Goal: Contribute content: Contribute content

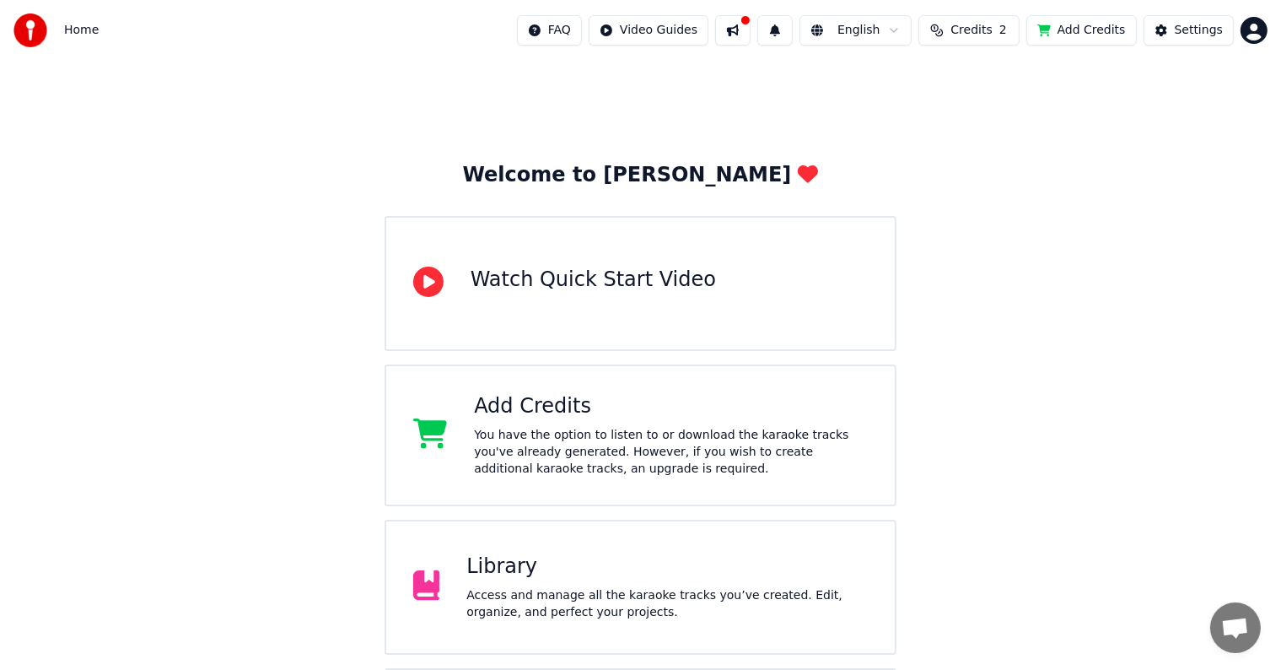
click at [520, 413] on div "Add Credits" at bounding box center [671, 406] width 394 height 27
click at [526, 577] on div "Library" at bounding box center [666, 566] width 401 height 27
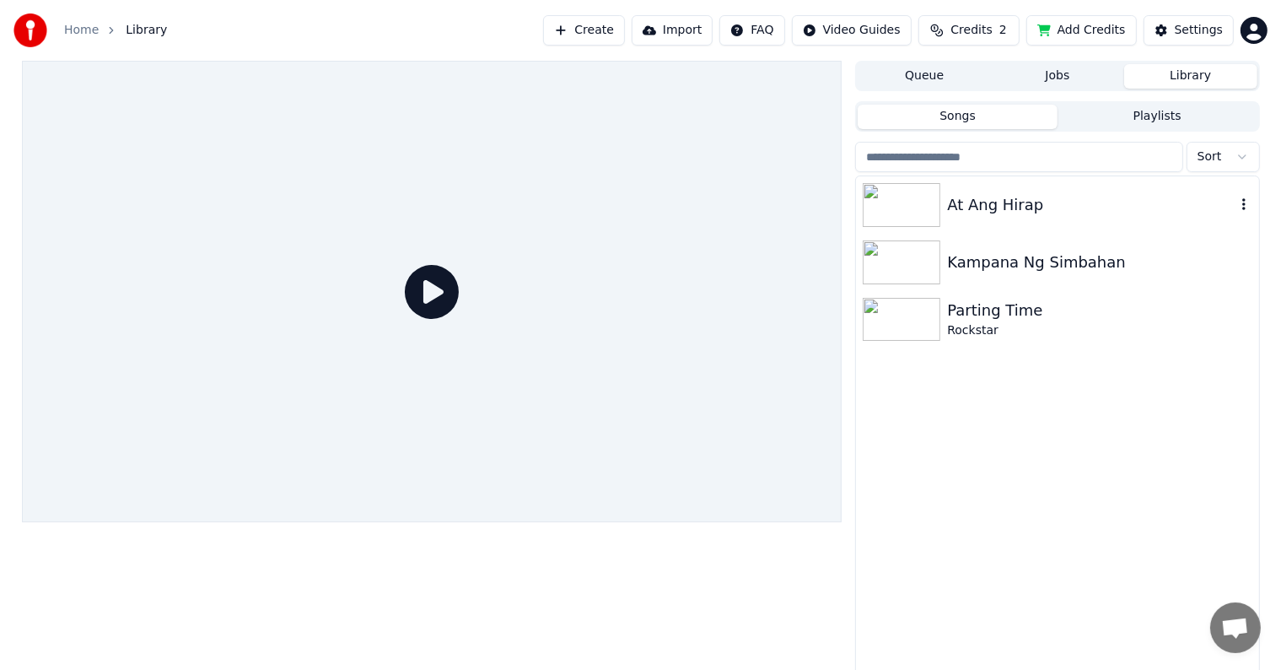
click at [904, 207] on img at bounding box center [902, 205] width 78 height 44
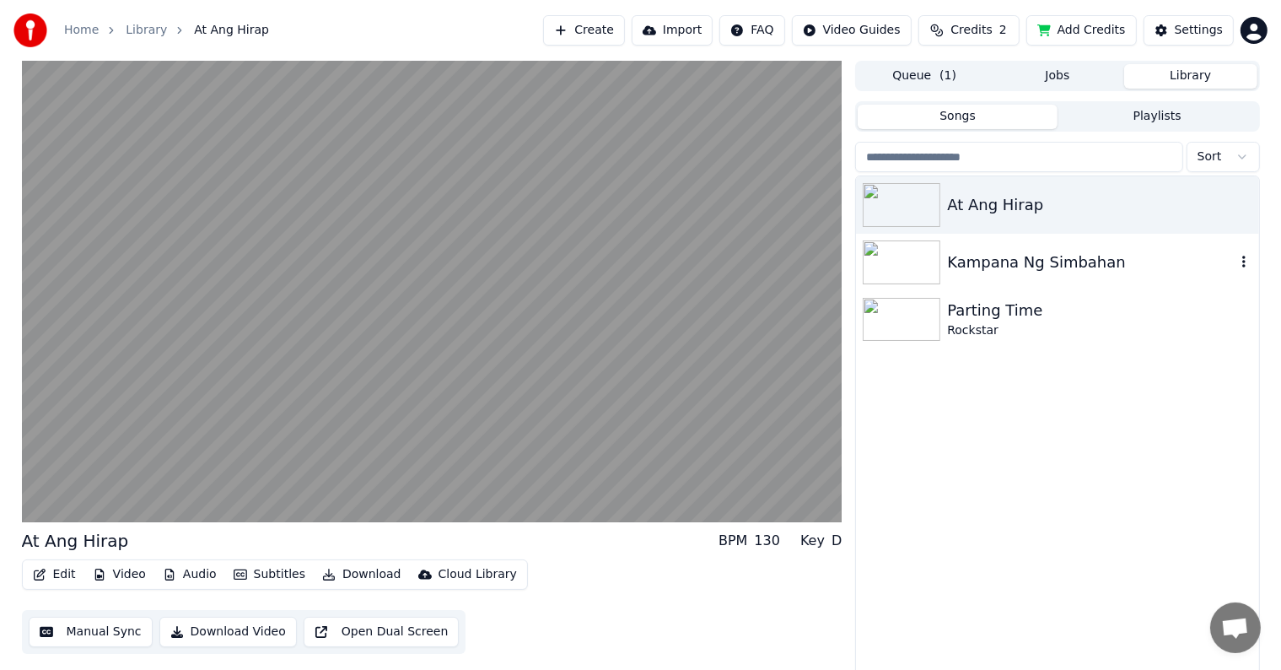
click at [957, 261] on div "Kampana Ng Simbahan" at bounding box center [1091, 262] width 288 height 24
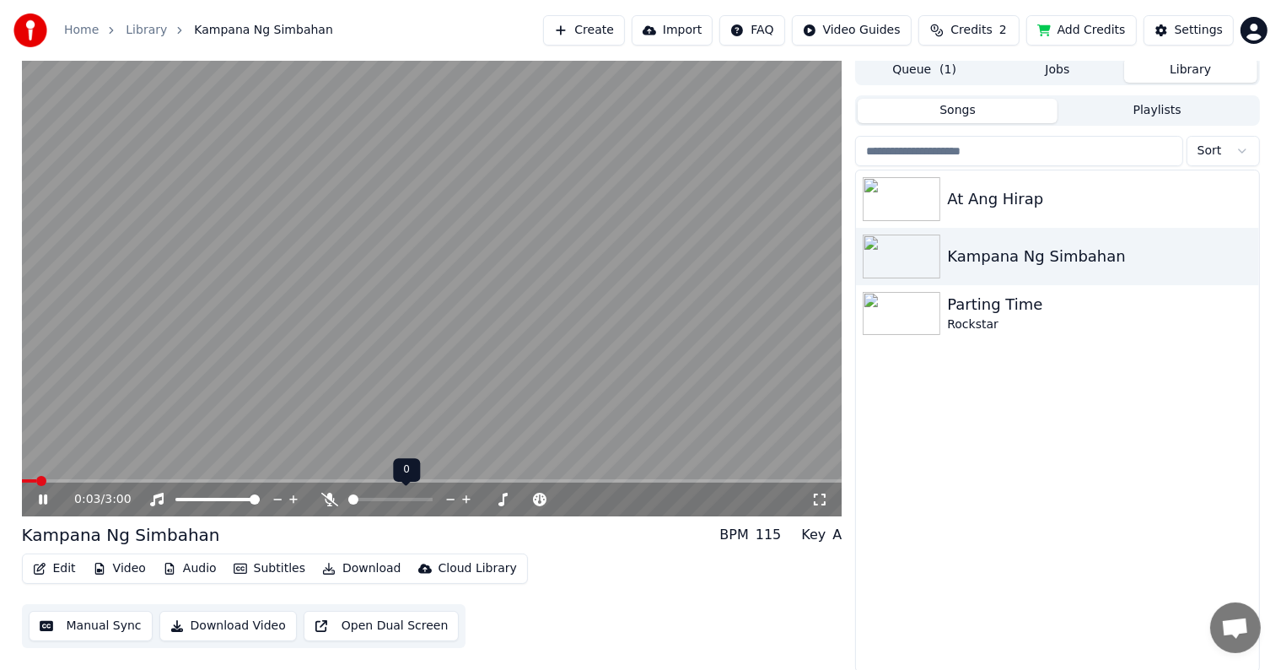
scroll to position [8, 0]
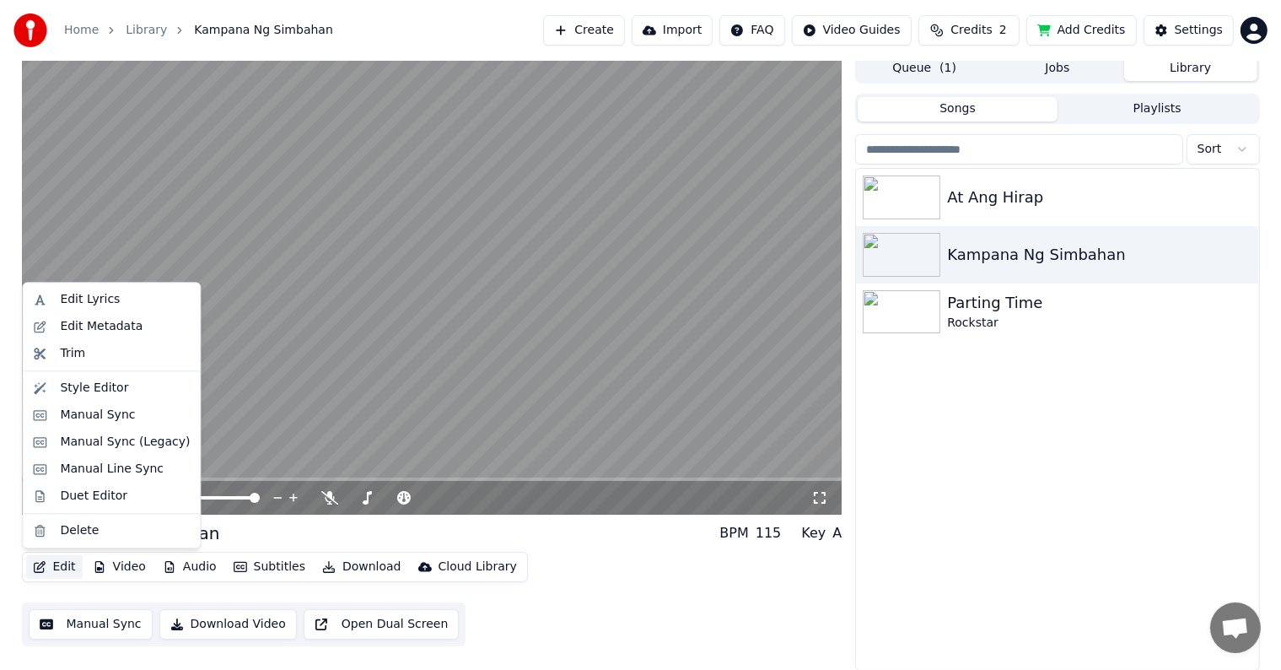
click at [58, 560] on button "Edit" at bounding box center [54, 567] width 57 height 24
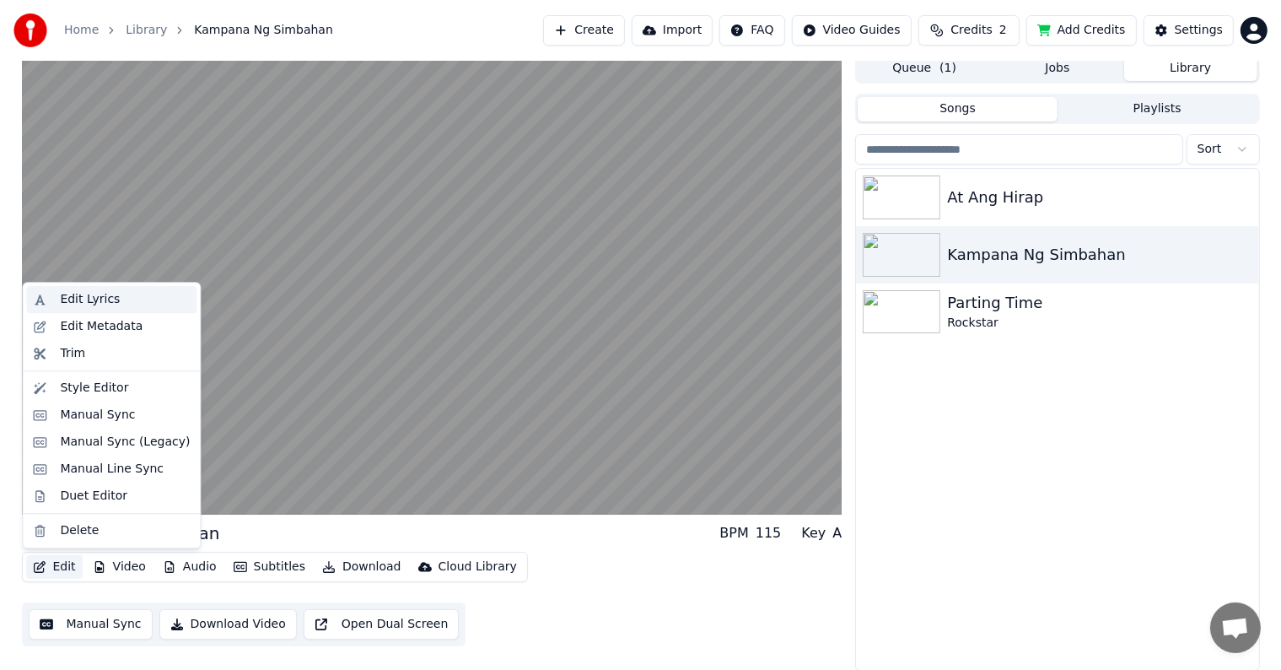
click at [95, 302] on div "Edit Lyrics" at bounding box center [90, 299] width 60 height 17
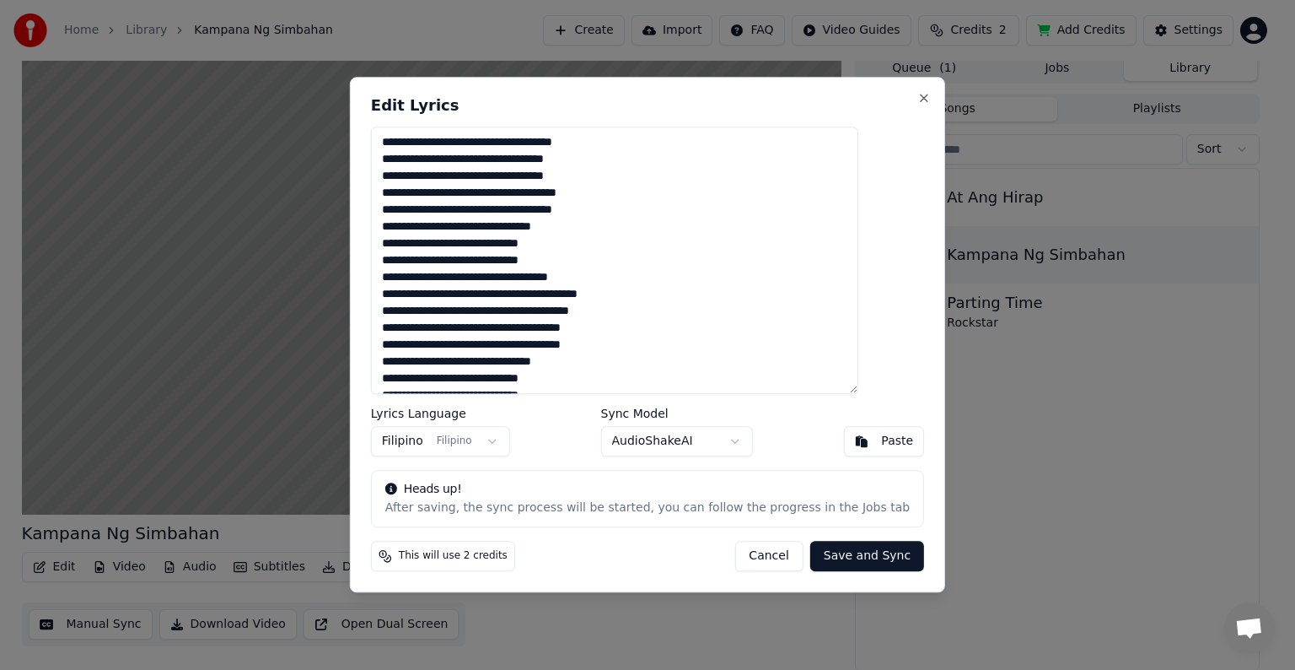
click at [752, 555] on button "Cancel" at bounding box center [769, 556] width 68 height 30
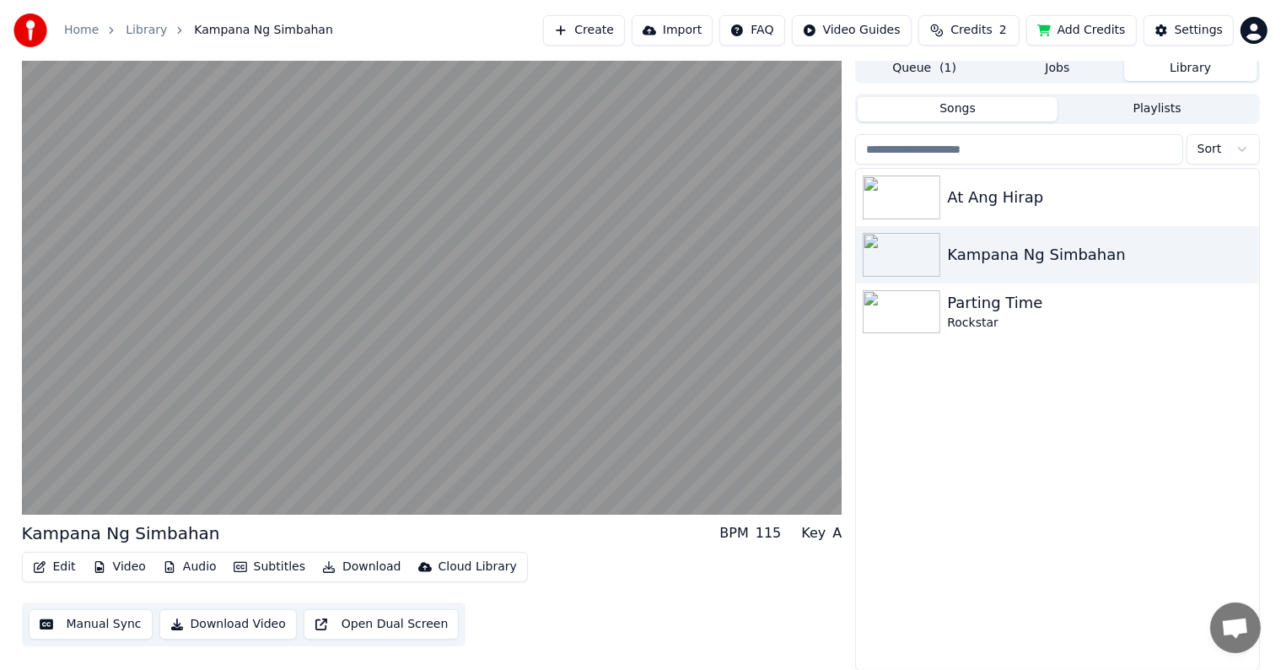
click at [60, 563] on button "Edit" at bounding box center [54, 567] width 57 height 24
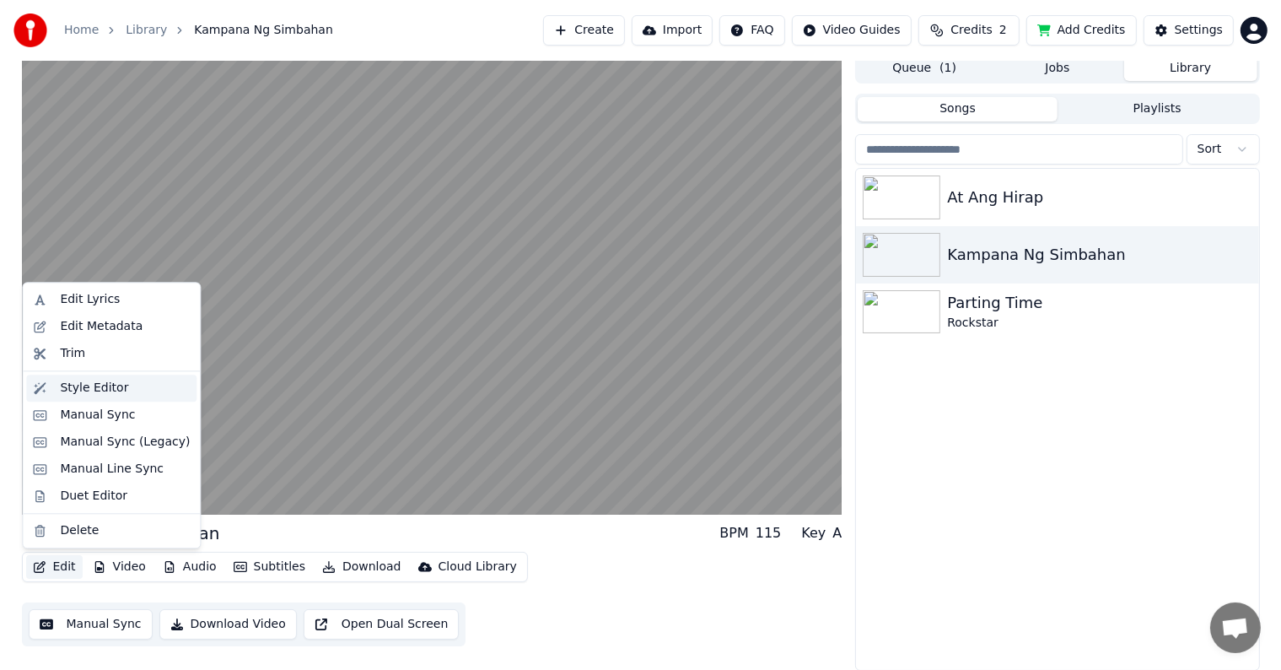
click at [81, 390] on div "Style Editor" at bounding box center [94, 387] width 68 height 17
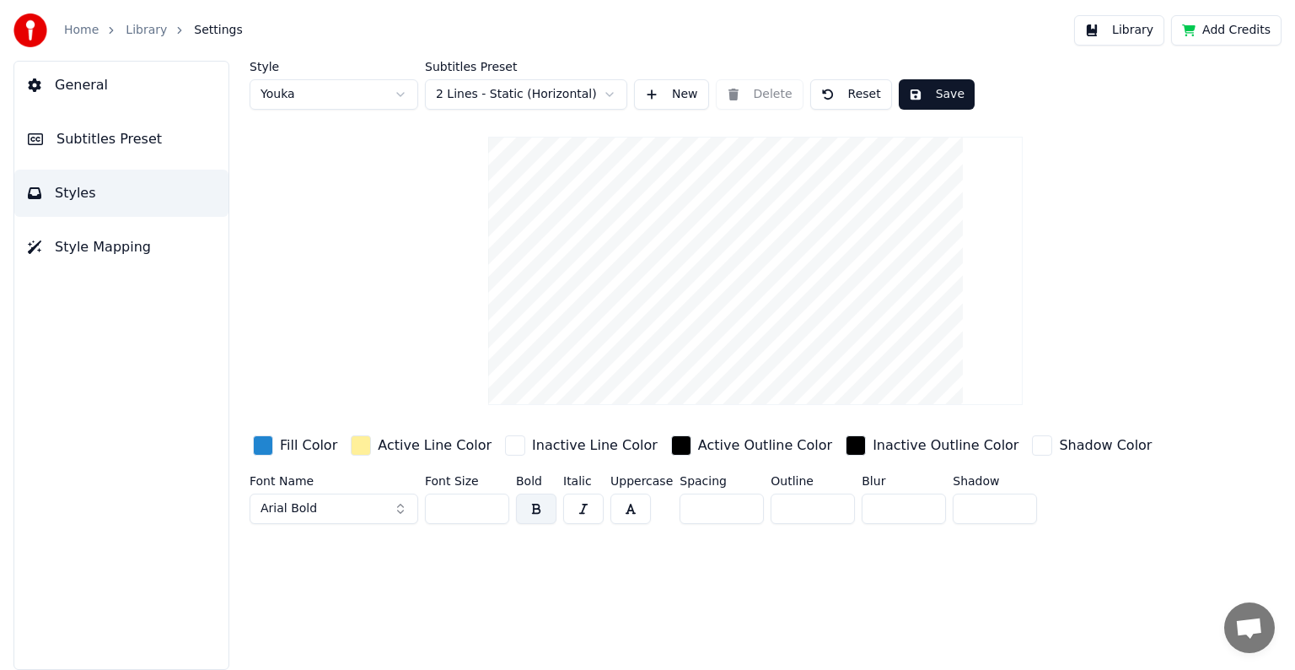
click at [81, 243] on span "Style Mapping" at bounding box center [103, 247] width 96 height 20
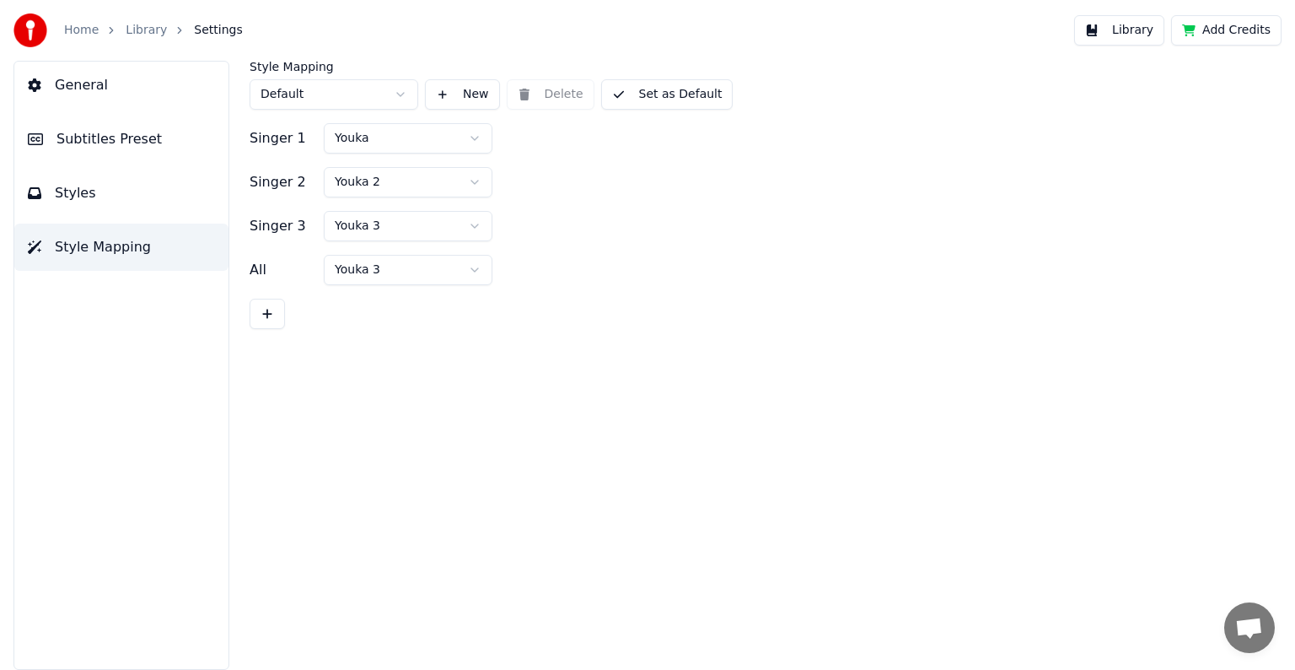
click at [89, 195] on button "Styles" at bounding box center [121, 193] width 214 height 47
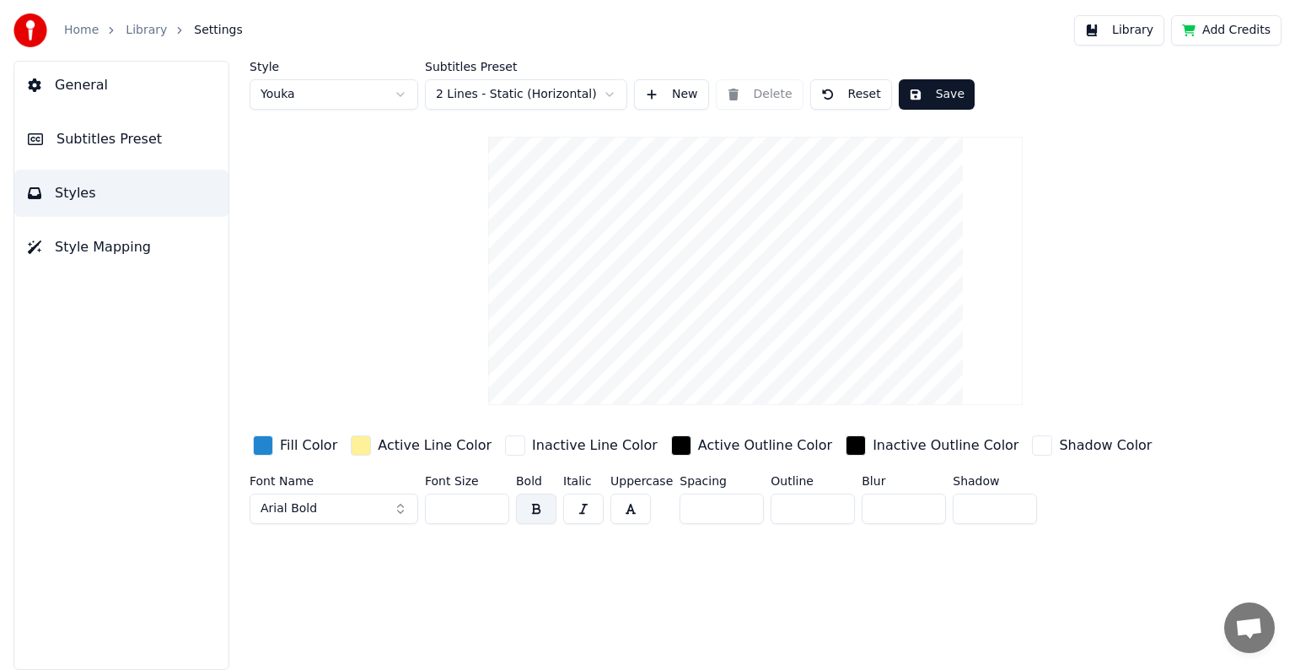
click at [98, 144] on span "Subtitles Preset" at bounding box center [109, 139] width 105 height 20
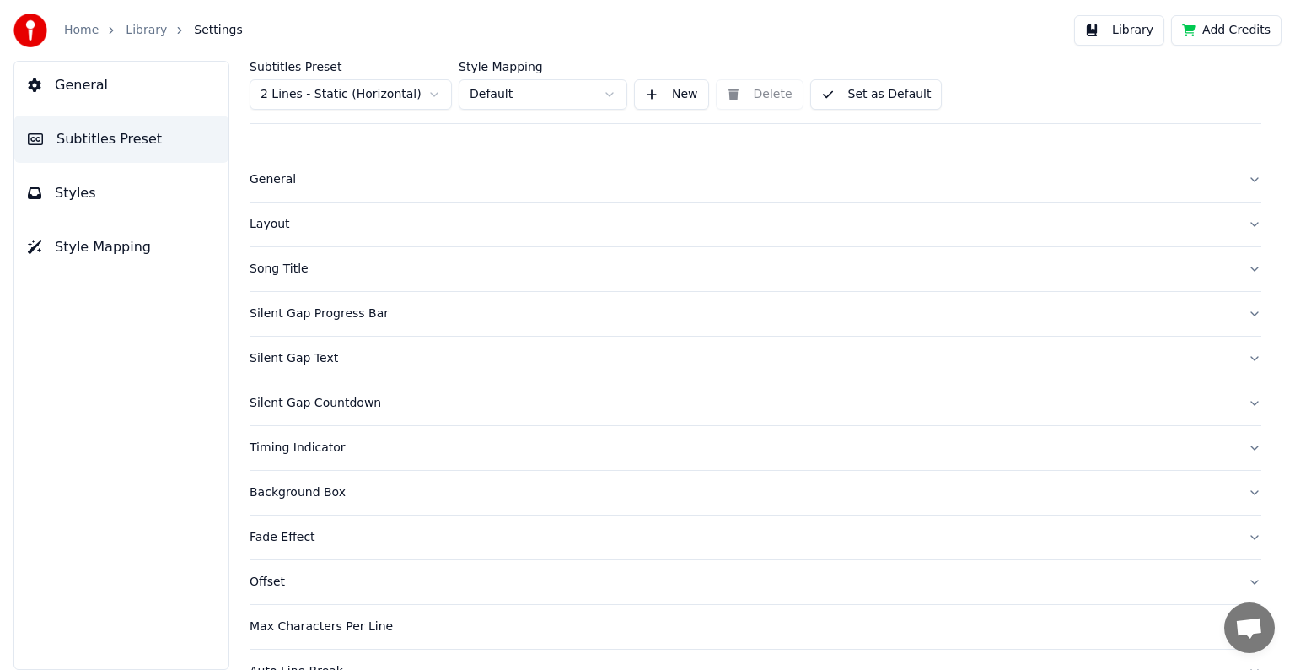
click at [277, 222] on div "Layout" at bounding box center [742, 224] width 985 height 17
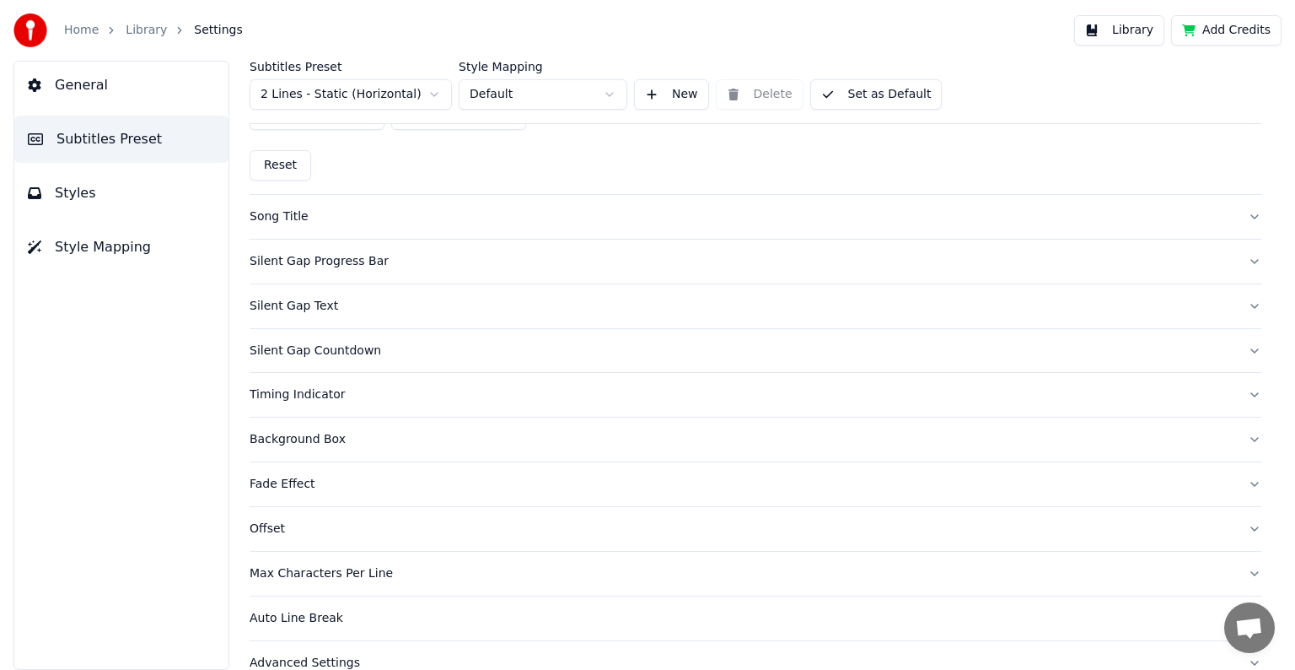
scroll to position [665, 0]
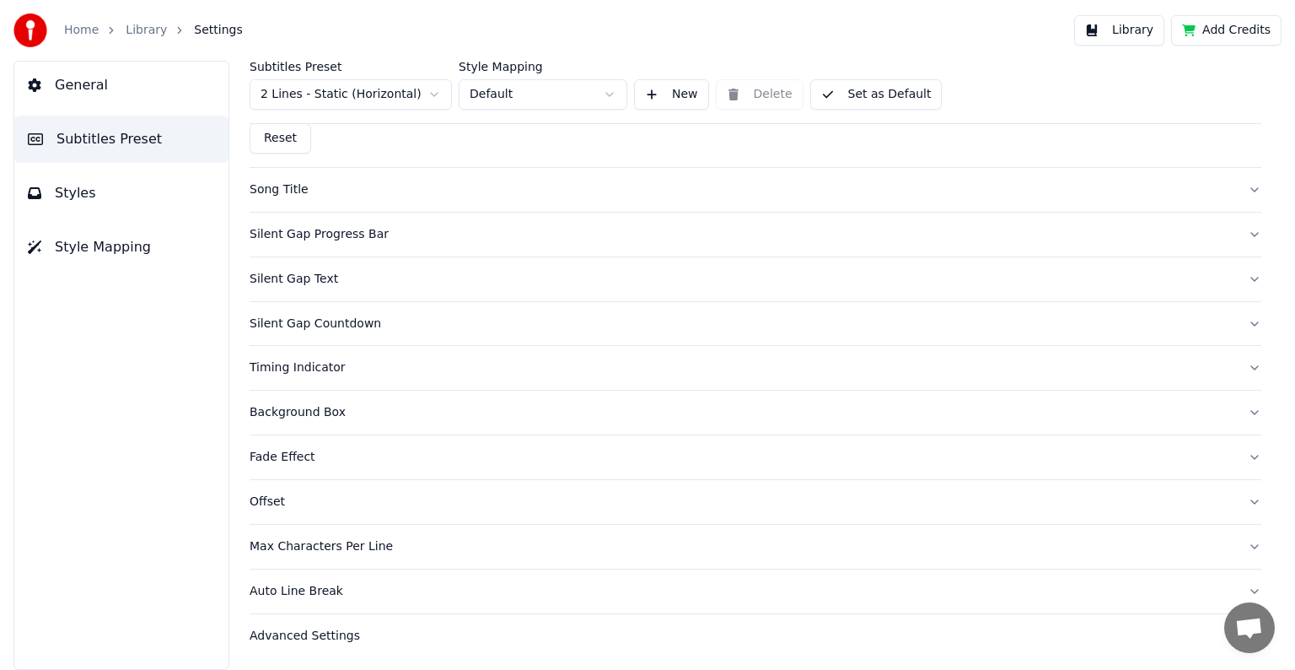
click at [283, 412] on div "Background Box" at bounding box center [742, 412] width 985 height 17
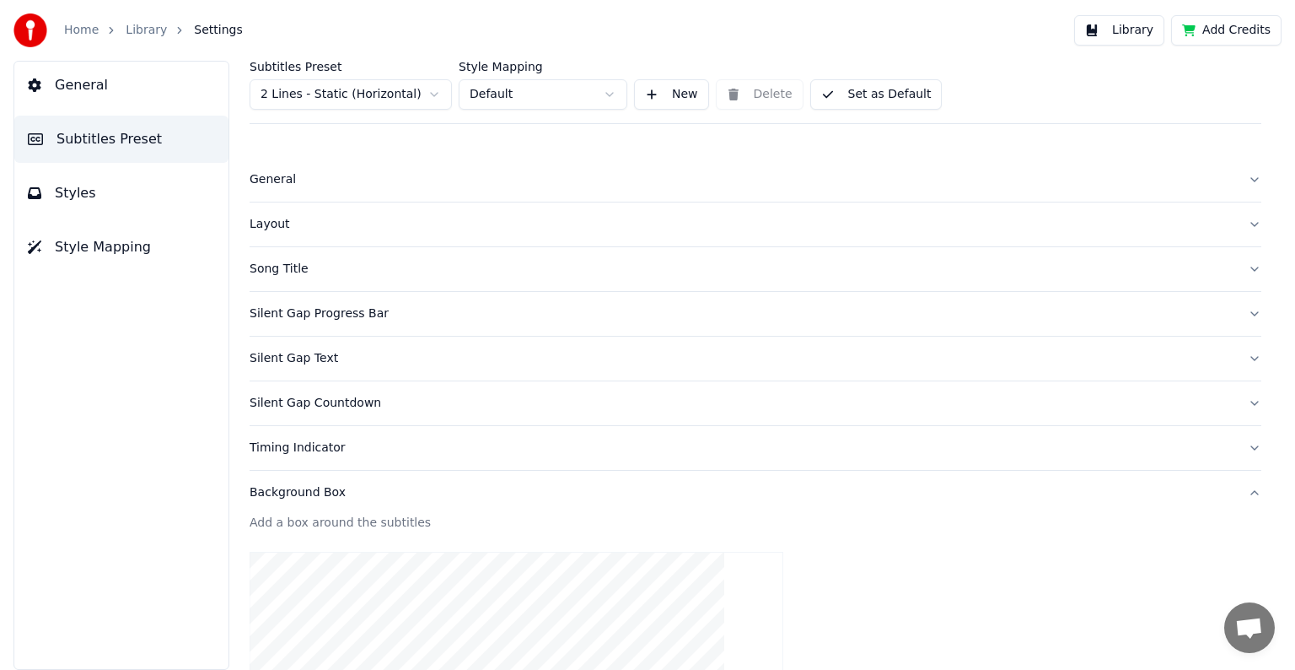
scroll to position [169, 0]
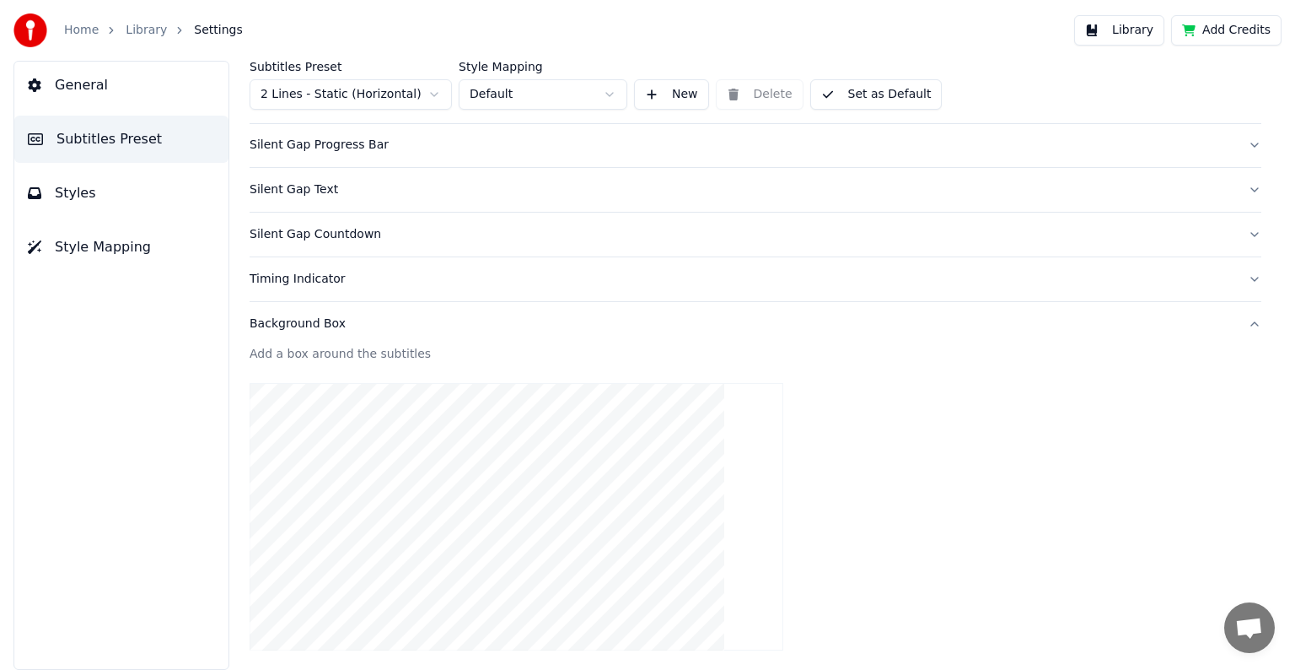
click at [307, 321] on div "Background Box" at bounding box center [742, 323] width 985 height 17
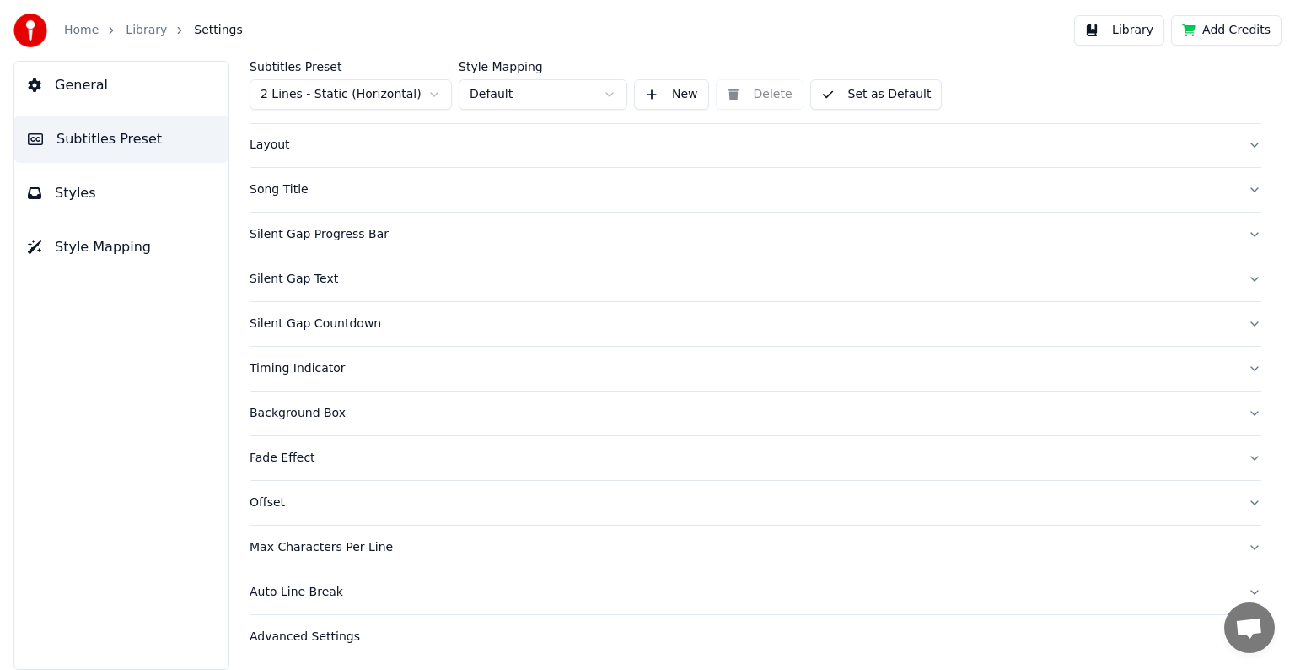
click at [283, 638] on div "Advanced Settings" at bounding box center [742, 636] width 985 height 17
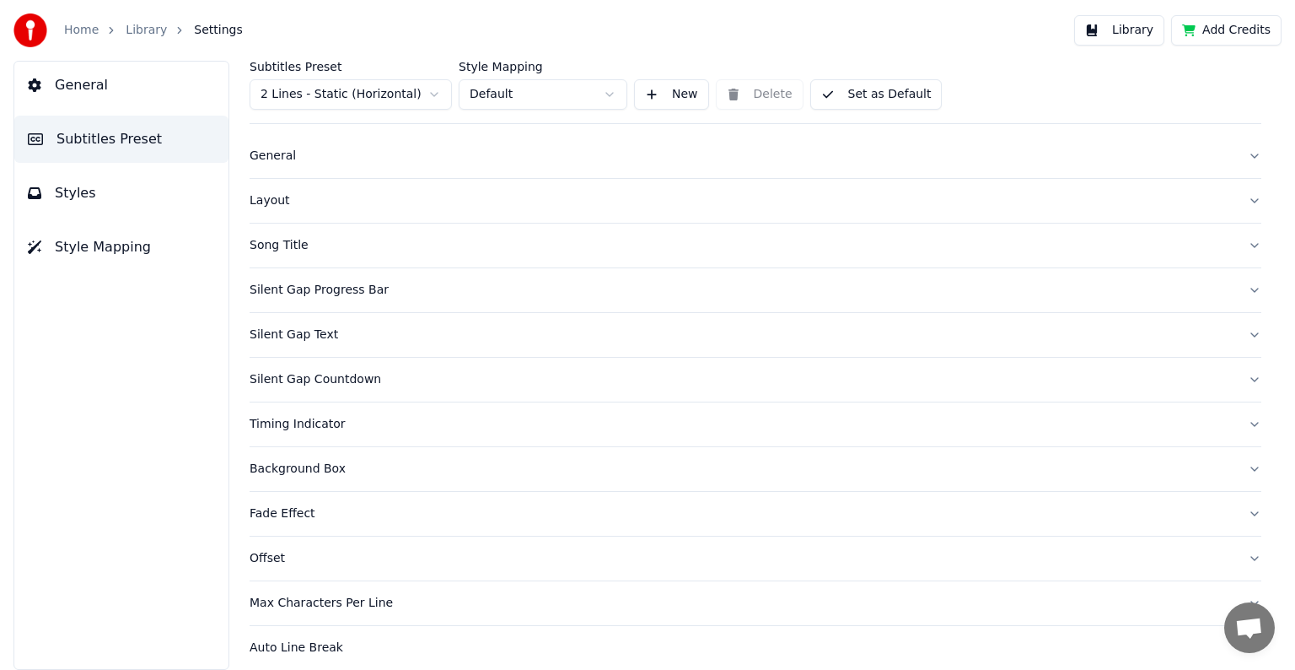
scroll to position [0, 0]
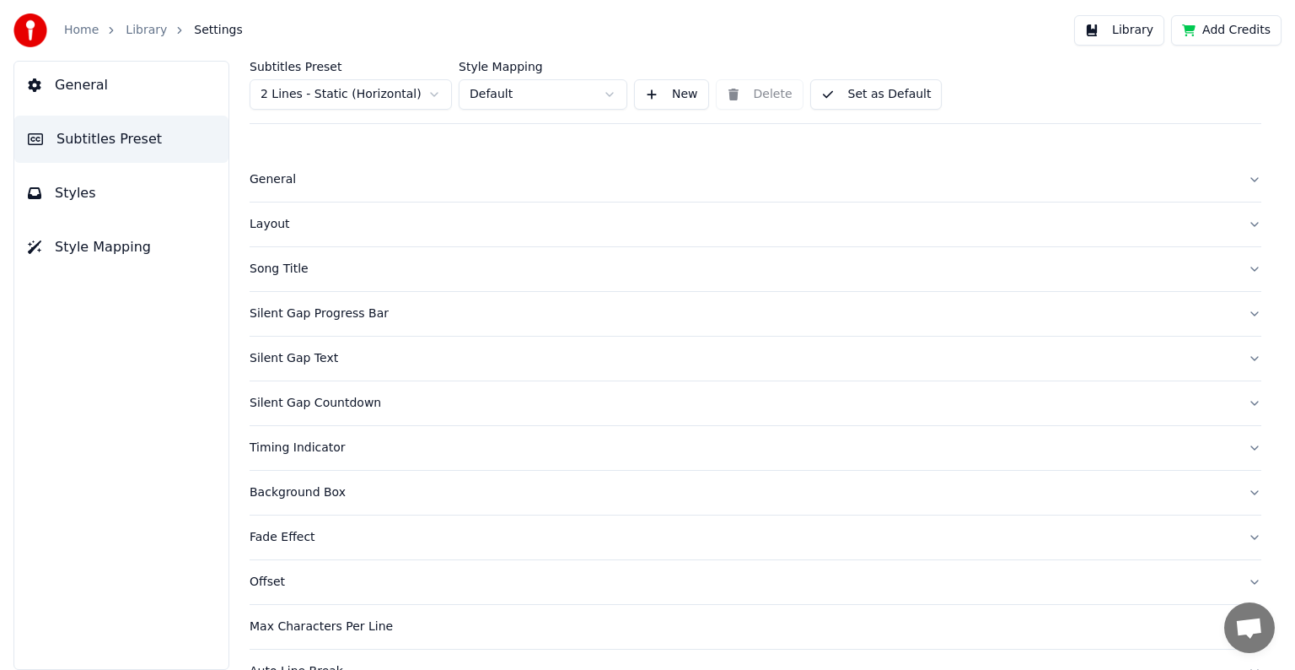
click at [81, 196] on span "Styles" at bounding box center [75, 193] width 41 height 20
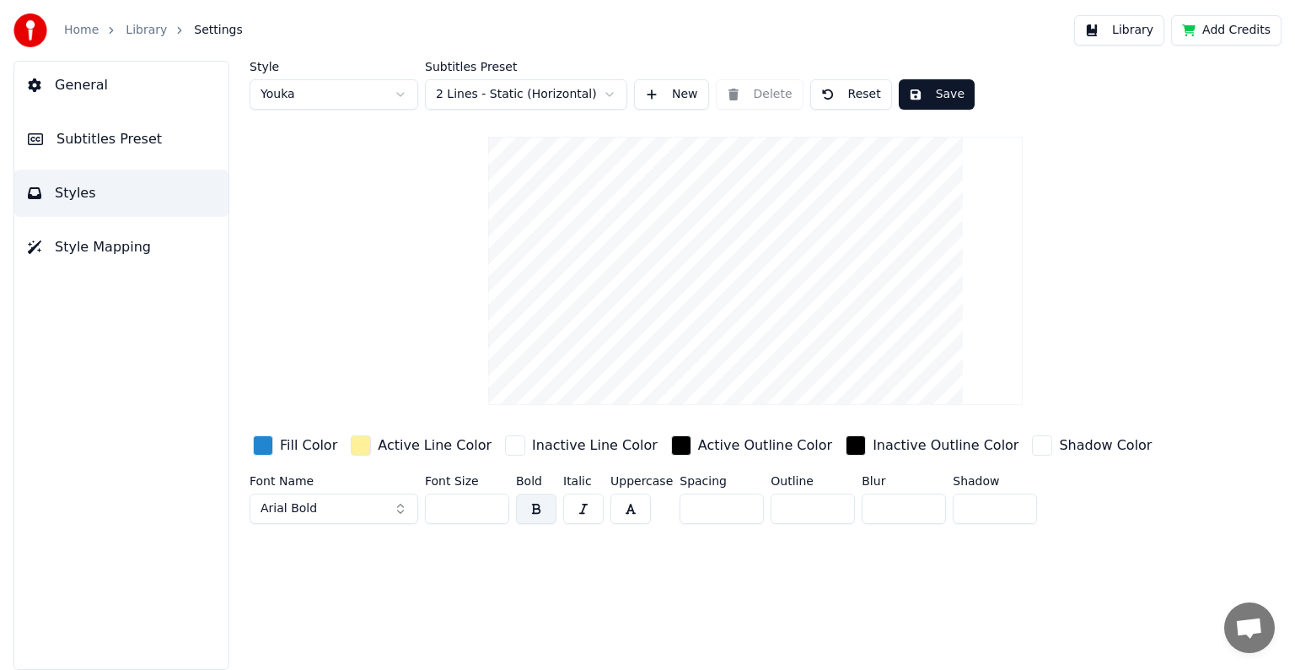
click at [89, 245] on span "Style Mapping" at bounding box center [103, 247] width 96 height 20
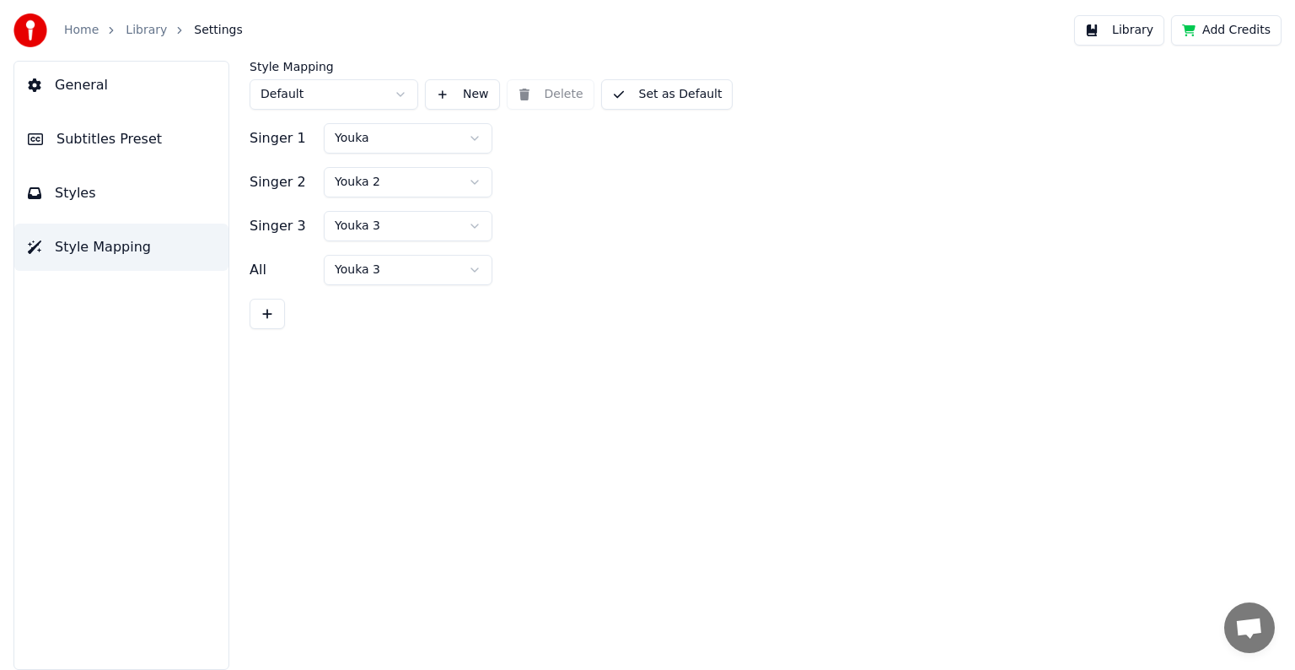
click at [91, 90] on span "General" at bounding box center [81, 85] width 53 height 20
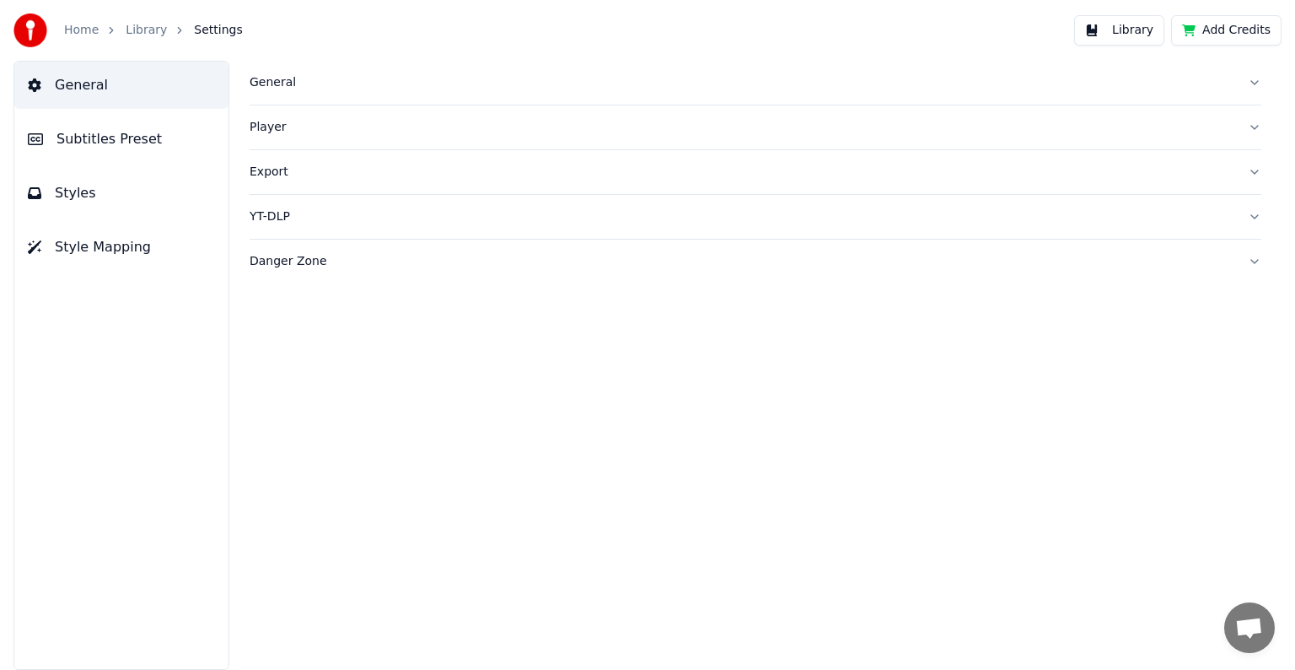
click at [98, 138] on span "Subtitles Preset" at bounding box center [109, 139] width 105 height 20
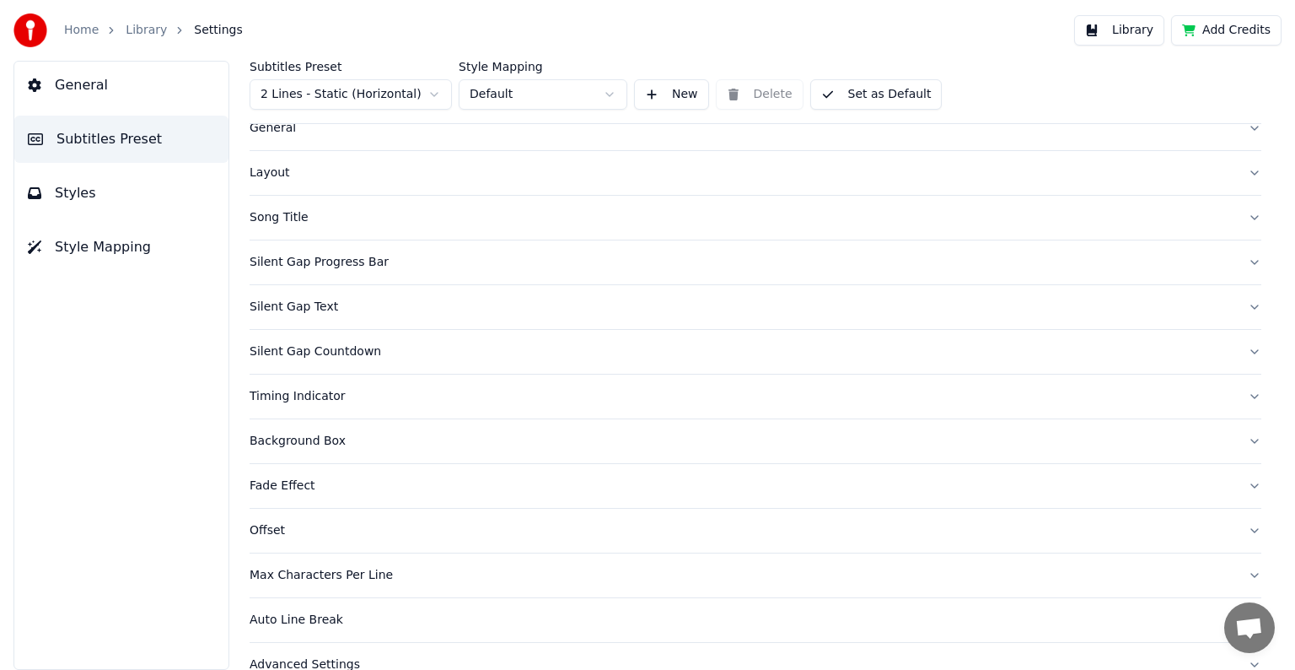
scroll to position [79, 0]
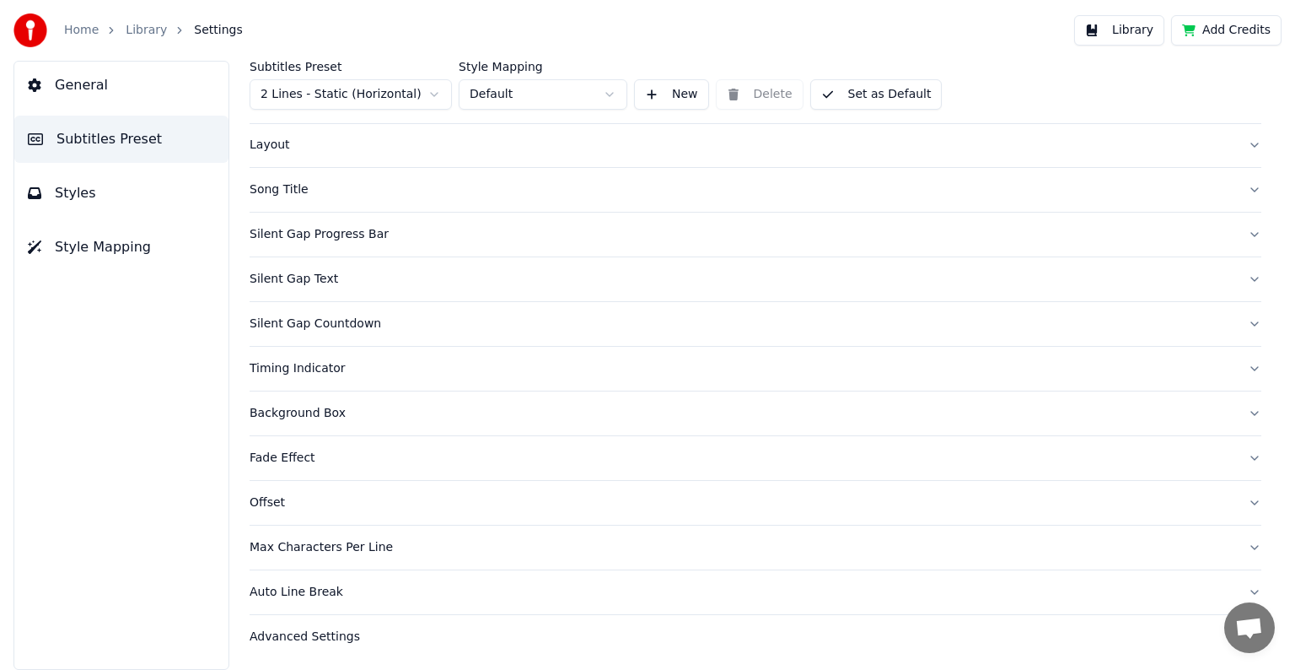
click at [78, 29] on link "Home" at bounding box center [81, 30] width 35 height 17
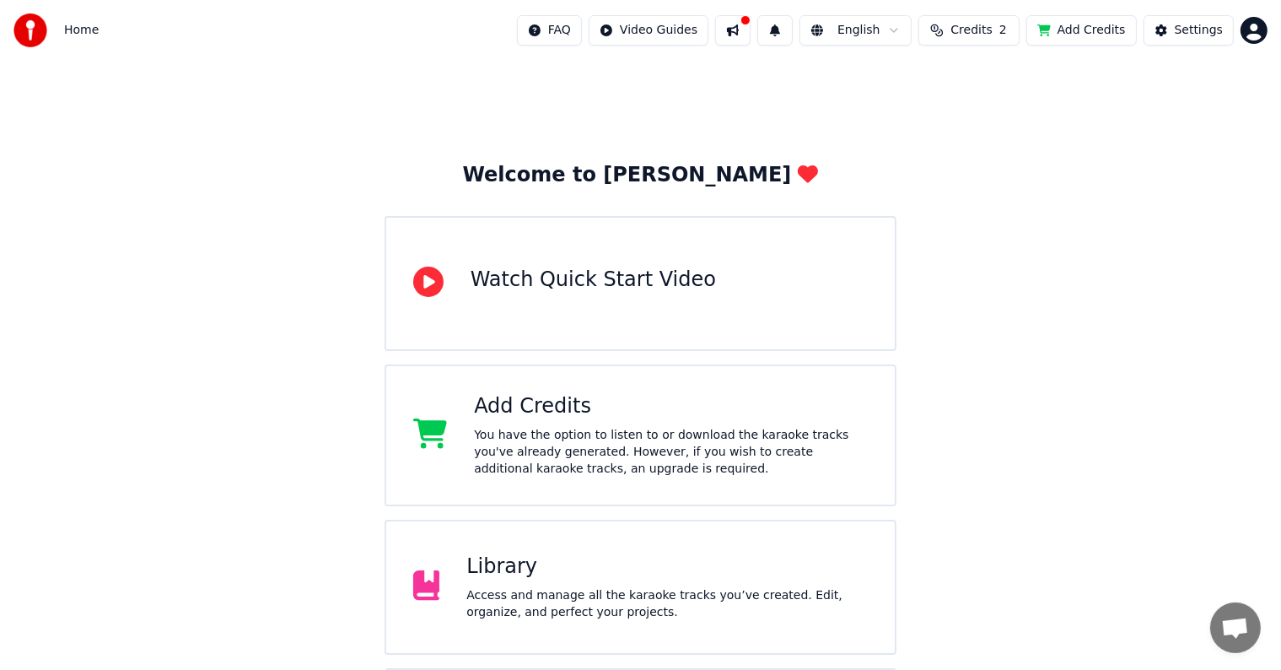
click at [474, 572] on div "Library" at bounding box center [666, 566] width 401 height 27
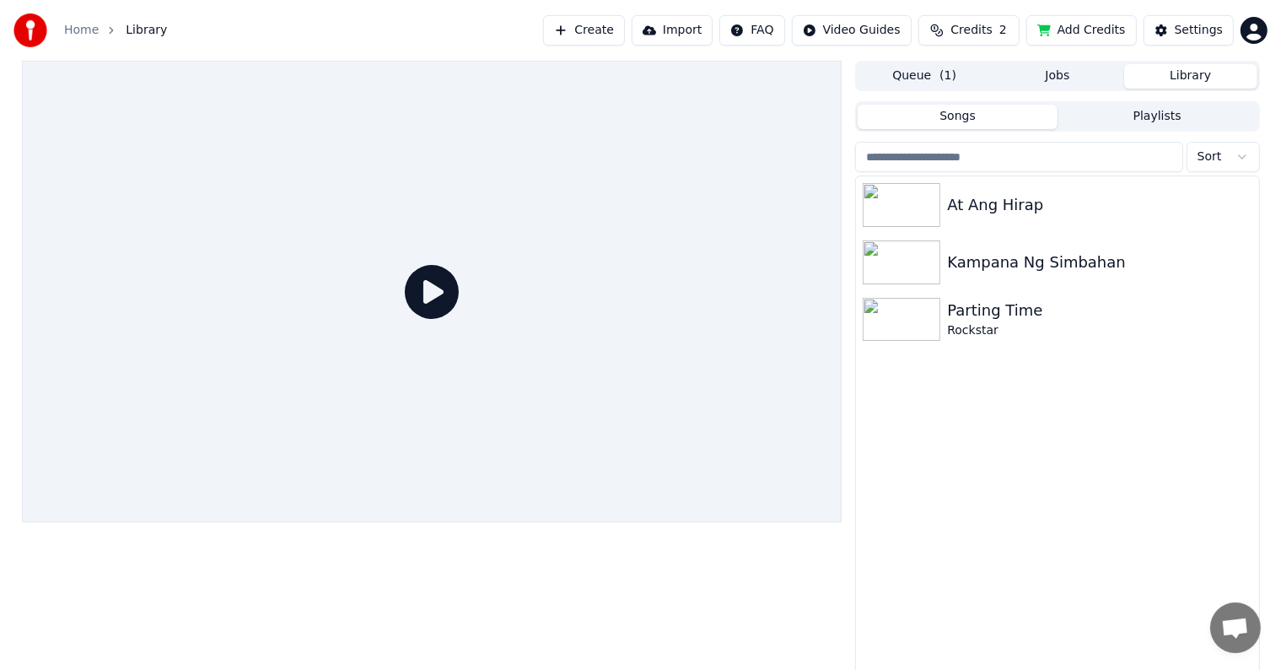
click at [1179, 29] on div "Settings" at bounding box center [1199, 30] width 48 height 17
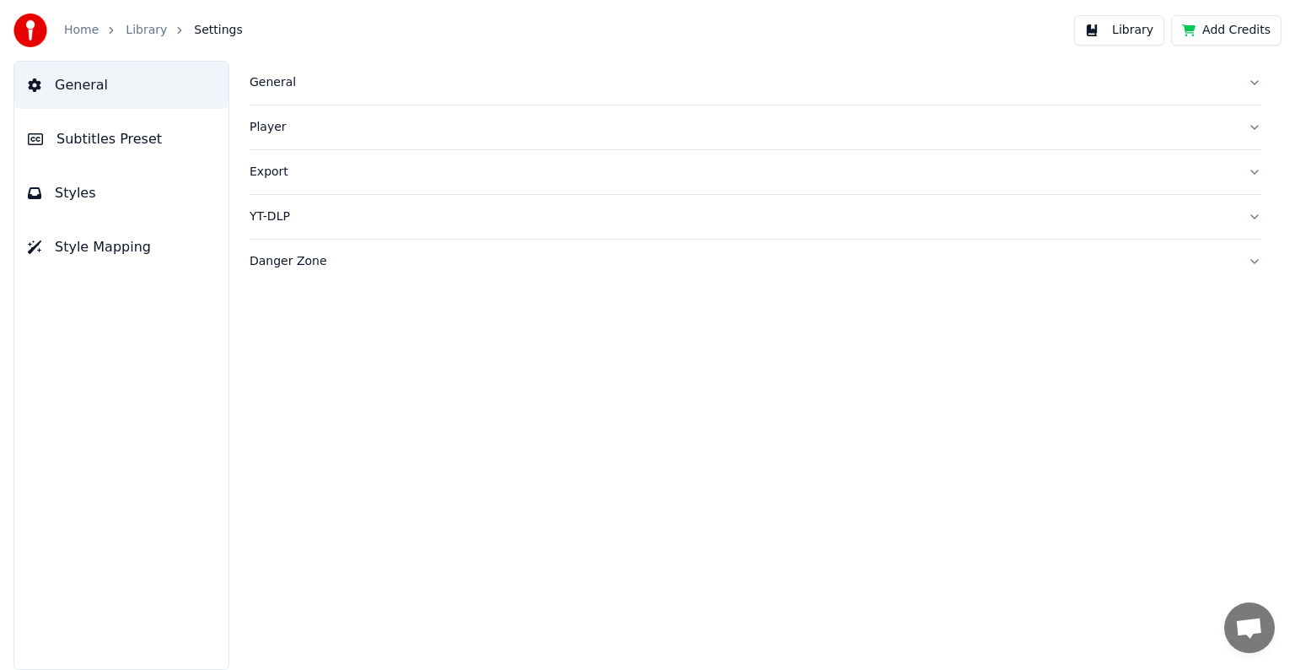
click at [88, 185] on span "Styles" at bounding box center [75, 193] width 41 height 20
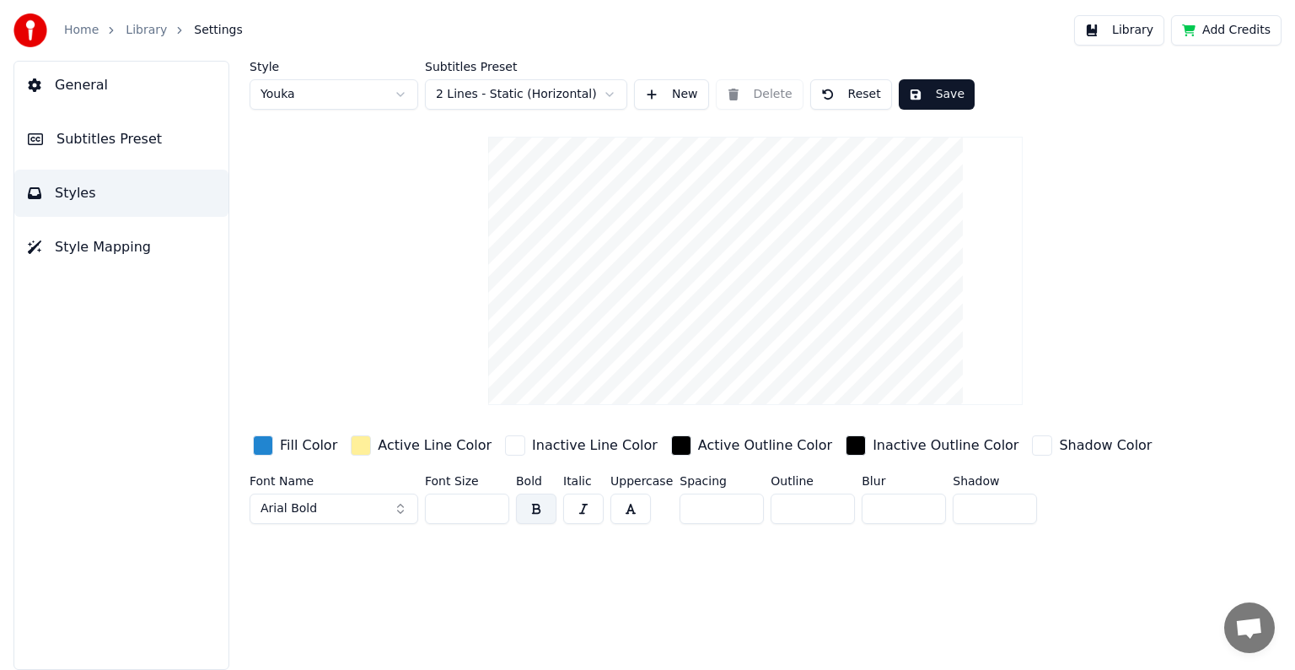
click at [66, 253] on span "Style Mapping" at bounding box center [103, 247] width 96 height 20
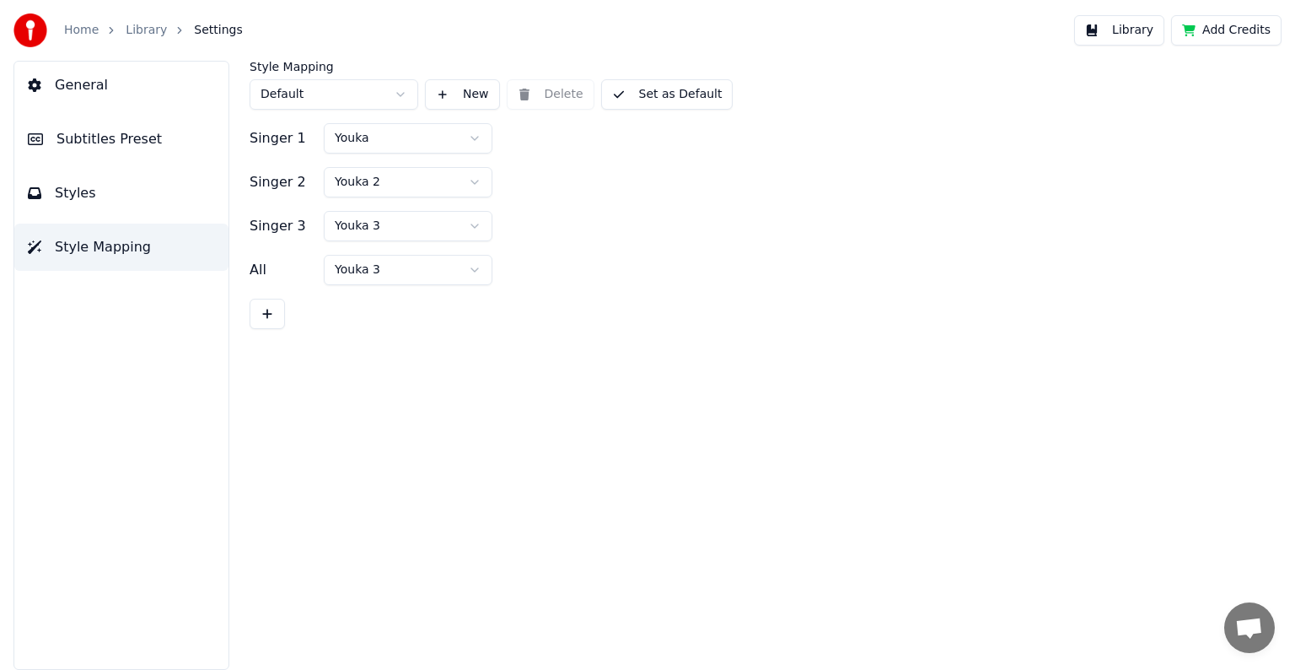
click at [104, 145] on span "Subtitles Preset" at bounding box center [109, 139] width 105 height 20
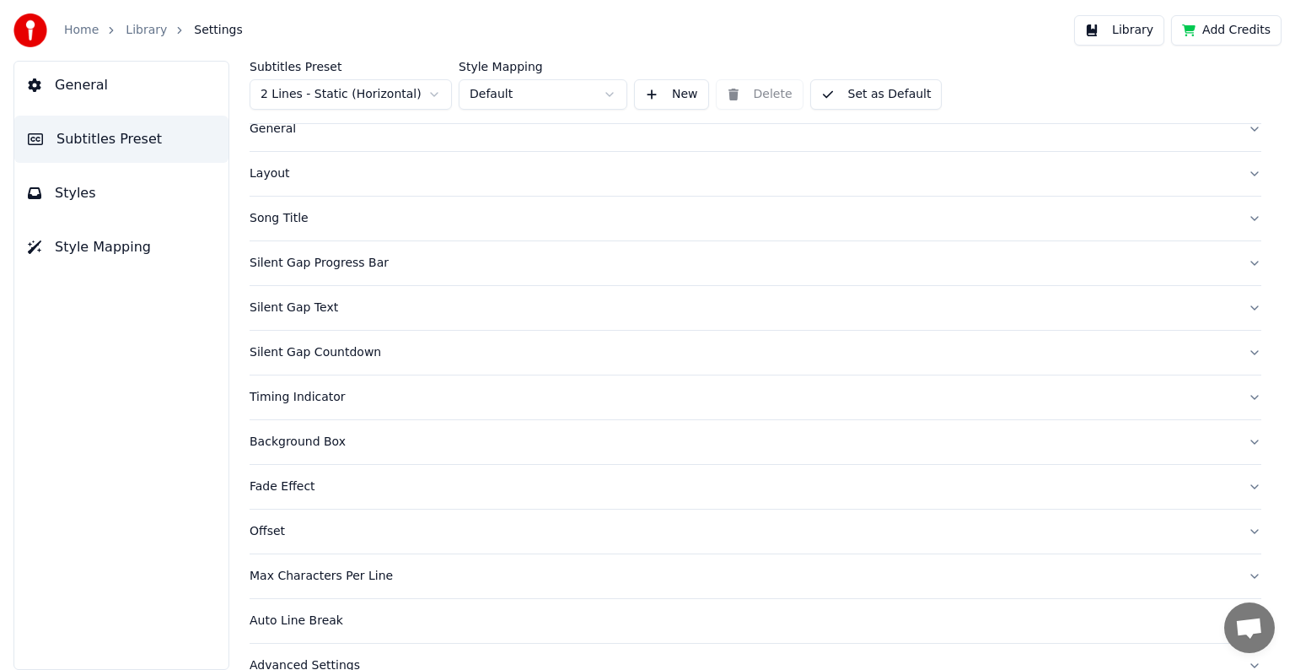
scroll to position [79, 0]
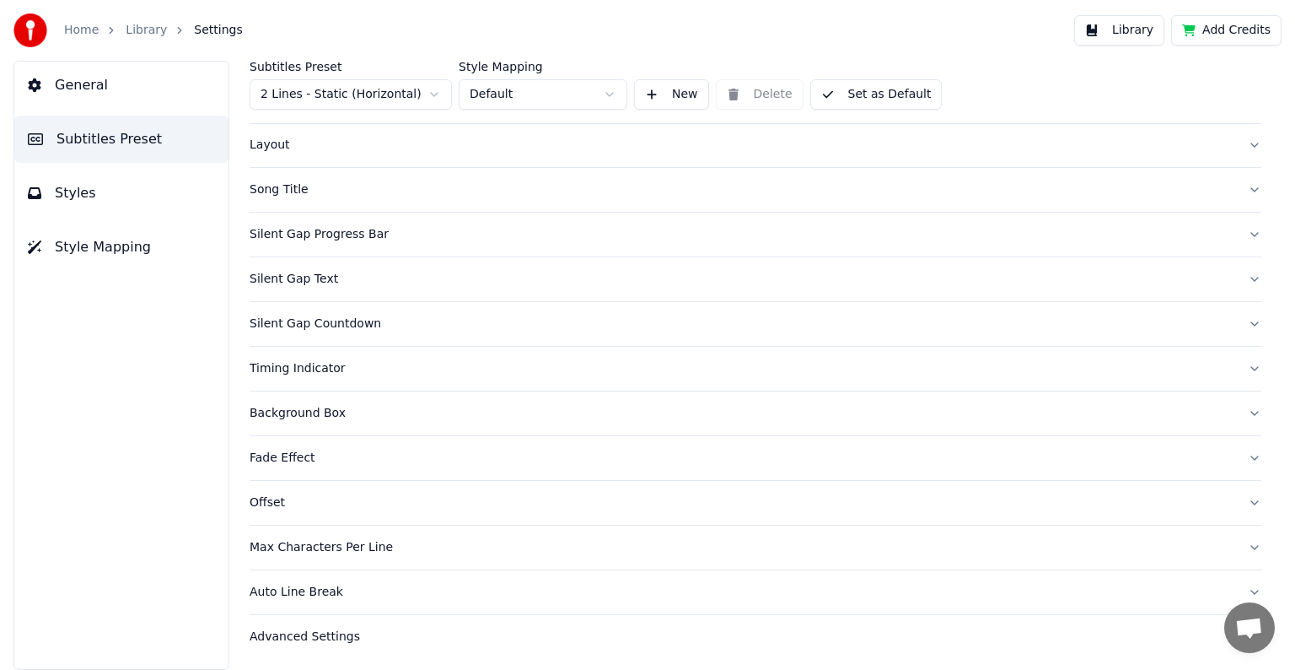
click at [263, 145] on div "Layout" at bounding box center [742, 145] width 985 height 17
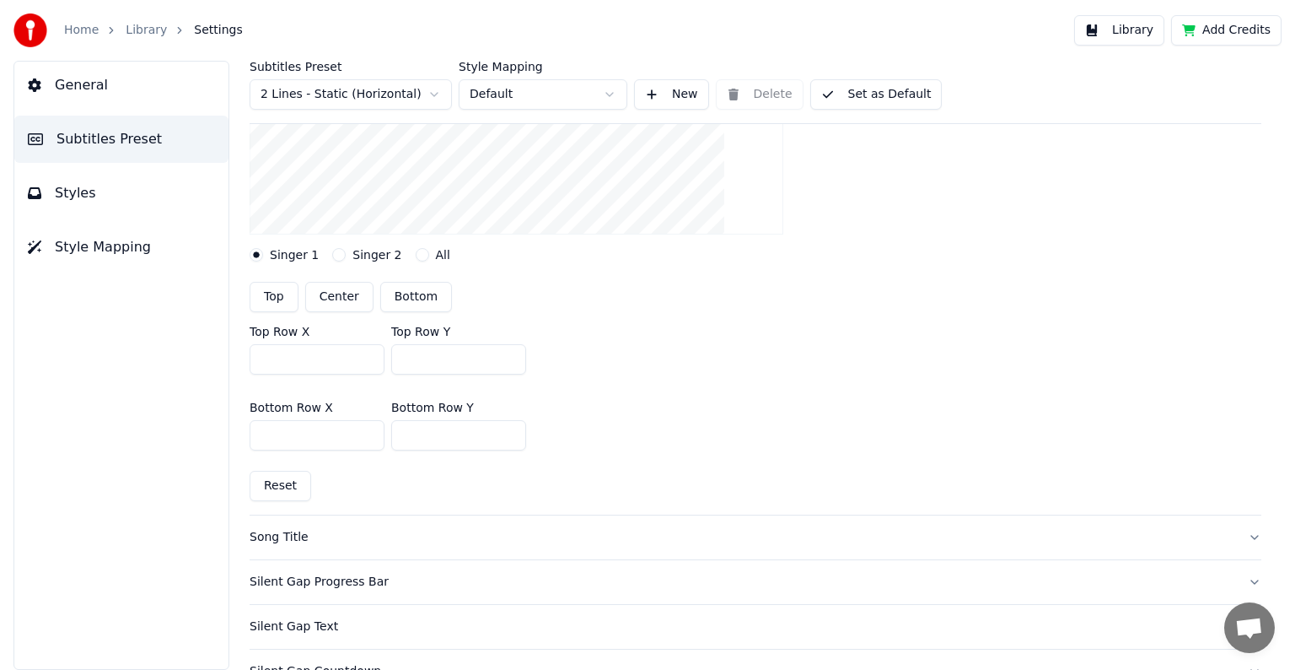
scroll to position [0, 0]
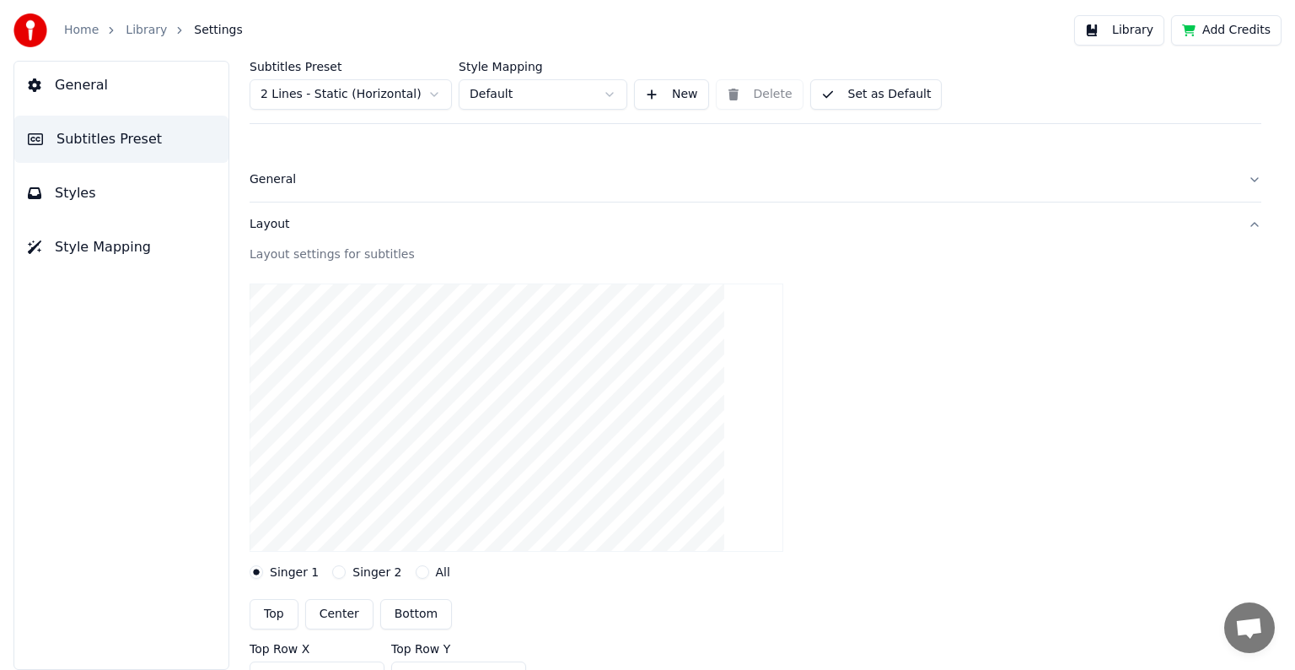
click at [277, 223] on div "Layout" at bounding box center [742, 224] width 985 height 17
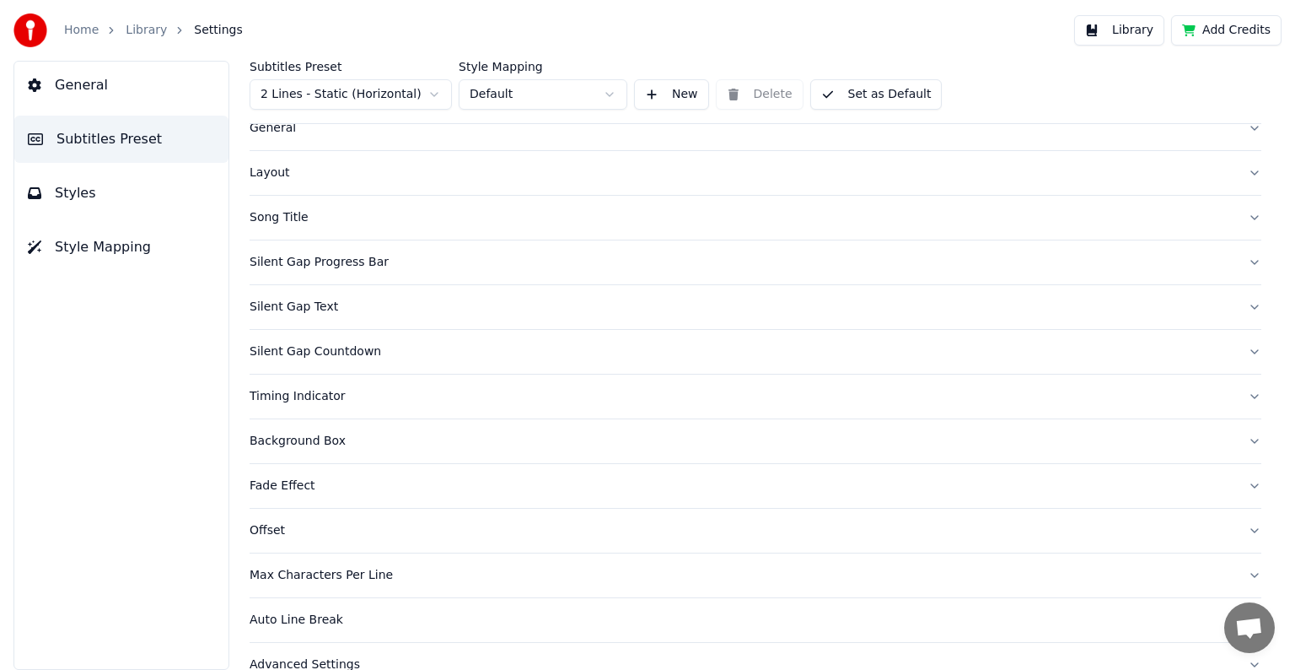
scroll to position [79, 0]
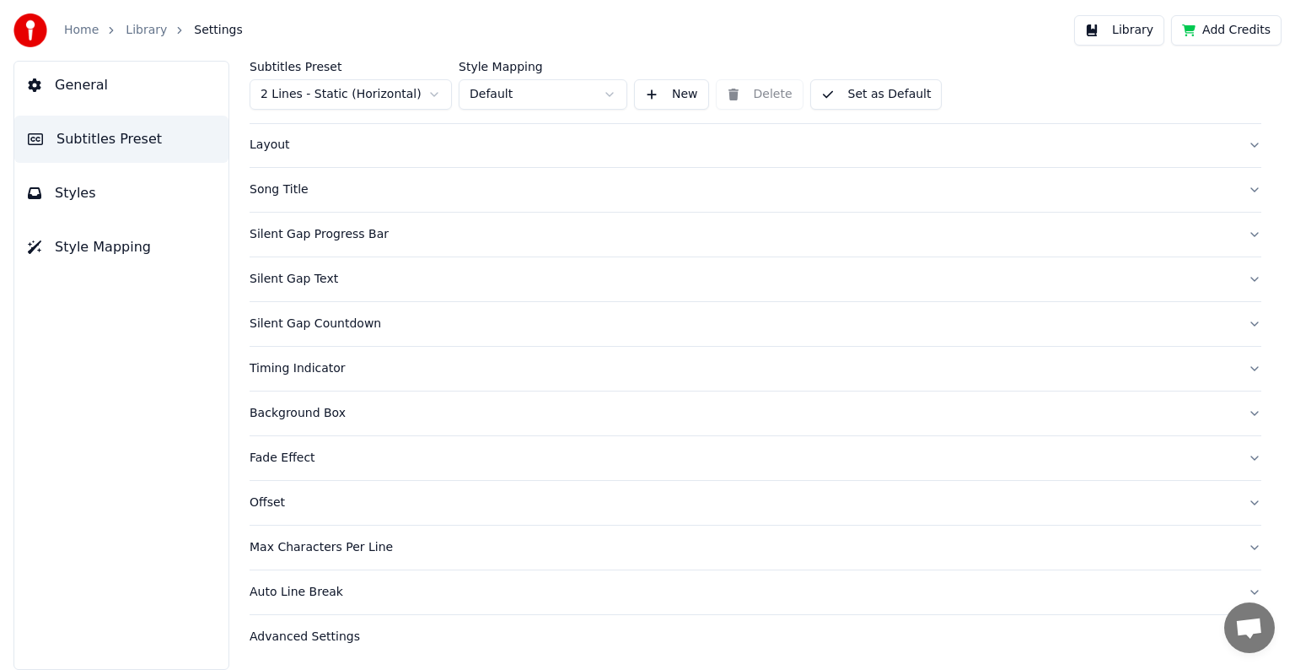
click at [284, 632] on div "Advanced Settings" at bounding box center [742, 636] width 985 height 17
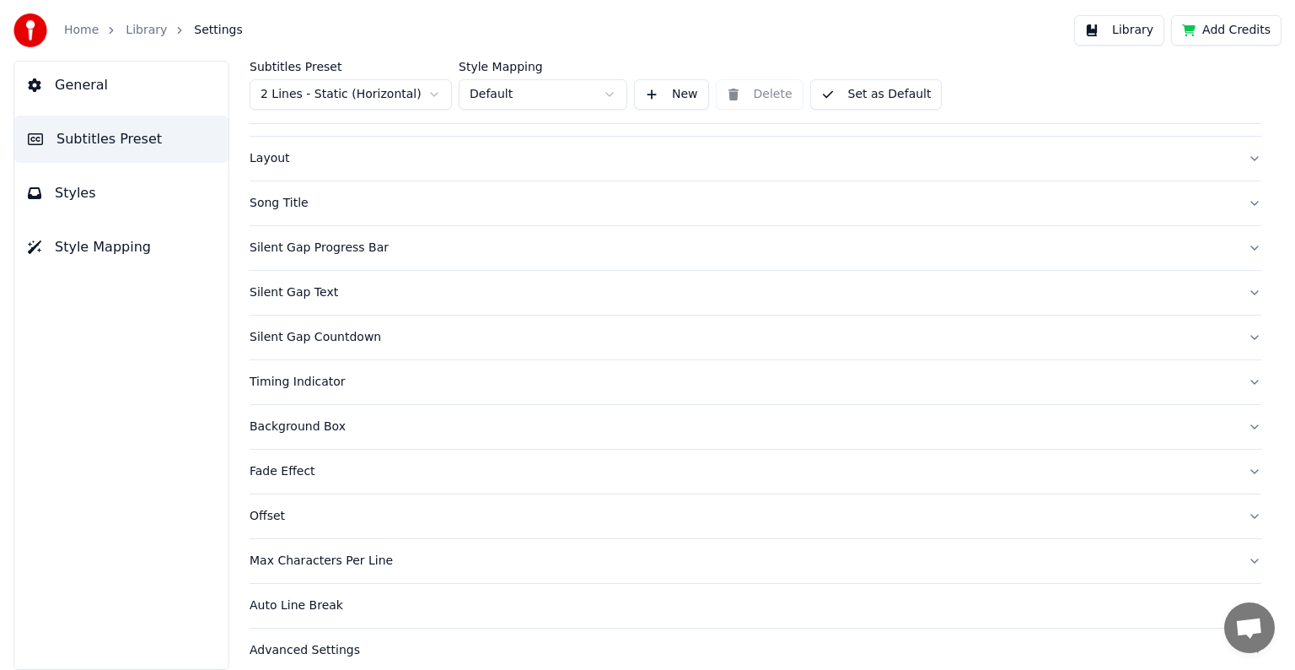
scroll to position [487, 0]
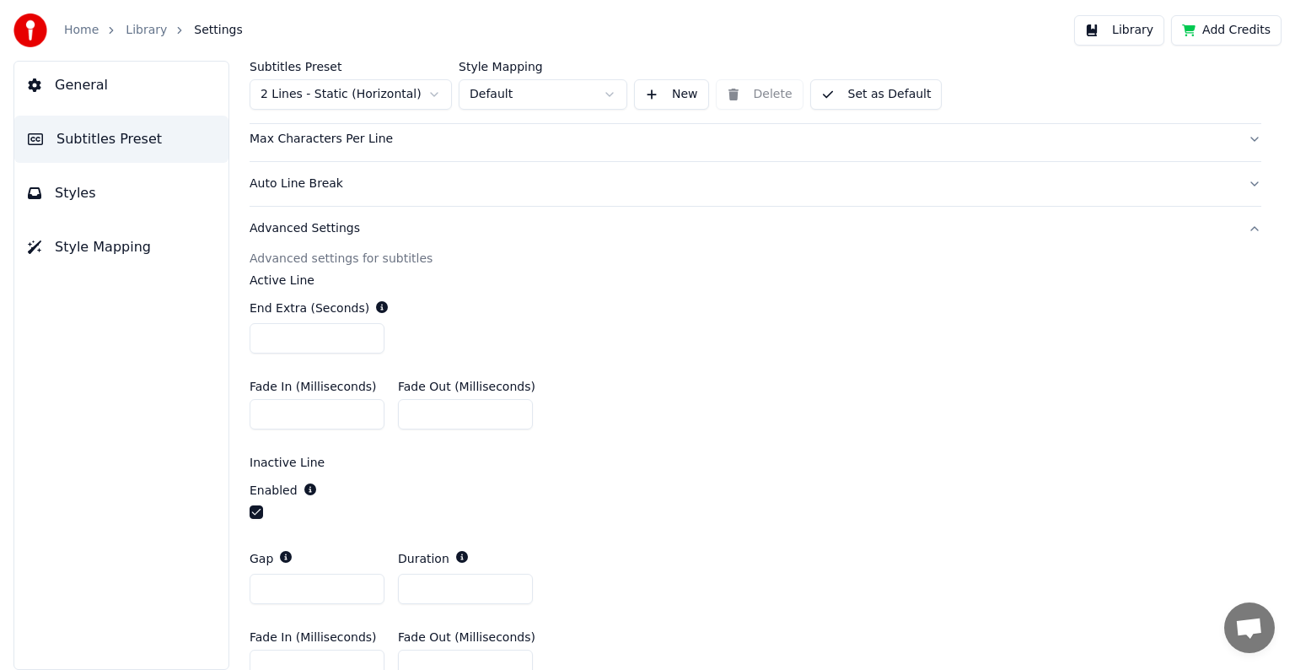
click at [312, 230] on div "Advanced Settings" at bounding box center [742, 228] width 985 height 17
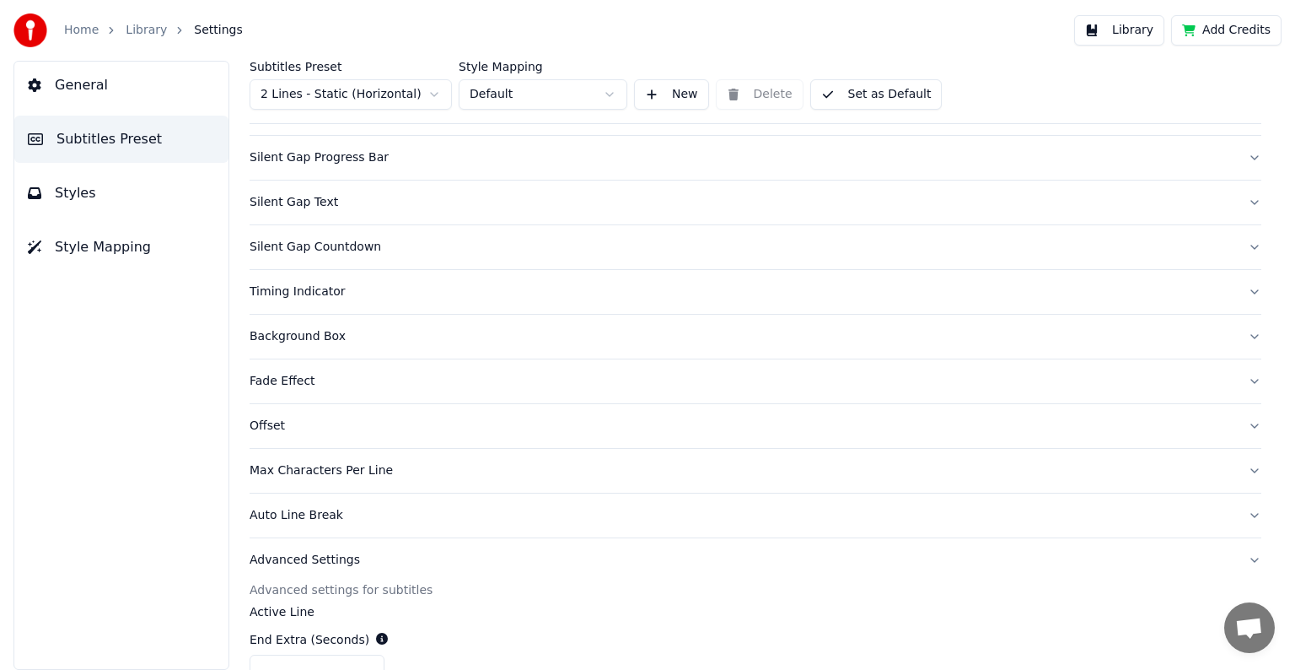
scroll to position [79, 0]
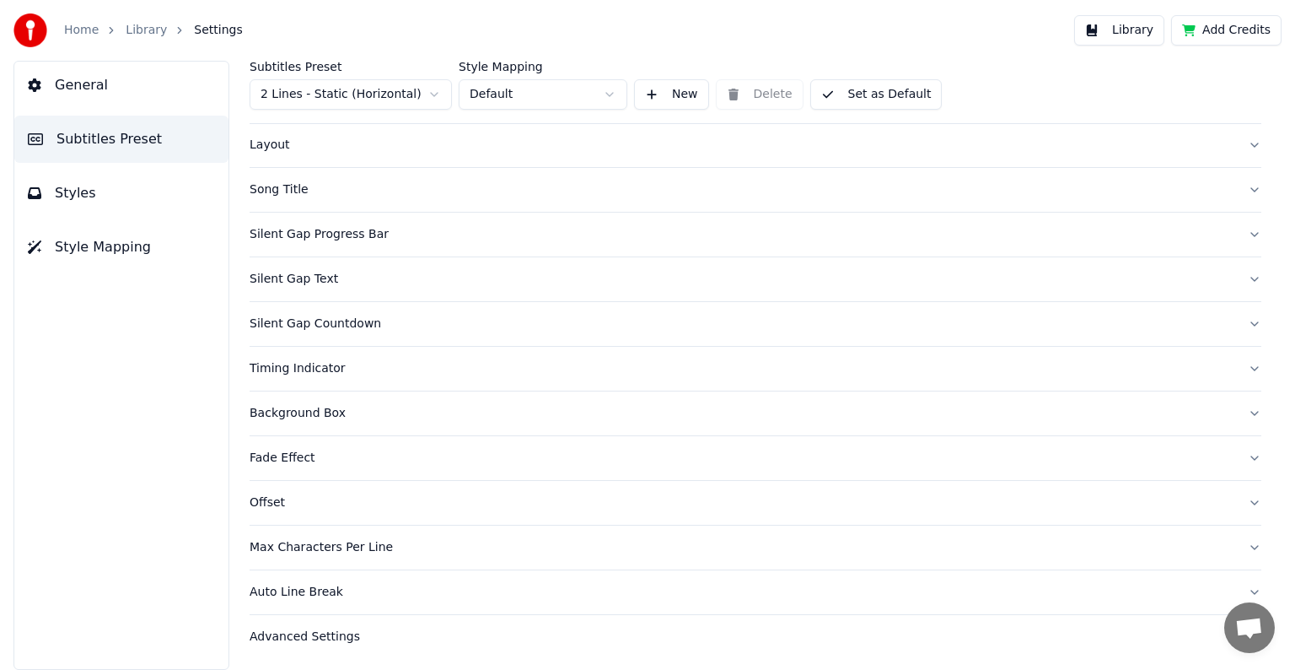
click at [79, 198] on span "Styles" at bounding box center [75, 193] width 41 height 20
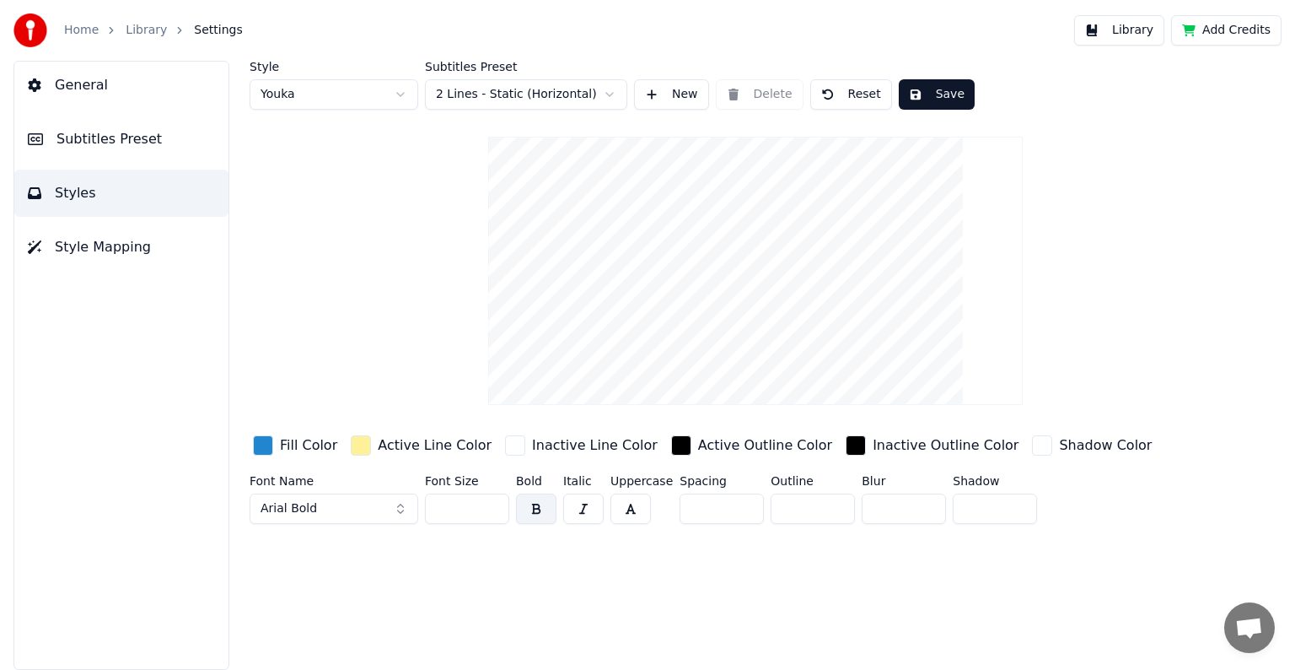
scroll to position [0, 0]
click at [117, 142] on span "Subtitles Preset" at bounding box center [109, 139] width 105 height 20
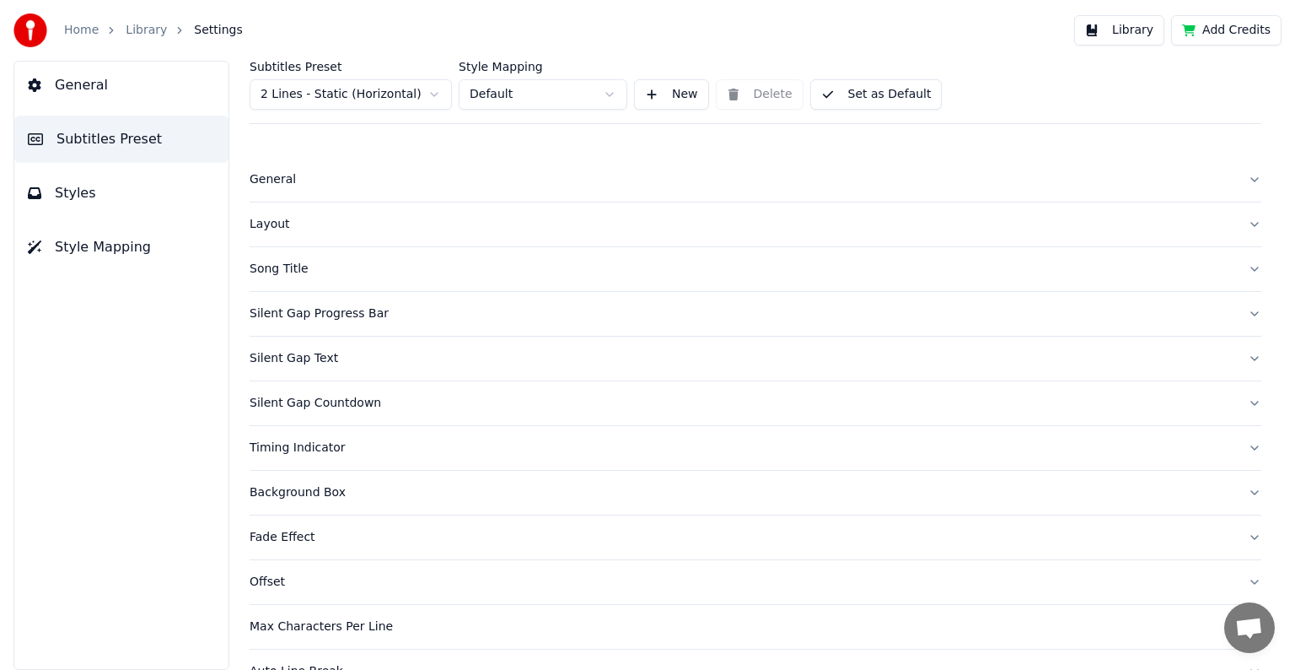
click at [274, 179] on div "General" at bounding box center [742, 179] width 985 height 17
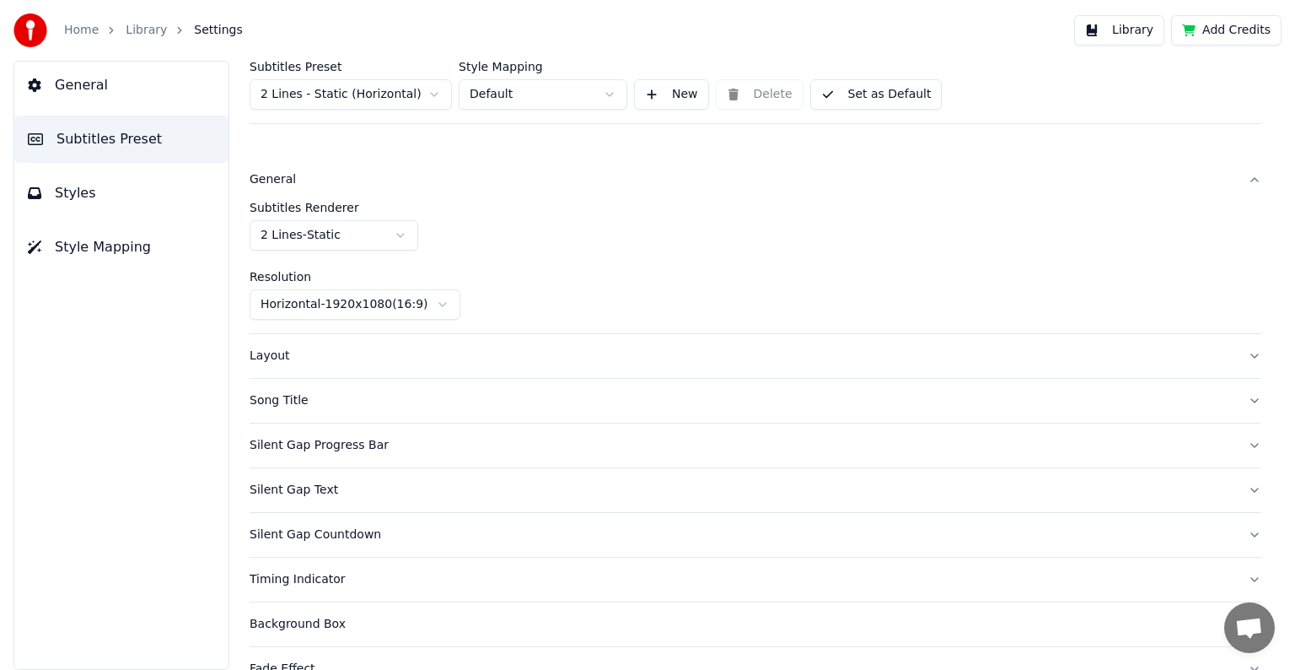
click at [274, 179] on div "General" at bounding box center [742, 179] width 985 height 17
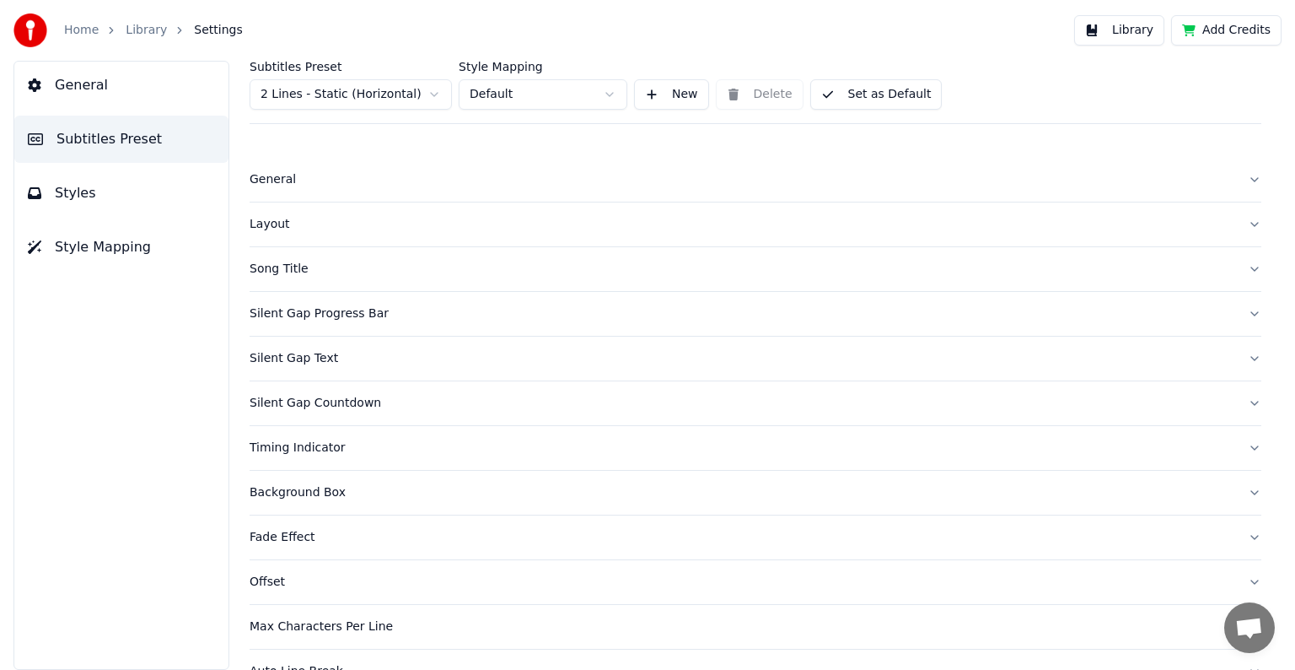
click at [272, 226] on div "Layout" at bounding box center [742, 224] width 985 height 17
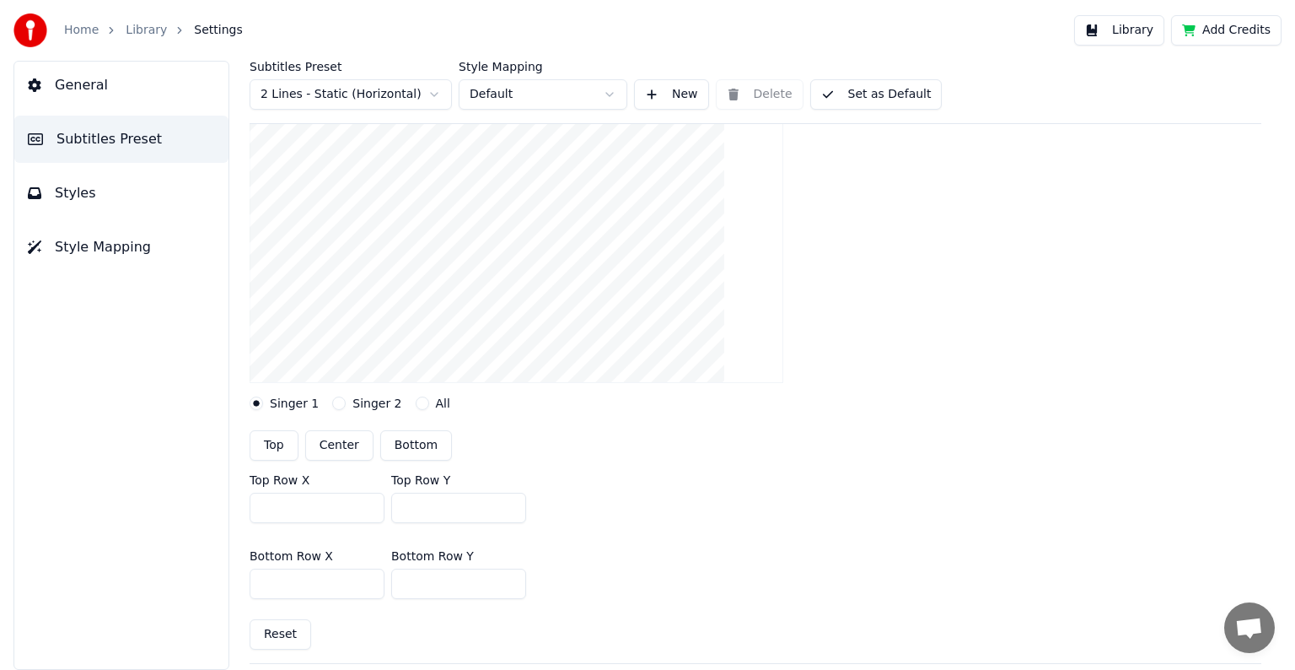
scroll to position [84, 0]
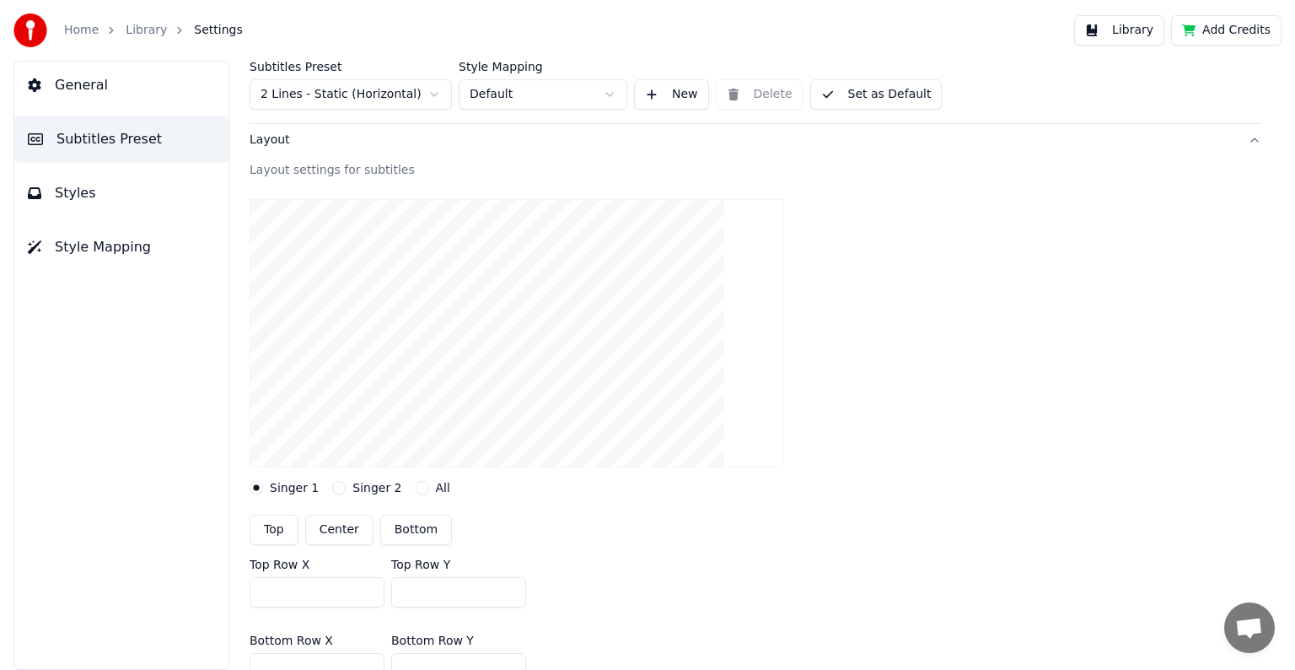
click at [269, 140] on div "Layout" at bounding box center [742, 140] width 985 height 17
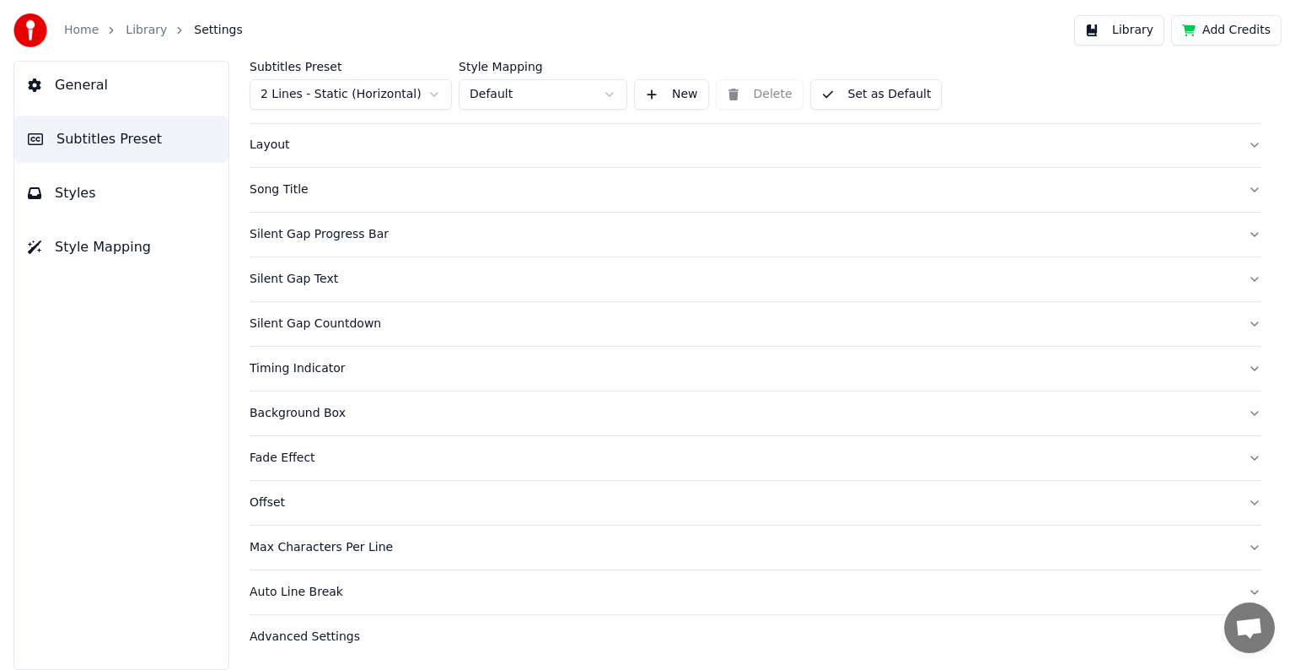
click at [277, 235] on div "Silent Gap Progress Bar" at bounding box center [742, 234] width 985 height 17
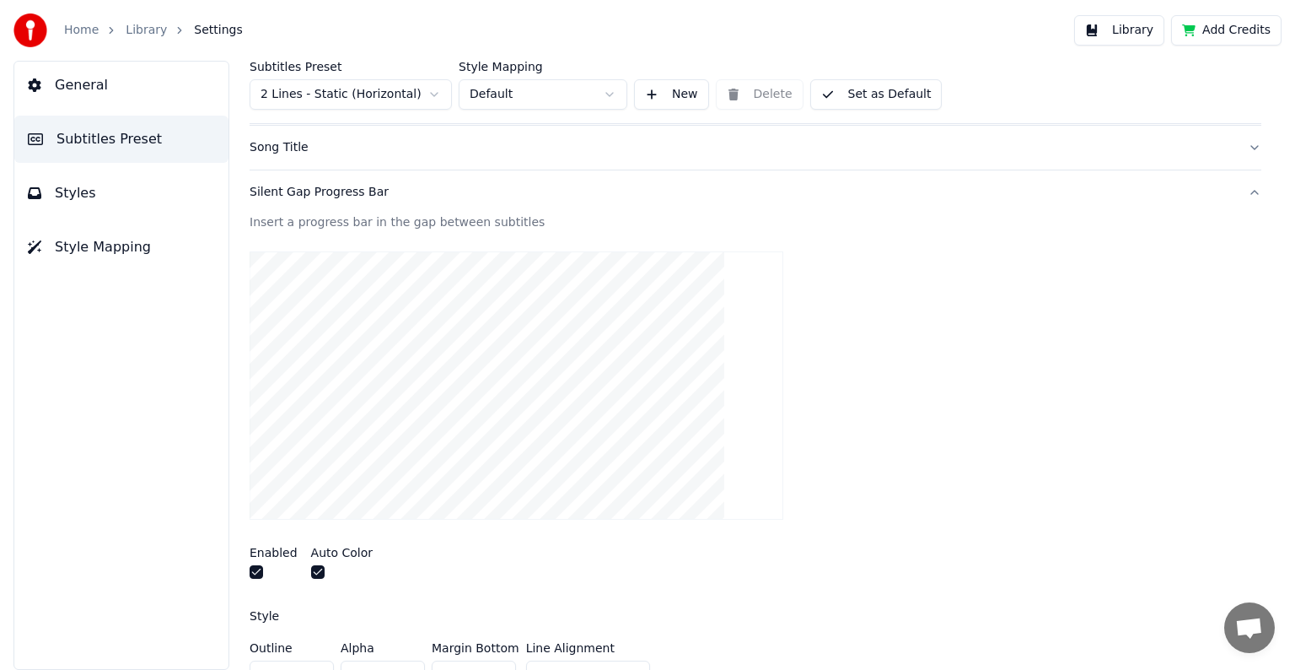
scroll to position [0, 0]
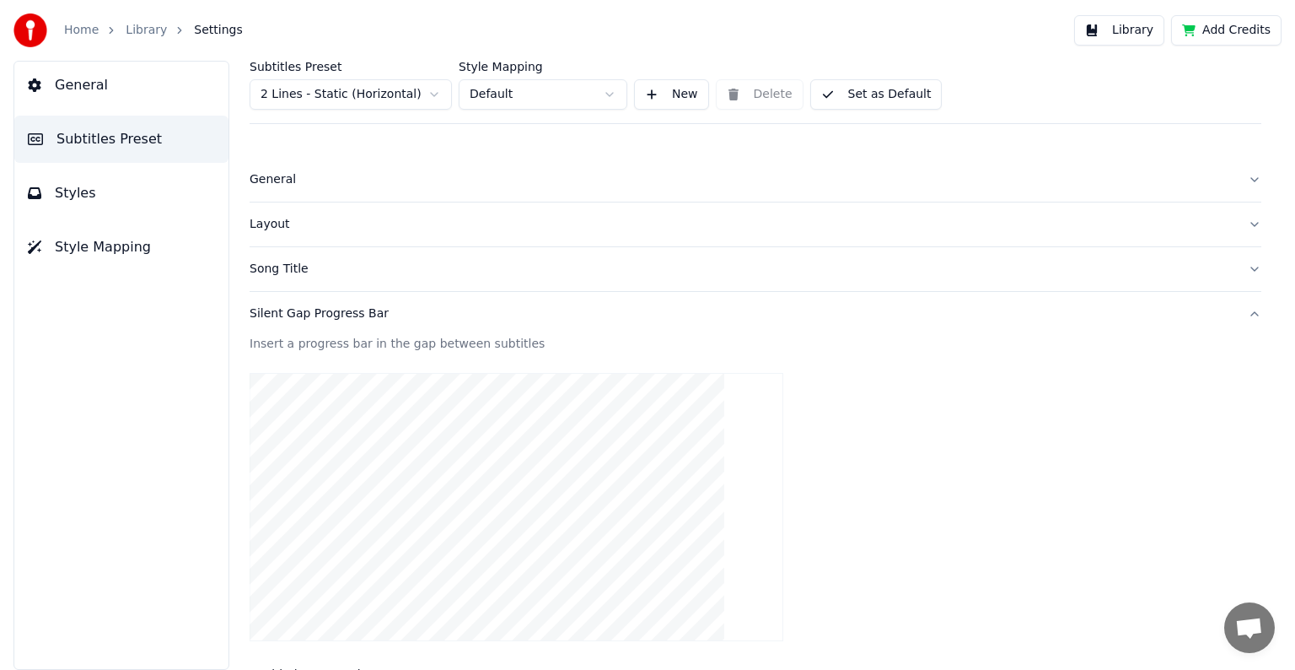
click at [270, 312] on div "Silent Gap Progress Bar" at bounding box center [742, 313] width 985 height 17
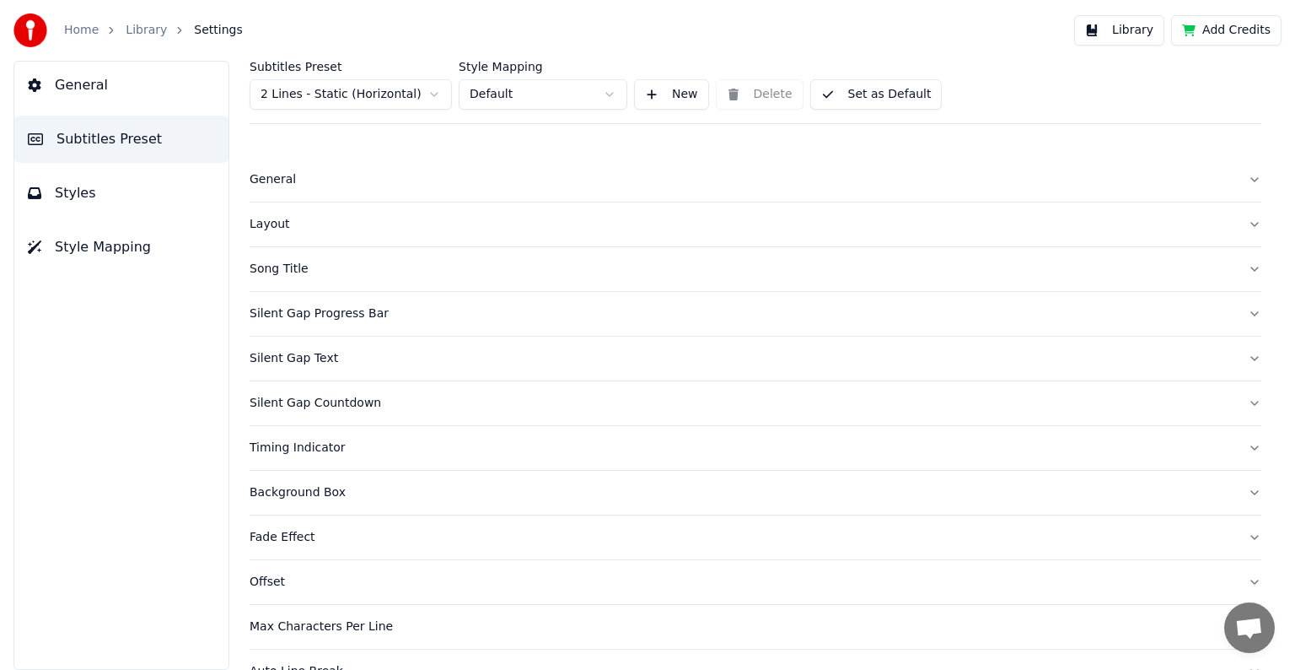
click at [279, 444] on div "Timing Indicator" at bounding box center [742, 447] width 985 height 17
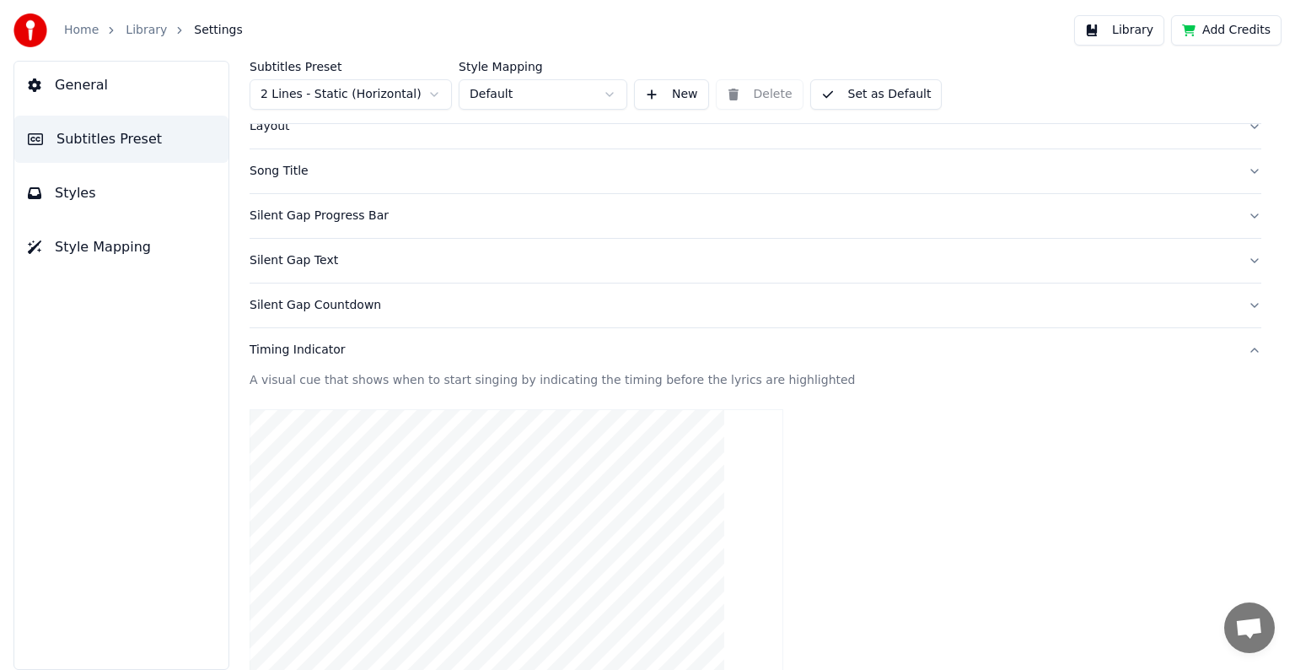
scroll to position [86, 0]
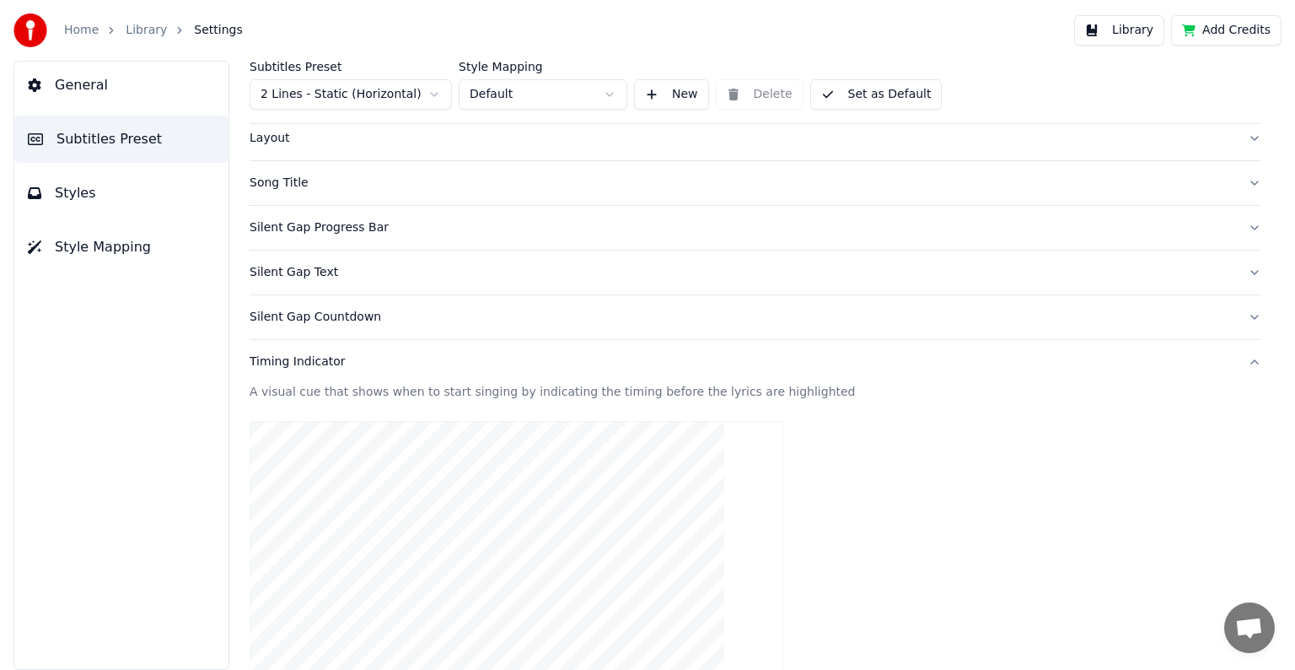
click at [320, 365] on div "Timing Indicator" at bounding box center [742, 361] width 985 height 17
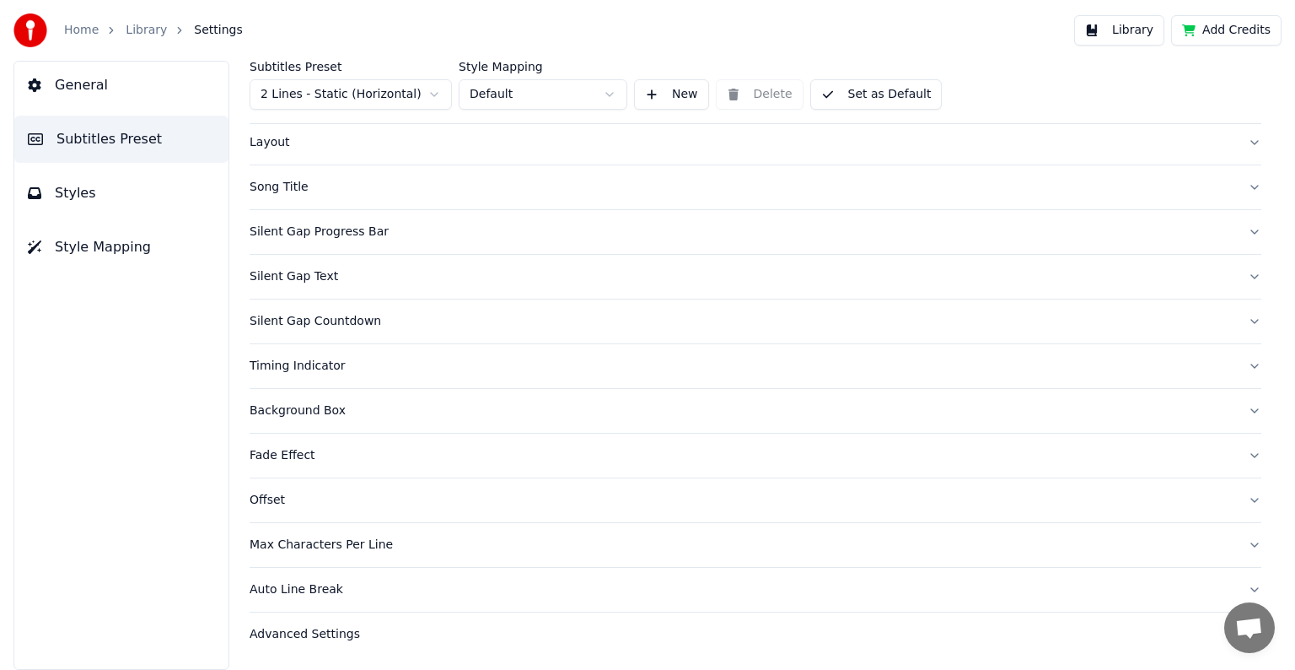
scroll to position [79, 0]
click at [284, 419] on div "Background Box" at bounding box center [742, 413] width 985 height 17
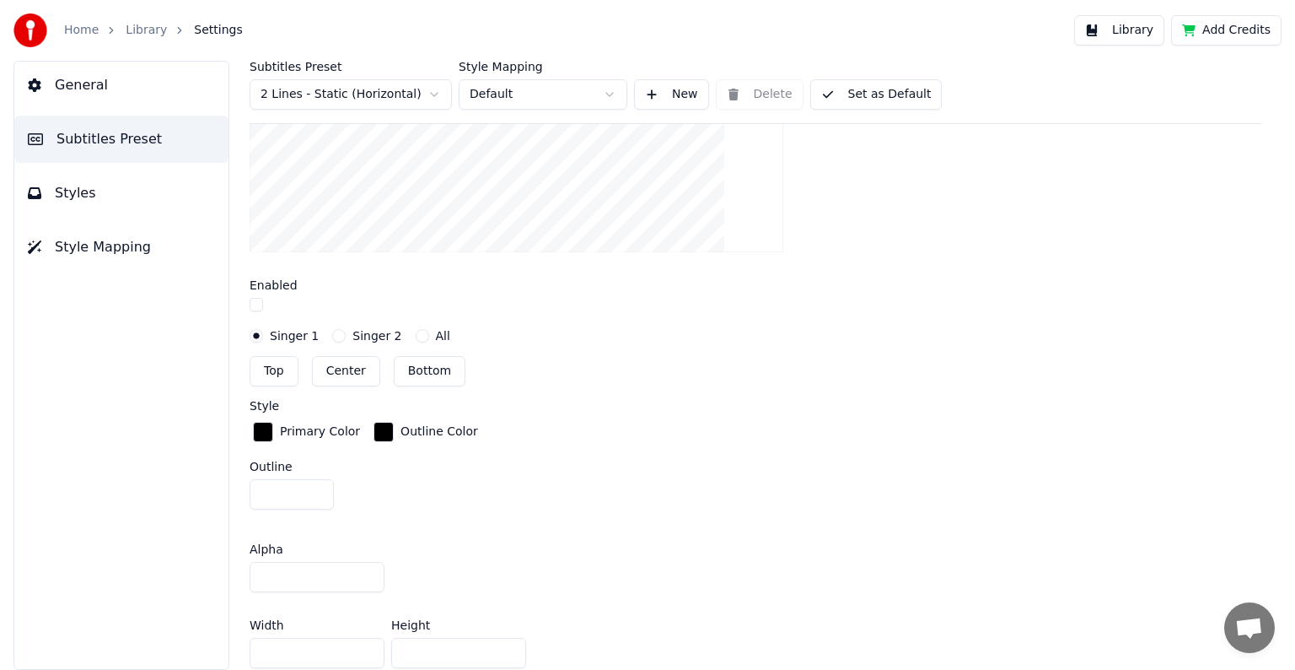
scroll to position [585, 0]
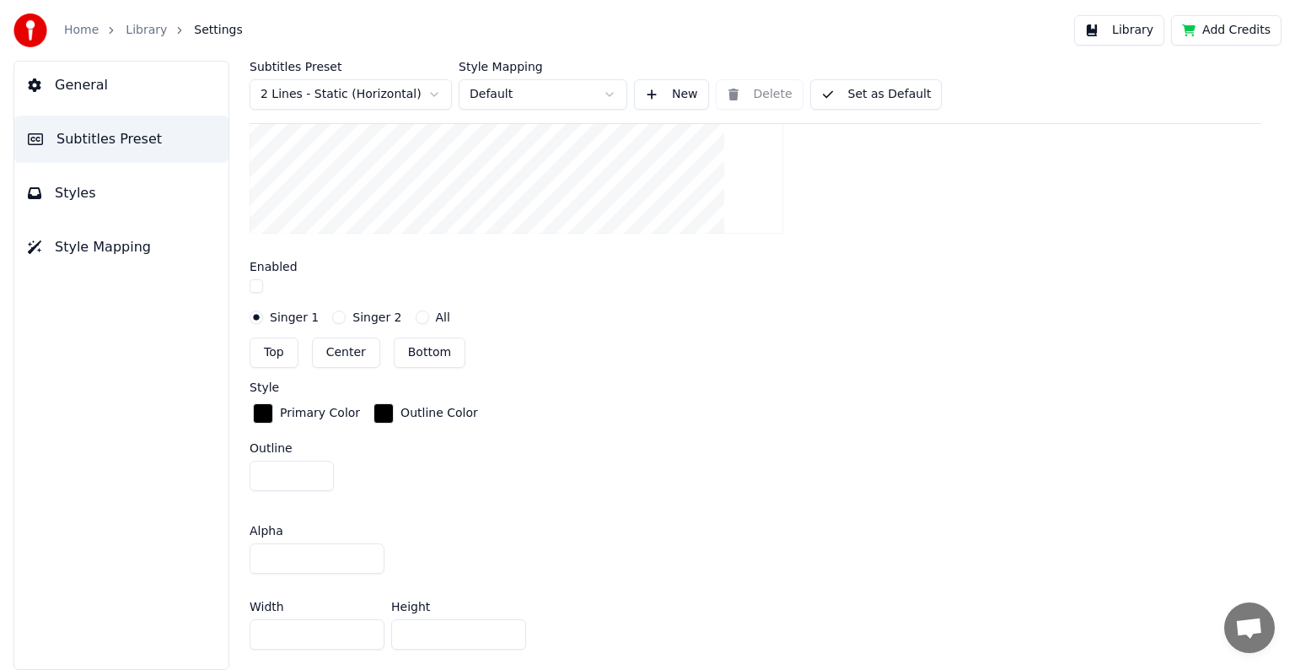
click at [265, 412] on div "button" at bounding box center [263, 413] width 20 height 20
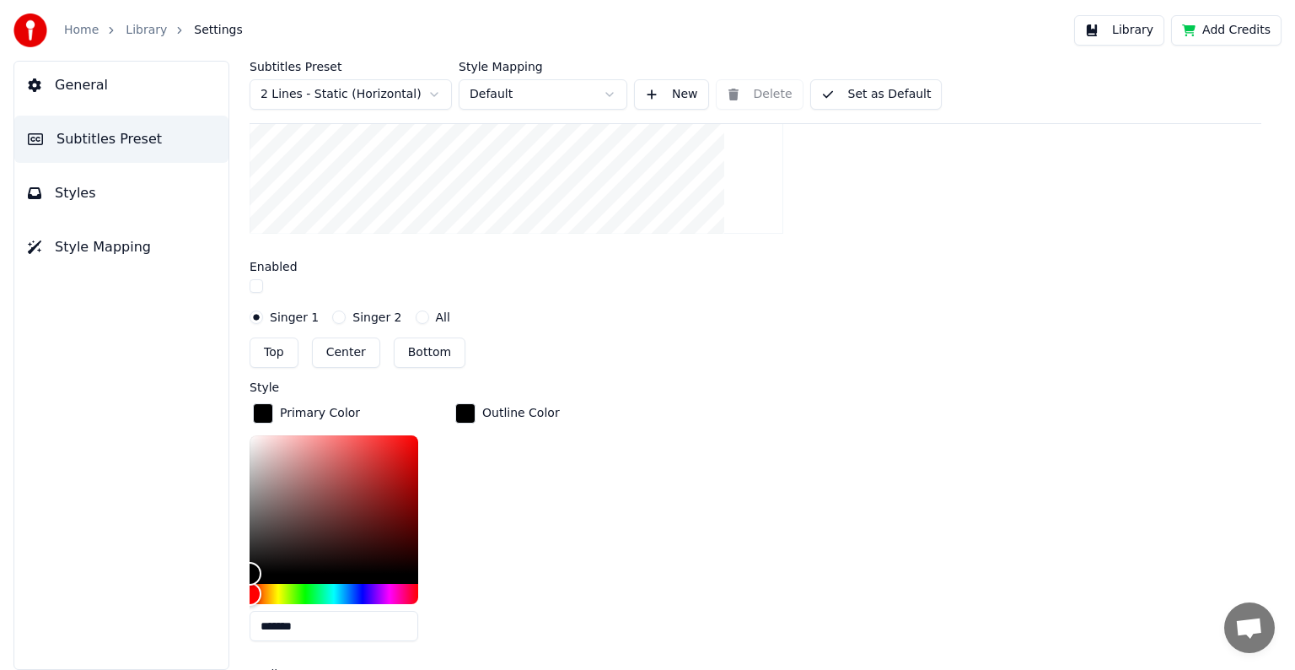
click at [685, 422] on div "Primary Color ******* Outline Color" at bounding box center [756, 527] width 1012 height 255
click at [649, 406] on div "Primary Color ******* Outline Color" at bounding box center [756, 527] width 1012 height 255
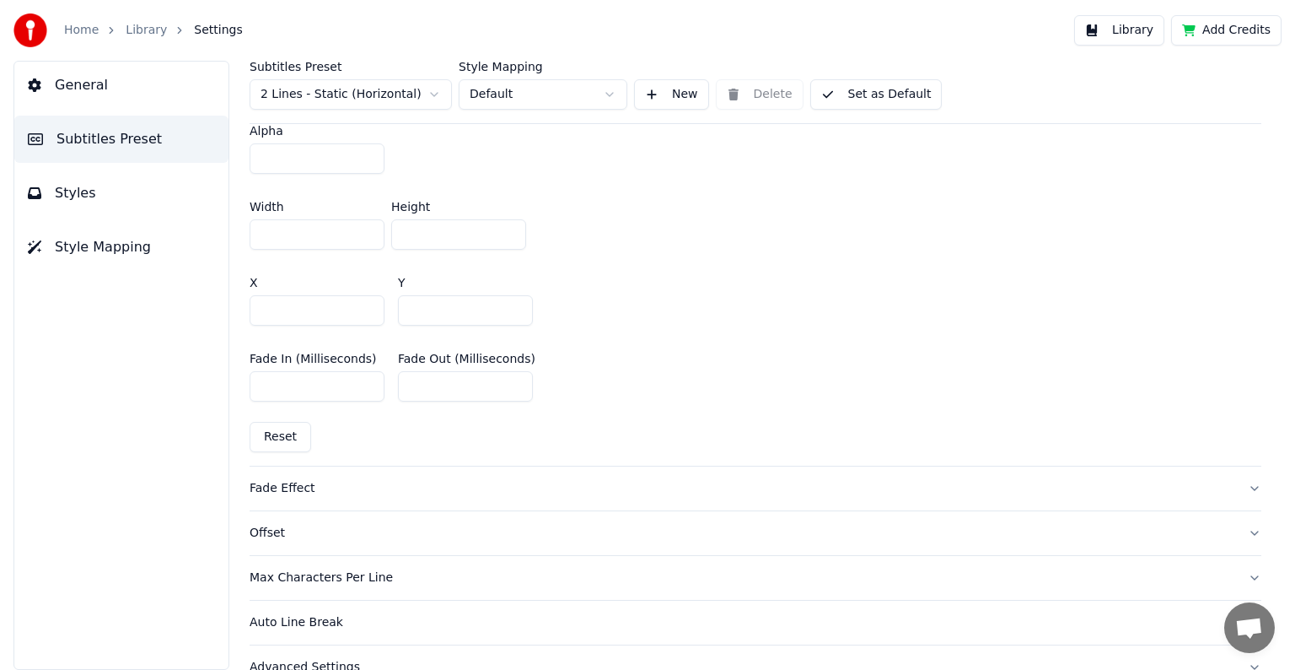
scroll to position [1241, 0]
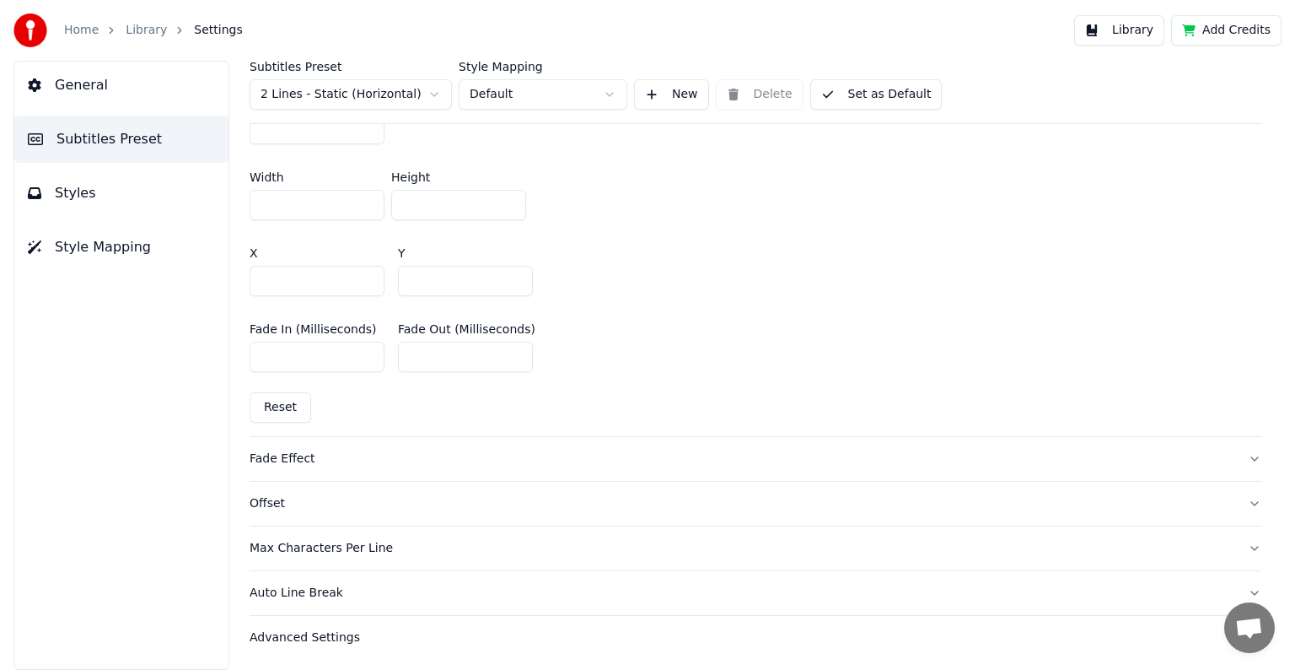
click at [299, 632] on div "Advanced Settings" at bounding box center [742, 637] width 985 height 17
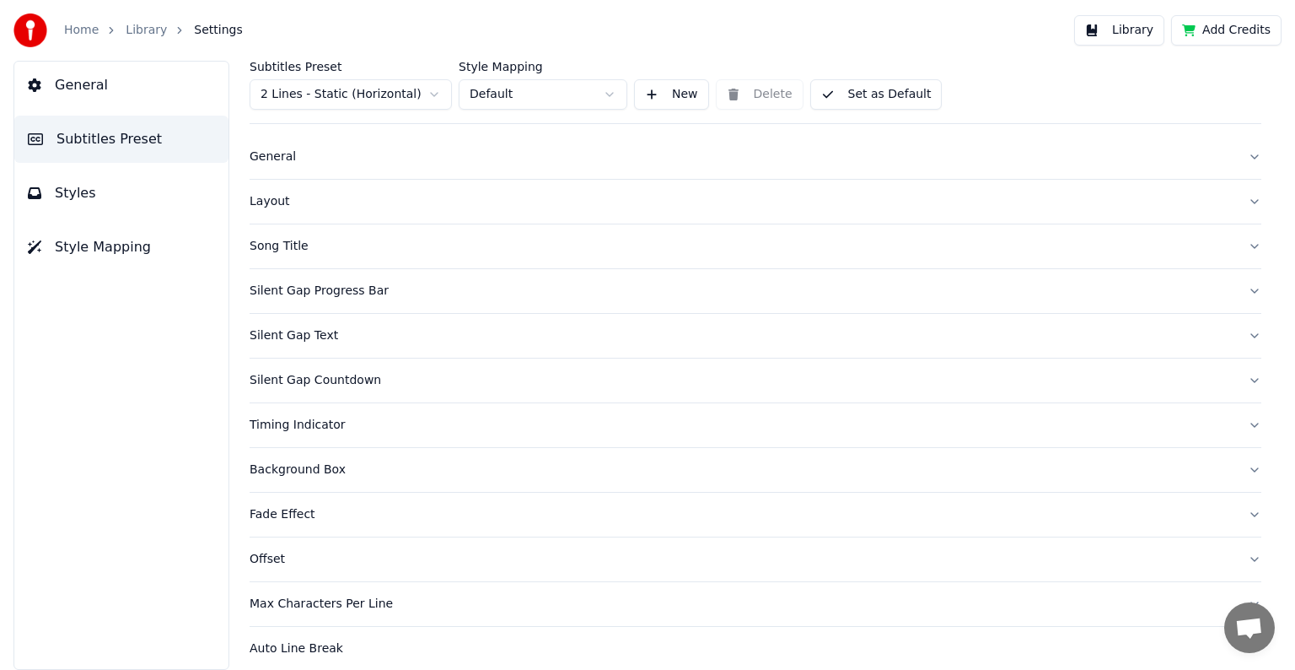
scroll to position [0, 0]
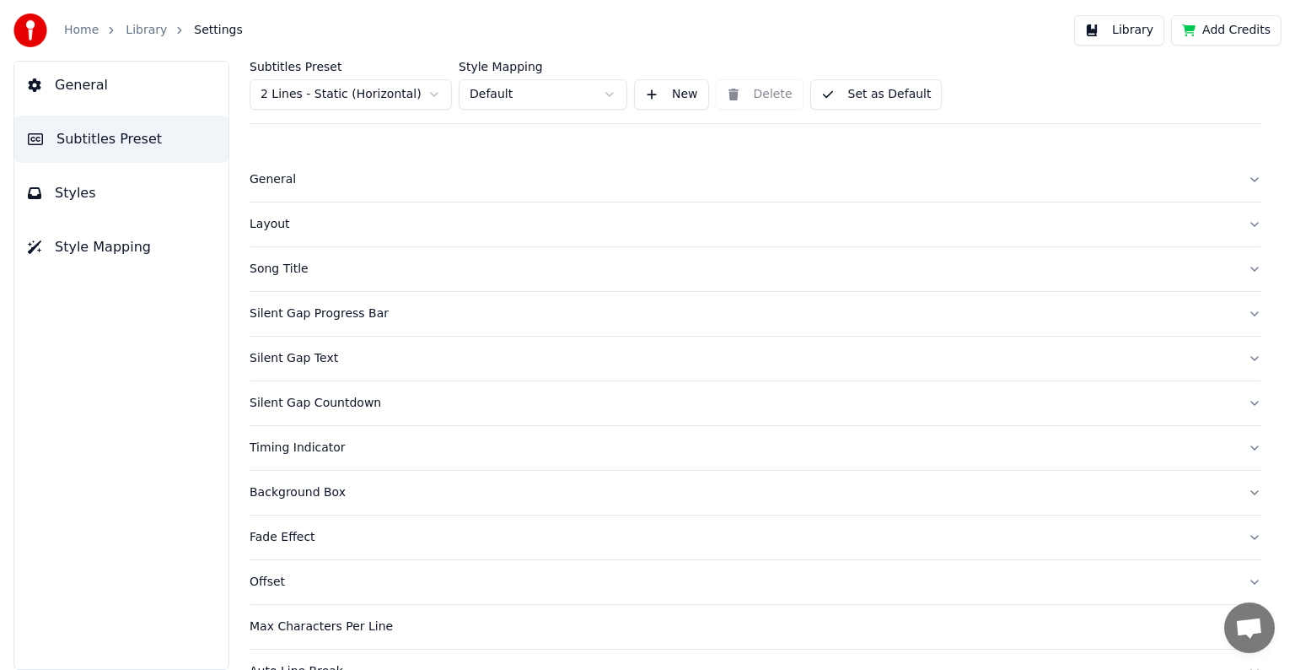
click at [72, 78] on span "General" at bounding box center [81, 85] width 53 height 20
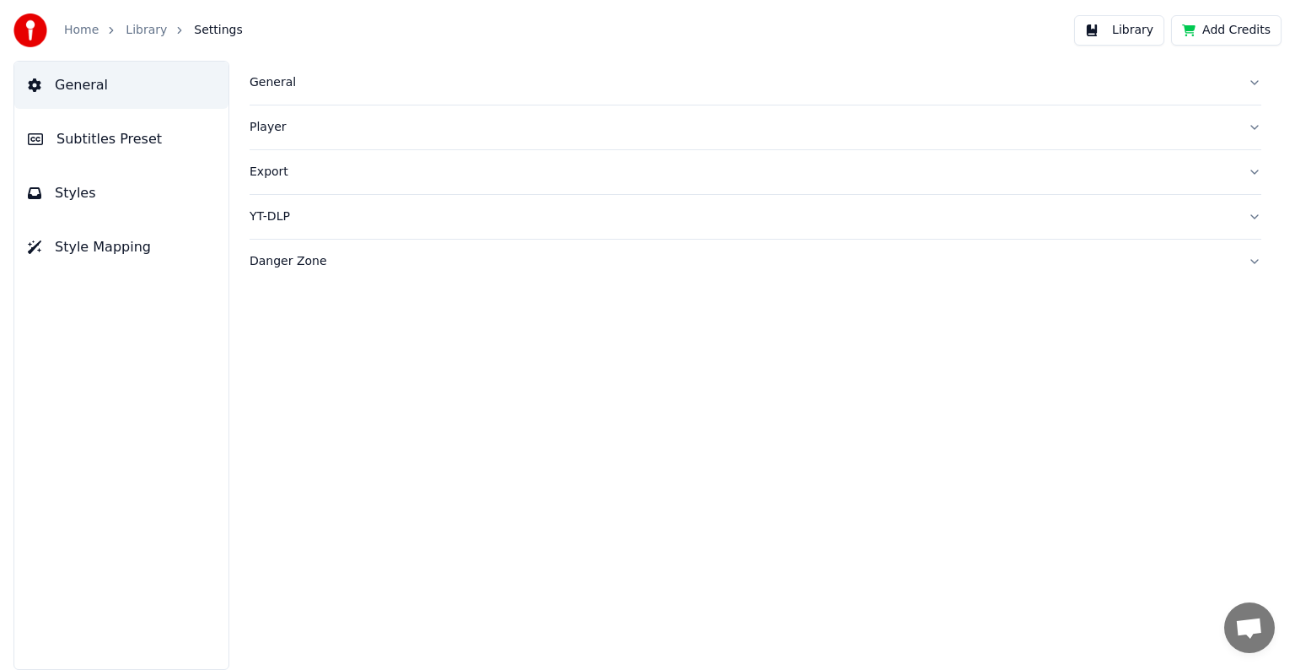
click at [266, 216] on div "YT-DLP" at bounding box center [742, 216] width 985 height 17
click at [265, 131] on div "Player" at bounding box center [742, 127] width 985 height 17
click at [276, 85] on div "General" at bounding box center [742, 82] width 985 height 17
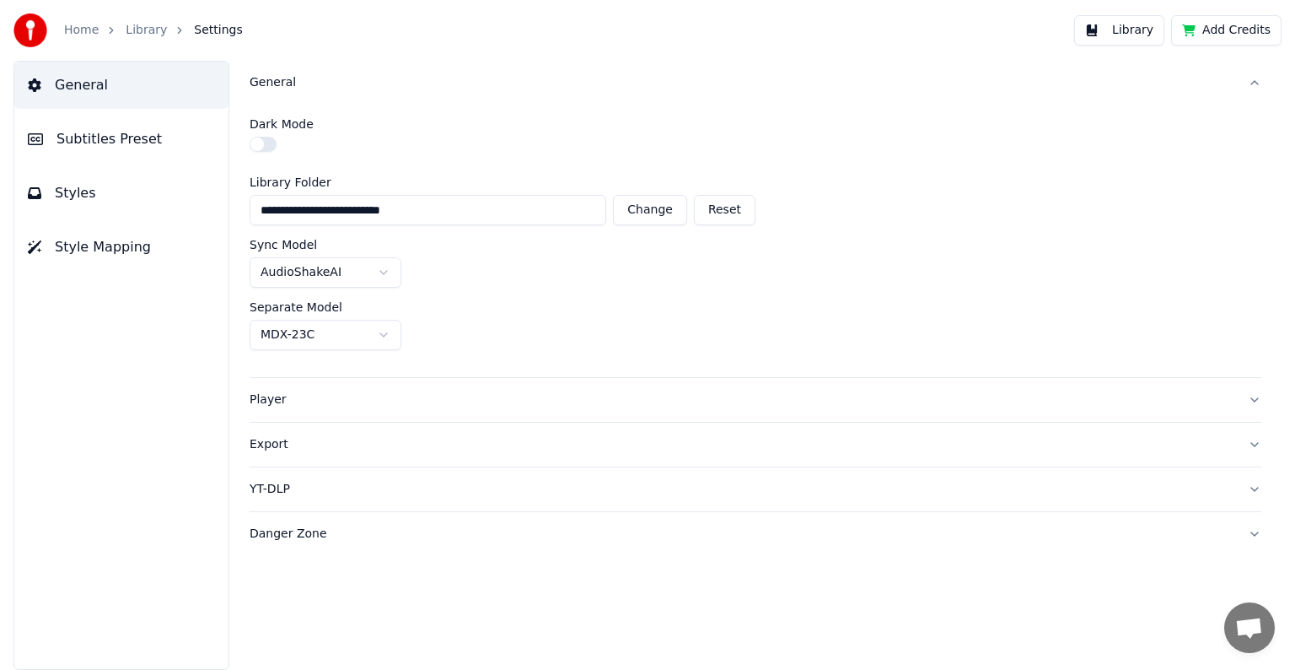
click at [276, 85] on div "General" at bounding box center [742, 82] width 985 height 17
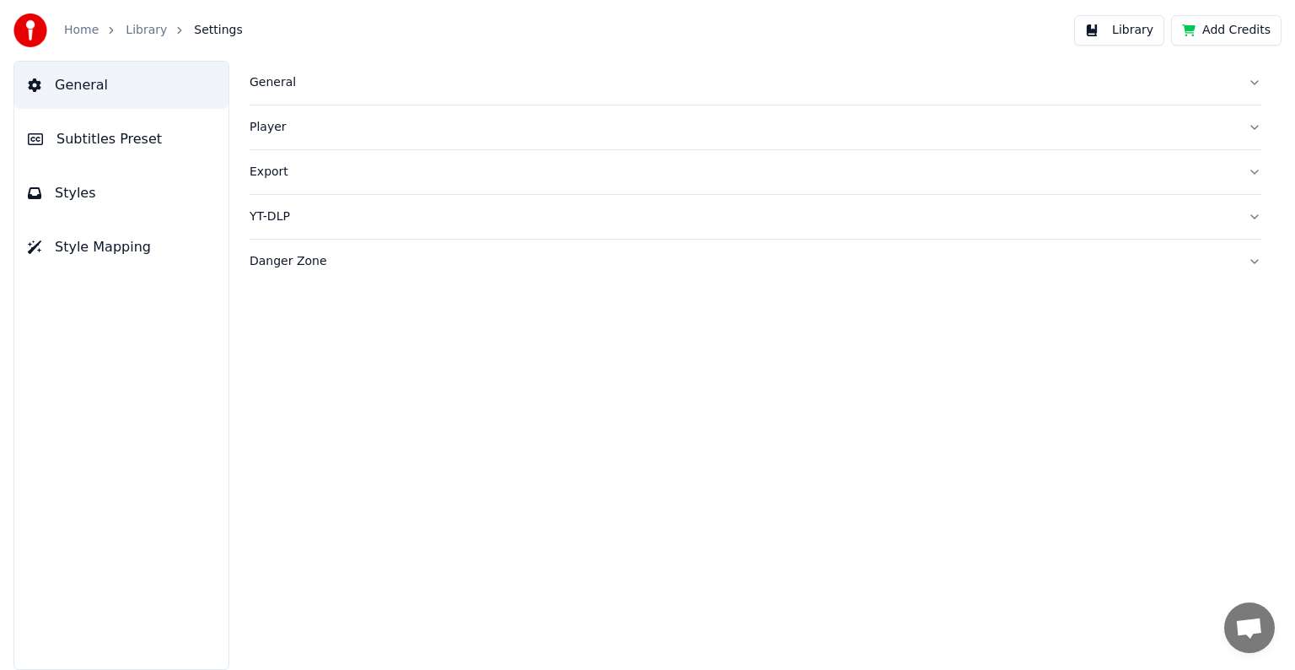
click at [101, 133] on span "Subtitles Preset" at bounding box center [109, 139] width 105 height 20
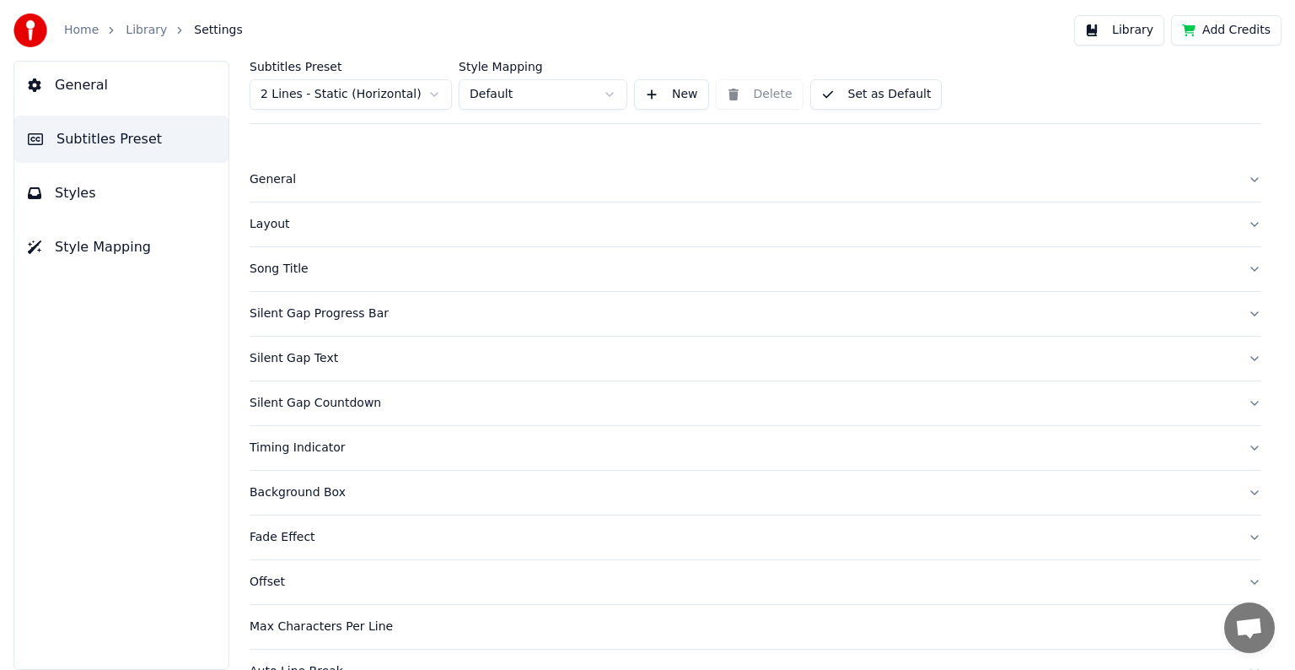
click at [126, 348] on div "General Subtitles Preset Styles Style Mapping" at bounding box center [121, 365] width 216 height 609
click at [149, 20] on div "Home Library Settings" at bounding box center [127, 30] width 229 height 34
click at [144, 31] on link "Library" at bounding box center [146, 30] width 41 height 17
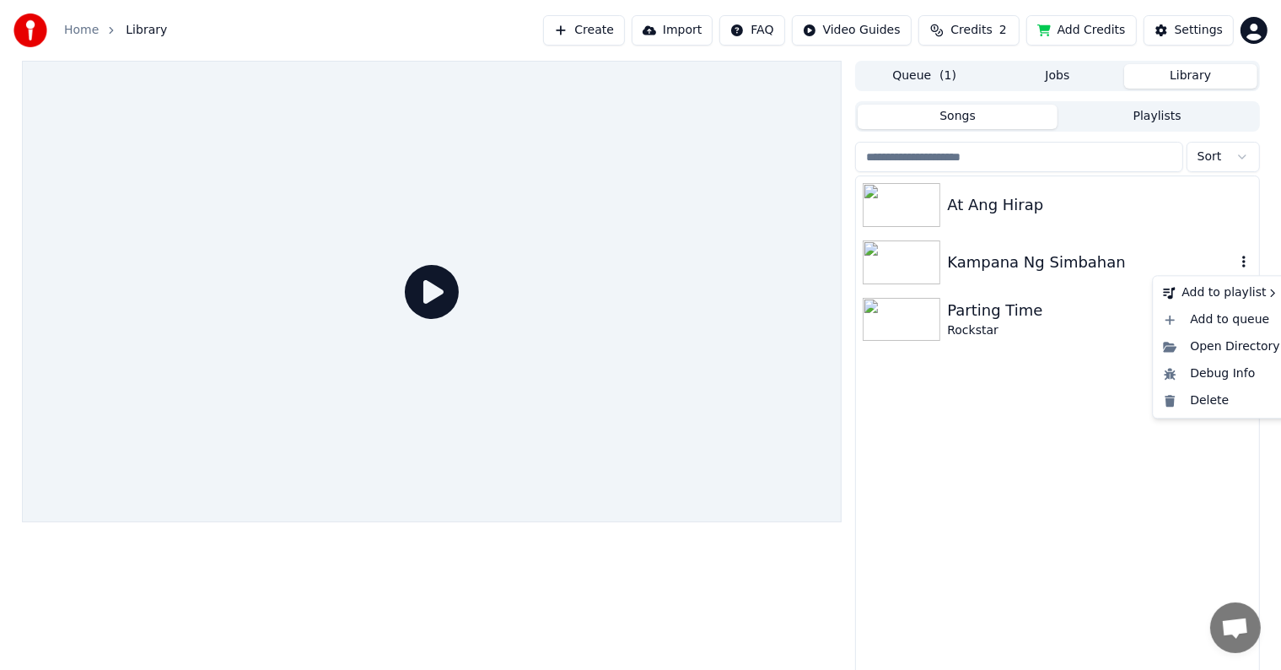
click at [1242, 263] on icon "button" at bounding box center [1243, 261] width 17 height 13
click at [1174, 34] on button "Settings" at bounding box center [1189, 30] width 90 height 30
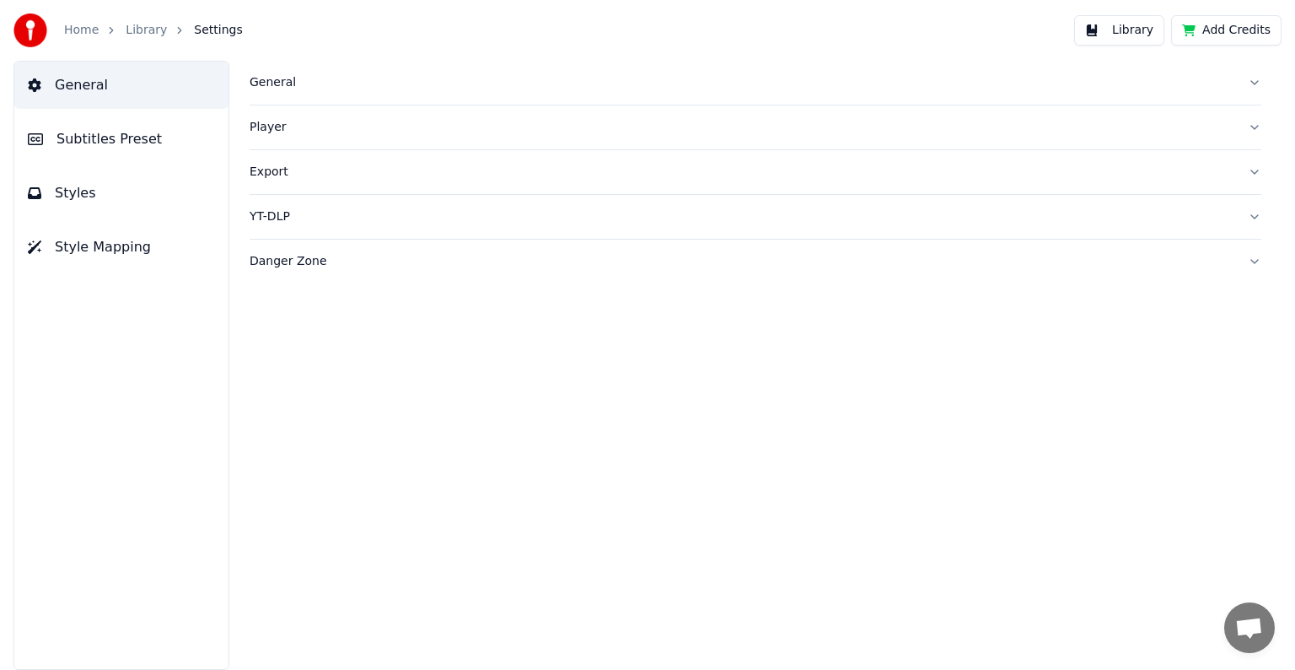
click at [1254, 83] on button "General" at bounding box center [756, 83] width 1012 height 44
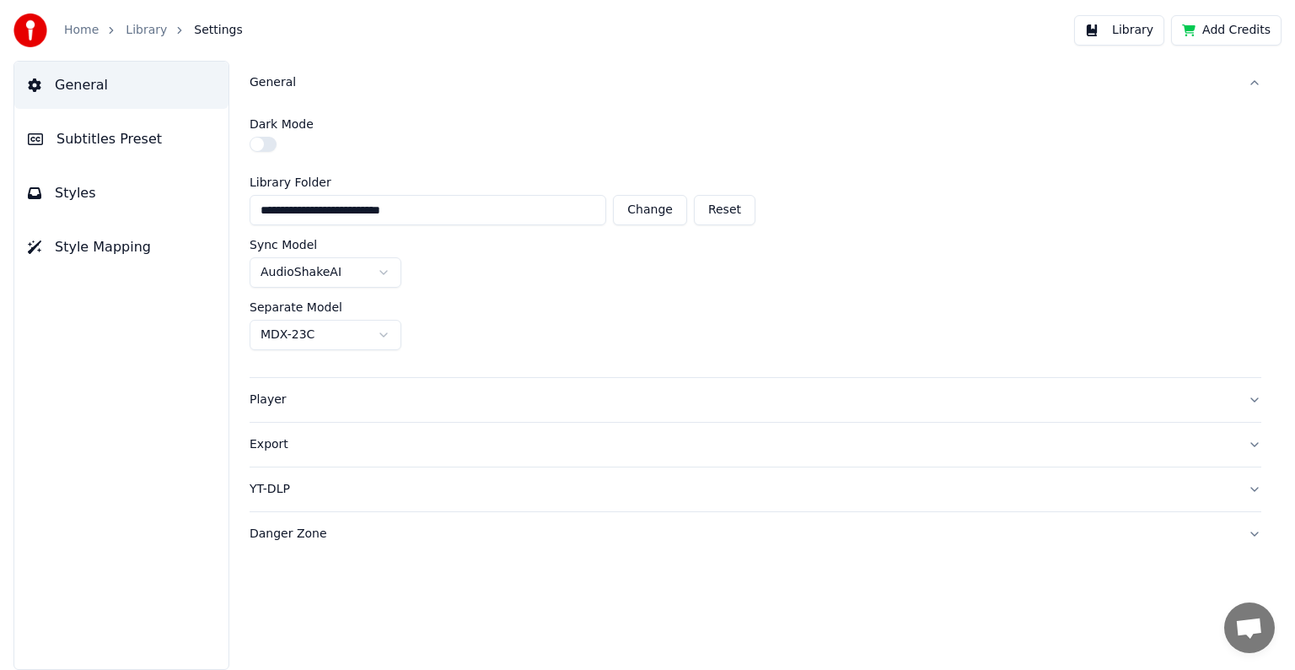
click at [1254, 83] on button "General" at bounding box center [756, 83] width 1012 height 44
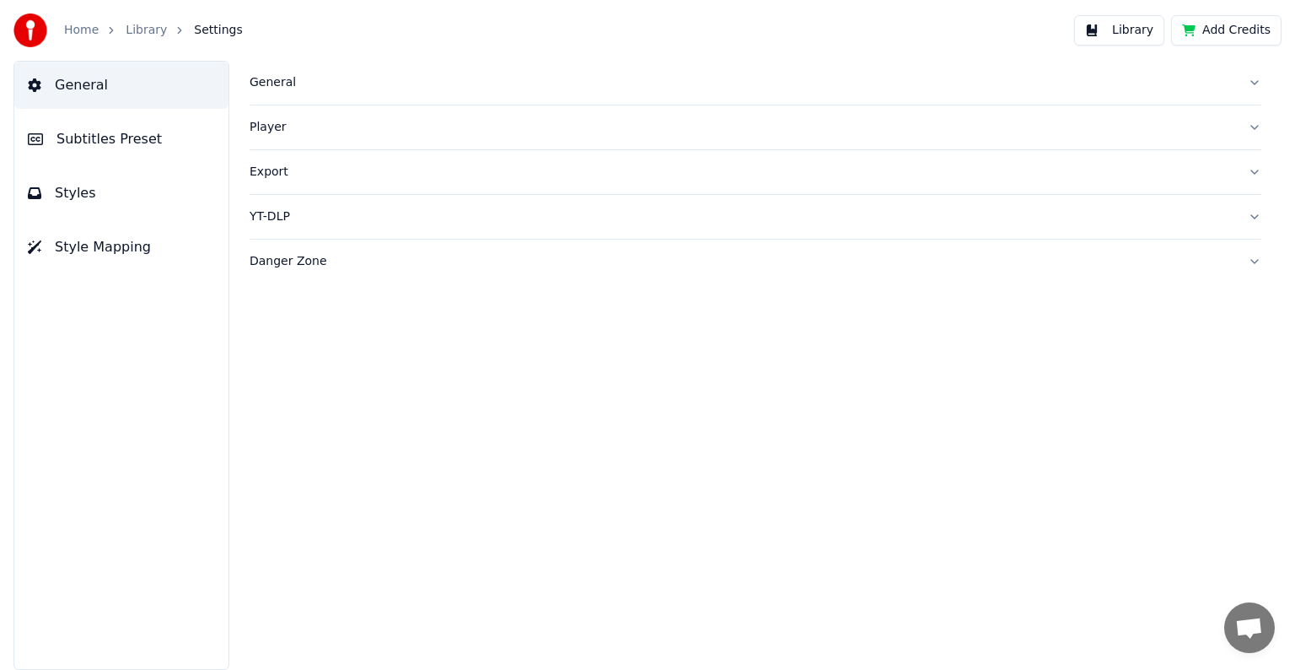
click at [138, 27] on link "Library" at bounding box center [146, 30] width 41 height 17
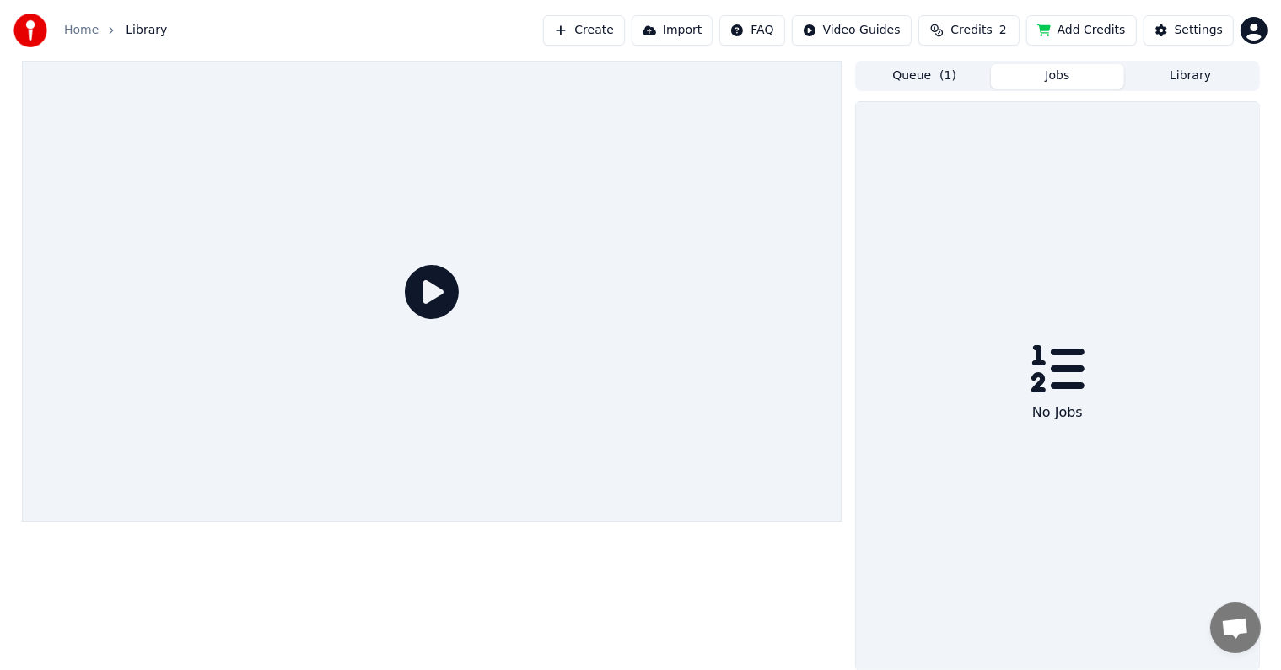
click at [1043, 77] on button "Jobs" at bounding box center [1057, 76] width 133 height 24
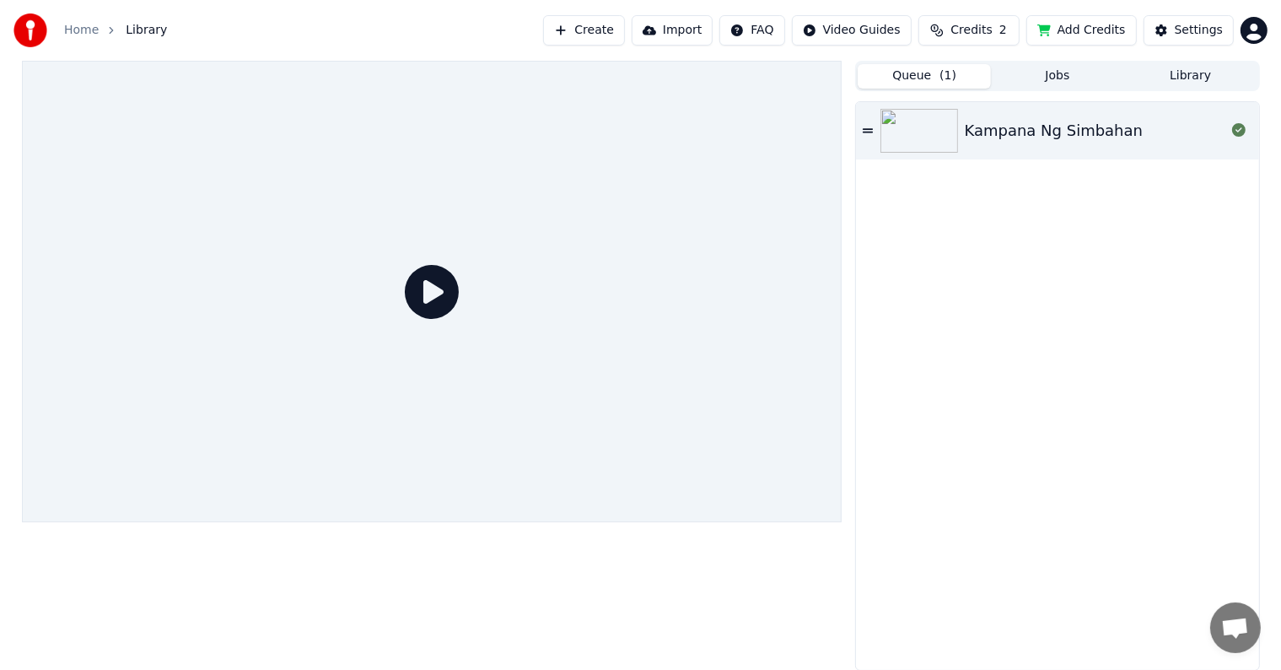
click at [916, 78] on button "Queue ( 1 )" at bounding box center [924, 76] width 133 height 24
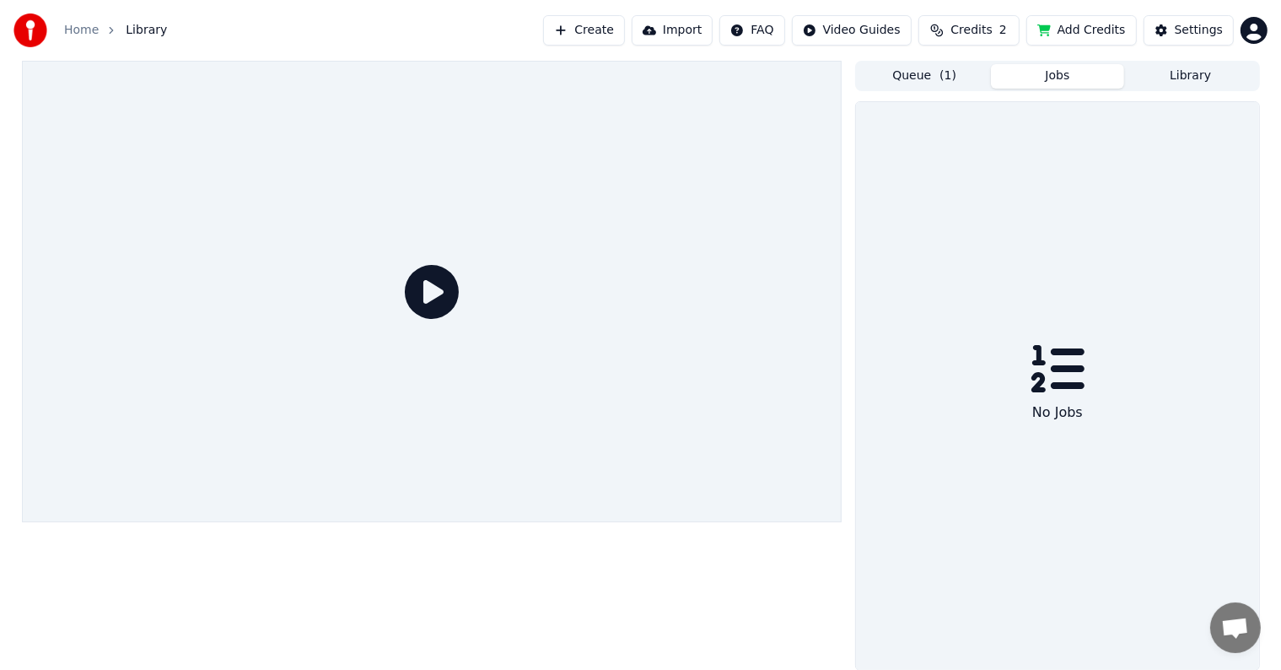
click at [1073, 71] on button "Jobs" at bounding box center [1057, 76] width 133 height 24
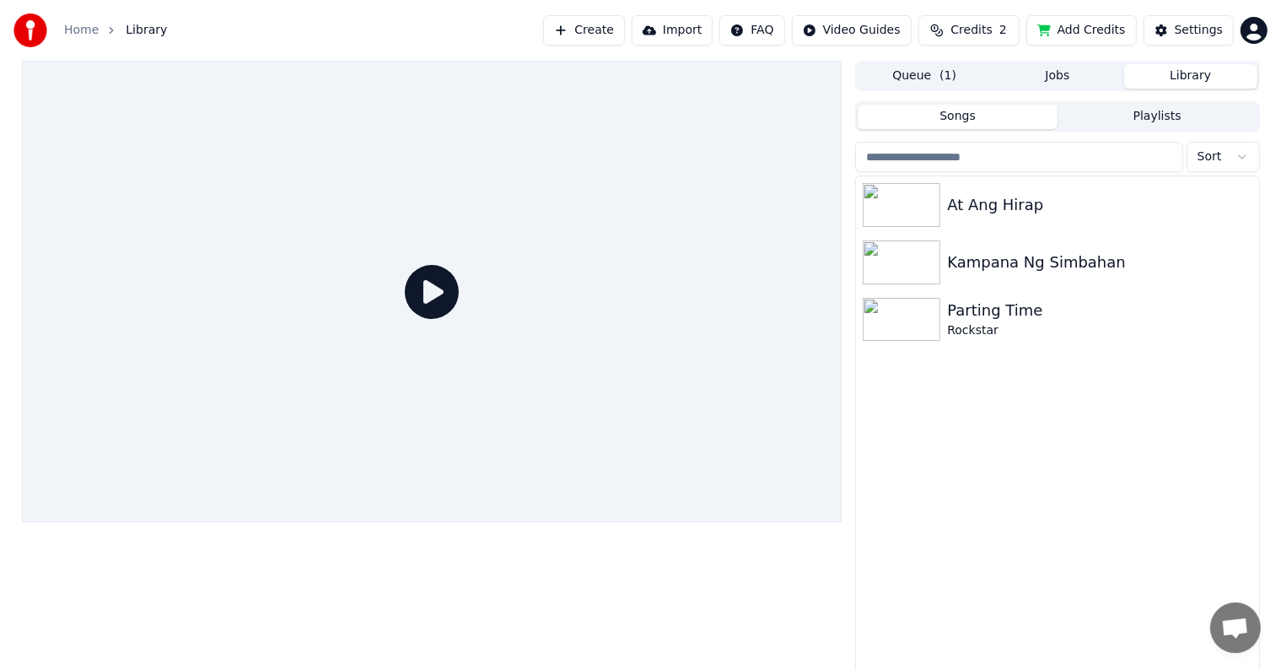
click at [1193, 73] on button "Library" at bounding box center [1190, 76] width 133 height 24
click at [1204, 36] on div "Settings" at bounding box center [1199, 30] width 48 height 17
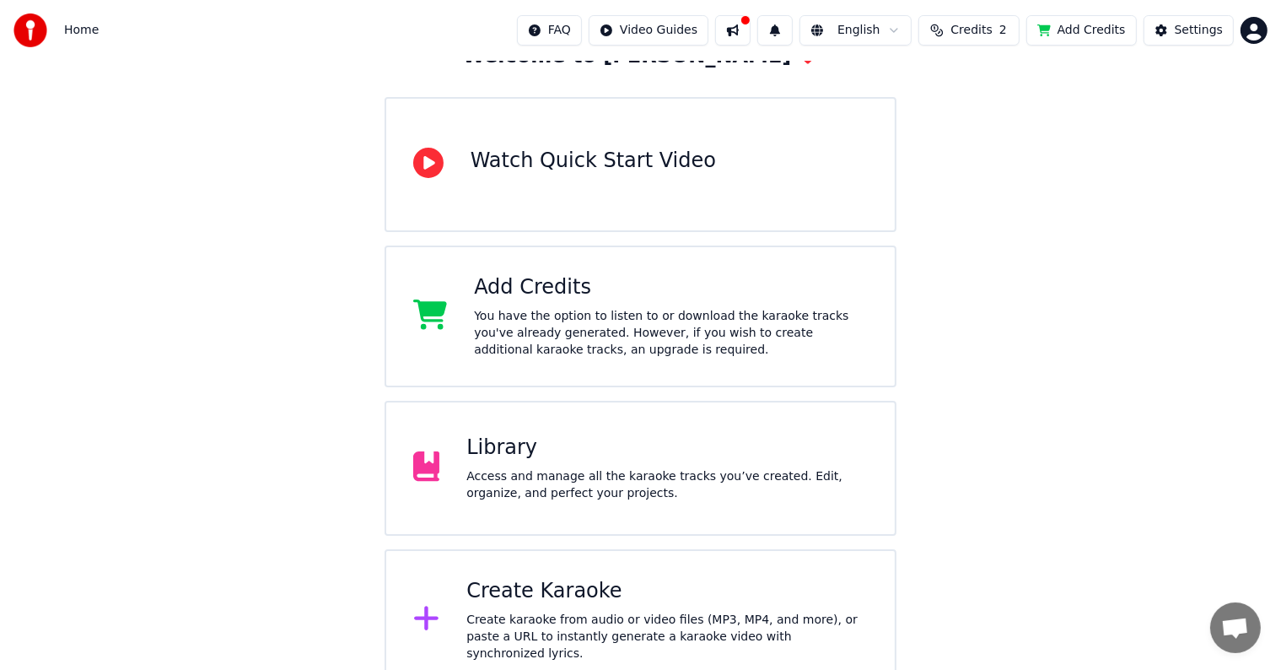
scroll to position [132, 0]
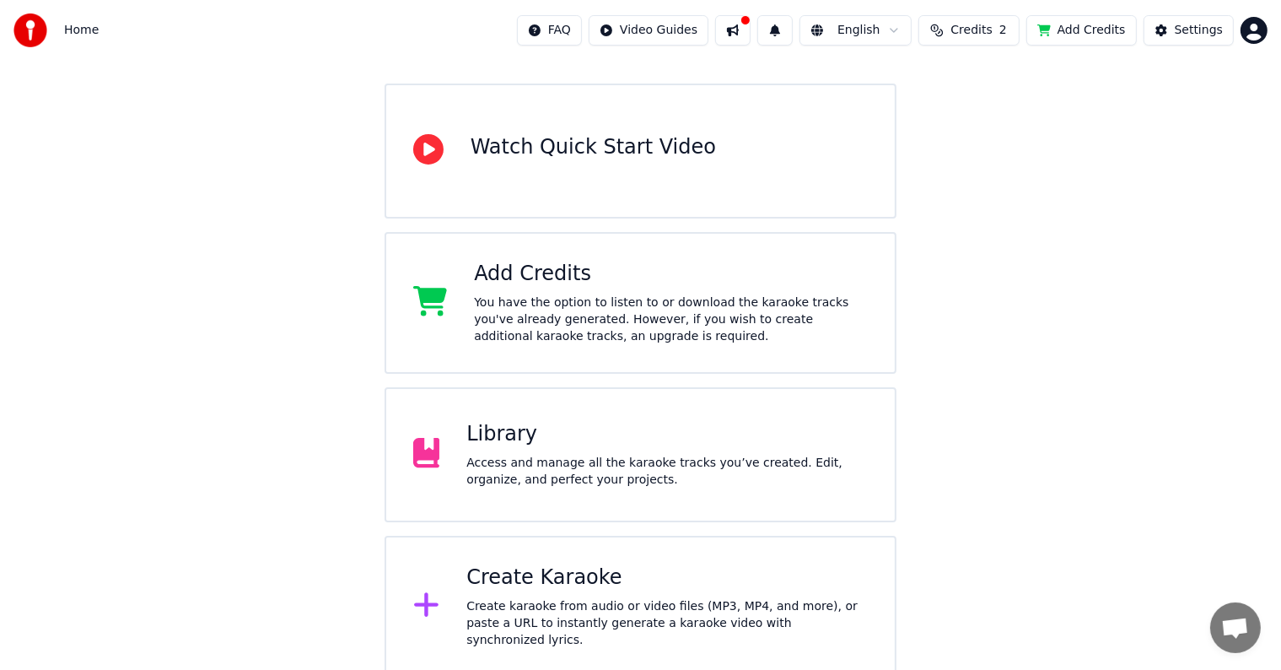
click at [514, 442] on div "Library" at bounding box center [666, 434] width 401 height 27
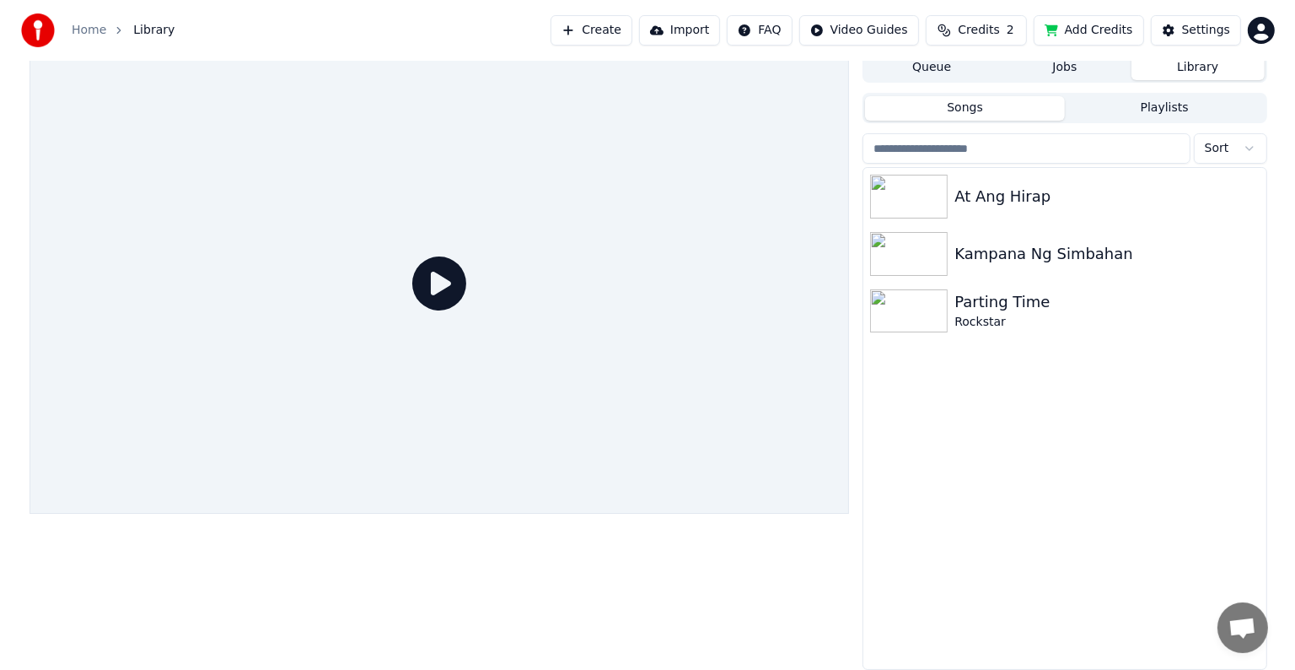
scroll to position [8, 0]
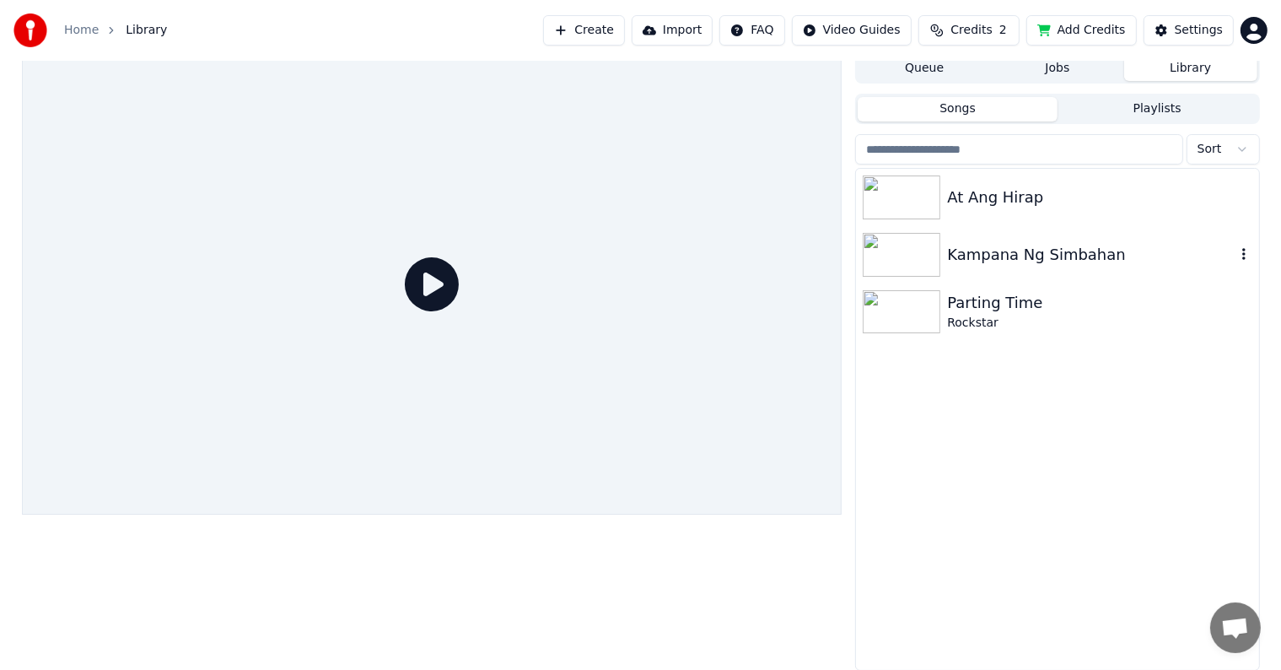
click at [902, 243] on img at bounding box center [902, 255] width 78 height 44
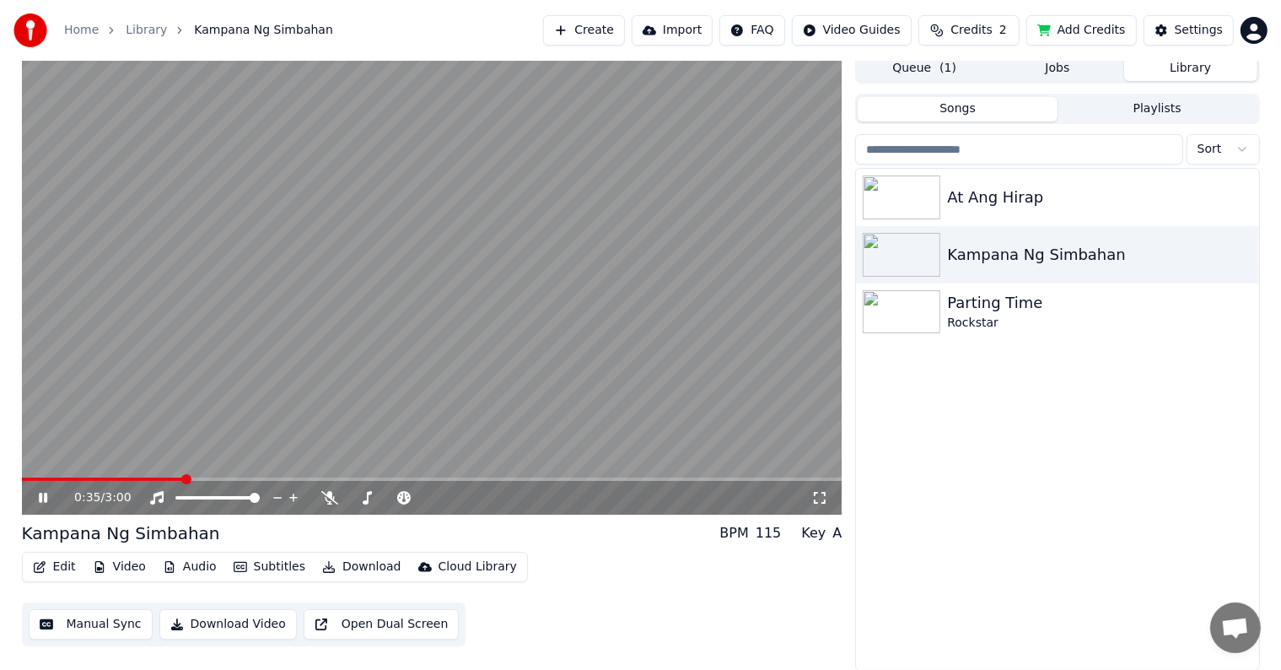
click at [1232, 67] on button "Library" at bounding box center [1190, 69] width 133 height 24
click at [1241, 253] on icon "button" at bounding box center [1243, 253] width 17 height 13
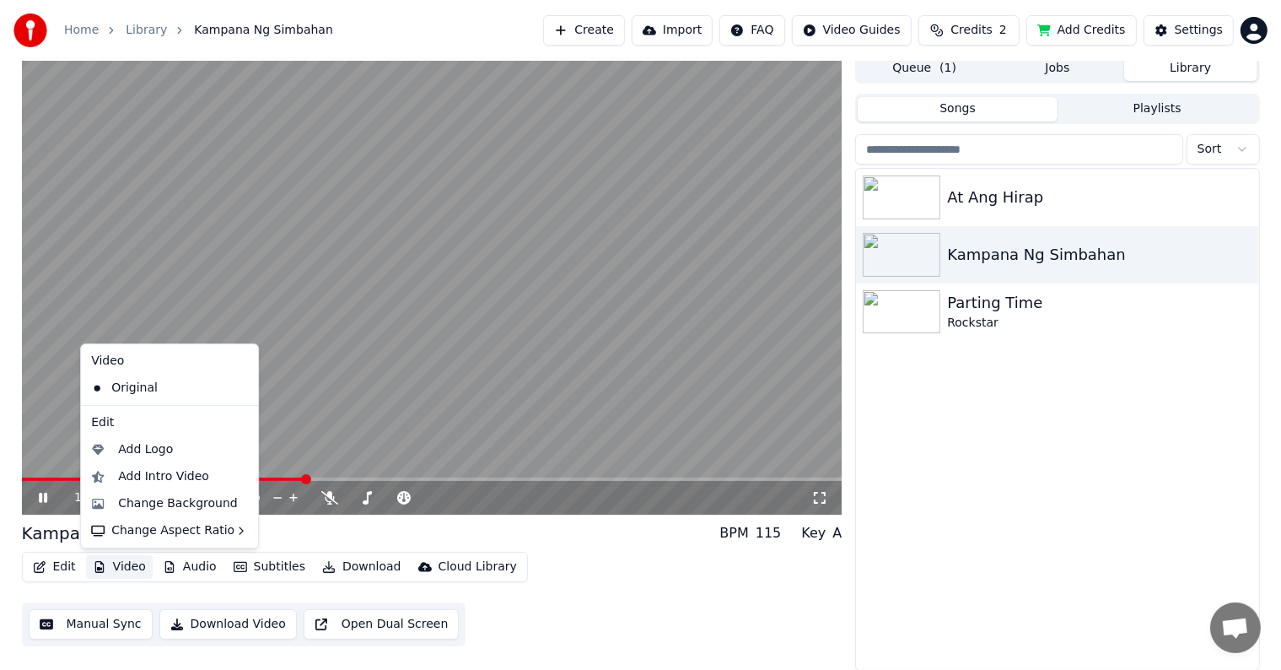
click at [115, 563] on button "Video" at bounding box center [119, 567] width 67 height 24
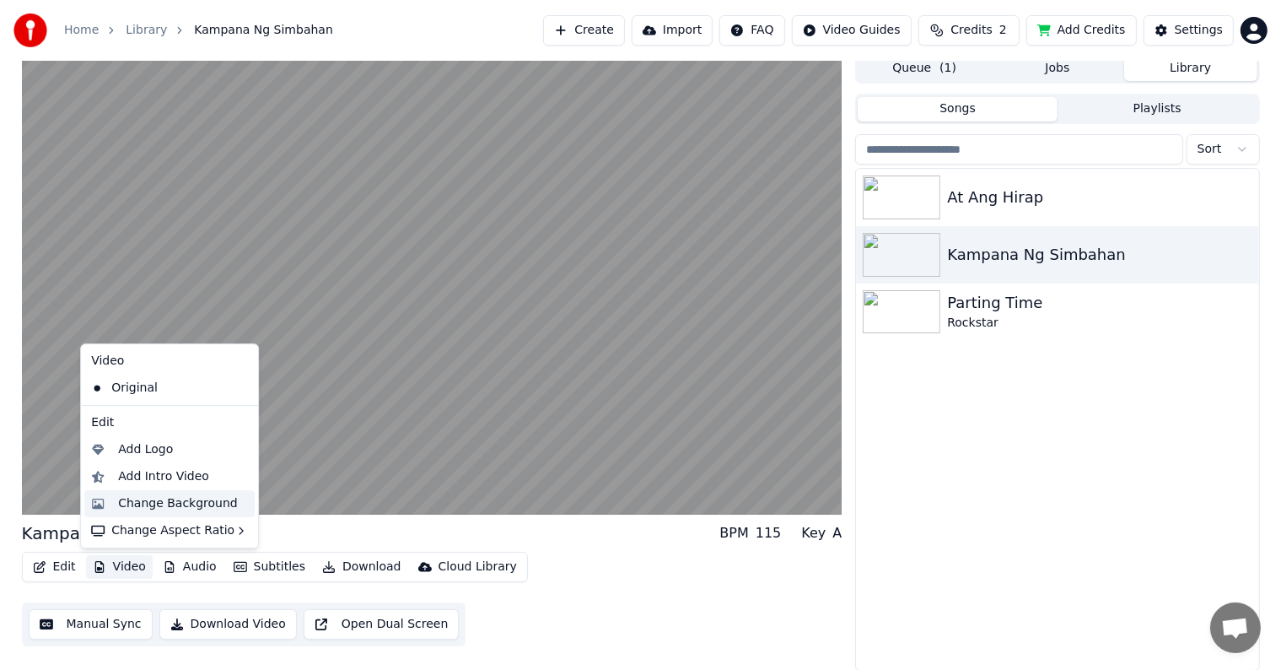
click at [128, 501] on div "Change Background" at bounding box center [178, 503] width 120 height 17
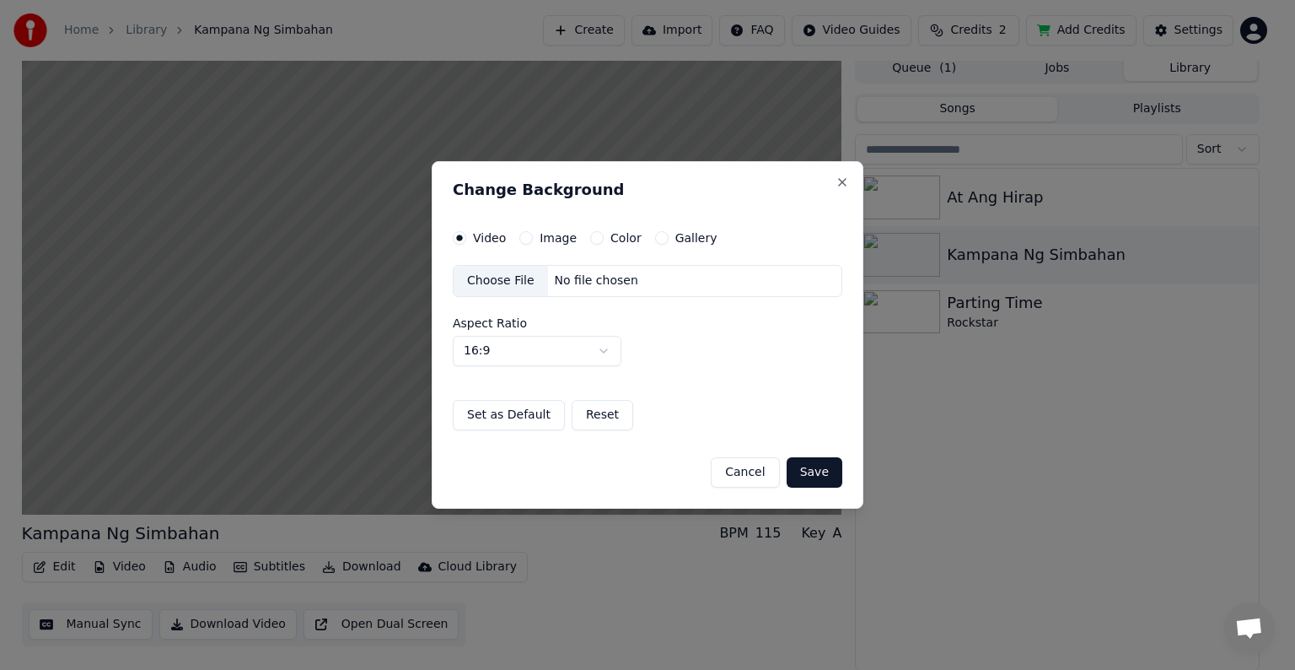
click at [504, 277] on div "Choose File" at bounding box center [501, 281] width 94 height 30
click at [502, 280] on div "Choose File" at bounding box center [501, 281] width 94 height 30
click at [813, 473] on button "Save" at bounding box center [815, 472] width 56 height 30
click at [811, 471] on button "Save" at bounding box center [815, 472] width 56 height 30
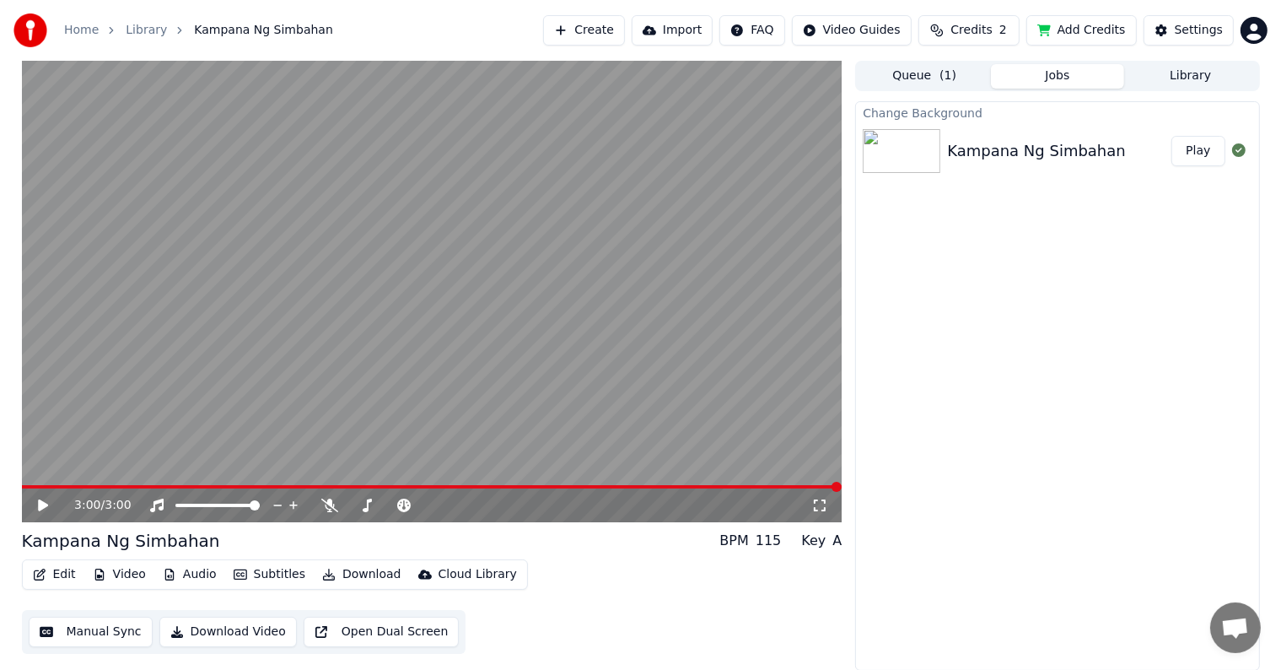
click at [1201, 152] on button "Play" at bounding box center [1197, 151] width 53 height 30
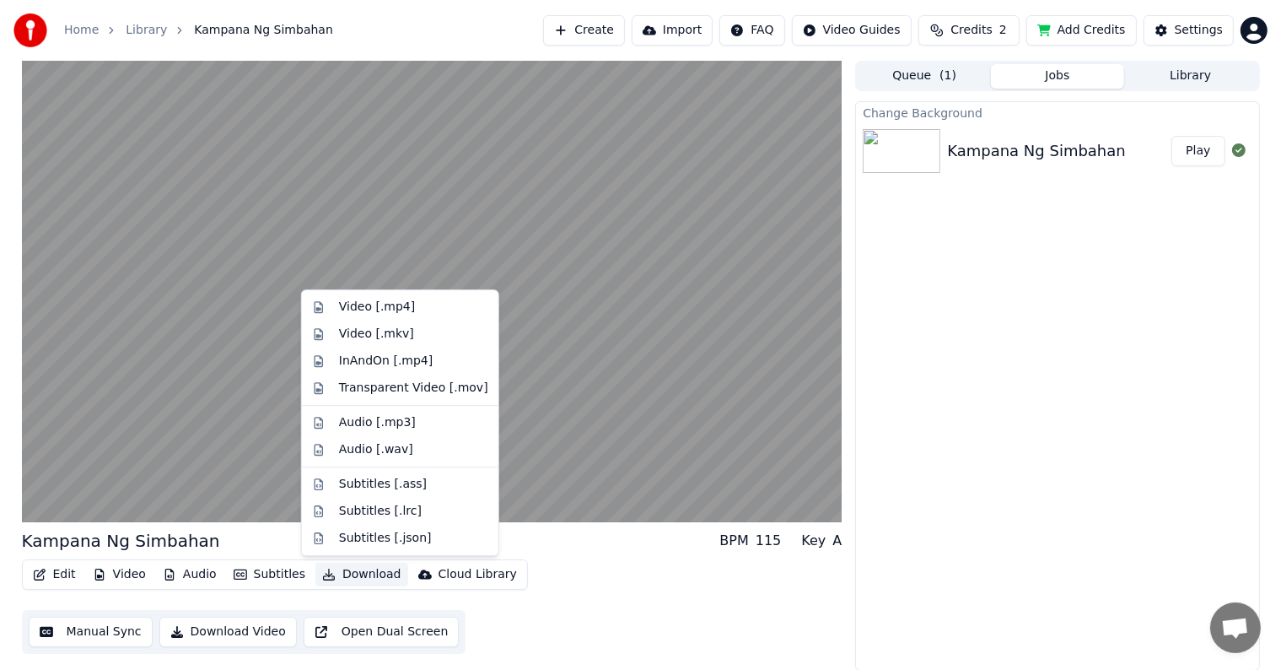
click at [349, 570] on button "Download" at bounding box center [361, 575] width 93 height 24
click at [373, 310] on div "Video [.mp4]" at bounding box center [377, 307] width 76 height 17
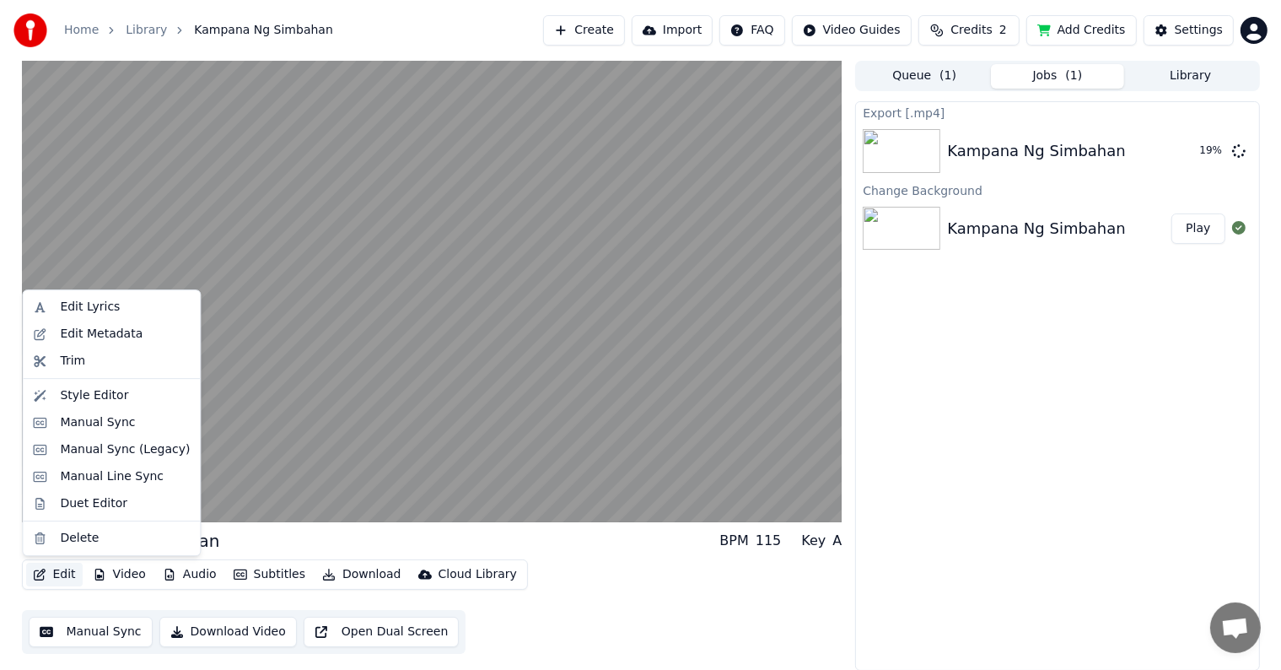
click at [69, 574] on button "Edit" at bounding box center [54, 575] width 57 height 24
click at [76, 393] on div "Style Editor" at bounding box center [94, 395] width 68 height 17
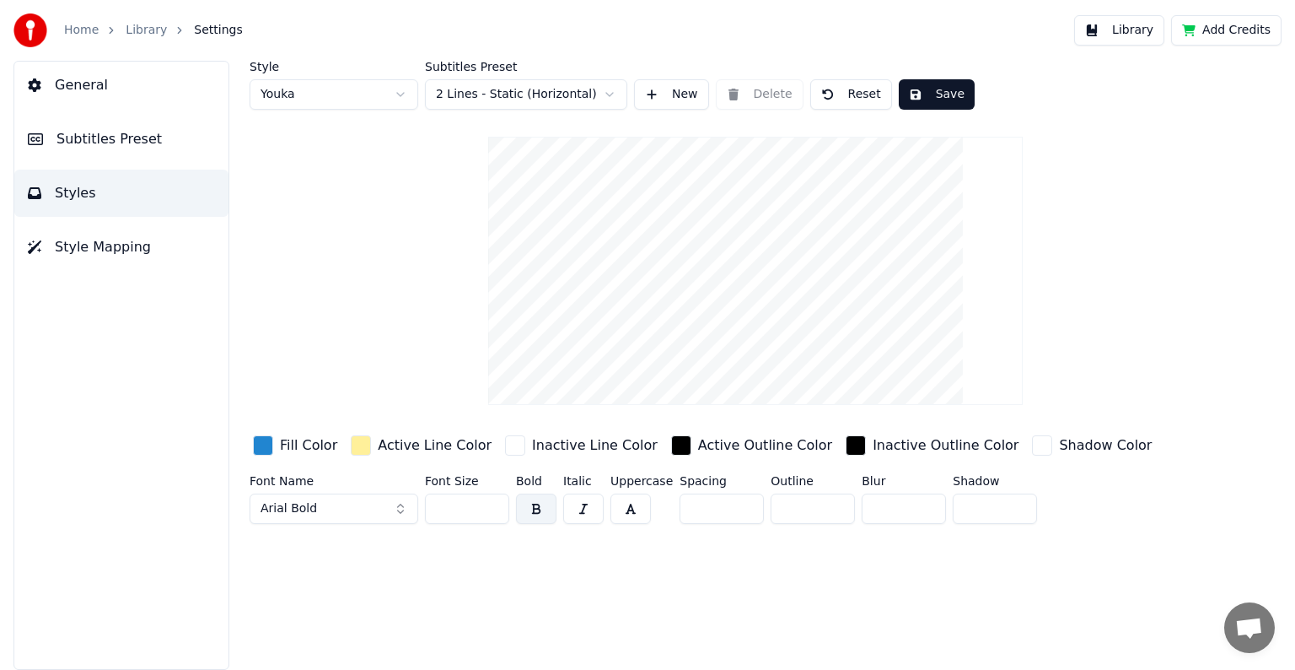
click at [77, 245] on span "Style Mapping" at bounding box center [103, 247] width 96 height 20
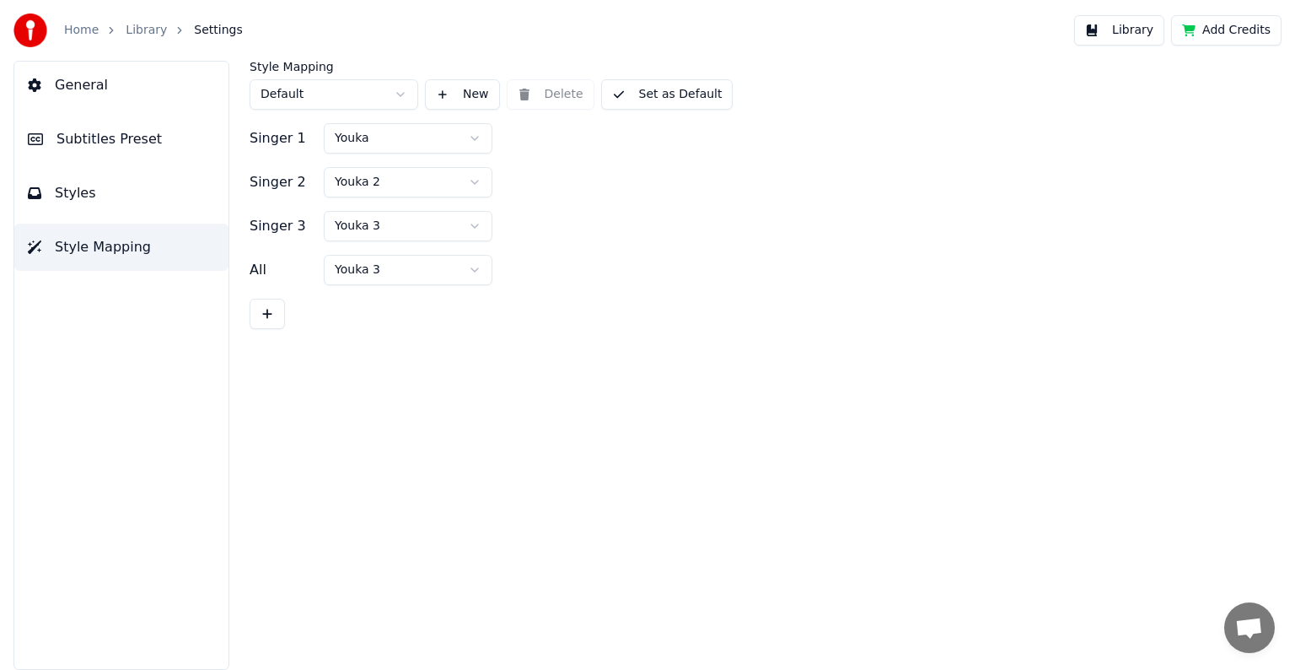
click at [78, 197] on span "Styles" at bounding box center [75, 193] width 41 height 20
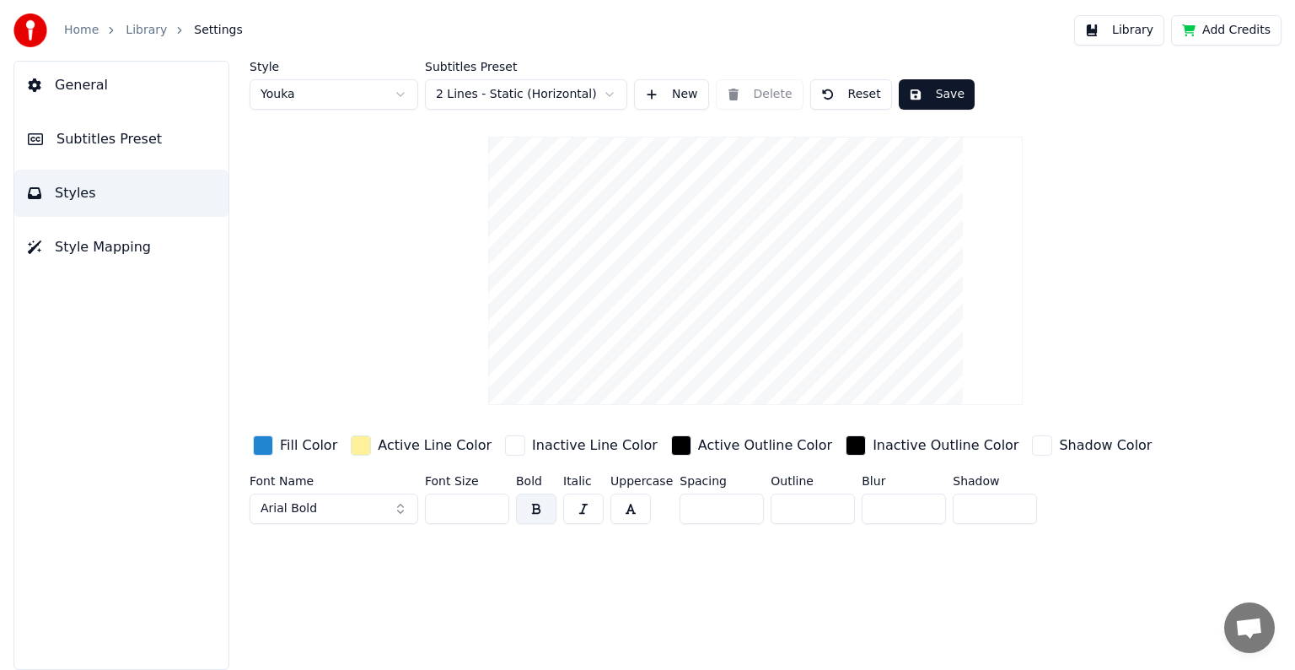
click at [87, 138] on span "Subtitles Preset" at bounding box center [109, 139] width 105 height 20
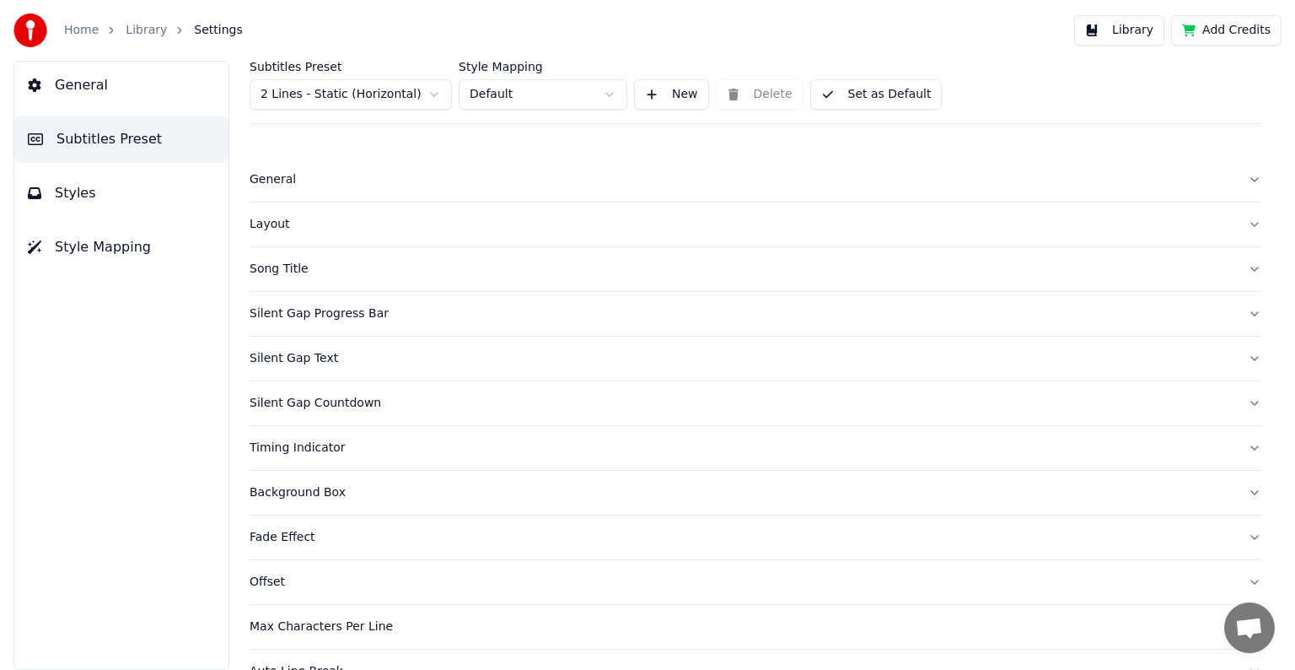
click at [273, 218] on div "Layout" at bounding box center [742, 224] width 985 height 17
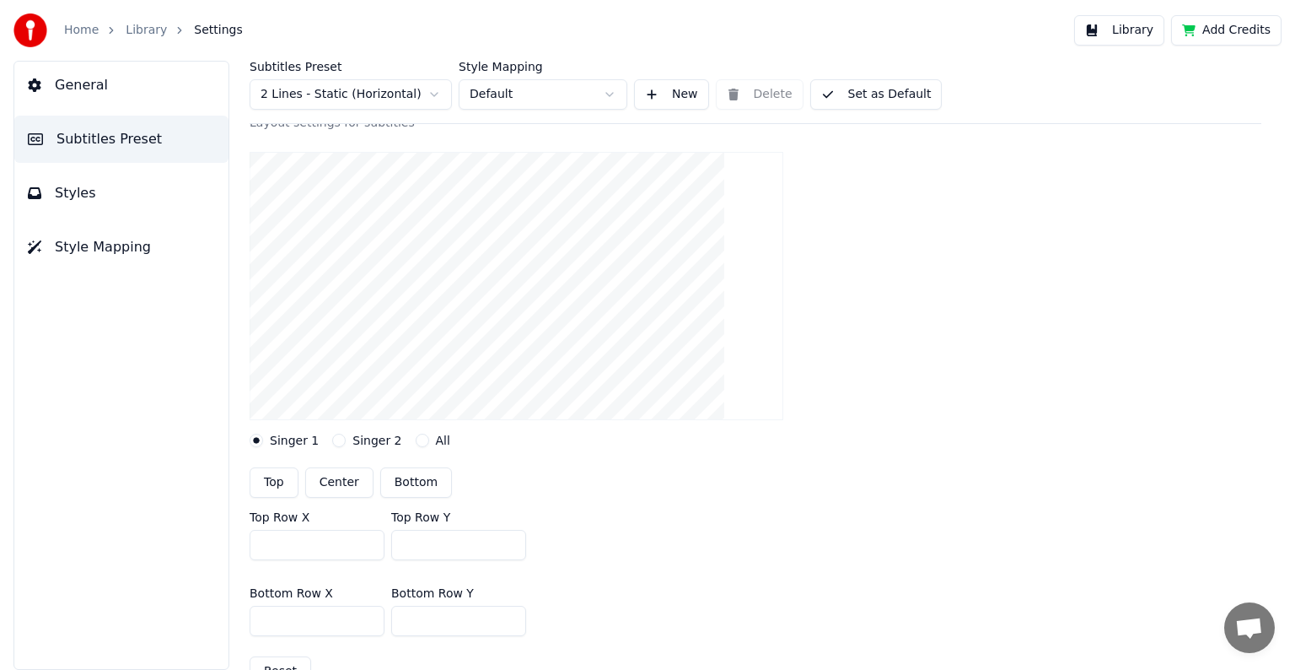
scroll to position [253, 0]
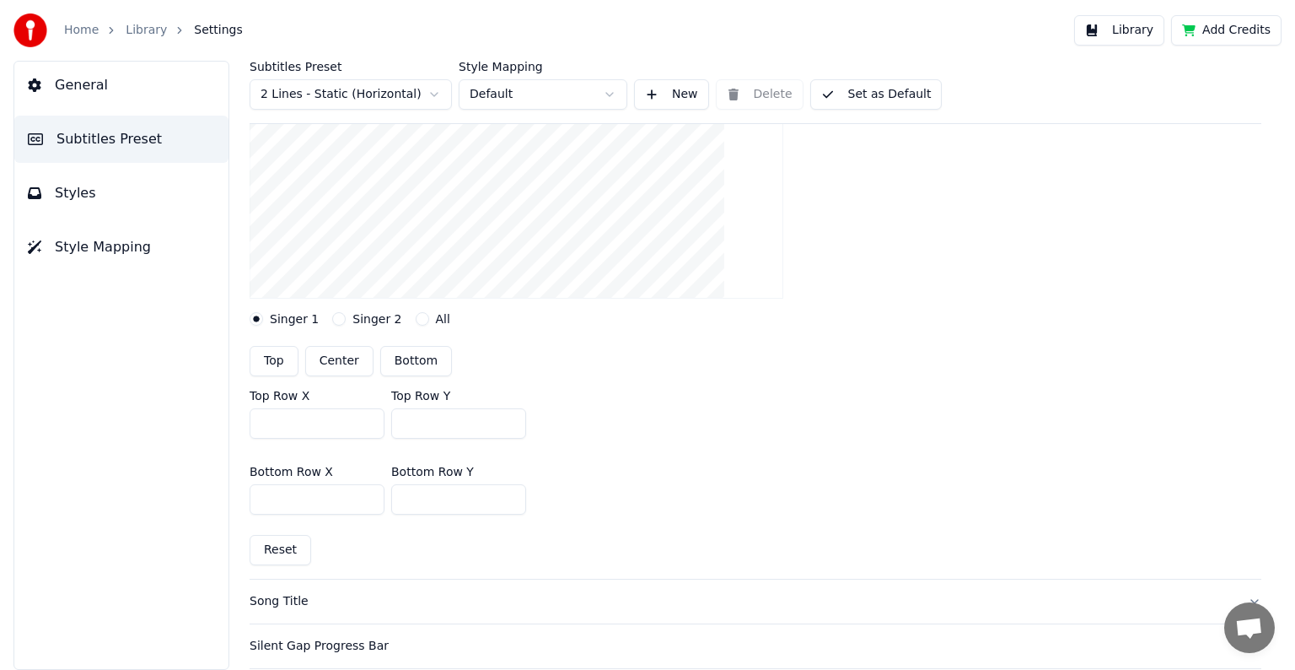
click at [280, 361] on button "Top" at bounding box center [274, 361] width 49 height 30
type input "***"
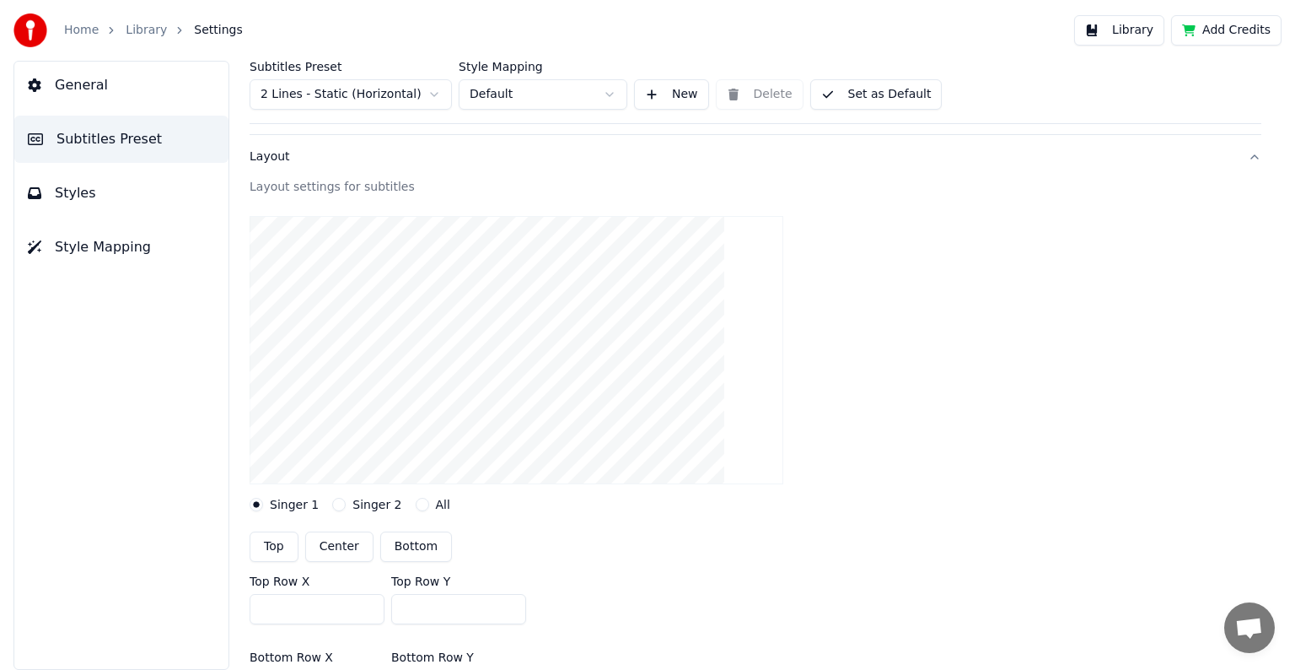
scroll to position [0, 0]
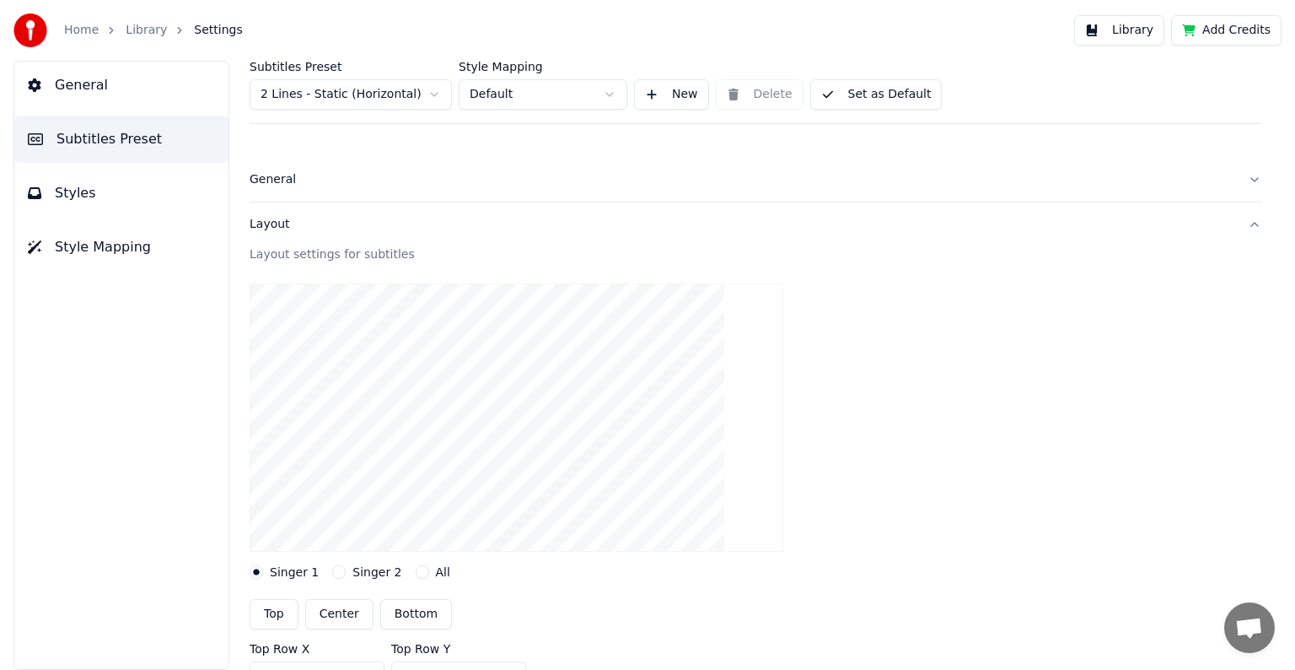
click at [267, 226] on div "Layout" at bounding box center [742, 224] width 985 height 17
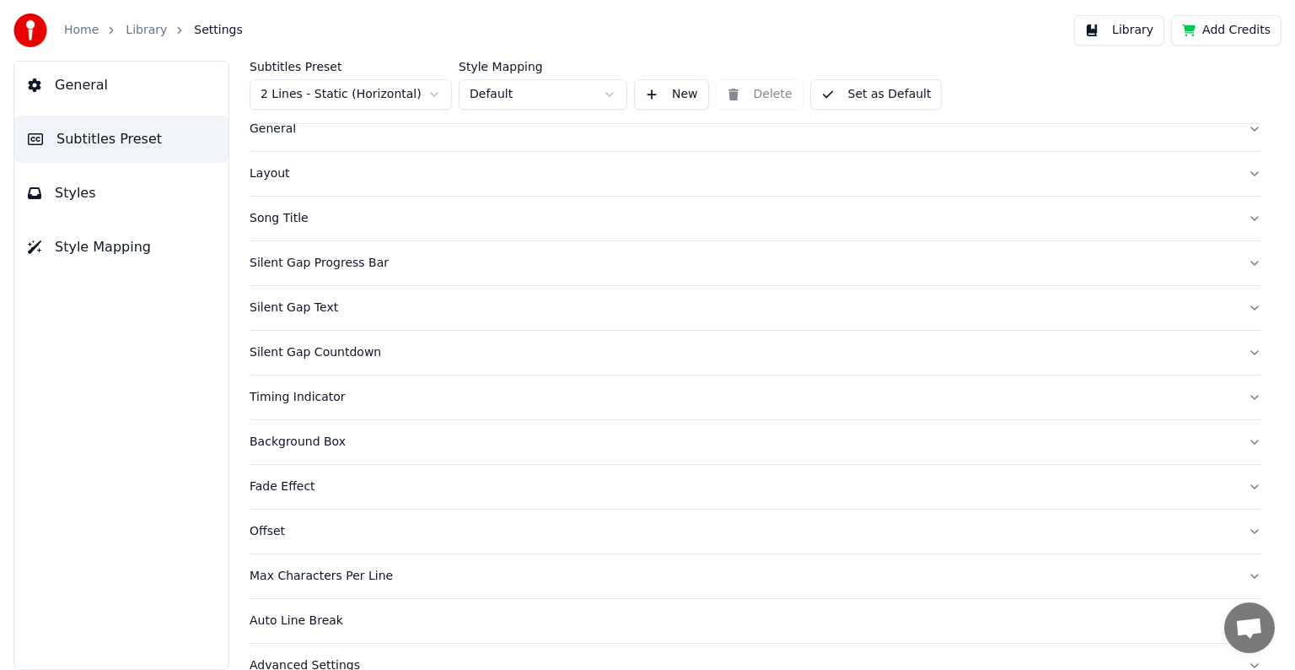
scroll to position [79, 0]
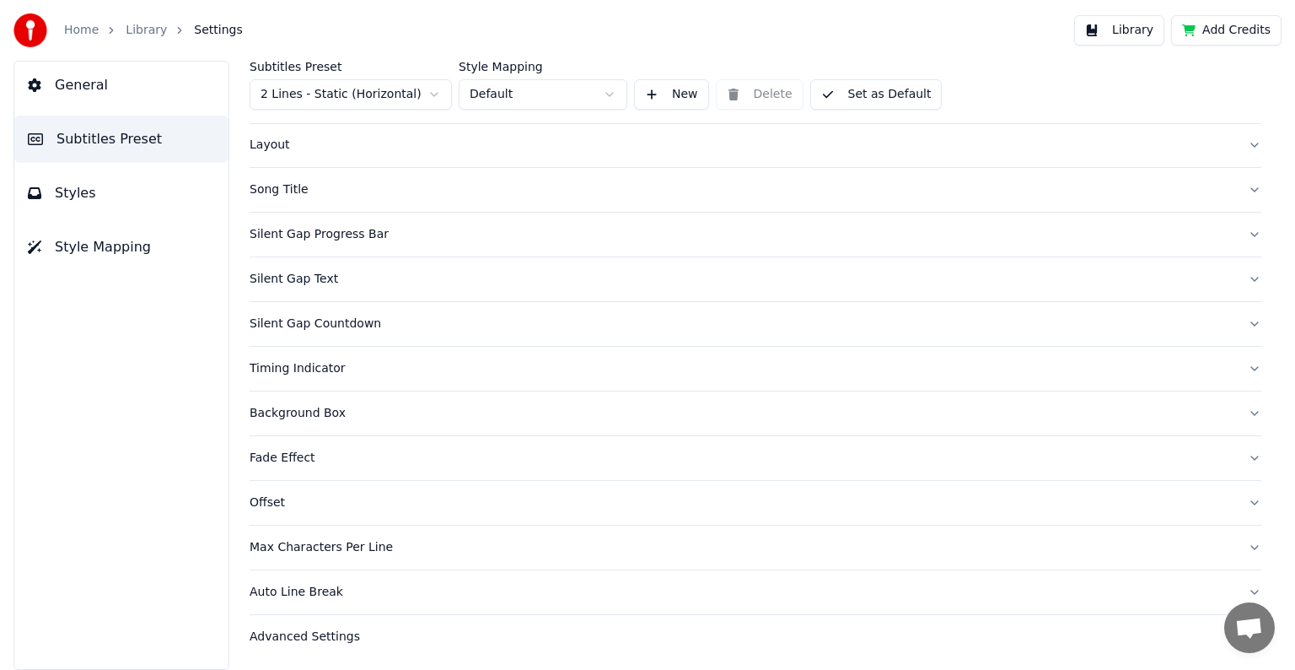
click at [82, 196] on span "Styles" at bounding box center [75, 193] width 41 height 20
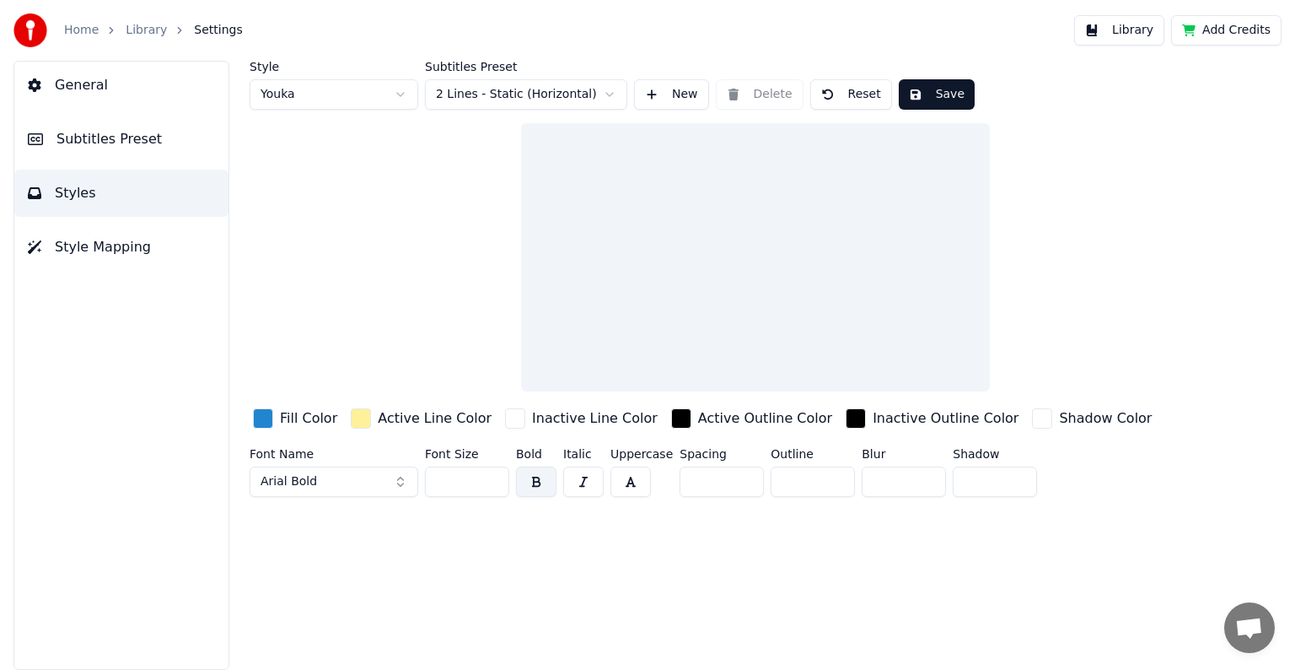
scroll to position [0, 0]
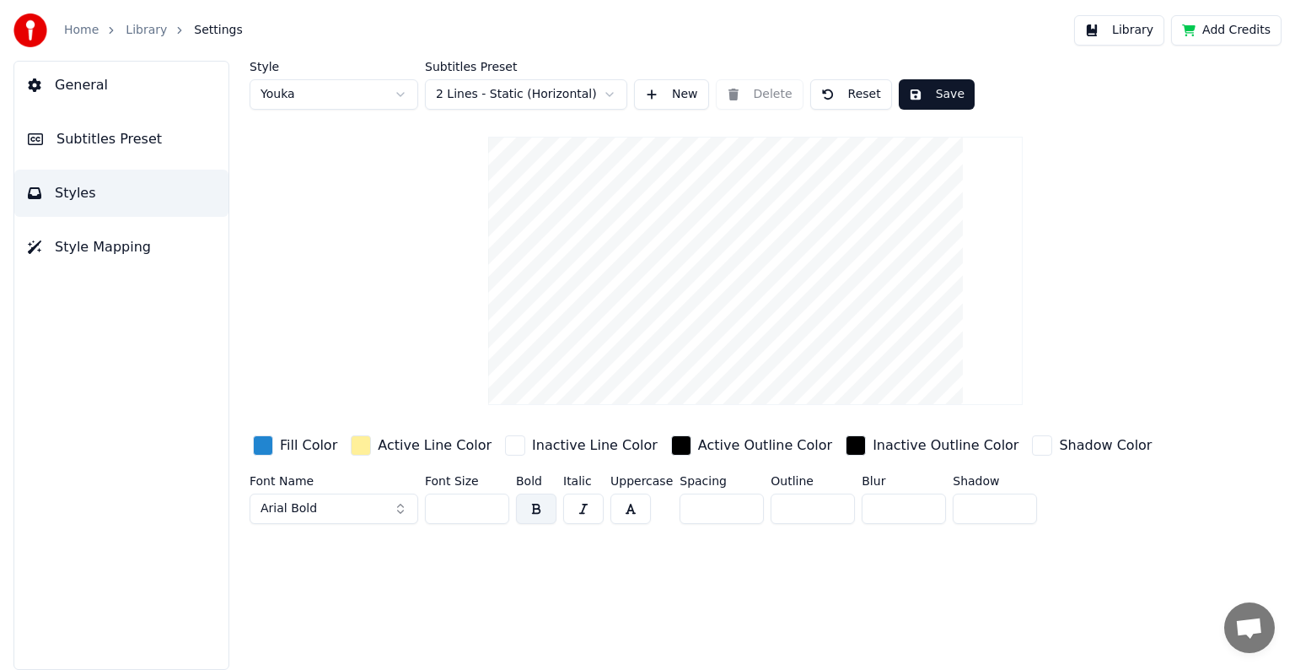
click at [398, 512] on button "Arial Bold" at bounding box center [334, 508] width 169 height 30
click at [401, 501] on button "Arial Bold" at bounding box center [334, 508] width 169 height 30
click at [363, 506] on button "Arial Bold" at bounding box center [334, 508] width 169 height 30
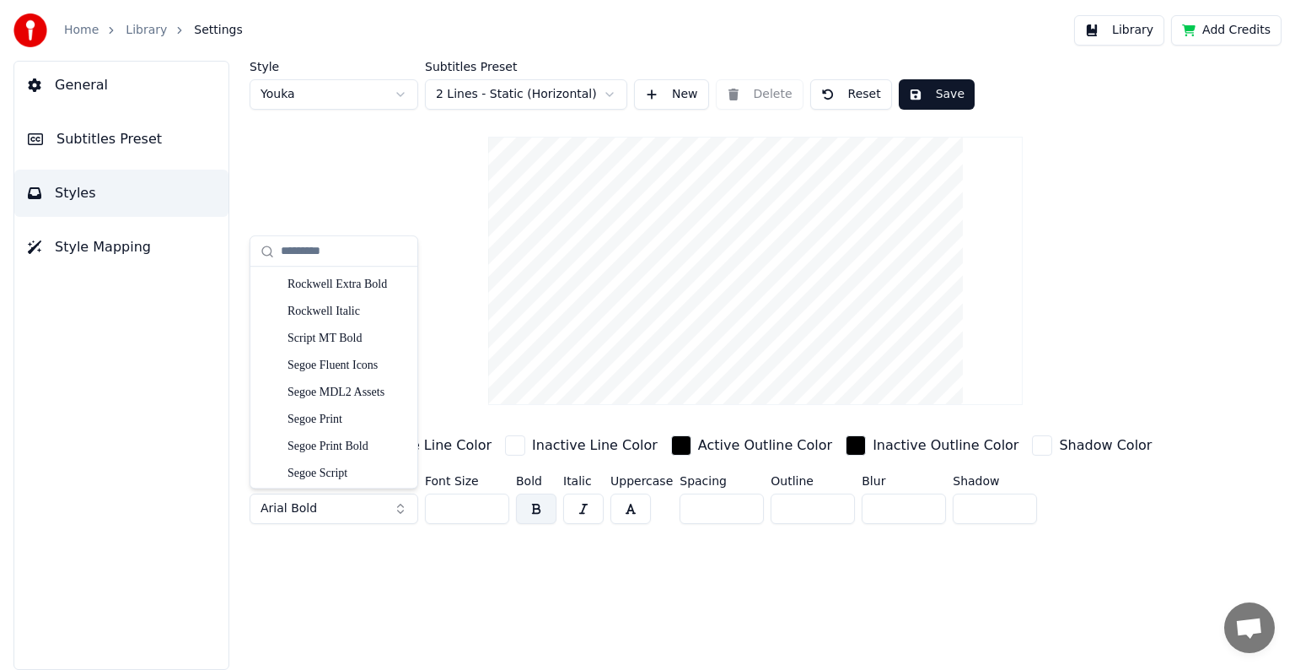
scroll to position [8590, 0]
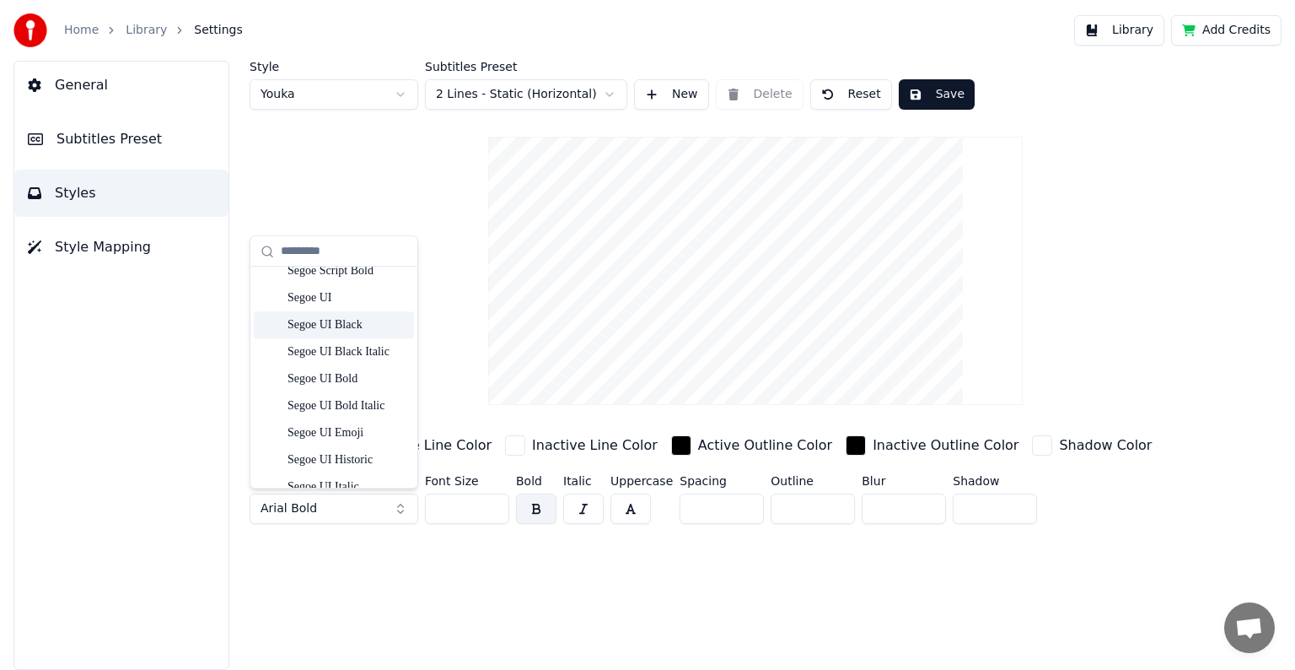
click at [337, 326] on div "Segoe UI Black" at bounding box center [348, 324] width 120 height 17
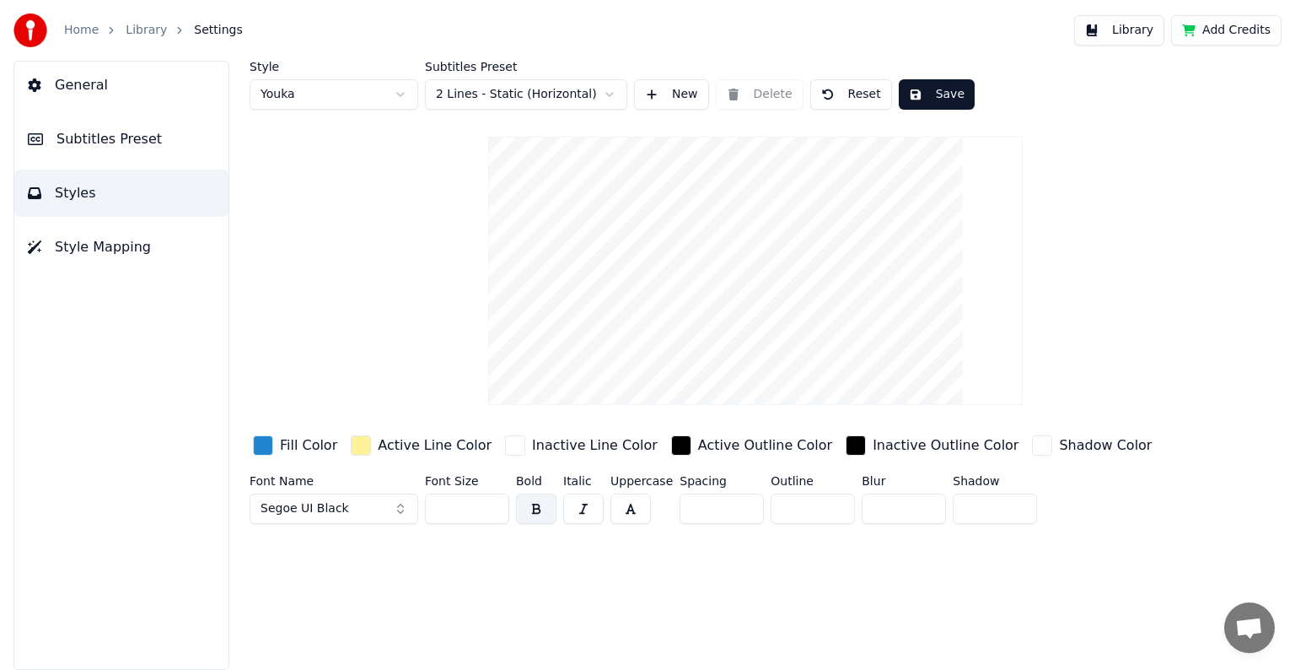
click at [490, 505] on input "**" at bounding box center [467, 508] width 84 height 30
click at [490, 505] on input "***" at bounding box center [467, 508] width 84 height 30
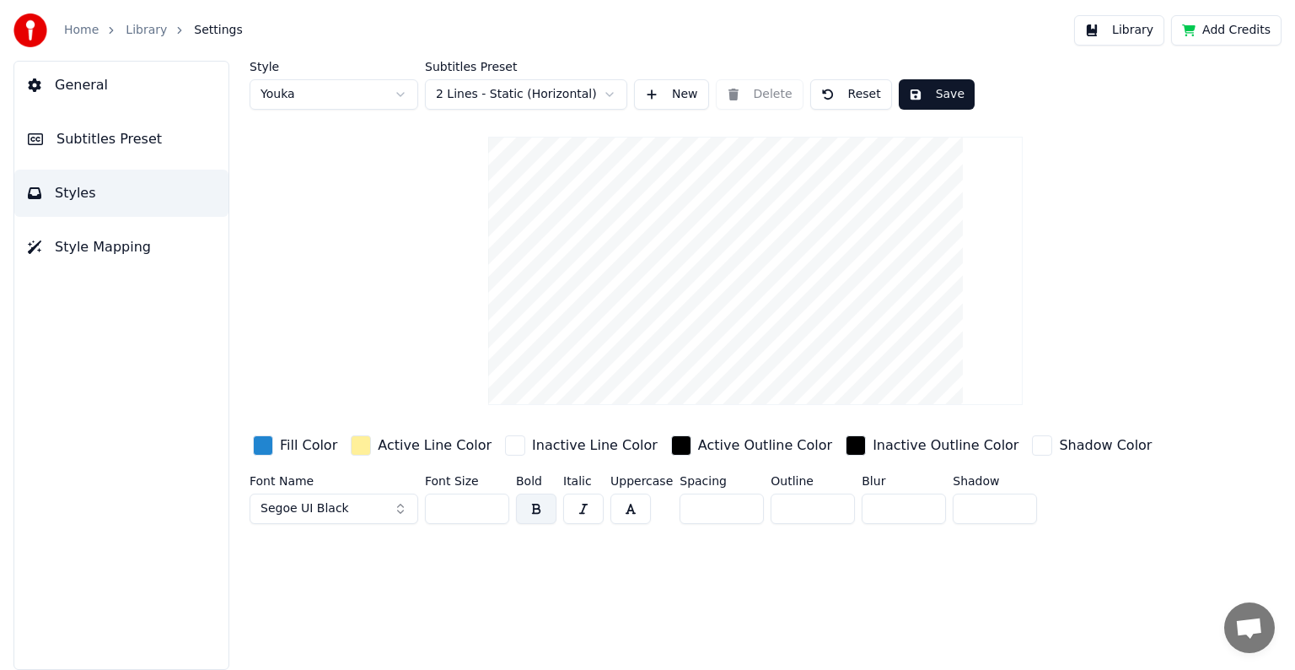
click at [490, 505] on input "***" at bounding box center [467, 508] width 84 height 30
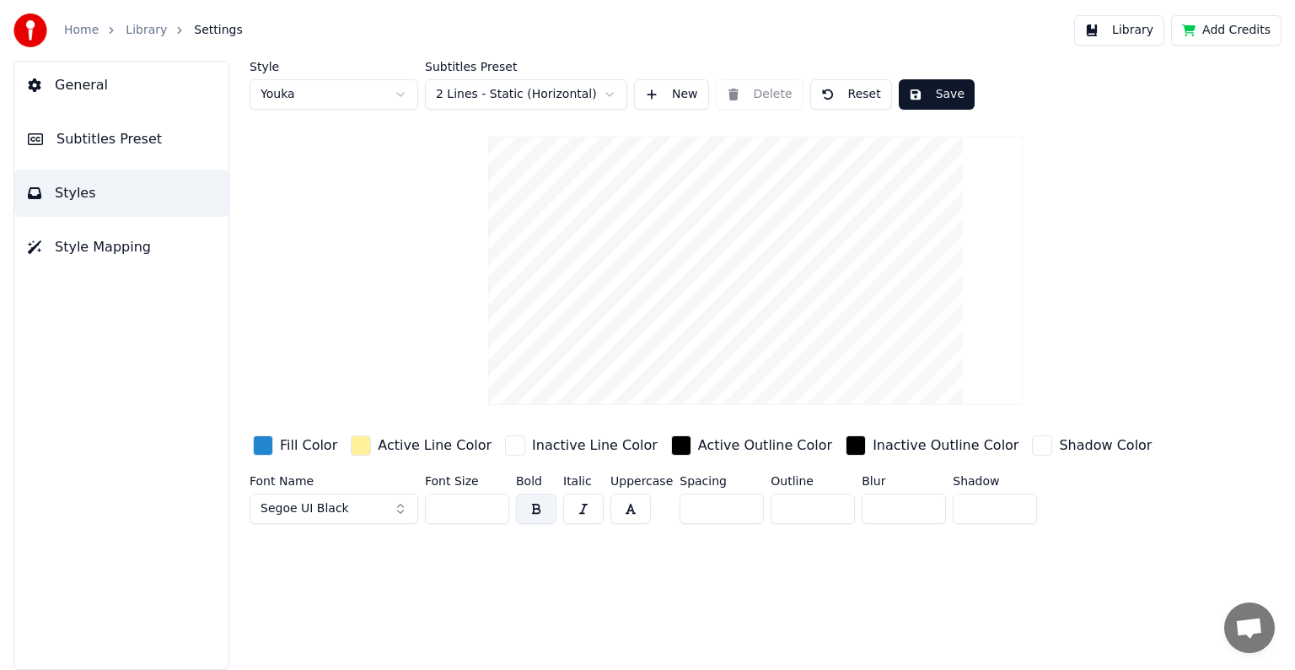
click at [490, 505] on input "***" at bounding box center [467, 508] width 84 height 30
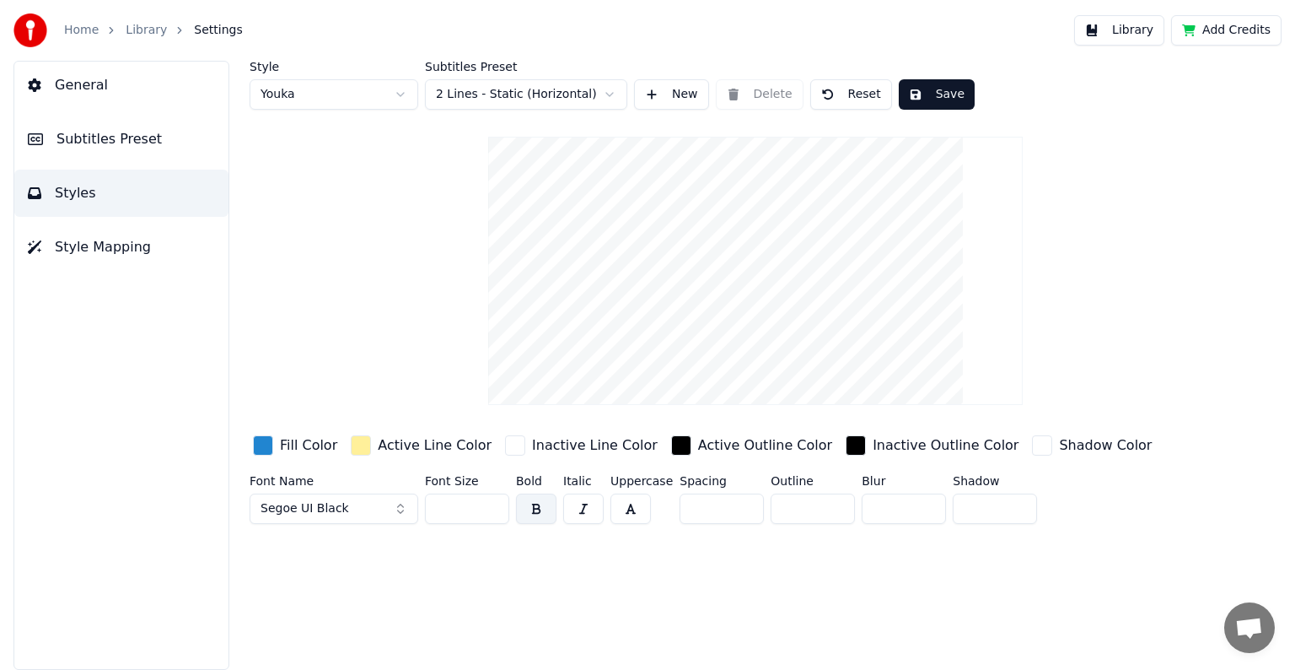
click at [490, 505] on input "***" at bounding box center [467, 508] width 84 height 30
click at [491, 502] on input "***" at bounding box center [467, 508] width 84 height 30
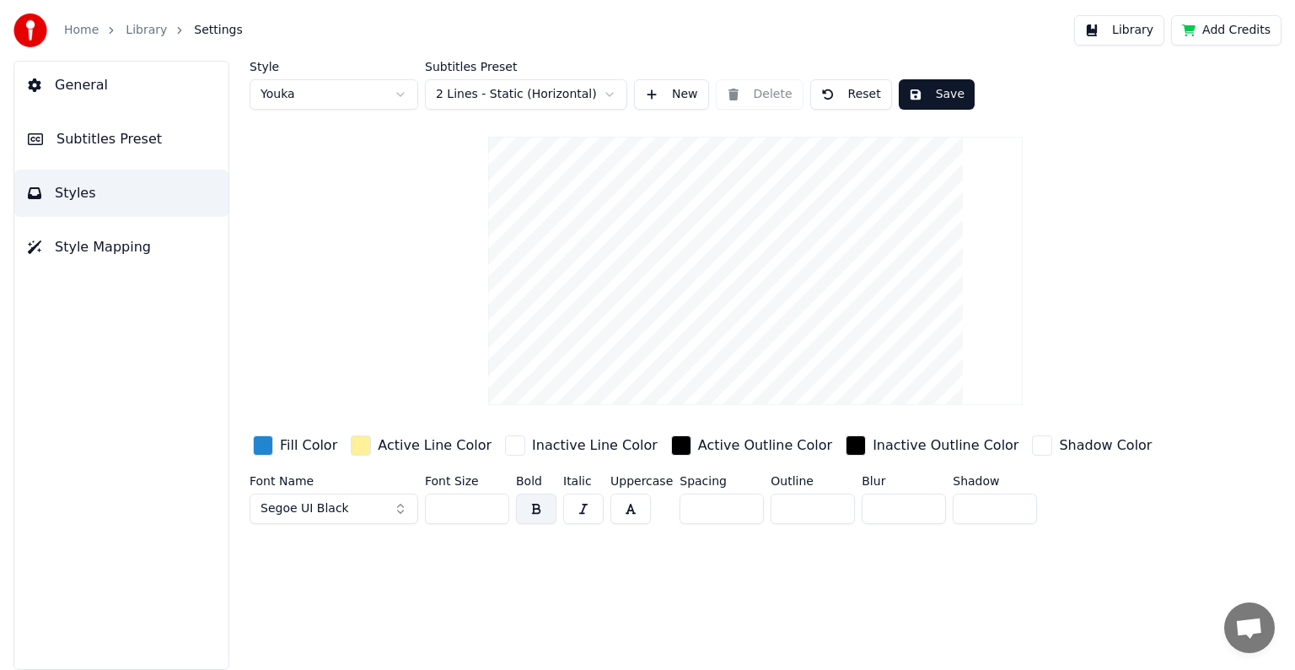
click at [491, 502] on input "***" at bounding box center [467, 508] width 84 height 30
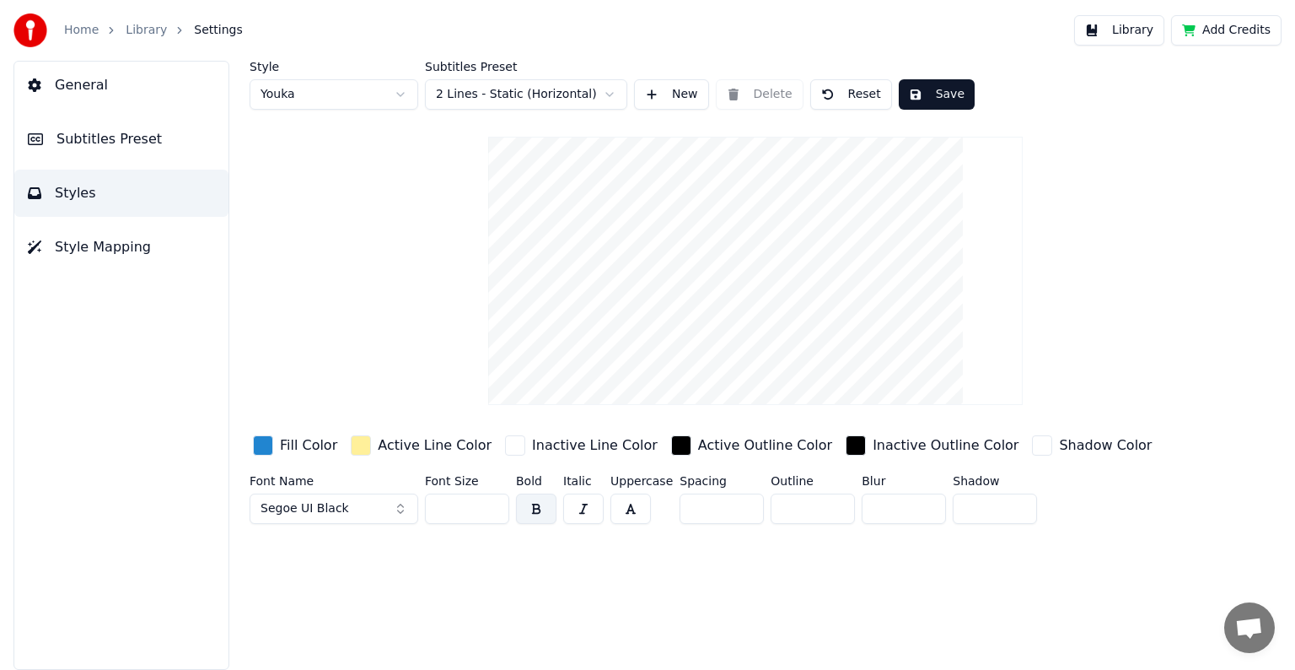
type input "***"
click at [491, 502] on input "***" at bounding box center [467, 508] width 84 height 30
click at [928, 94] on button "Save" at bounding box center [937, 94] width 76 height 30
click at [932, 96] on button "Done" at bounding box center [938, 94] width 78 height 30
click at [257, 445] on div "button" at bounding box center [263, 445] width 20 height 20
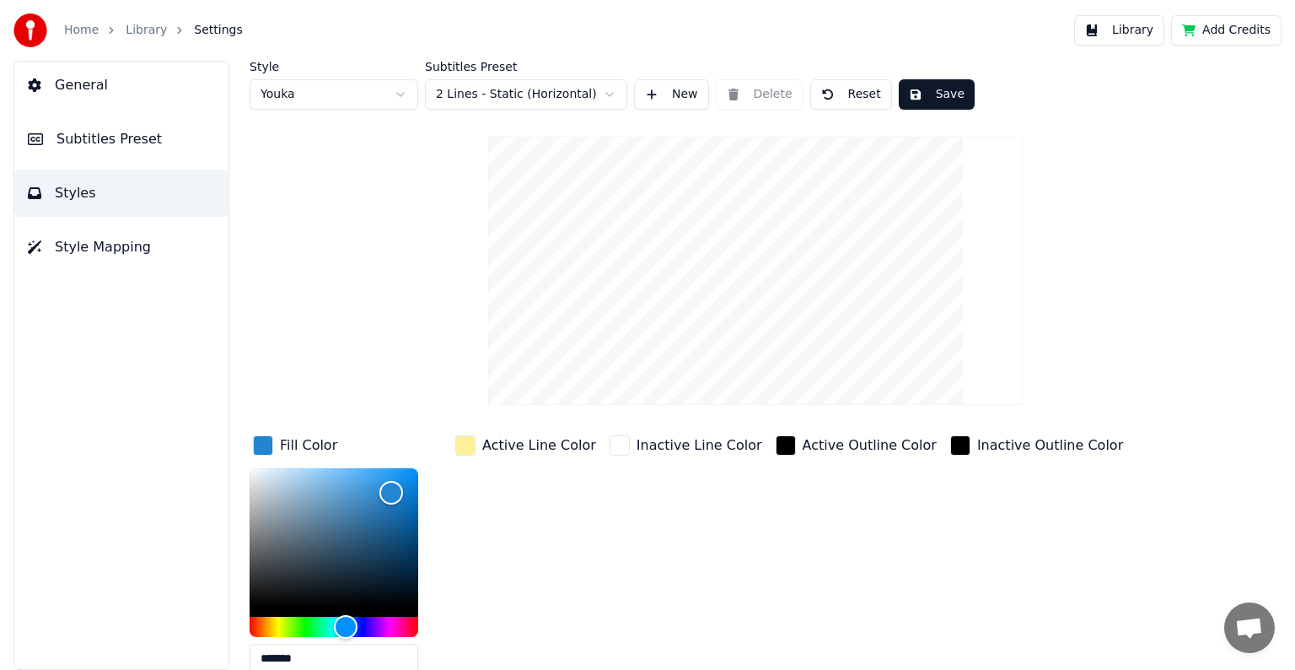
scroll to position [84, 0]
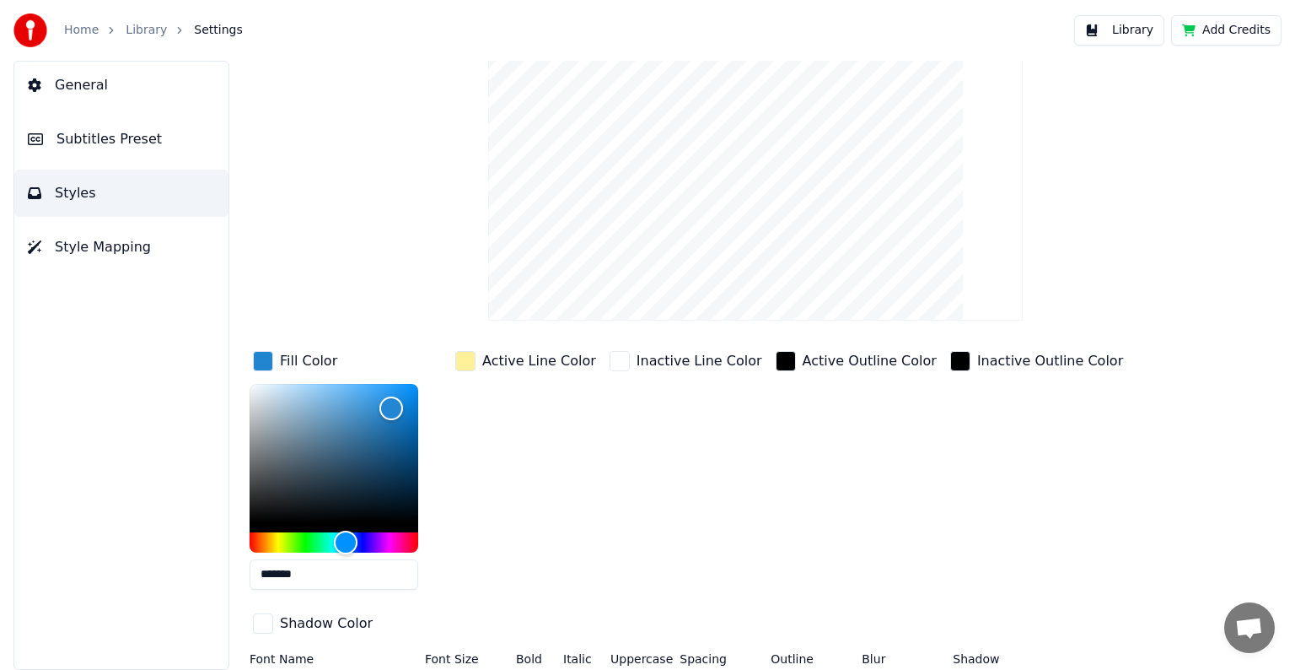
click at [470, 356] on div "button" at bounding box center [465, 361] width 20 height 20
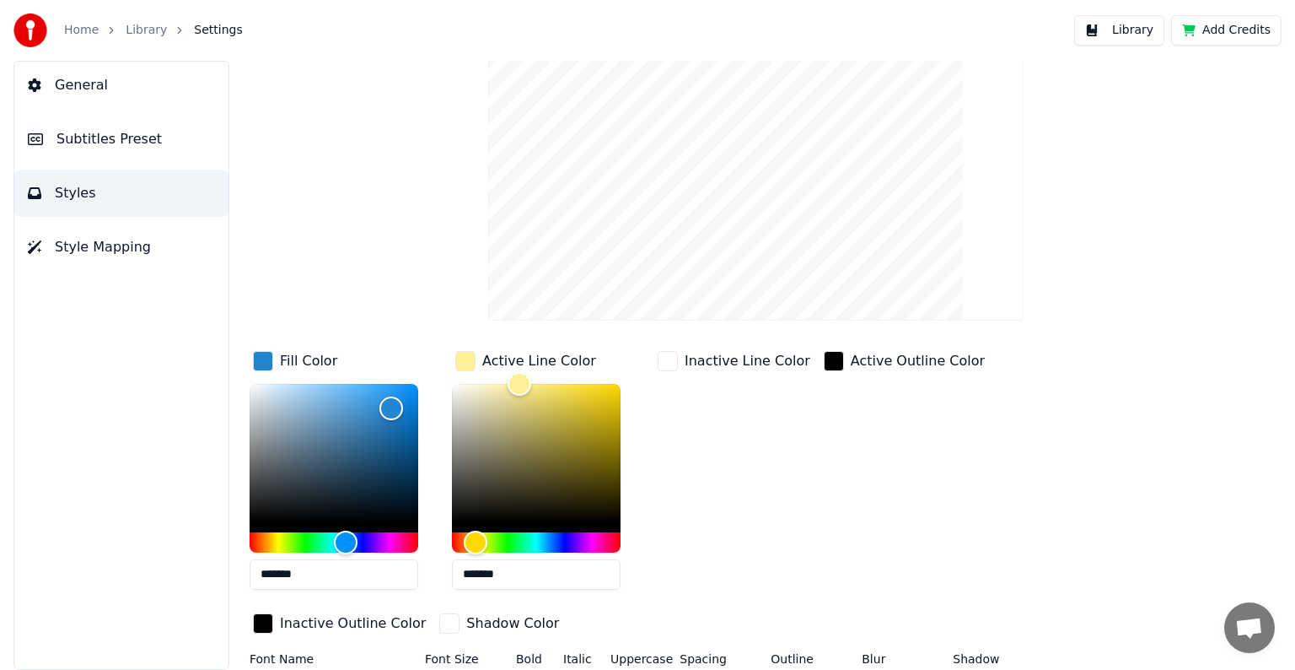
click at [671, 358] on div "button" at bounding box center [668, 361] width 20 height 20
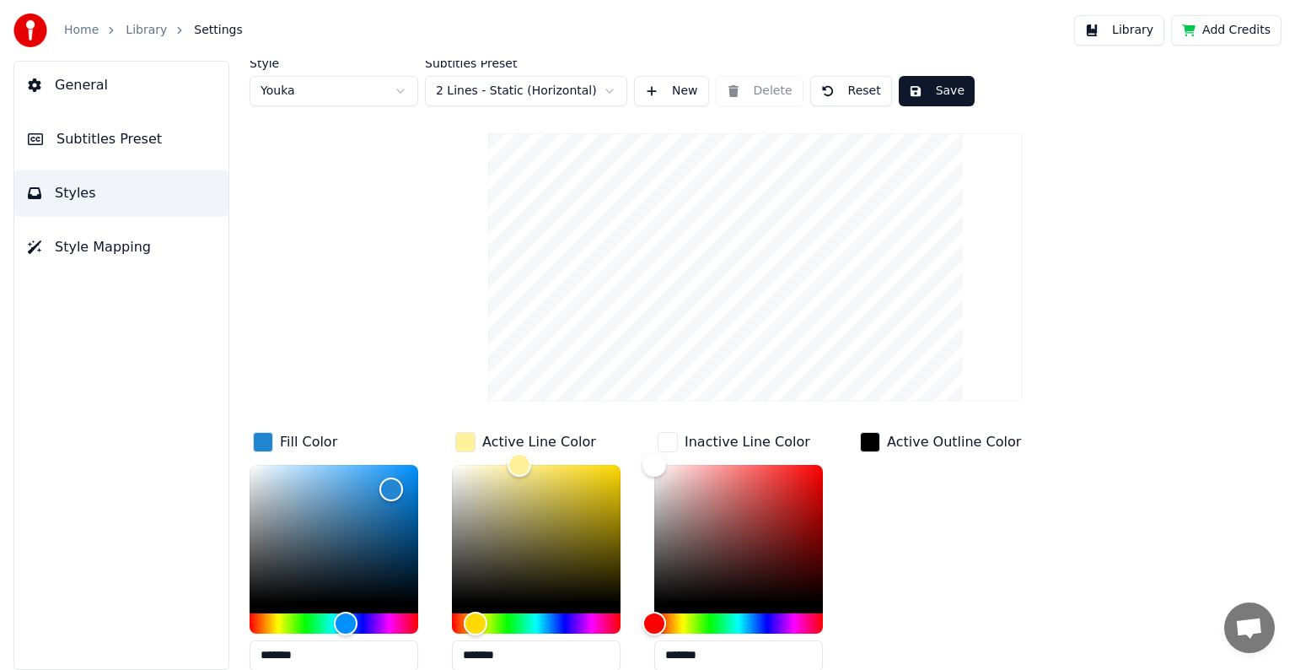
scroll to position [0, 0]
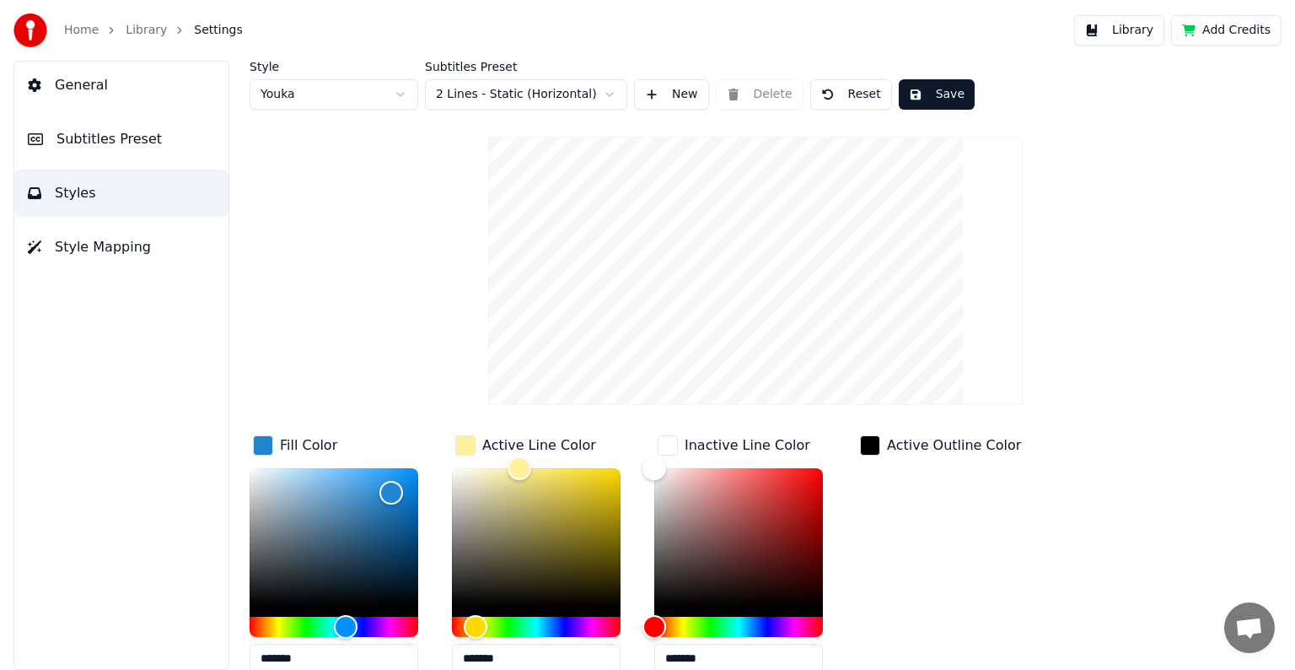
click at [403, 94] on html "Home Library Settings Library Add Credits General Subtitles Preset Styles Style…" at bounding box center [647, 335] width 1295 height 670
click at [607, 91] on html "Home Library Settings Library Add Credits General Subtitles Preset Styles Style…" at bounding box center [647, 335] width 1295 height 670
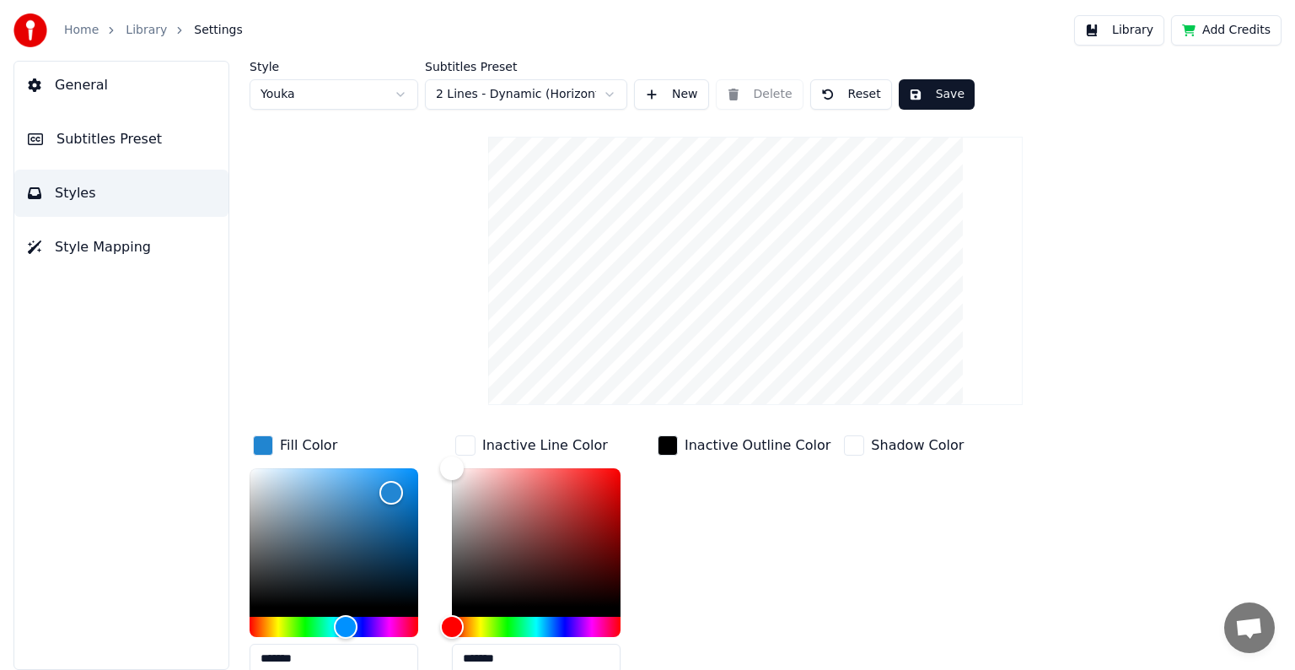
click at [105, 140] on span "Subtitles Preset" at bounding box center [109, 139] width 105 height 20
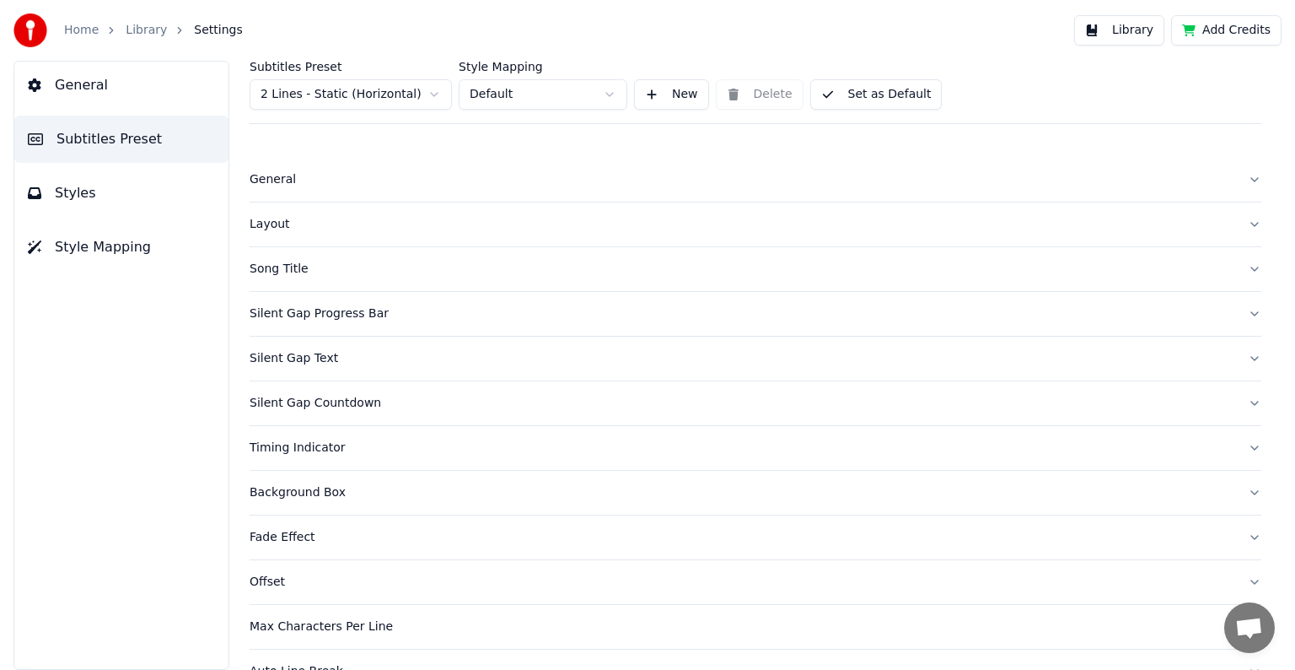
click at [271, 223] on div "Layout" at bounding box center [742, 224] width 985 height 17
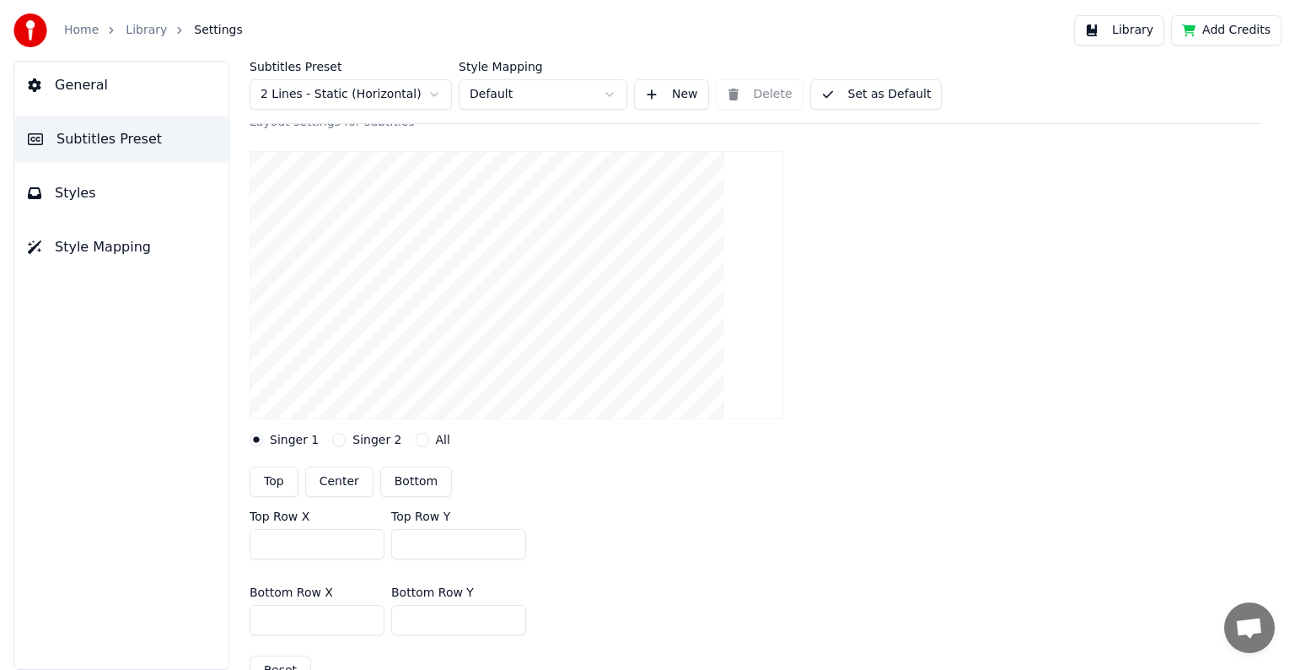
scroll to position [169, 0]
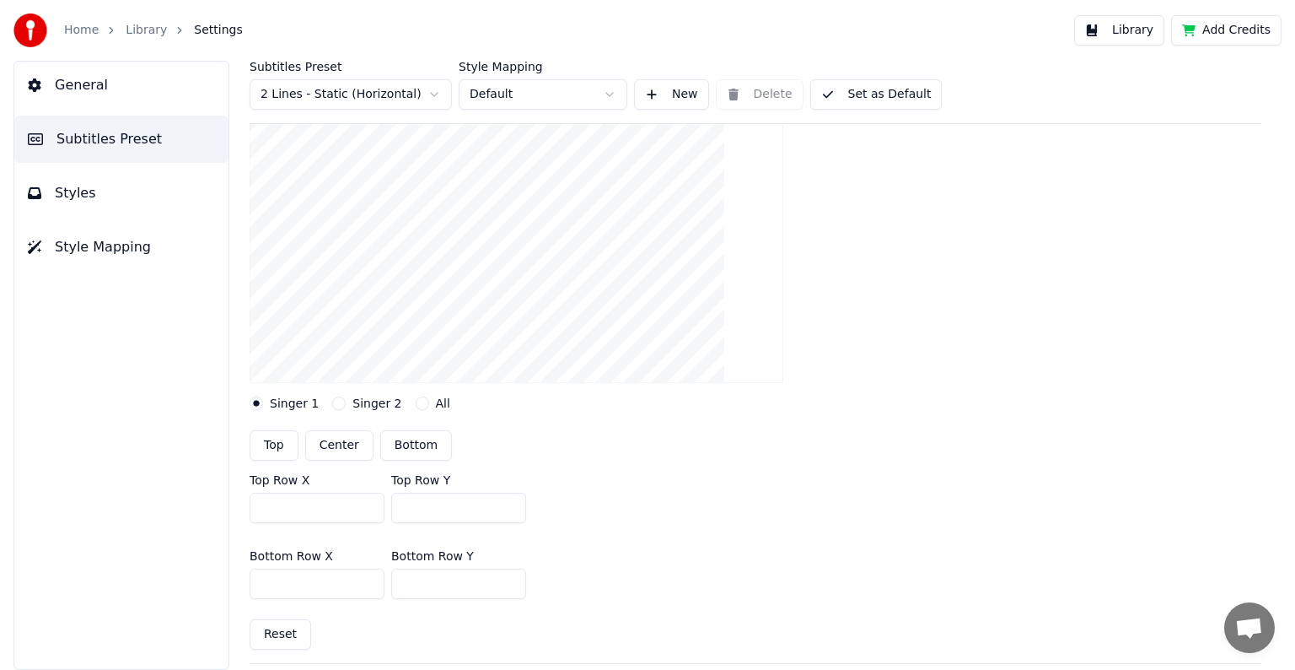
click at [278, 445] on button "Top" at bounding box center [274, 445] width 49 height 30
click at [63, 192] on span "Styles" at bounding box center [75, 193] width 41 height 20
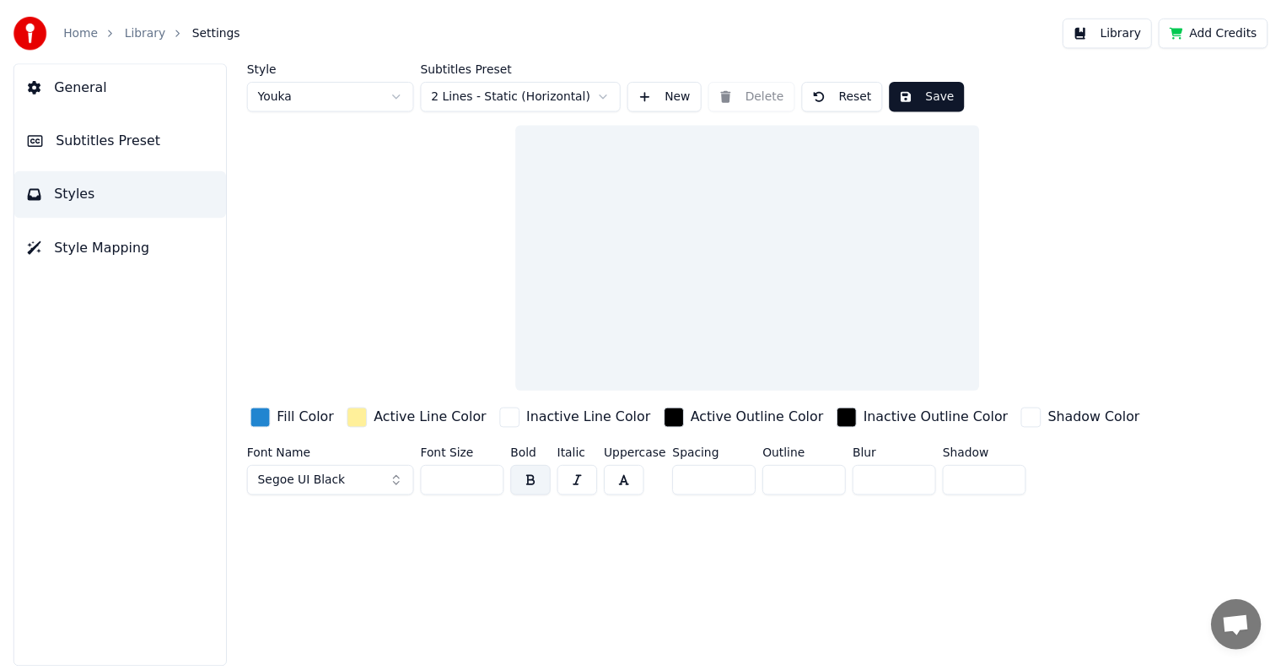
scroll to position [0, 0]
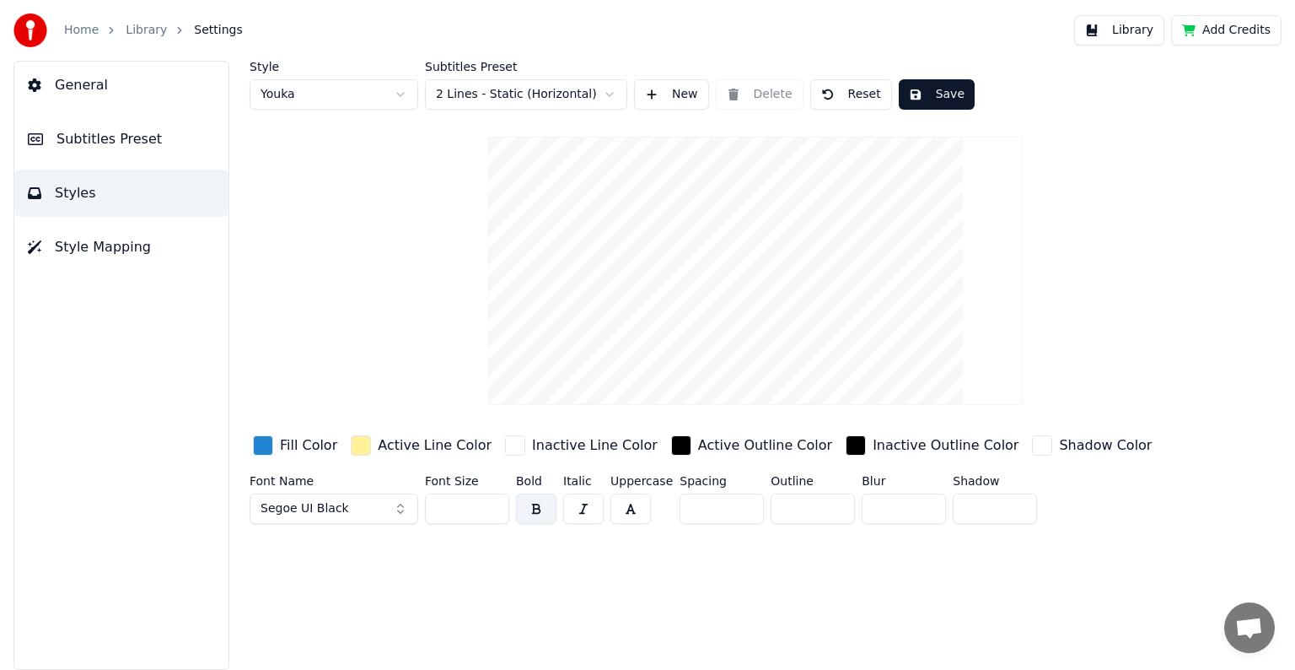
click at [946, 91] on button "Save" at bounding box center [937, 94] width 76 height 30
click at [946, 91] on button "Done" at bounding box center [938, 94] width 78 height 30
click at [934, 94] on button "Save" at bounding box center [937, 94] width 76 height 30
click at [934, 94] on button "Done" at bounding box center [938, 94] width 78 height 30
click at [934, 94] on button "Save" at bounding box center [937, 94] width 76 height 30
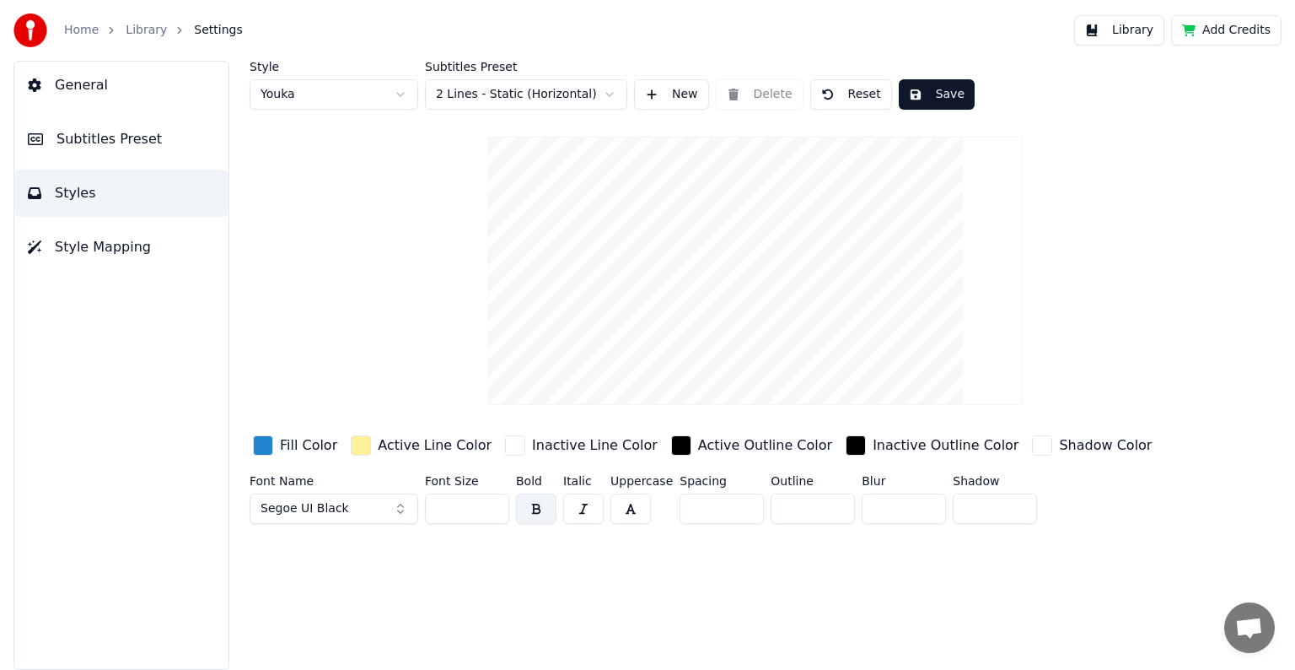
click at [1121, 34] on button "Library" at bounding box center [1119, 30] width 90 height 30
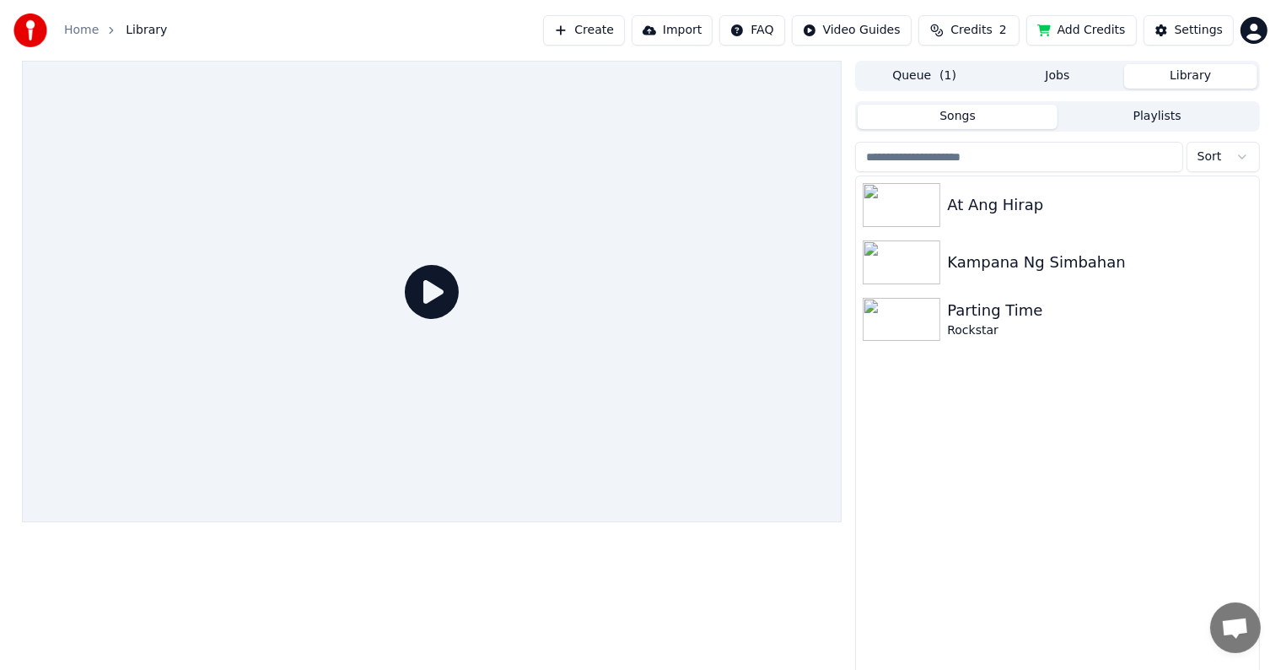
click at [420, 286] on icon at bounding box center [432, 292] width 54 height 54
click at [432, 293] on icon at bounding box center [432, 292] width 54 height 54
click at [988, 209] on div "At Ang Hirap" at bounding box center [1091, 205] width 288 height 24
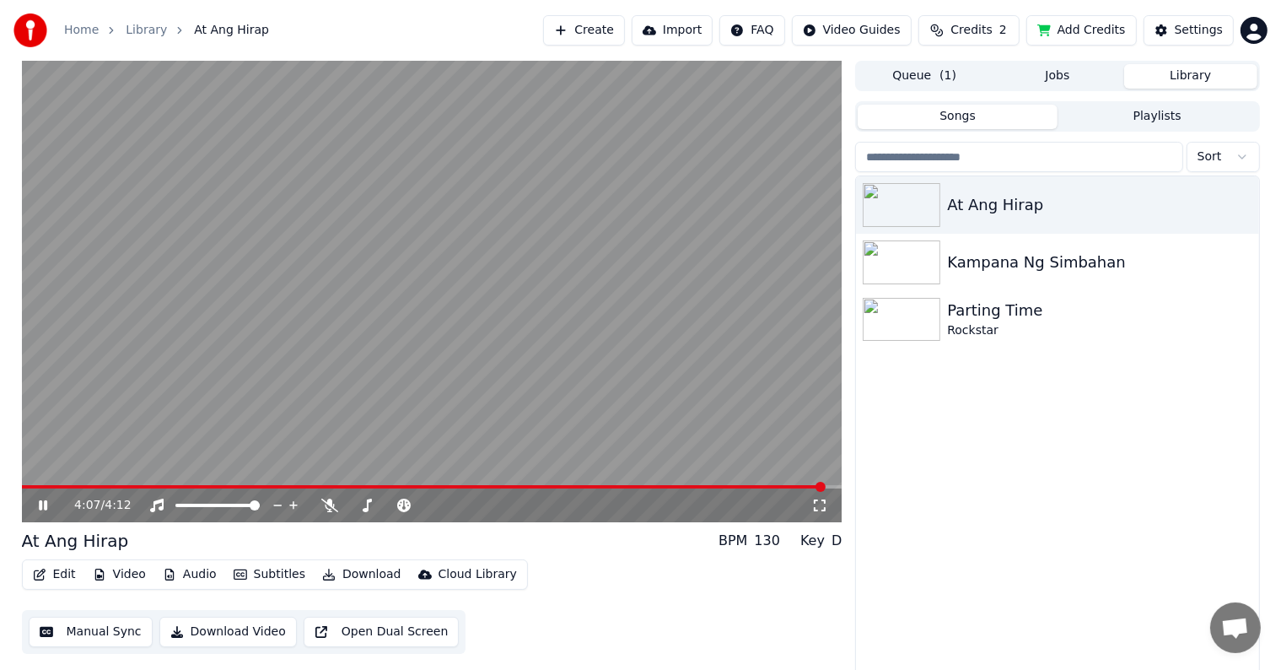
click at [1093, 30] on button "Add Credits" at bounding box center [1081, 30] width 110 height 30
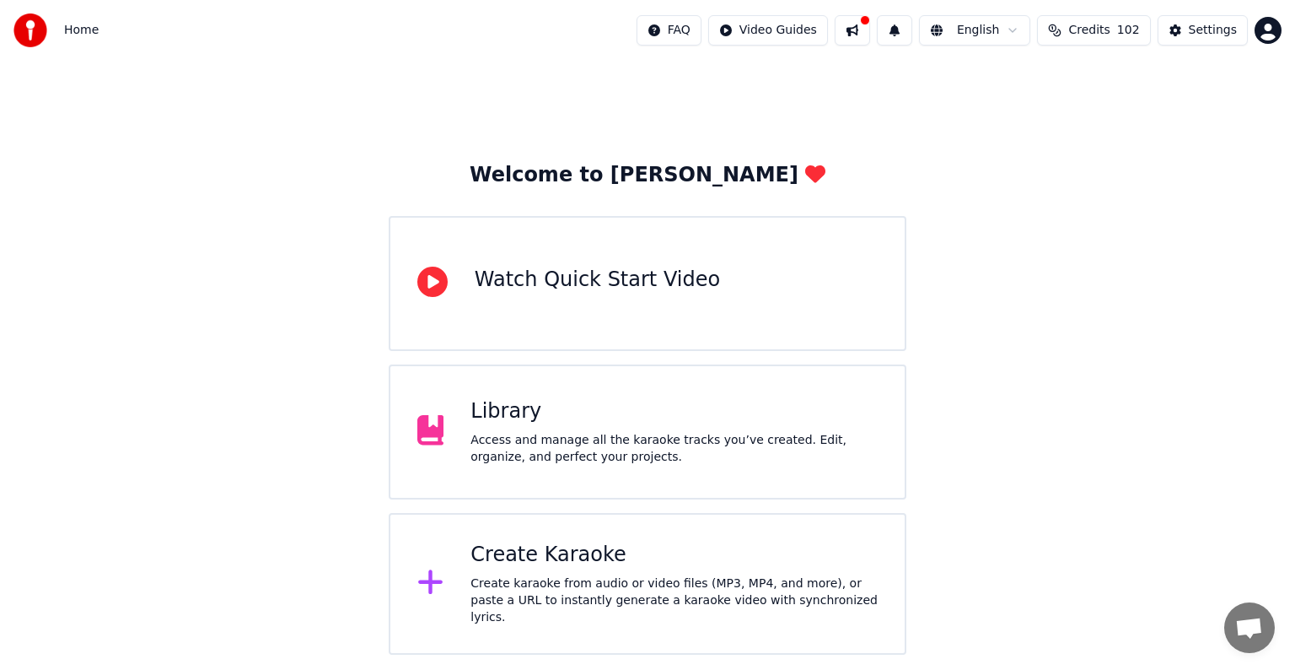
click at [541, 552] on div "Create Karaoke" at bounding box center [674, 554] width 407 height 27
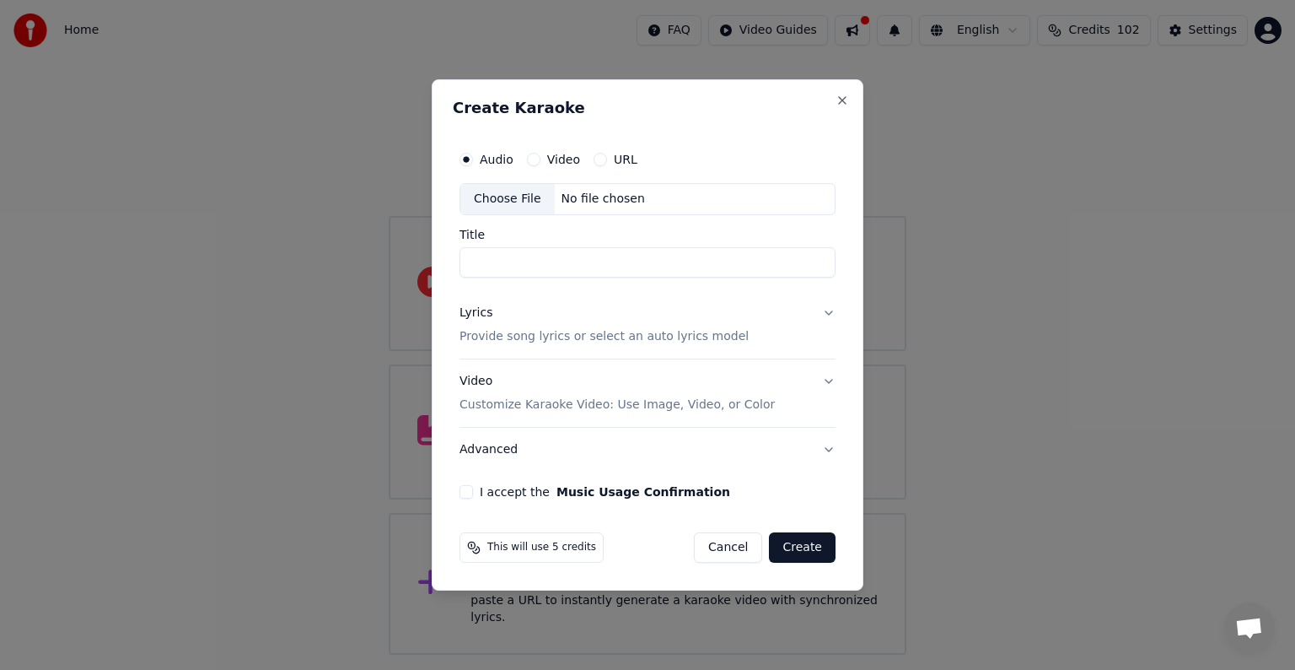
click at [511, 198] on div "Choose File" at bounding box center [507, 199] width 94 height 30
click at [493, 195] on div "Choose File" at bounding box center [507, 199] width 94 height 30
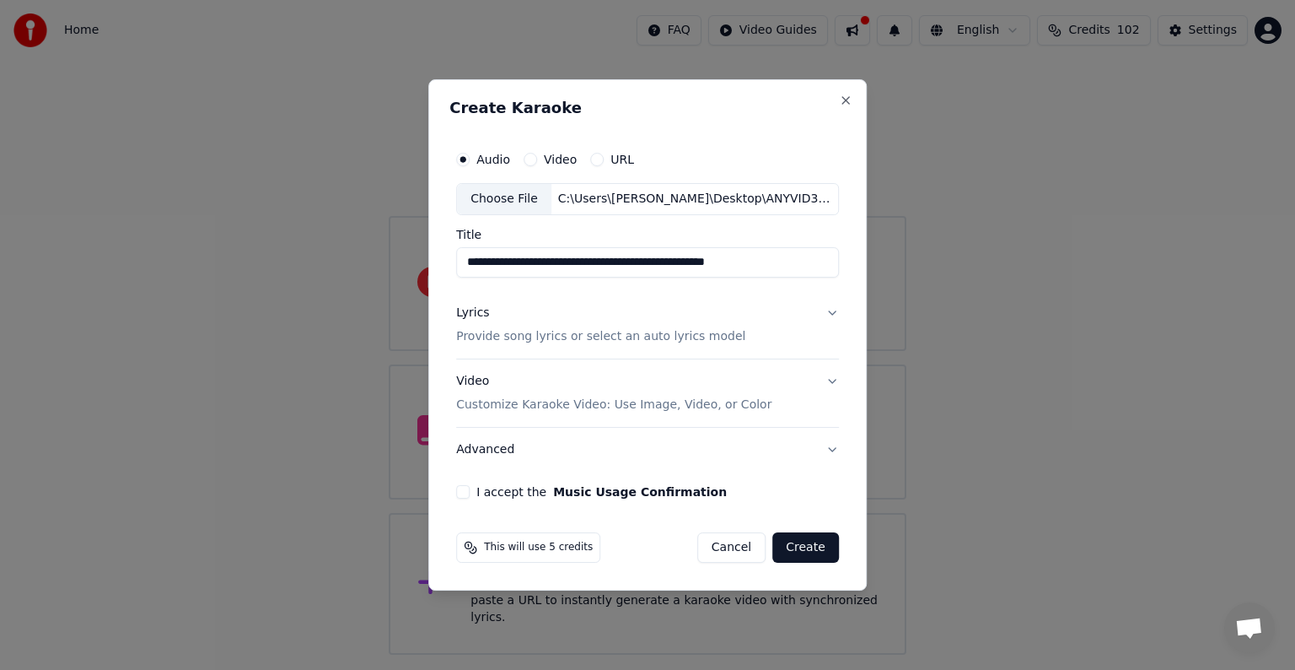
drag, startPoint x: 564, startPoint y: 261, endPoint x: 786, endPoint y: 283, distance: 222.8
click at [786, 283] on div "**********" at bounding box center [647, 320] width 396 height 369
type input "**********"
click at [573, 335] on p "Provide song lyrics or select an auto lyrics model" at bounding box center [600, 336] width 289 height 17
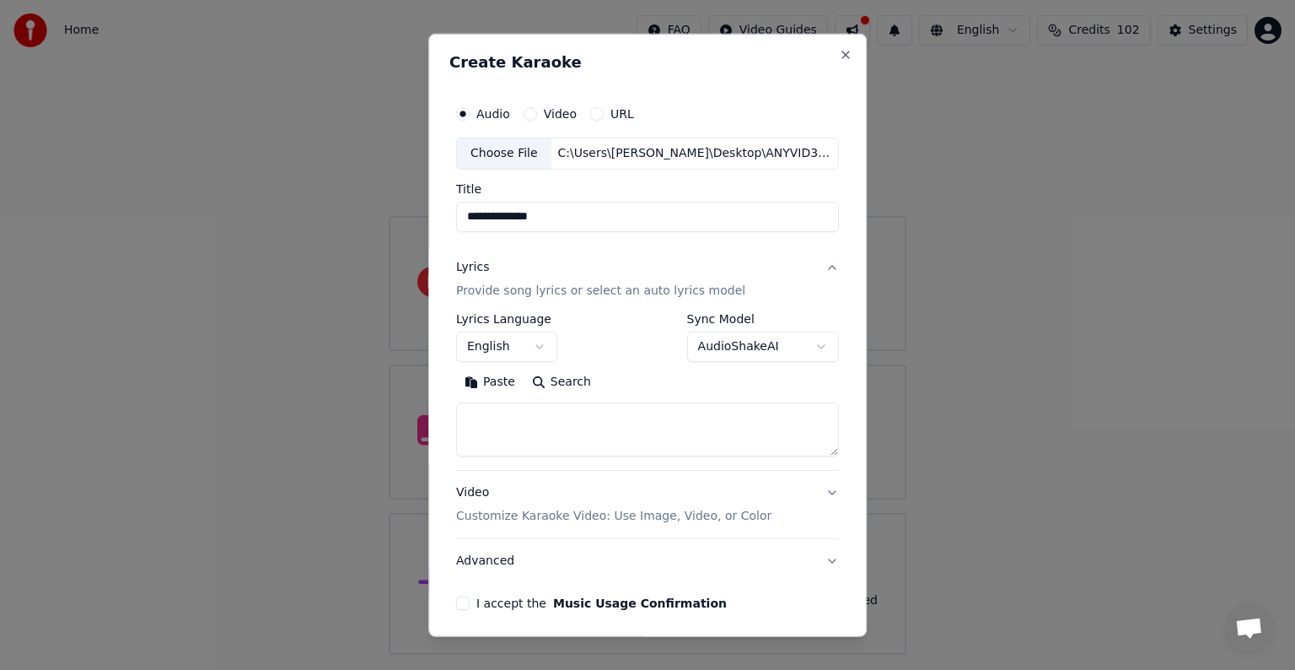
click at [477, 424] on textarea at bounding box center [647, 429] width 383 height 54
paste textarea "**********"
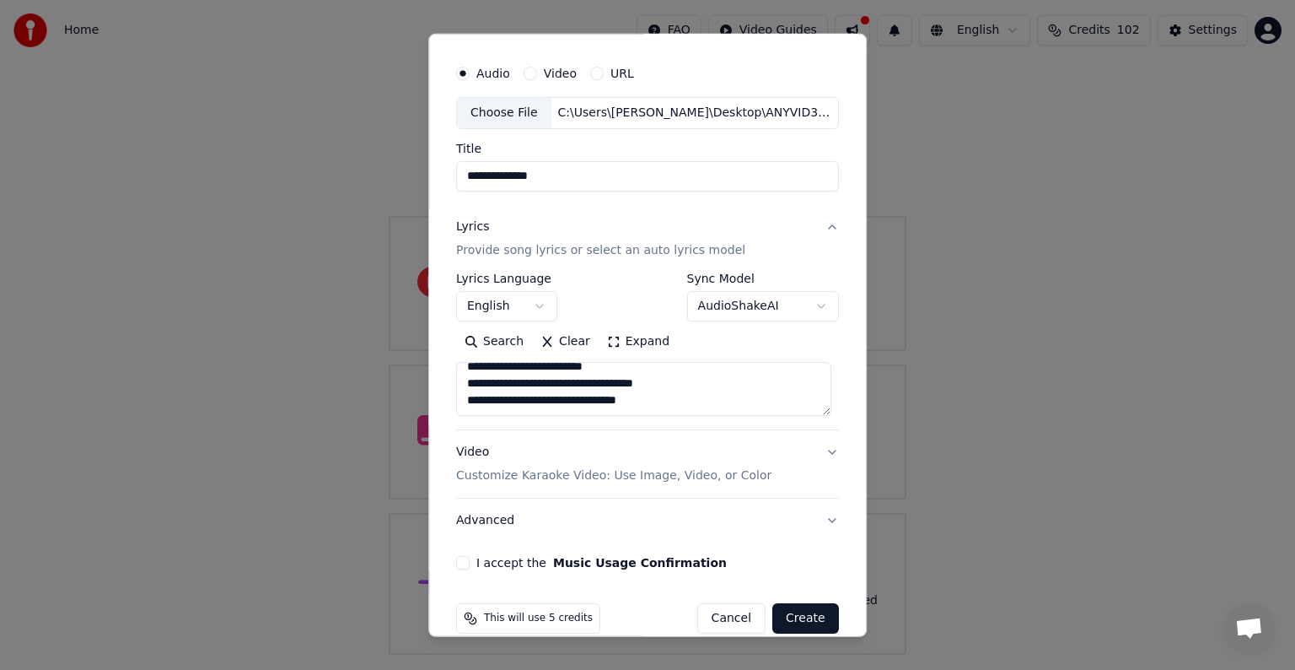
scroll to position [64, 0]
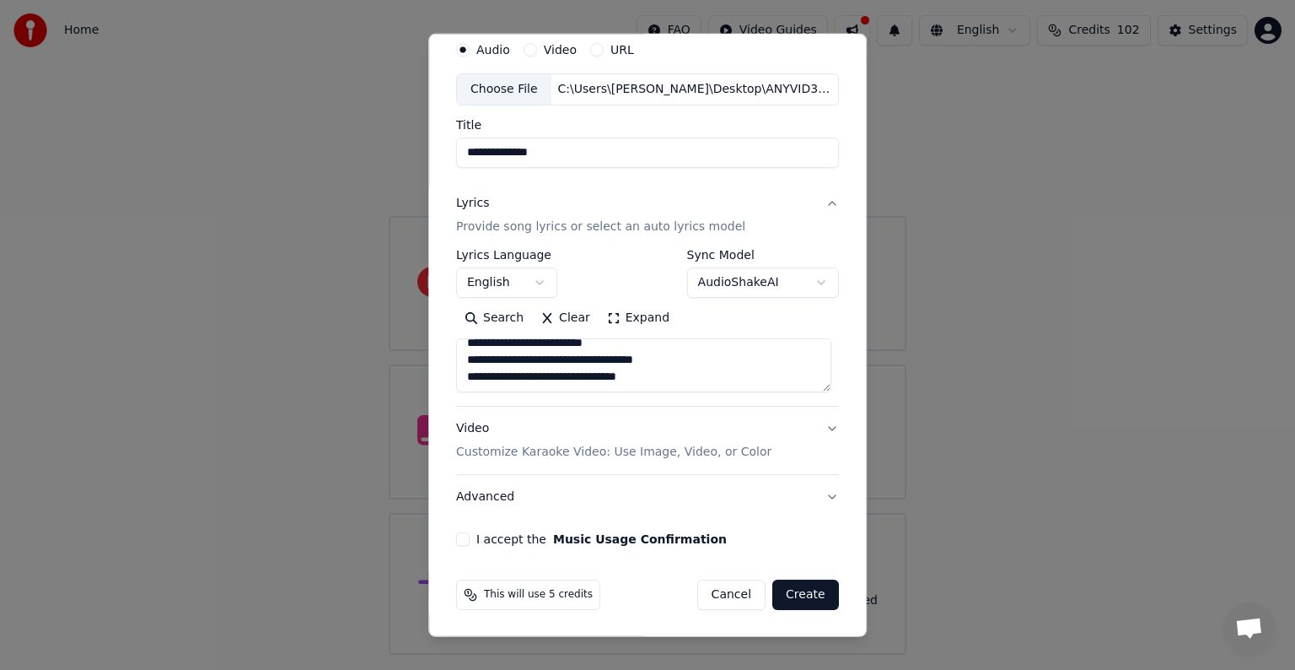
type textarea "**********"
click at [573, 449] on p "Customize Karaoke Video: Use Image, Video, or Color" at bounding box center [613, 452] width 315 height 17
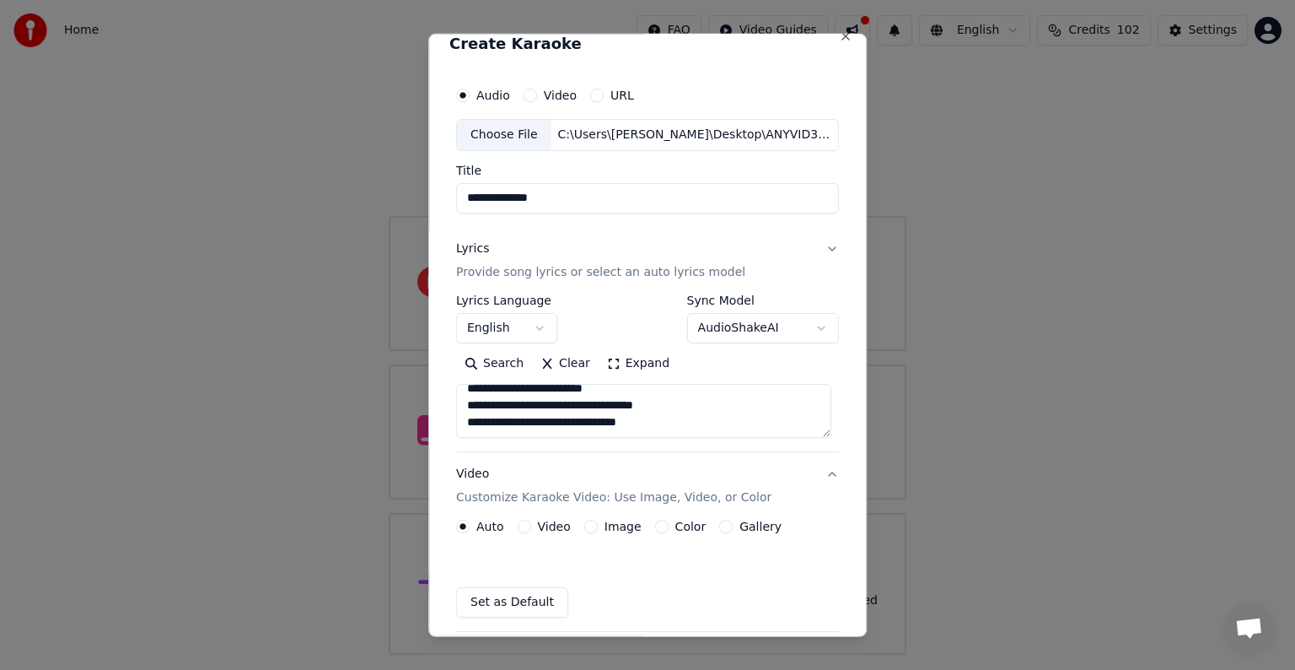
scroll to position [19, 0]
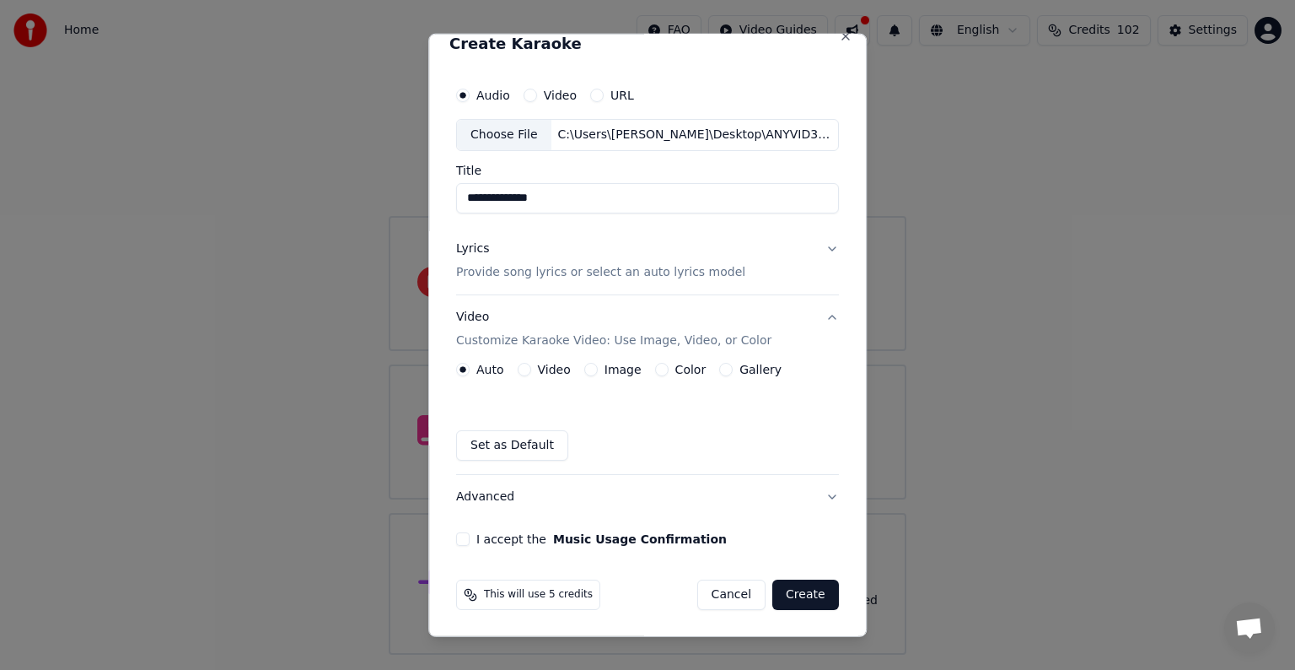
click at [541, 366] on label "Video" at bounding box center [554, 369] width 33 height 12
click at [531, 366] on button "Video" at bounding box center [524, 369] width 13 height 13
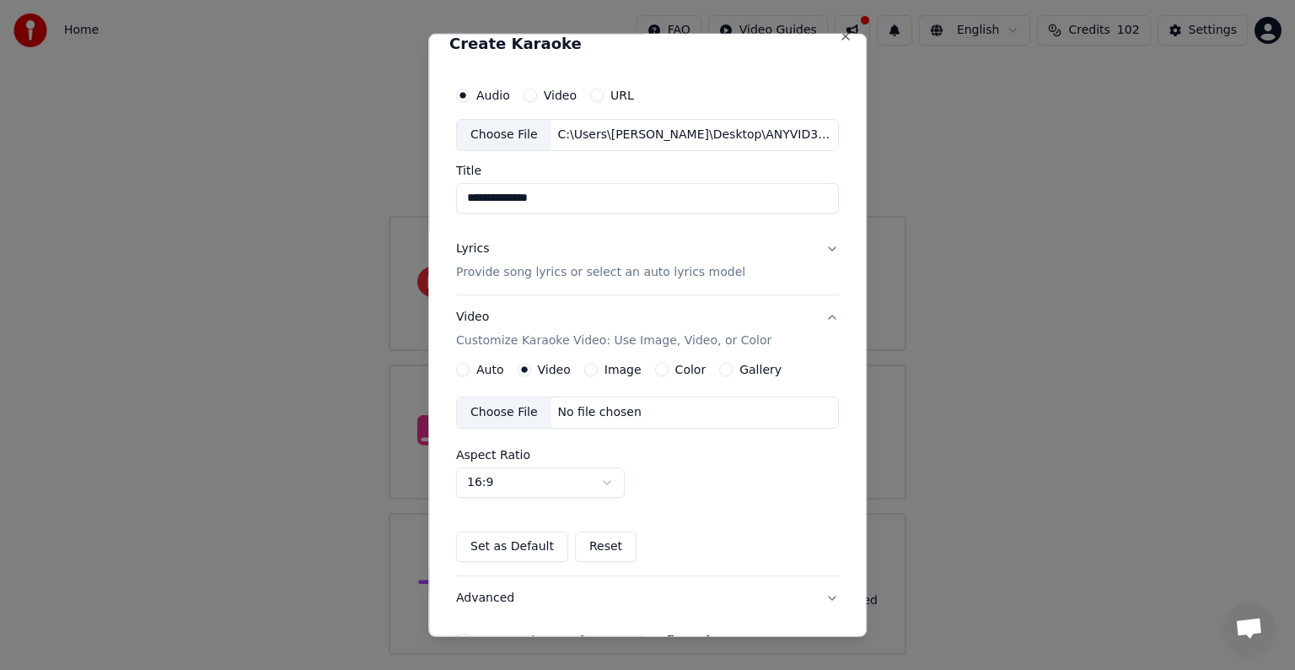
click at [497, 407] on div "Choose File" at bounding box center [504, 412] width 94 height 30
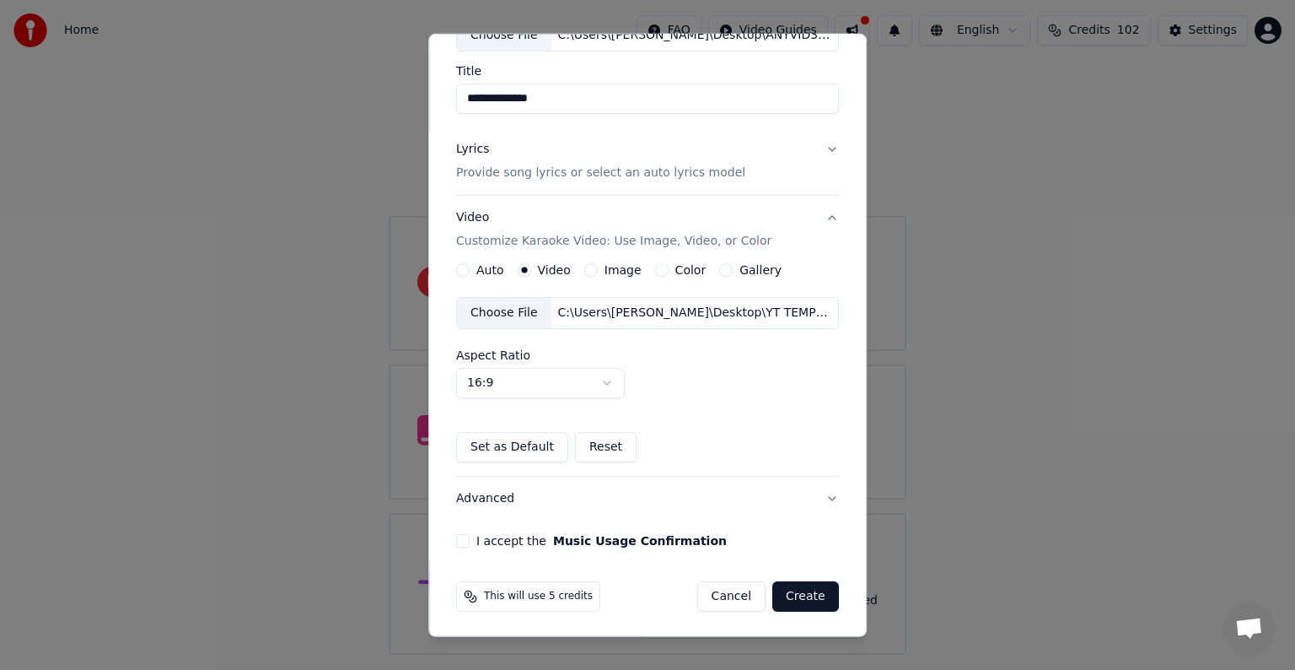
scroll to position [119, 0]
click at [460, 539] on button "I accept the Music Usage Confirmation" at bounding box center [462, 539] width 13 height 13
click at [802, 593] on button "Create" at bounding box center [805, 595] width 67 height 30
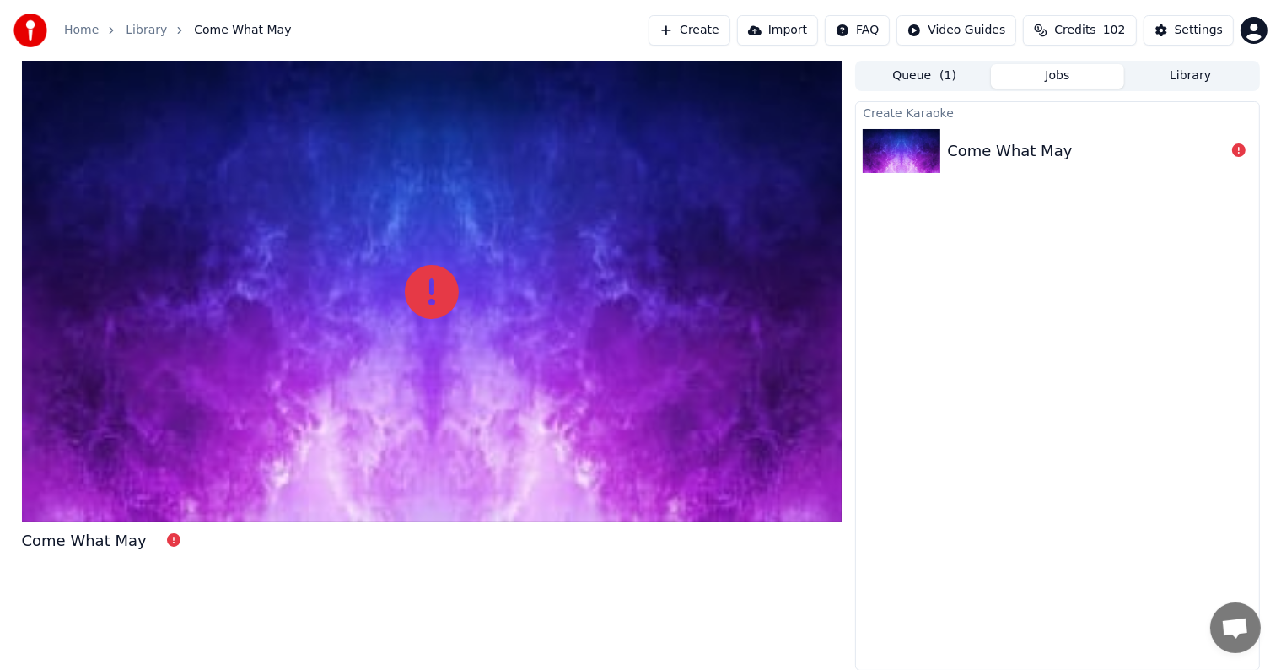
click at [990, 144] on div "Come What May" at bounding box center [1009, 151] width 125 height 24
click at [1235, 152] on icon at bounding box center [1238, 149] width 13 height 13
click at [973, 148] on div "Come What May" at bounding box center [1009, 151] width 125 height 24
click at [1021, 145] on div "Come What May" at bounding box center [1009, 151] width 125 height 24
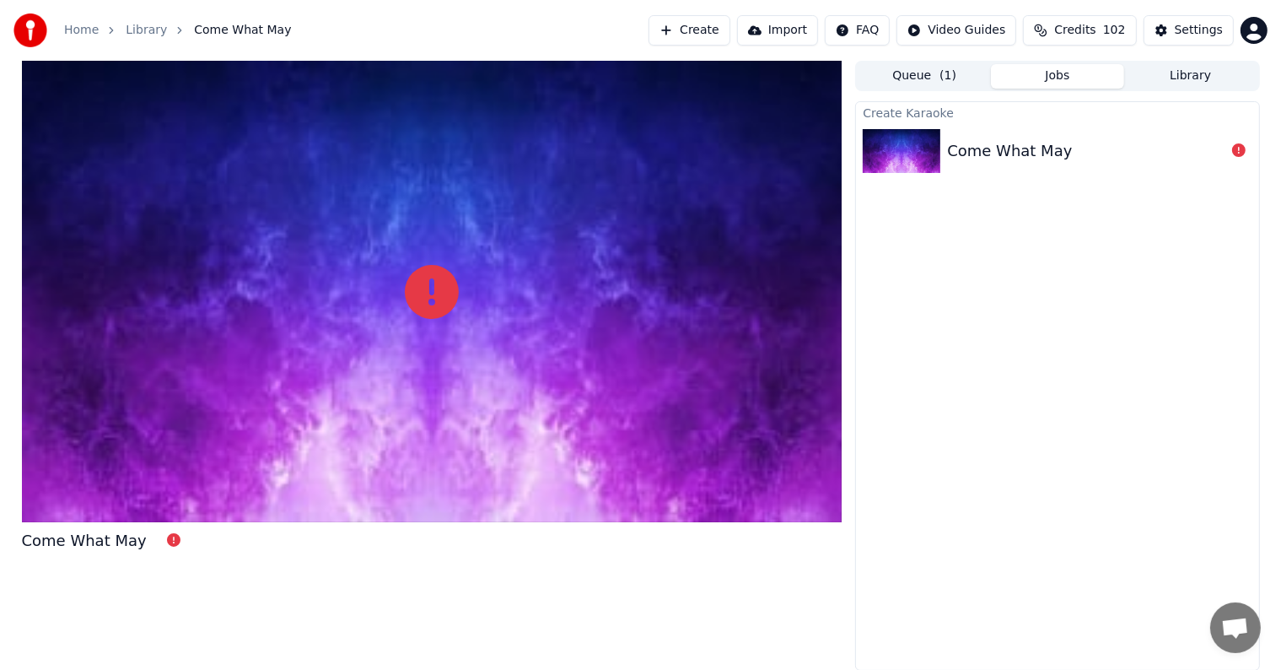
click at [1021, 145] on div "Come What May" at bounding box center [1009, 151] width 125 height 24
click at [437, 290] on icon at bounding box center [432, 292] width 54 height 54
click at [1240, 152] on icon at bounding box center [1238, 149] width 13 height 13
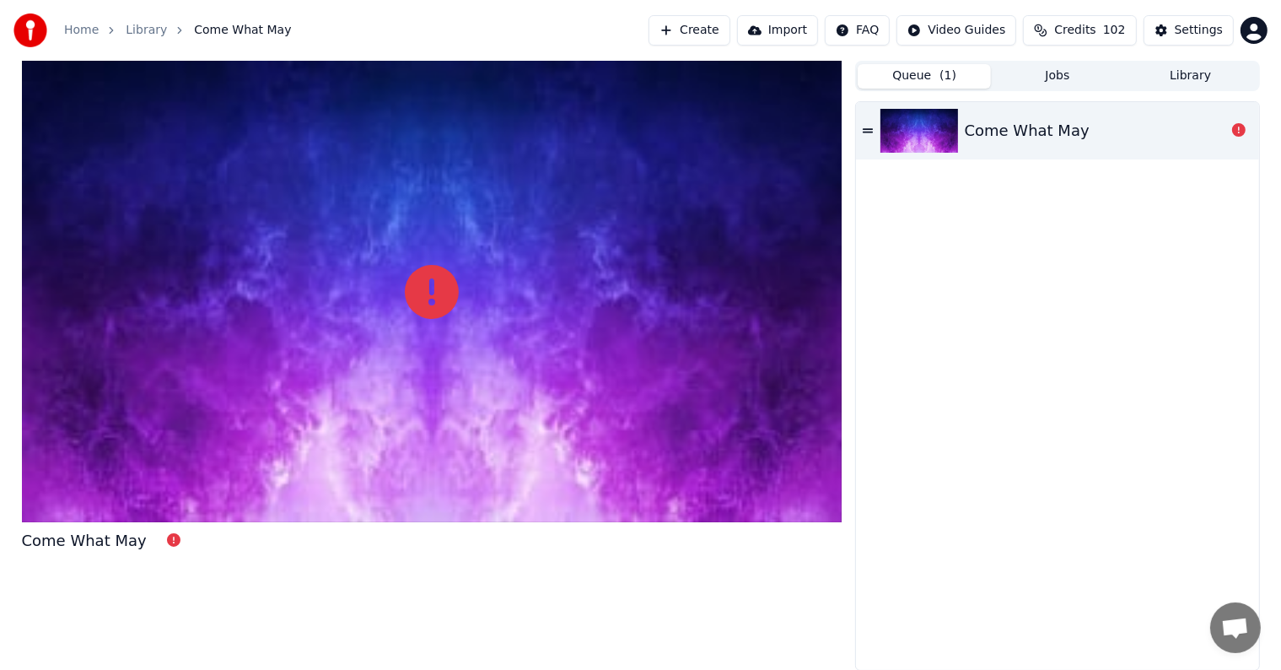
click at [914, 71] on button "Queue ( 1 )" at bounding box center [924, 76] width 133 height 24
click at [1036, 125] on div "Come What May" at bounding box center [1027, 131] width 125 height 24
click at [867, 130] on icon at bounding box center [868, 131] width 10 height 12
click at [1002, 137] on div "Come What May" at bounding box center [1027, 131] width 125 height 24
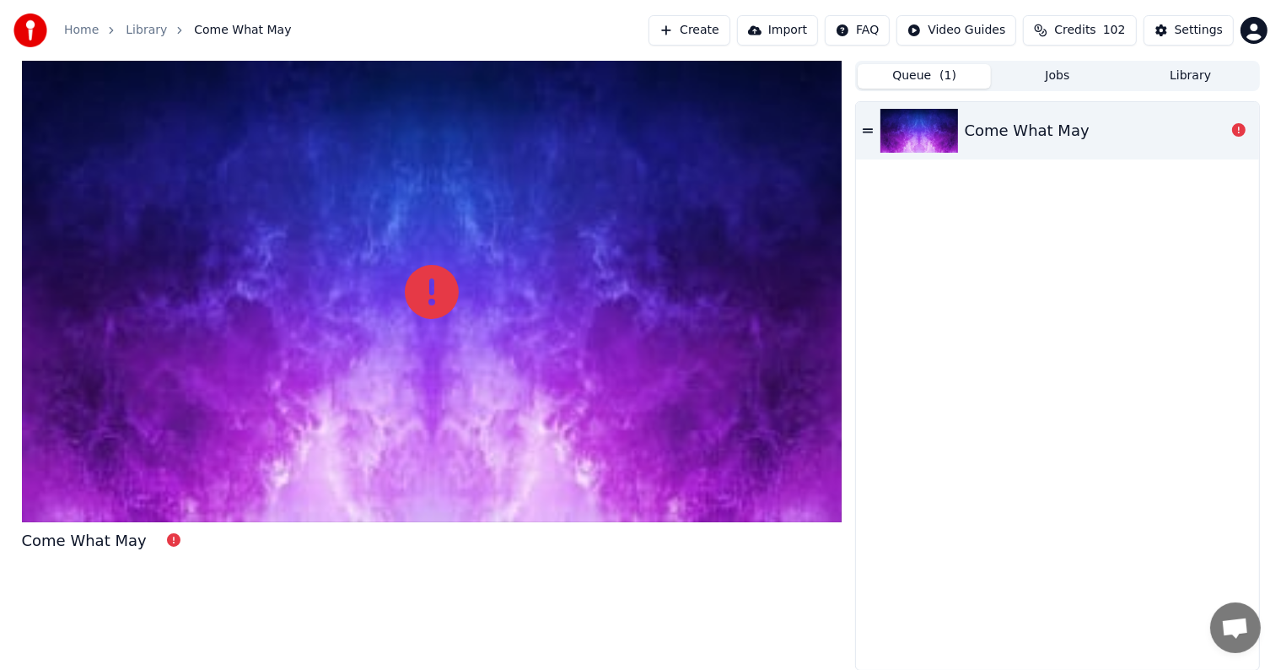
click at [1002, 132] on div "Come What May" at bounding box center [1027, 131] width 125 height 24
click at [1015, 139] on div "Come What May" at bounding box center [1027, 131] width 125 height 24
click at [873, 130] on icon at bounding box center [868, 131] width 10 height 12
click at [230, 428] on div at bounding box center [432, 291] width 821 height 461
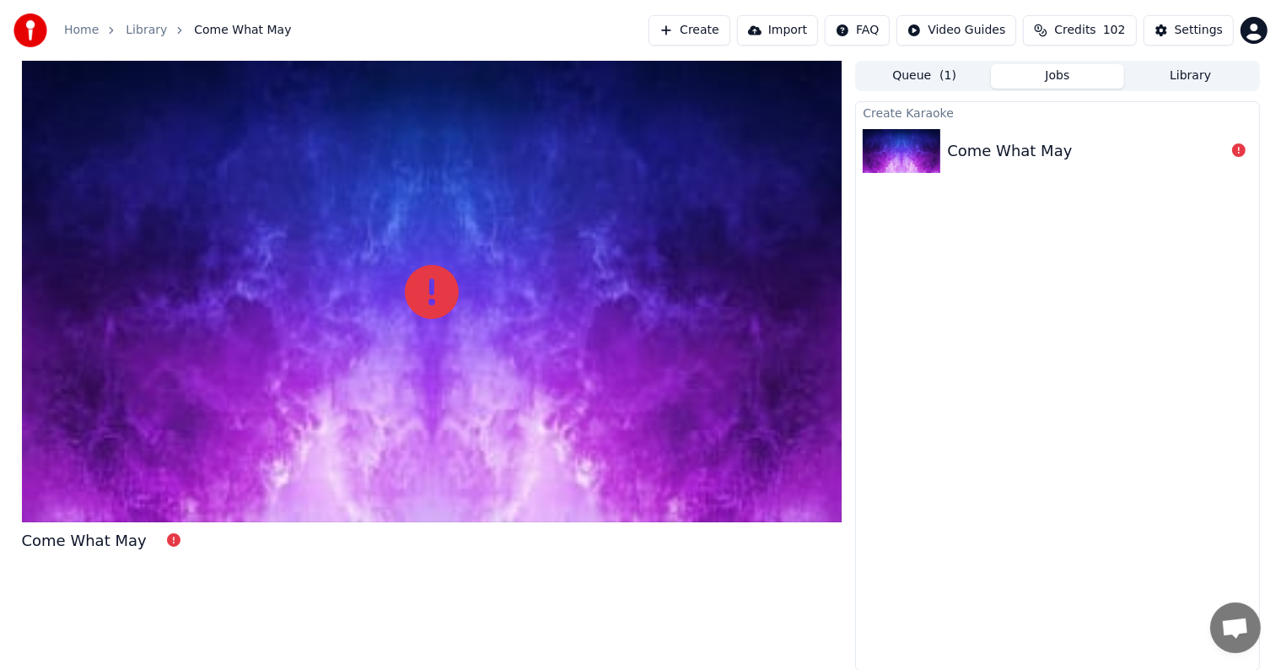
click at [1047, 74] on button "Jobs" at bounding box center [1057, 76] width 133 height 24
click at [1000, 150] on div "Come What May" at bounding box center [1009, 151] width 125 height 24
click at [702, 30] on button "Create" at bounding box center [690, 30] width 82 height 30
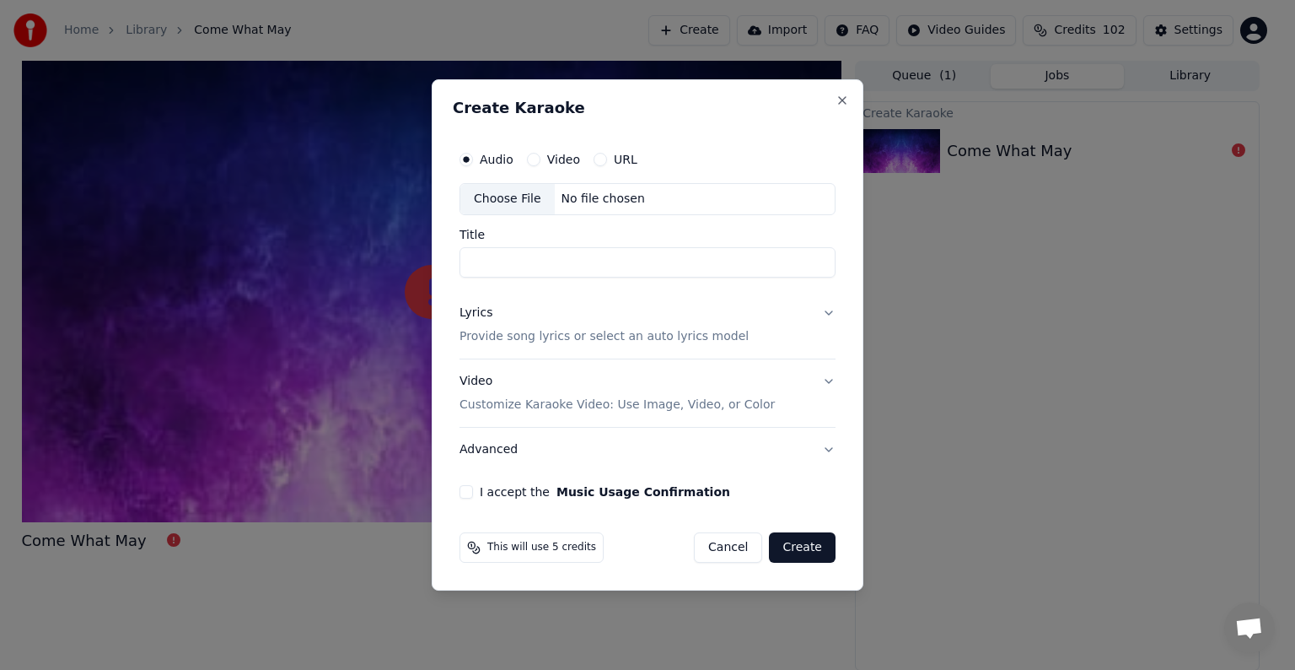
click at [496, 195] on div "Choose File" at bounding box center [507, 199] width 94 height 30
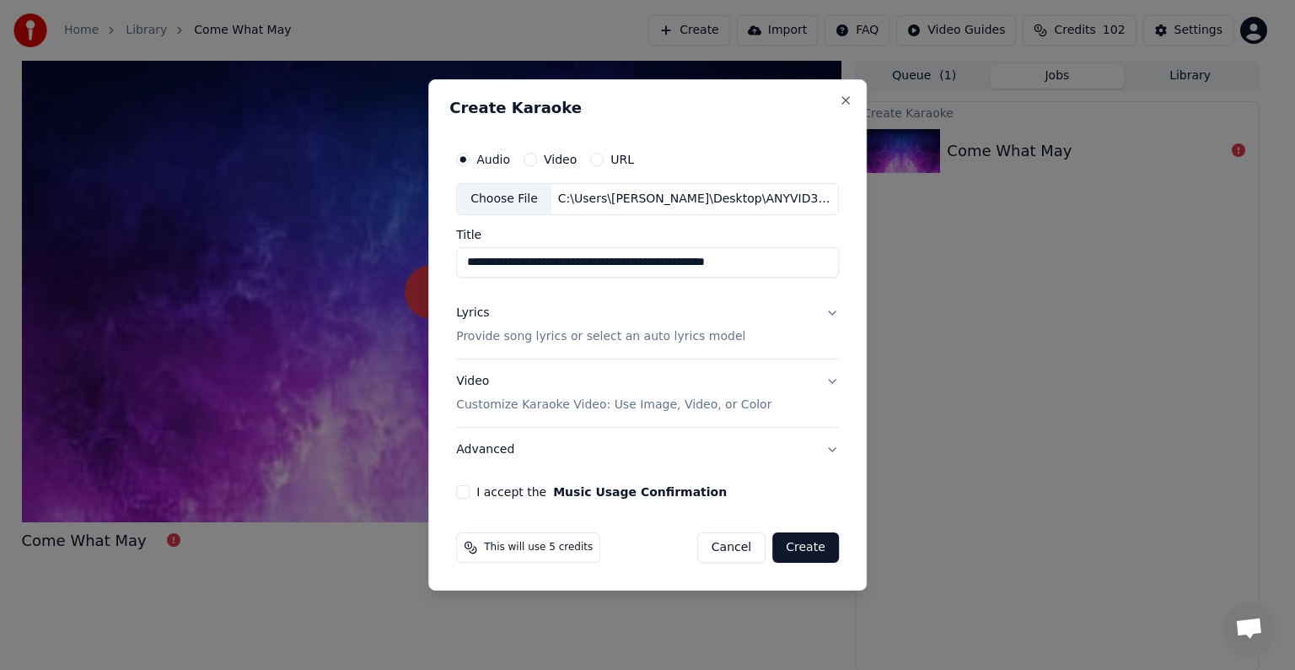
drag, startPoint x: 580, startPoint y: 263, endPoint x: 831, endPoint y: 277, distance: 250.8
click at [831, 277] on input "**********" at bounding box center [647, 262] width 383 height 30
type input "**********"
click at [614, 336] on p "Provide song lyrics or select an auto lyrics model" at bounding box center [600, 336] width 289 height 17
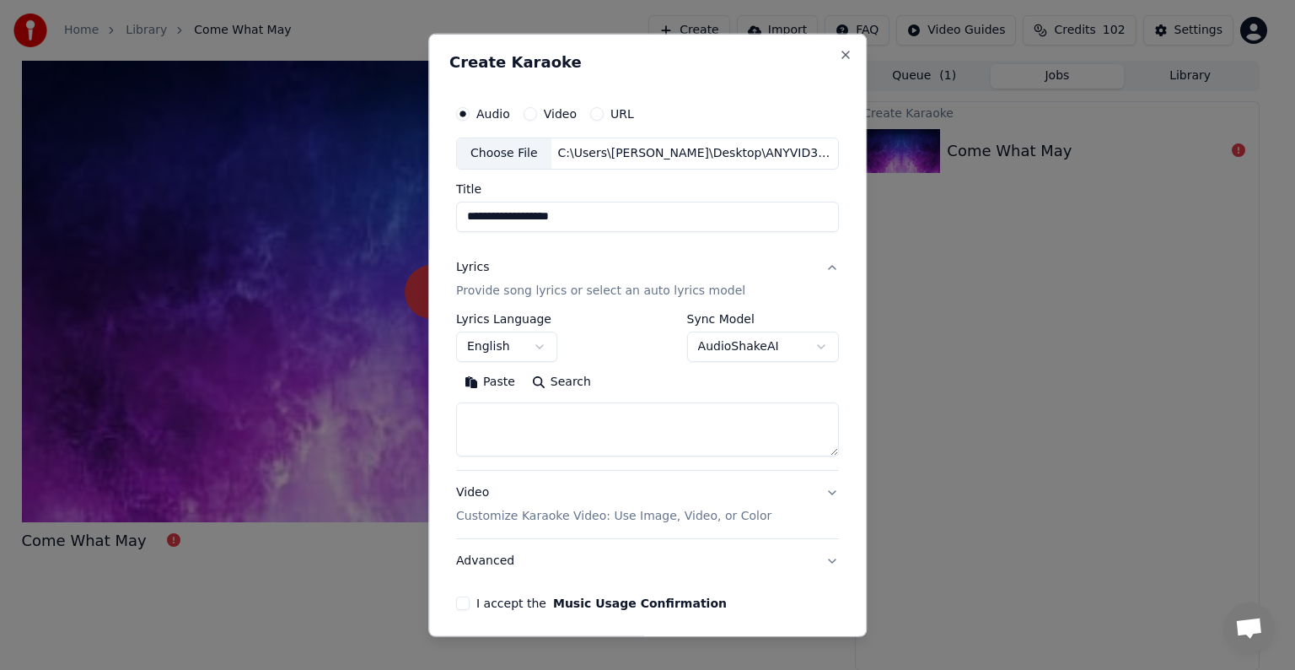
click at [485, 427] on textarea at bounding box center [647, 429] width 383 height 54
paste textarea "**********"
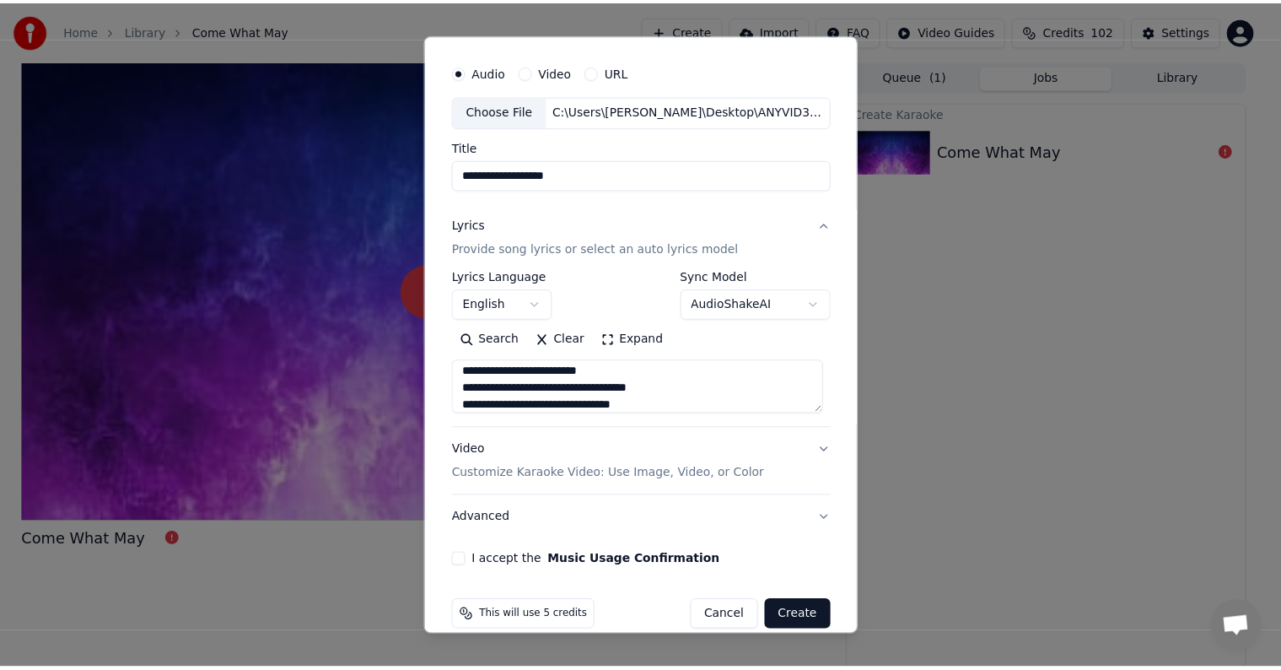
scroll to position [64, 0]
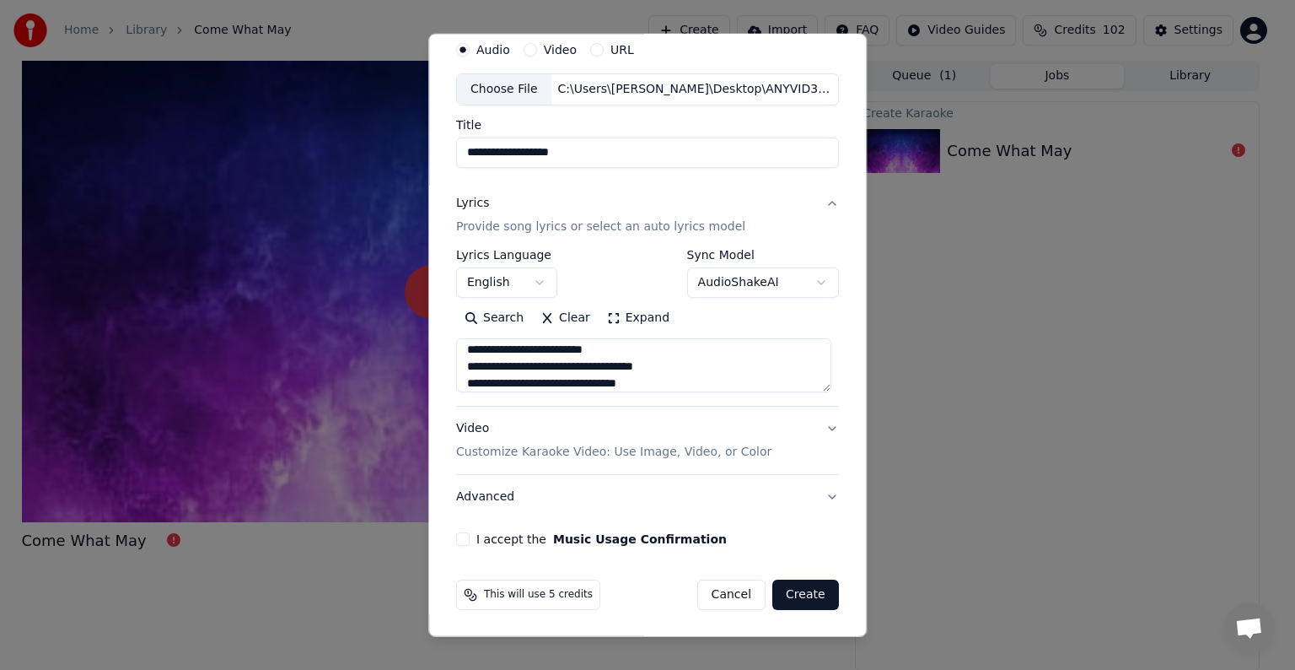
type textarea "**********"
click at [457, 537] on button "I accept the Music Usage Confirmation" at bounding box center [462, 538] width 13 height 13
click at [783, 590] on button "Create" at bounding box center [805, 594] width 67 height 30
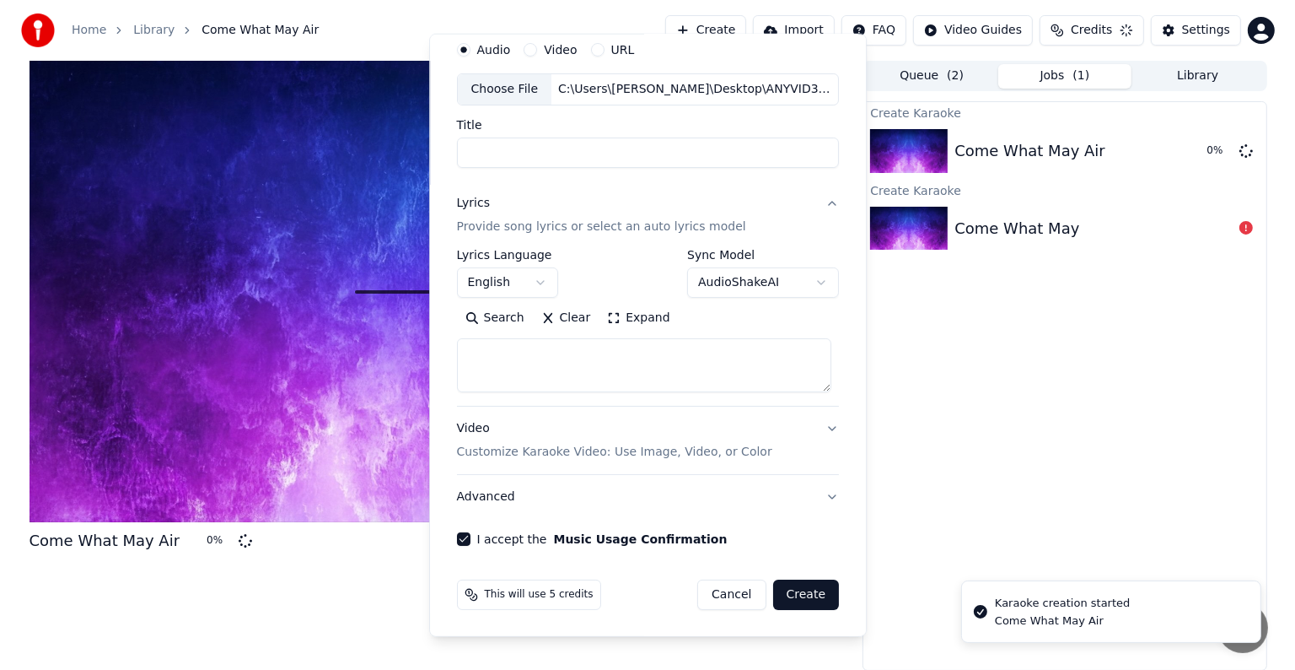
scroll to position [0, 0]
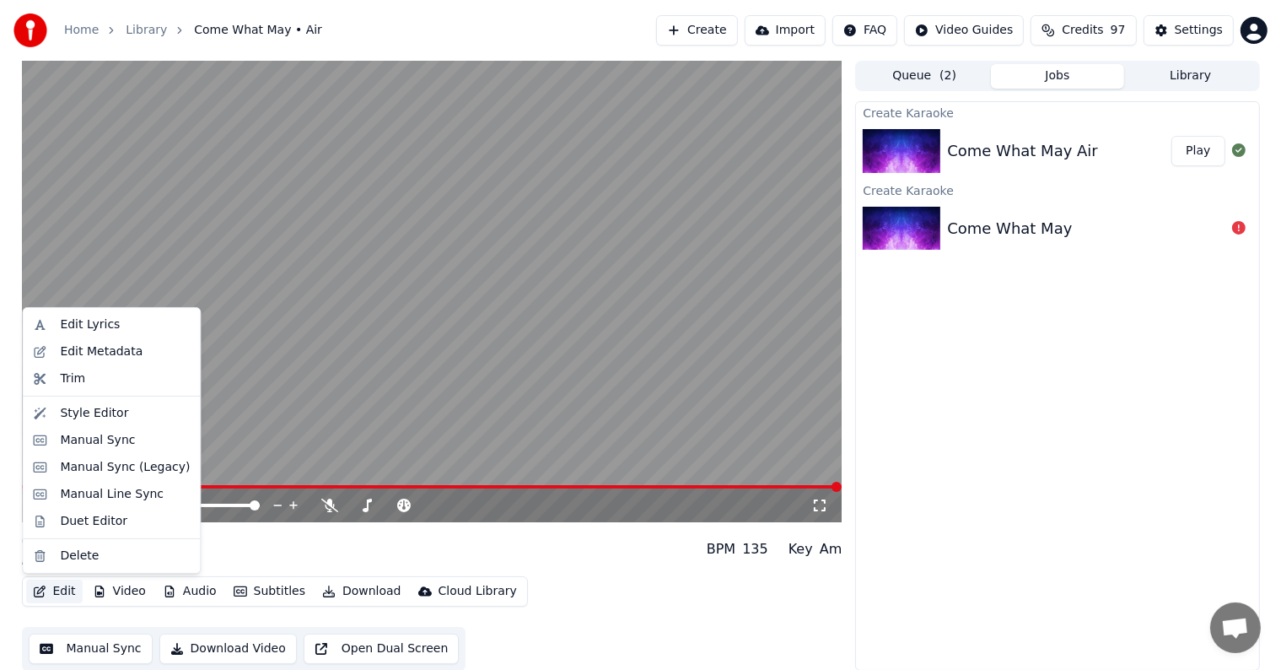
click at [54, 591] on button "Edit" at bounding box center [54, 591] width 57 height 24
click at [83, 415] on div "Style Editor" at bounding box center [94, 413] width 68 height 17
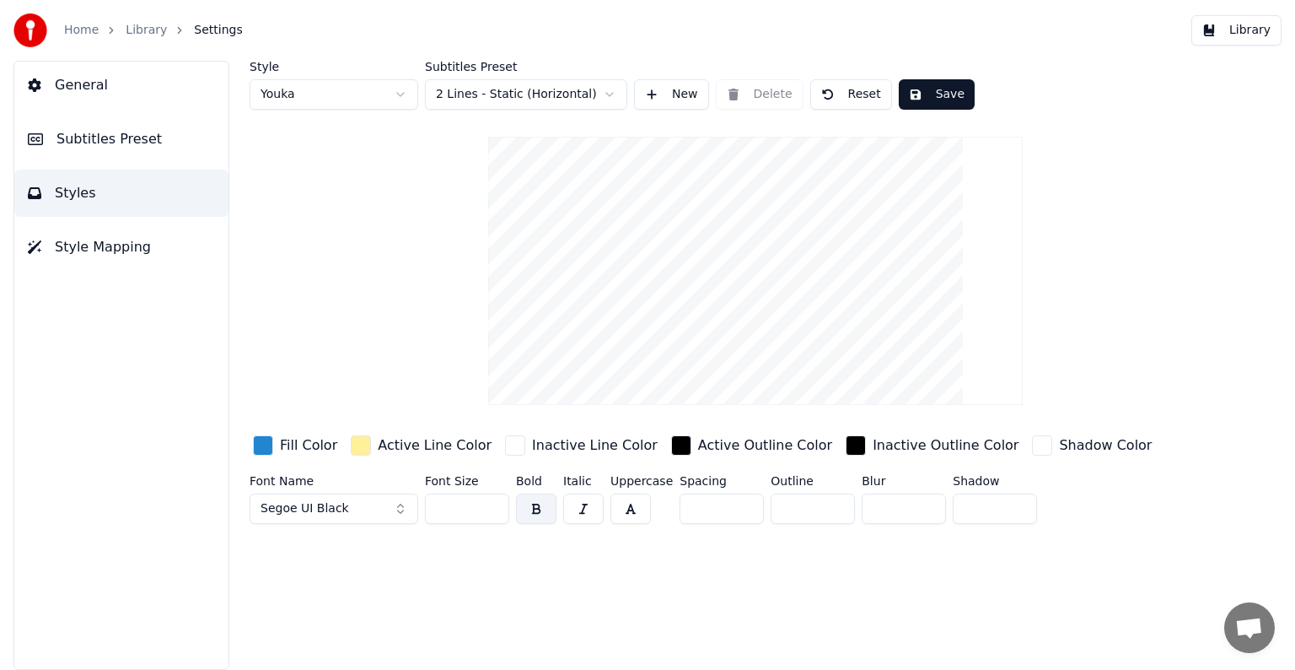
click at [105, 139] on span "Subtitles Preset" at bounding box center [109, 139] width 105 height 20
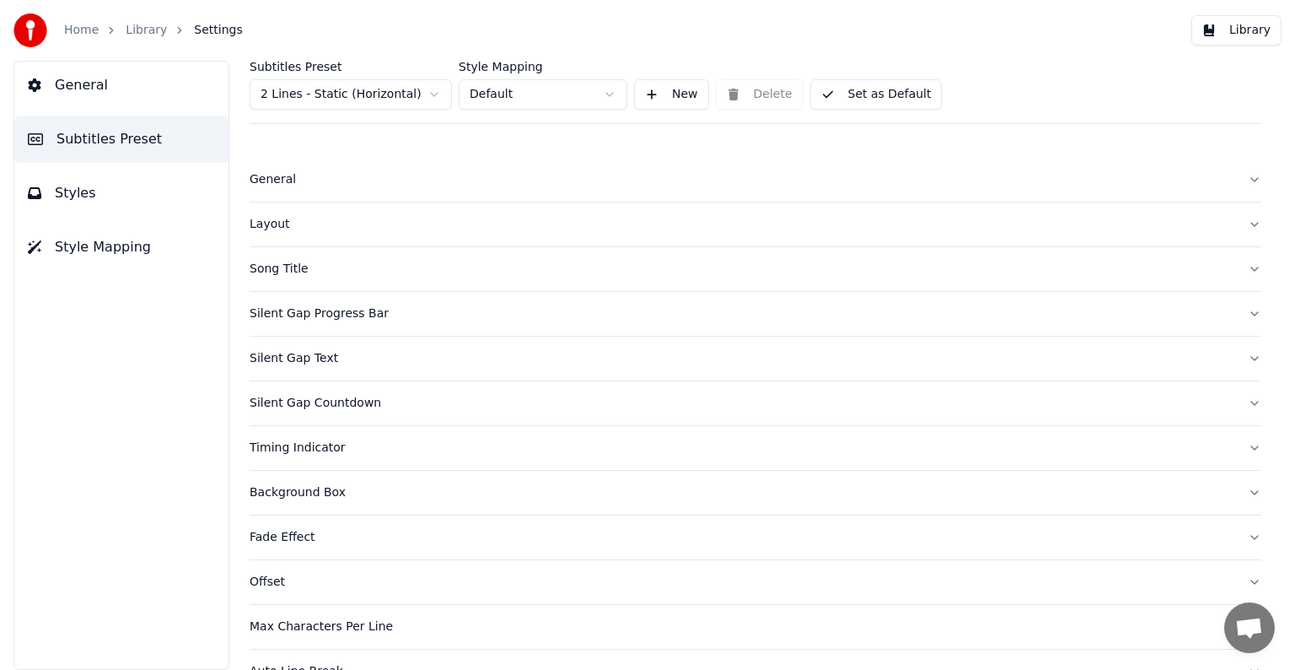
click at [273, 220] on div "Layout" at bounding box center [742, 224] width 985 height 17
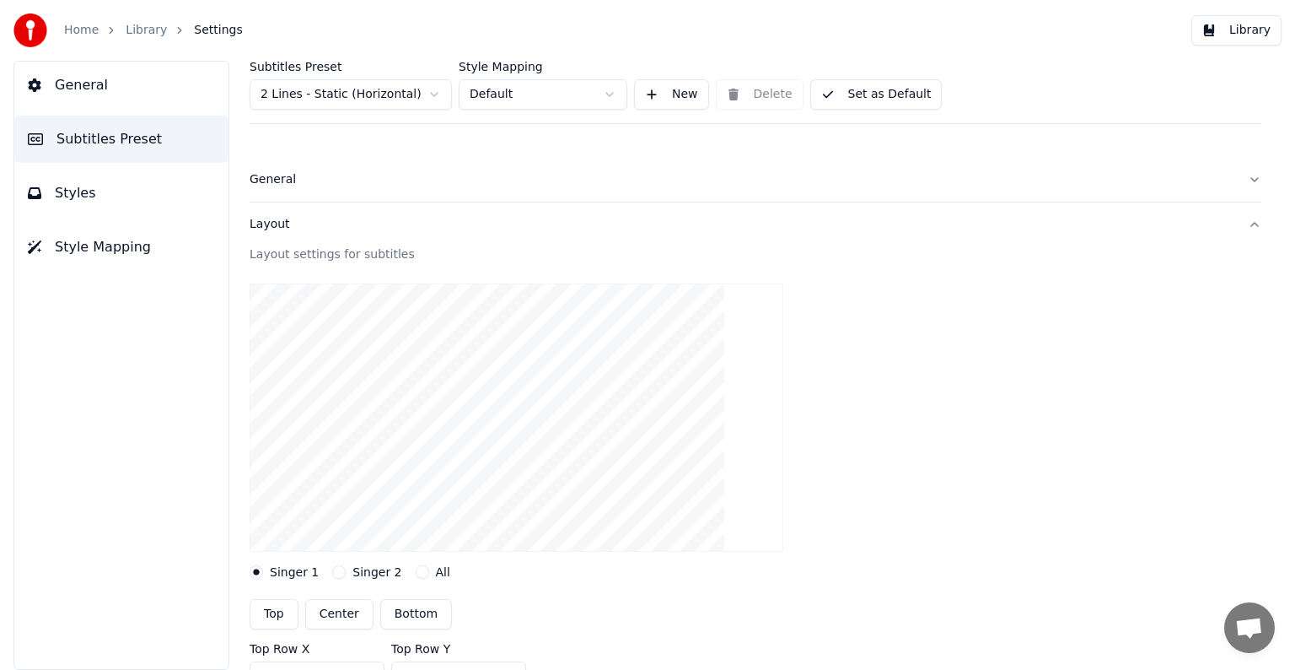
scroll to position [84, 0]
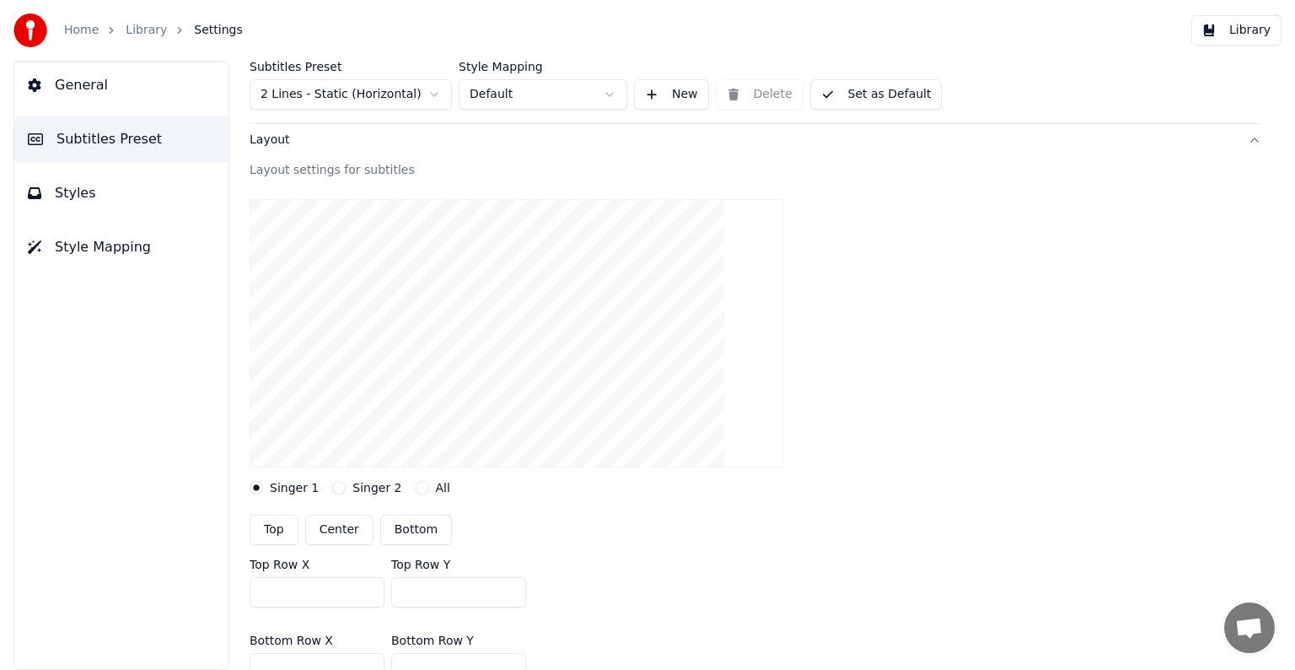
click at [270, 524] on button "Top" at bounding box center [274, 529] width 49 height 30
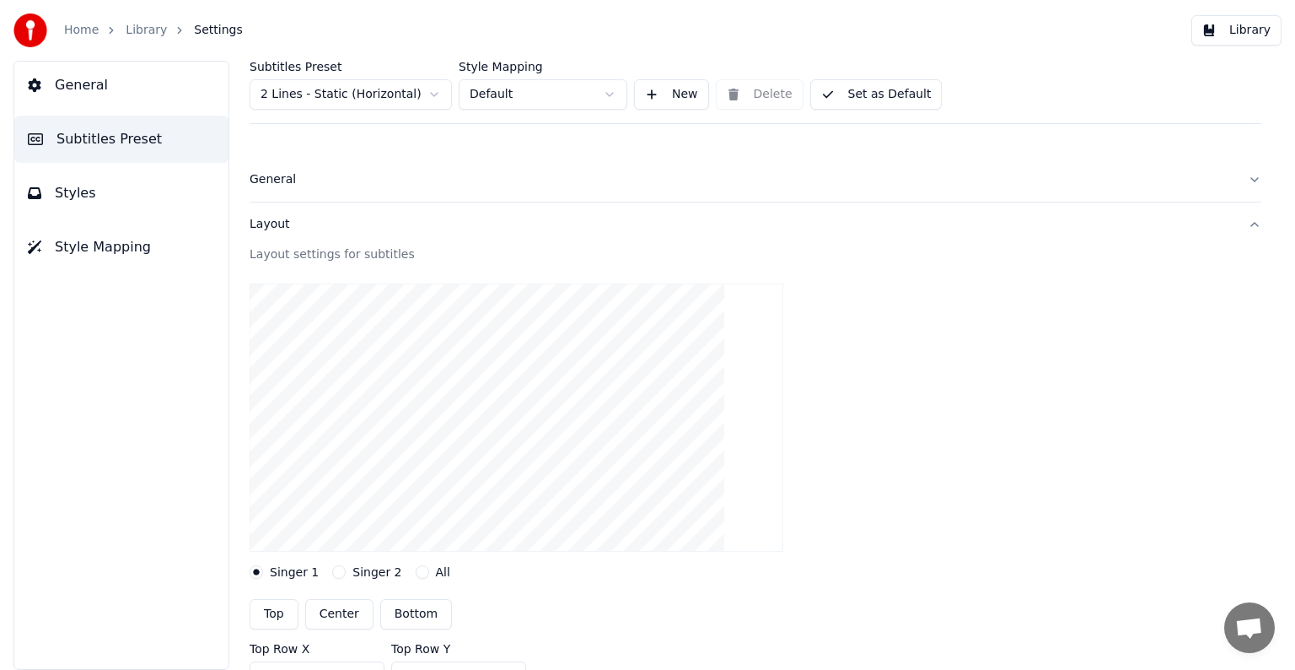
click at [67, 87] on span "General" at bounding box center [81, 85] width 53 height 20
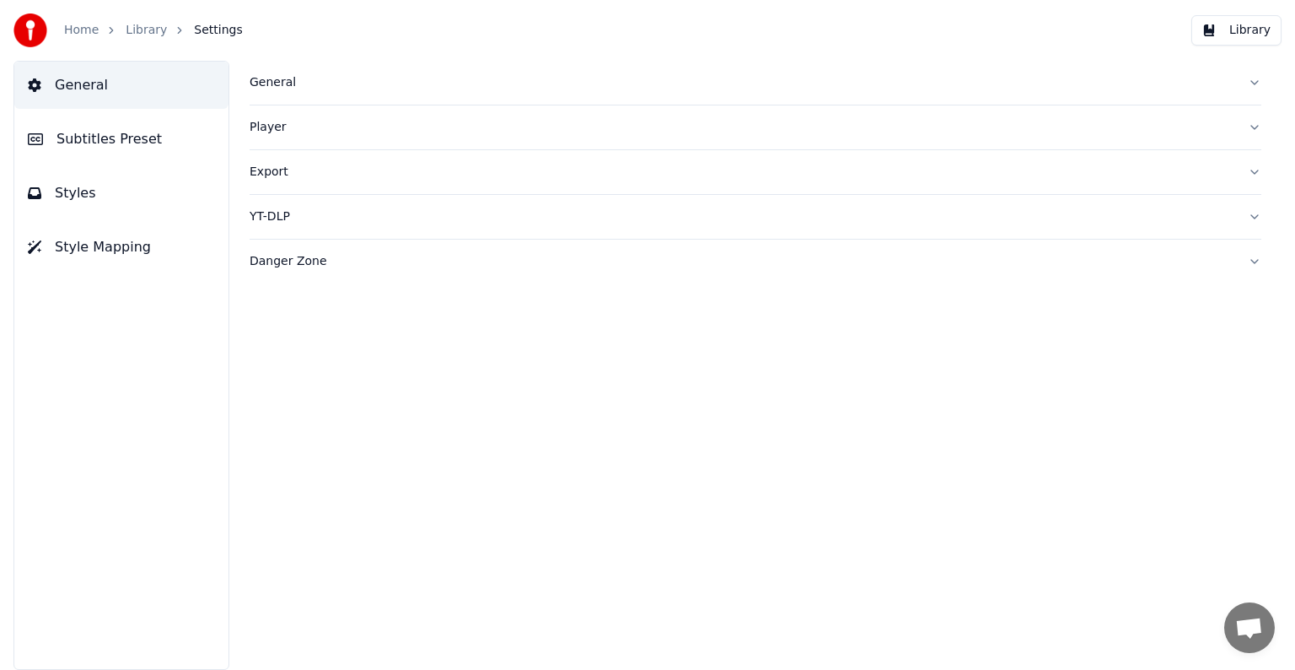
click at [90, 26] on link "Home" at bounding box center [81, 30] width 35 height 17
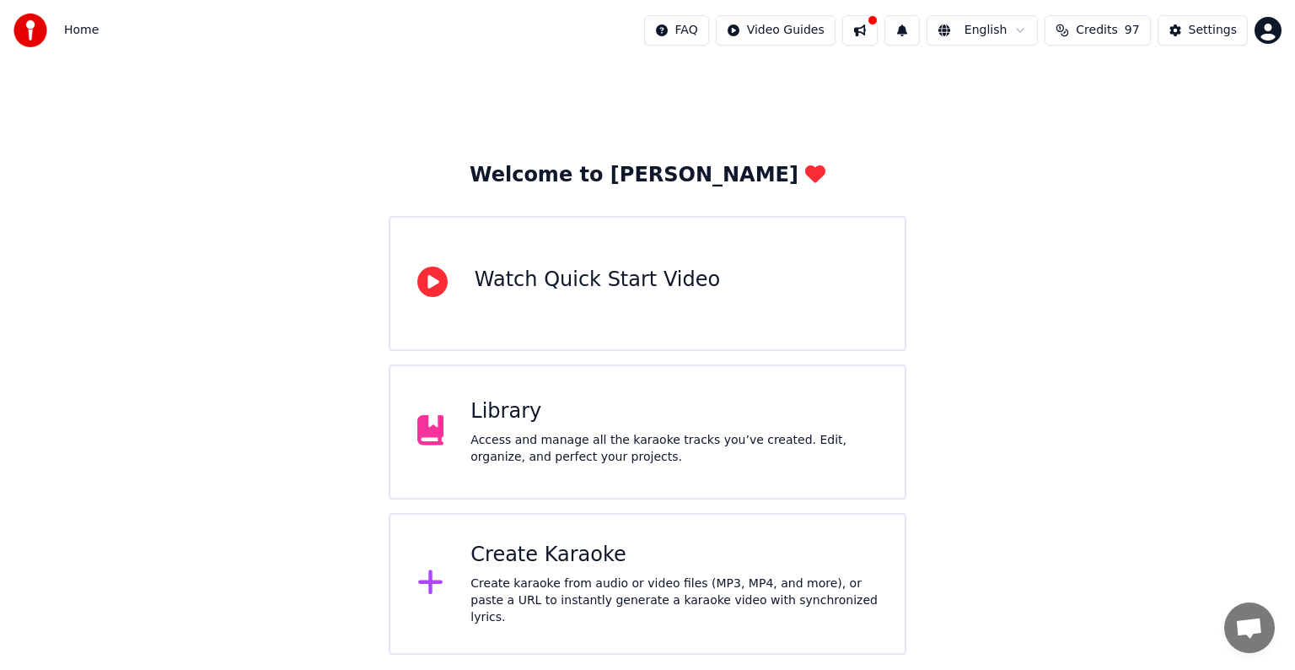
click at [583, 411] on div "Library" at bounding box center [674, 411] width 407 height 27
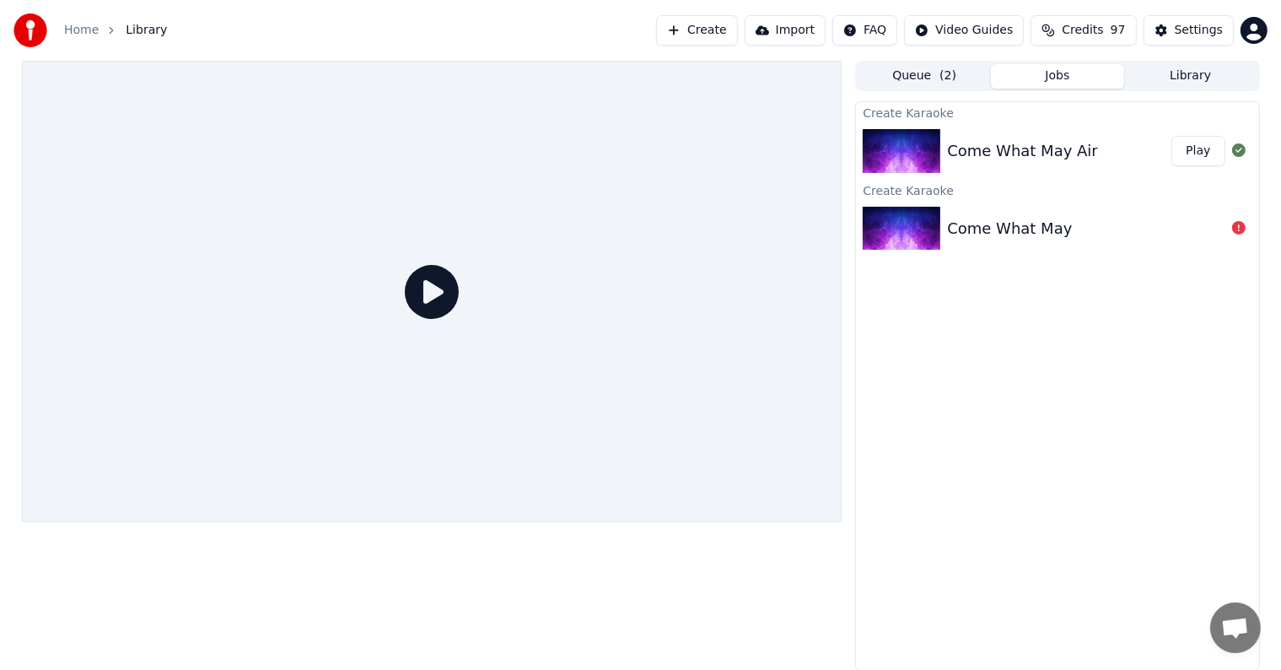
click at [426, 289] on icon at bounding box center [432, 292] width 54 height 54
click at [1189, 155] on button "Play" at bounding box center [1197, 151] width 53 height 30
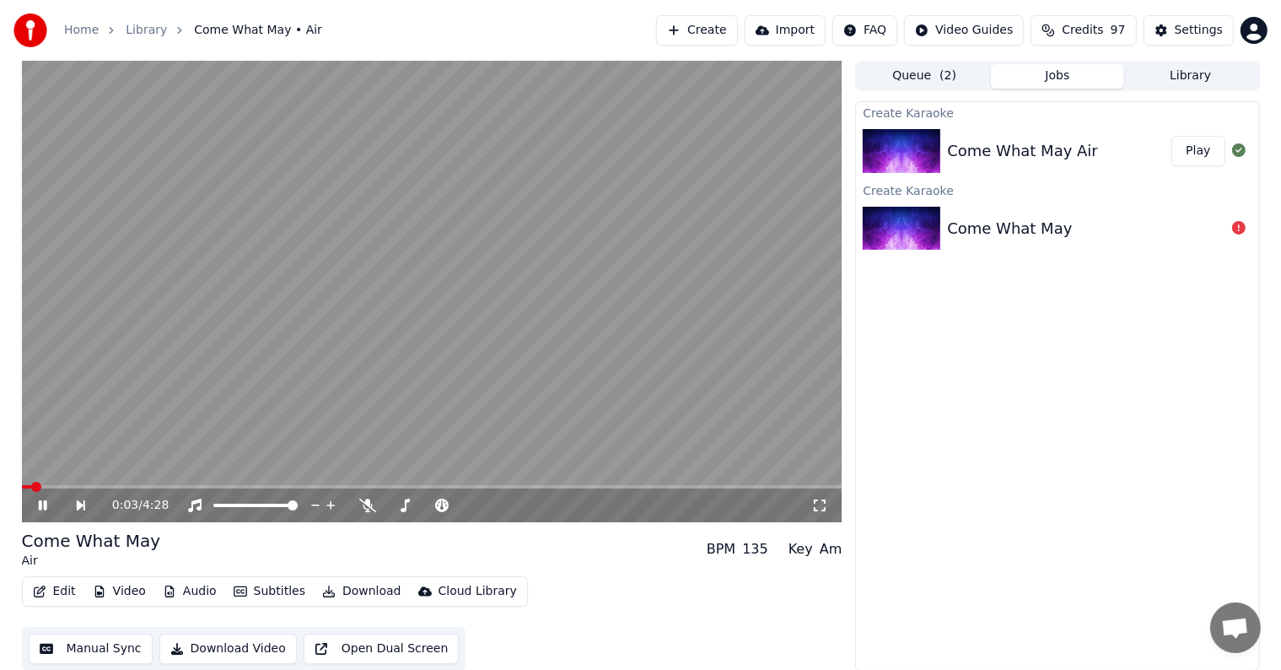
click at [42, 504] on icon at bounding box center [54, 504] width 39 height 13
click at [127, 591] on button "Video" at bounding box center [119, 591] width 67 height 24
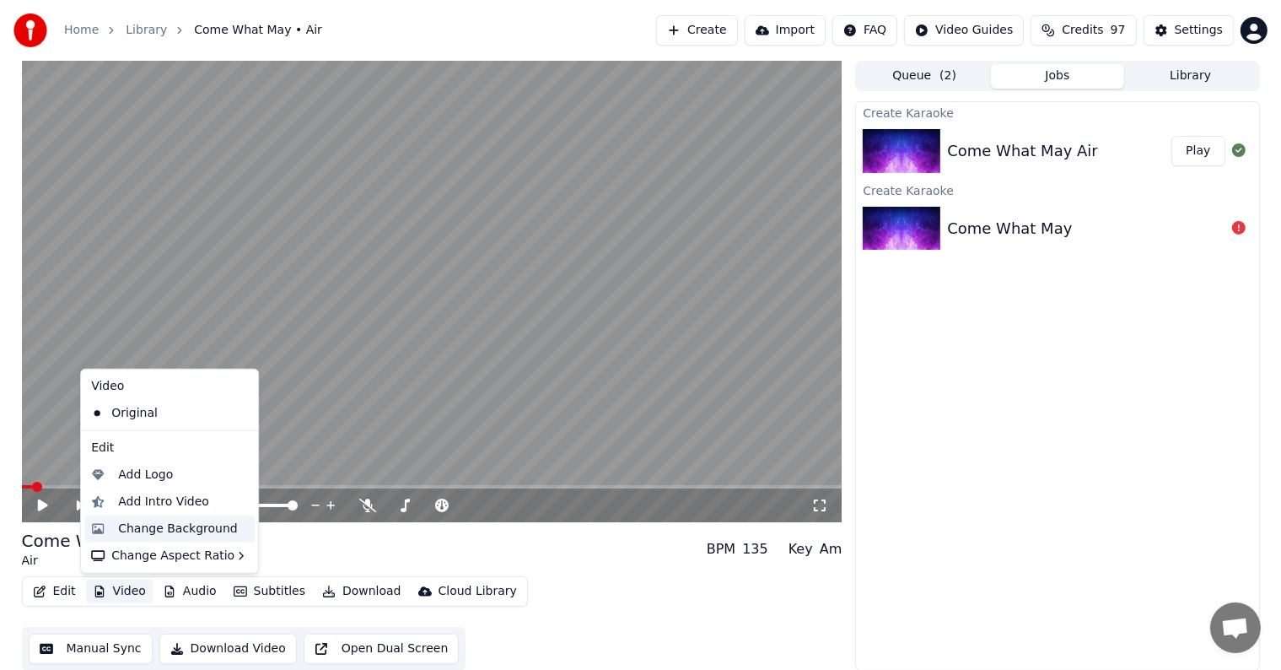
click at [152, 529] on div "Change Background" at bounding box center [178, 528] width 120 height 17
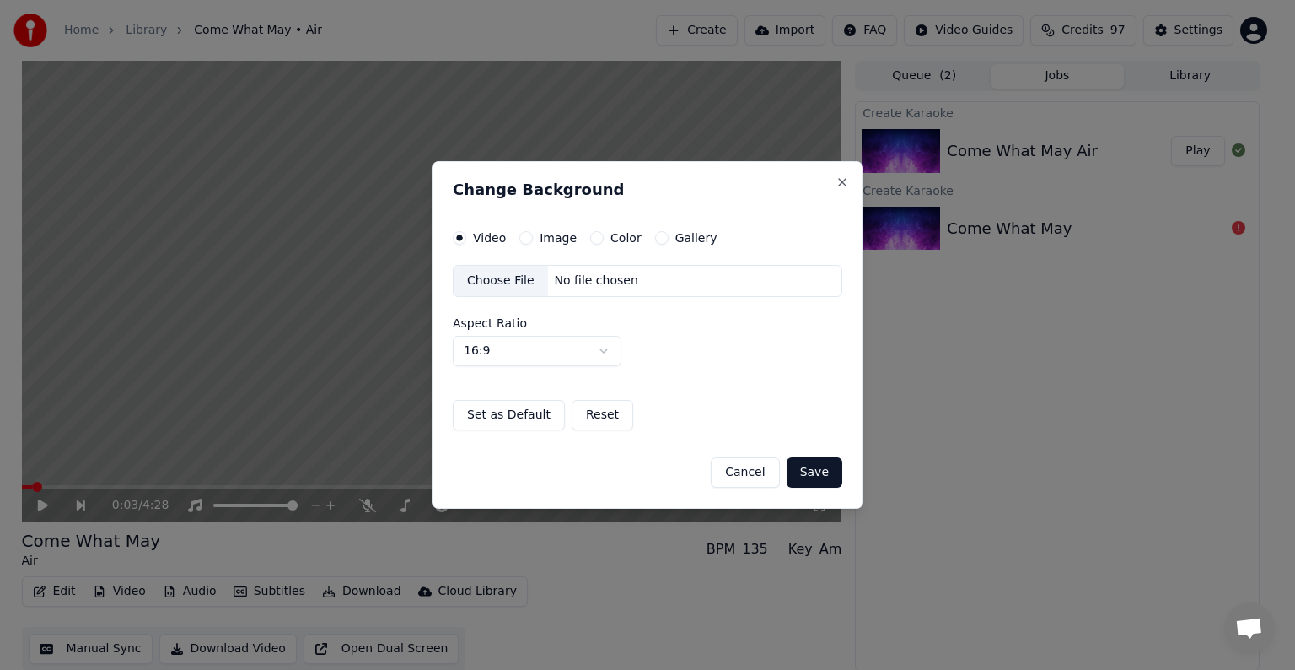
click at [496, 280] on div "Choose File" at bounding box center [501, 281] width 94 height 30
click at [805, 472] on button "Save" at bounding box center [815, 472] width 56 height 30
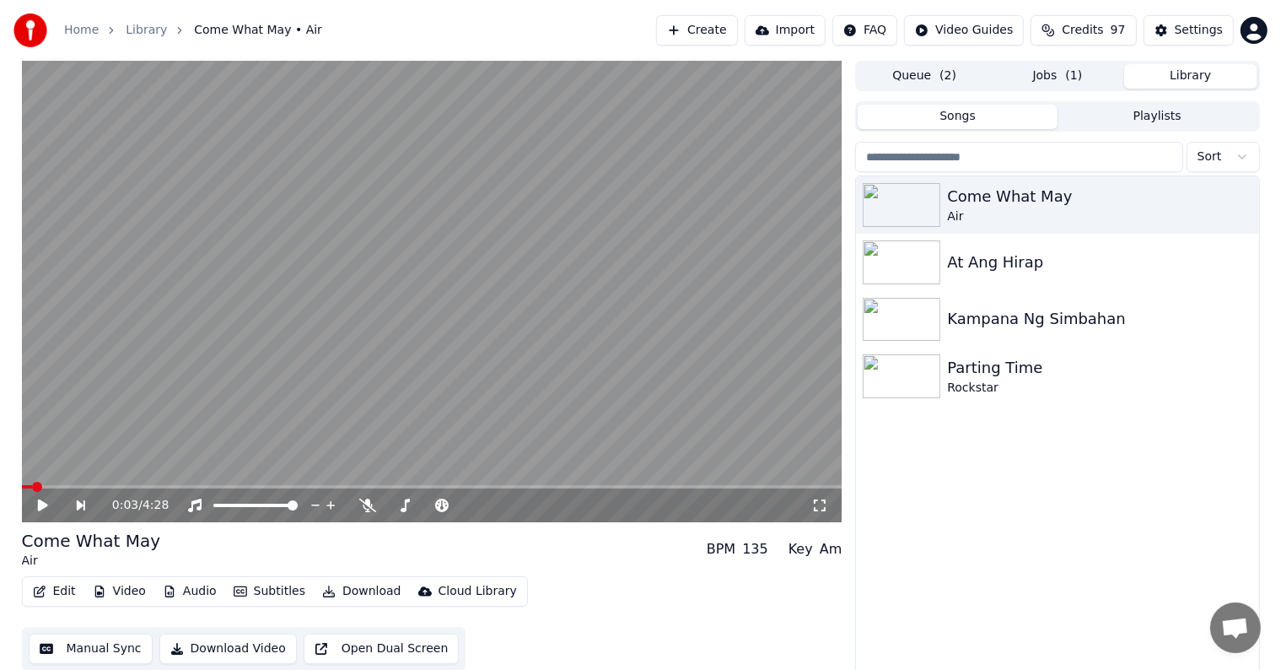
click at [1190, 74] on button "Library" at bounding box center [1190, 76] width 133 height 24
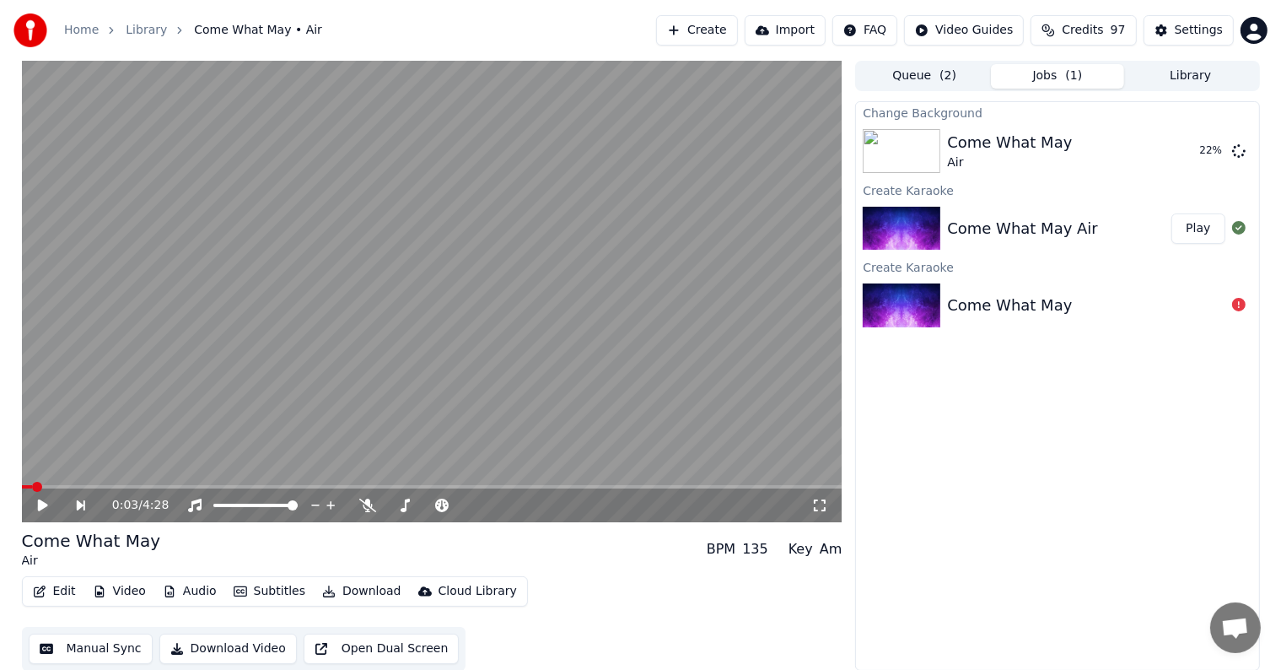
click at [1057, 71] on button "Jobs ( 1 )" at bounding box center [1057, 76] width 133 height 24
click at [1192, 148] on button "Play" at bounding box center [1197, 151] width 53 height 30
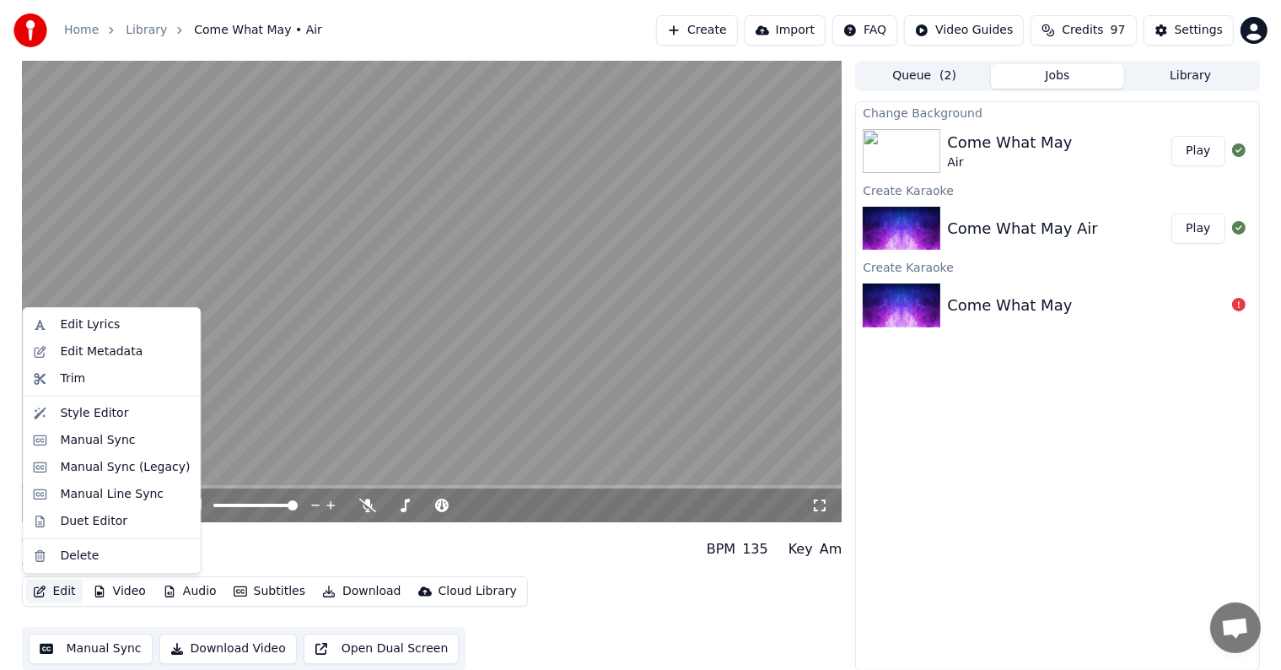
click at [61, 589] on button "Edit" at bounding box center [54, 591] width 57 height 24
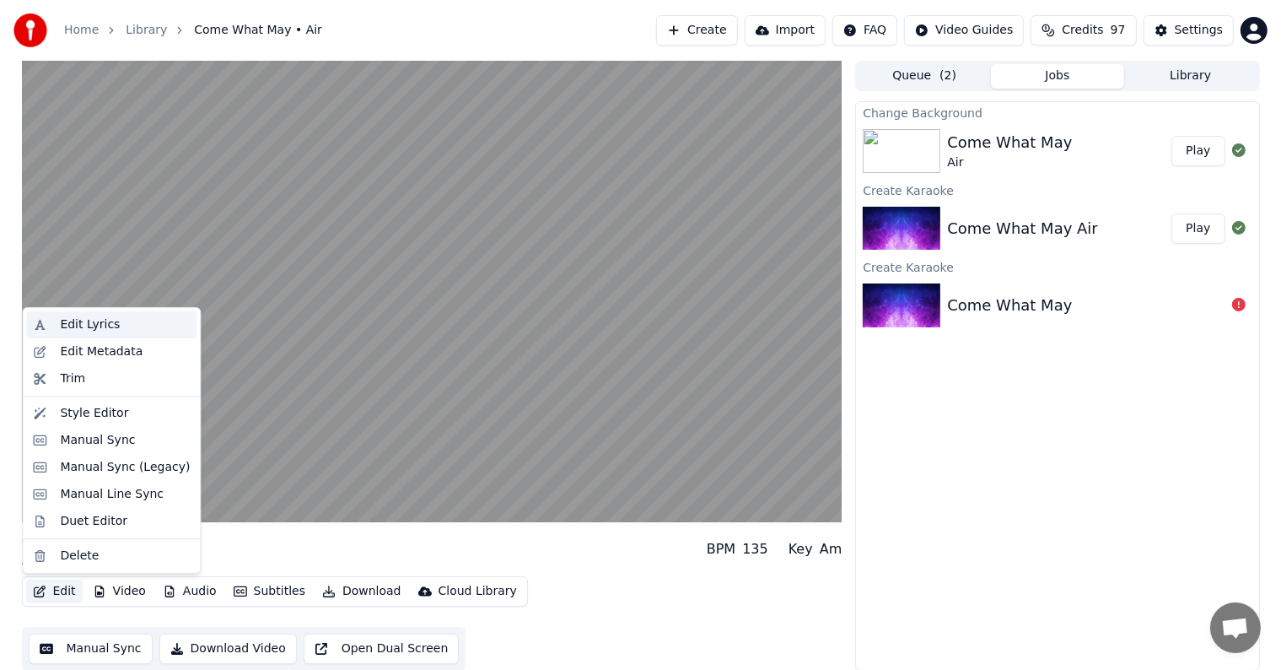
click at [98, 323] on div "Edit Lyrics" at bounding box center [90, 324] width 60 height 17
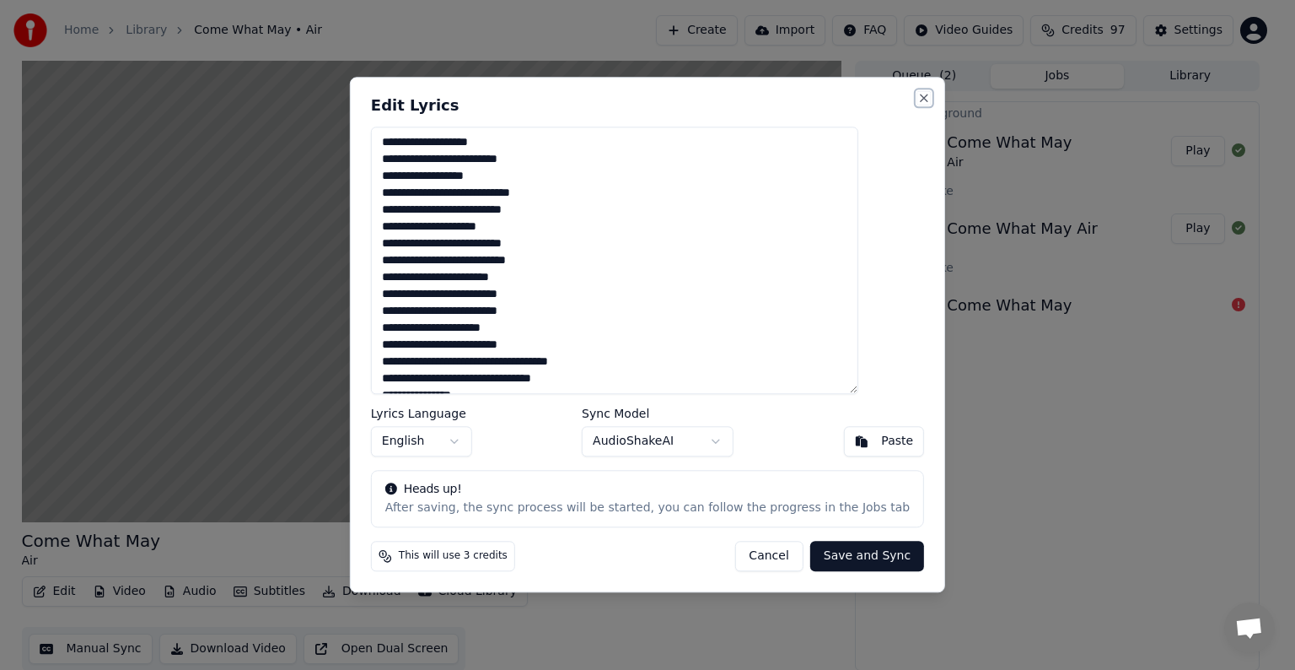
click at [918, 100] on button "Close" at bounding box center [924, 97] width 13 height 13
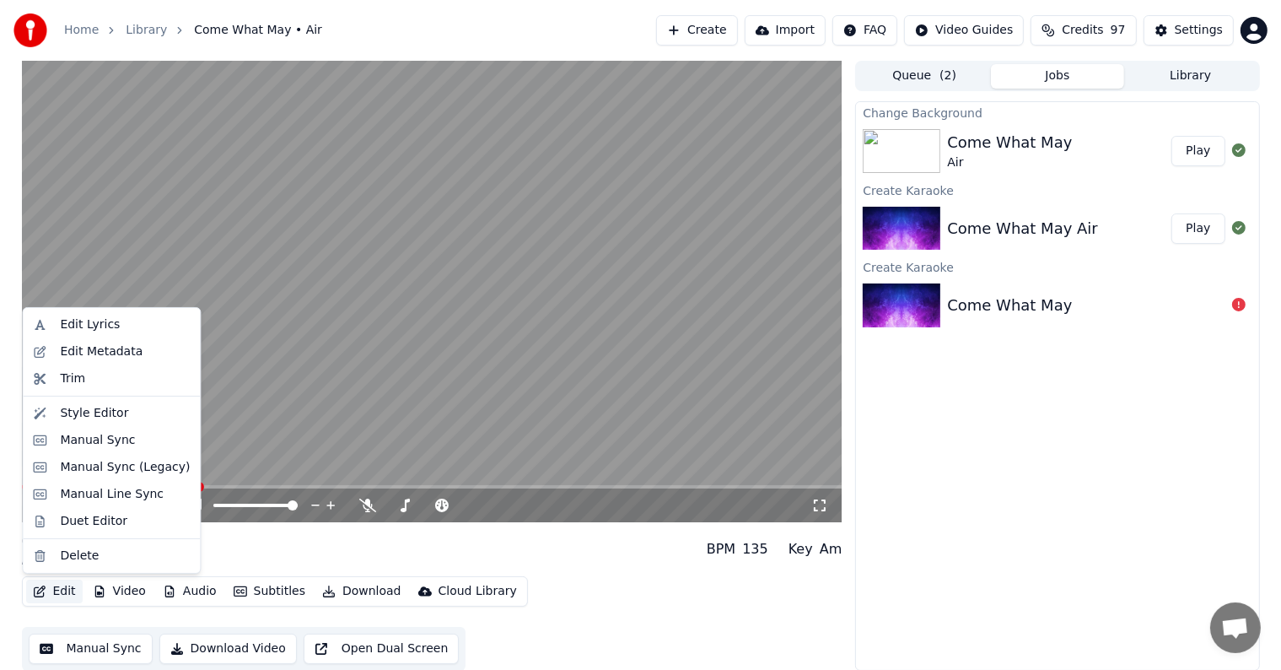
click at [64, 588] on button "Edit" at bounding box center [54, 591] width 57 height 24
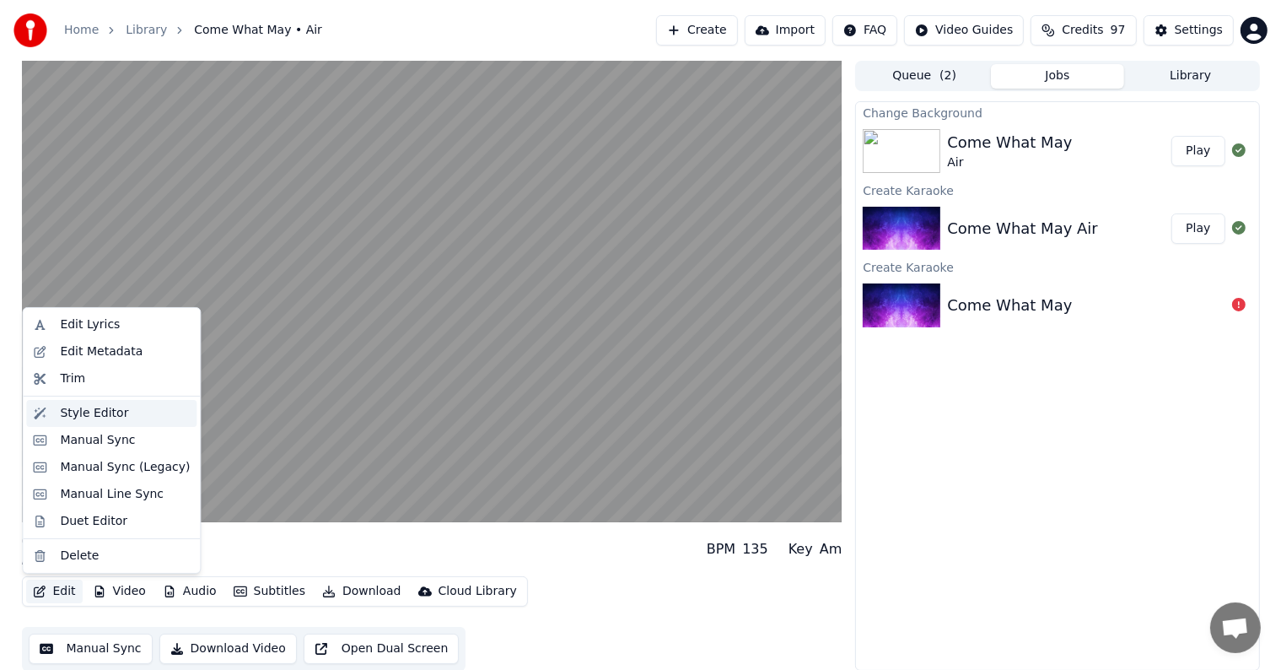
click at [77, 411] on div "Style Editor" at bounding box center [94, 413] width 68 height 17
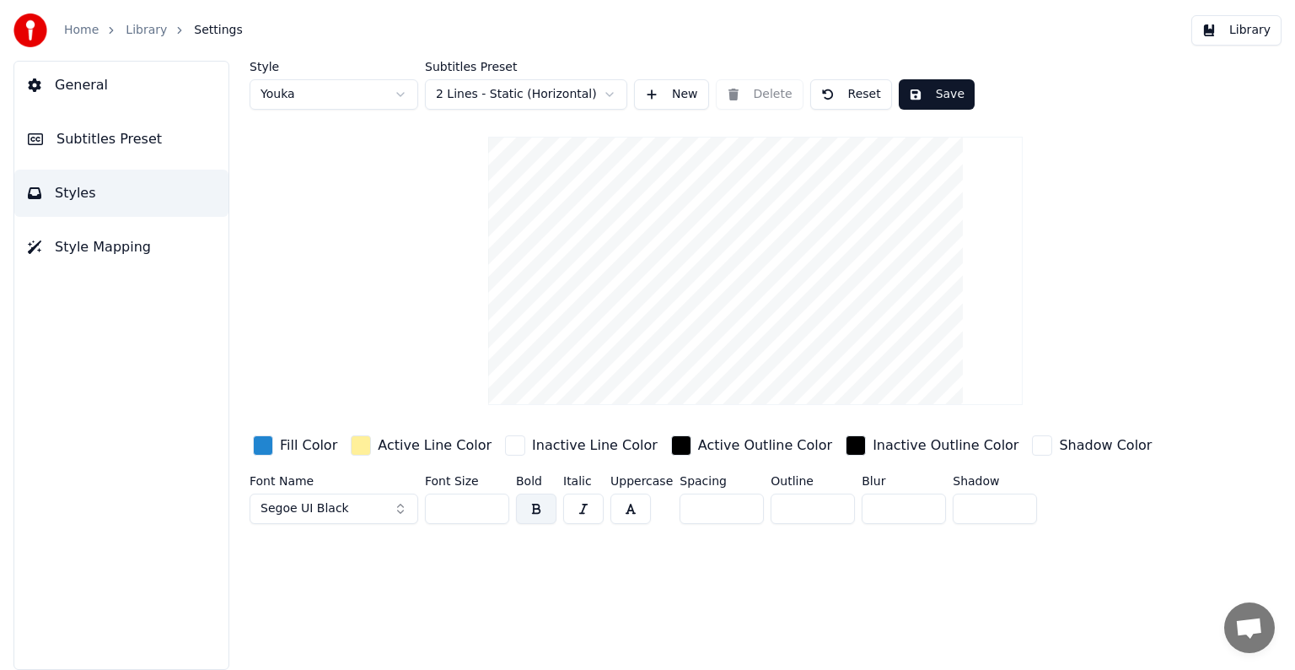
click at [62, 142] on span "Subtitles Preset" at bounding box center [109, 139] width 105 height 20
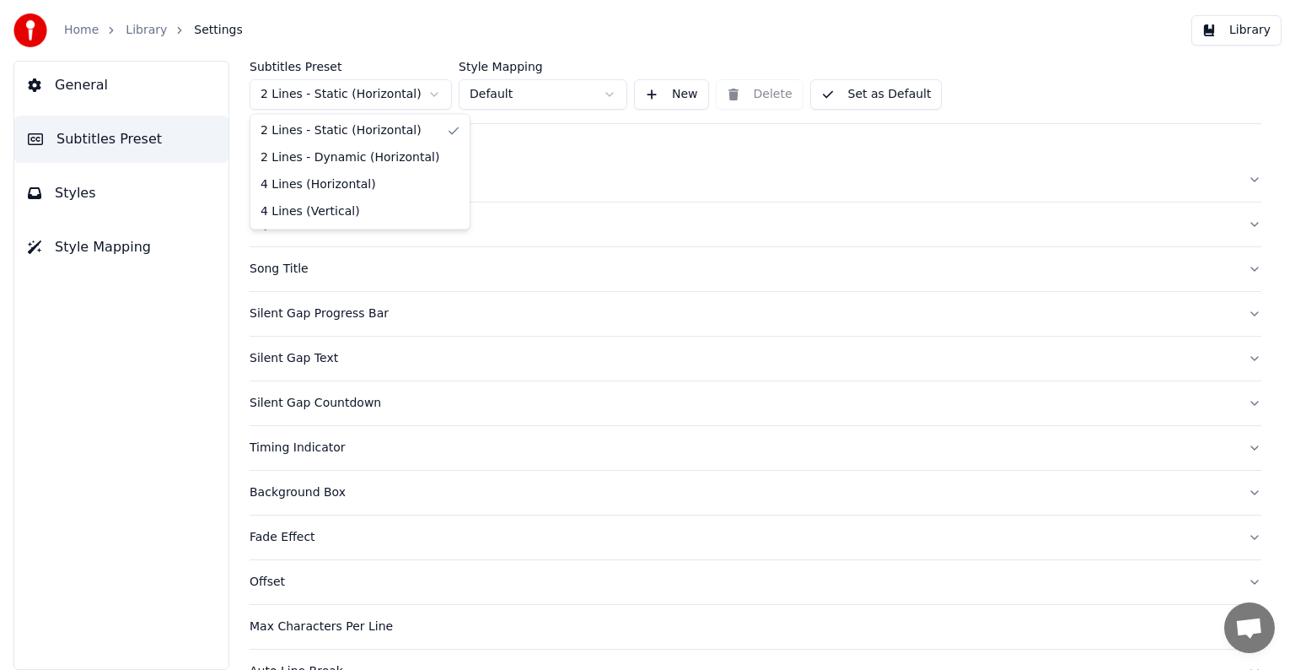
click at [433, 91] on html "Home Library Settings Library General Subtitles Preset Styles Style Mapping Sub…" at bounding box center [647, 335] width 1295 height 670
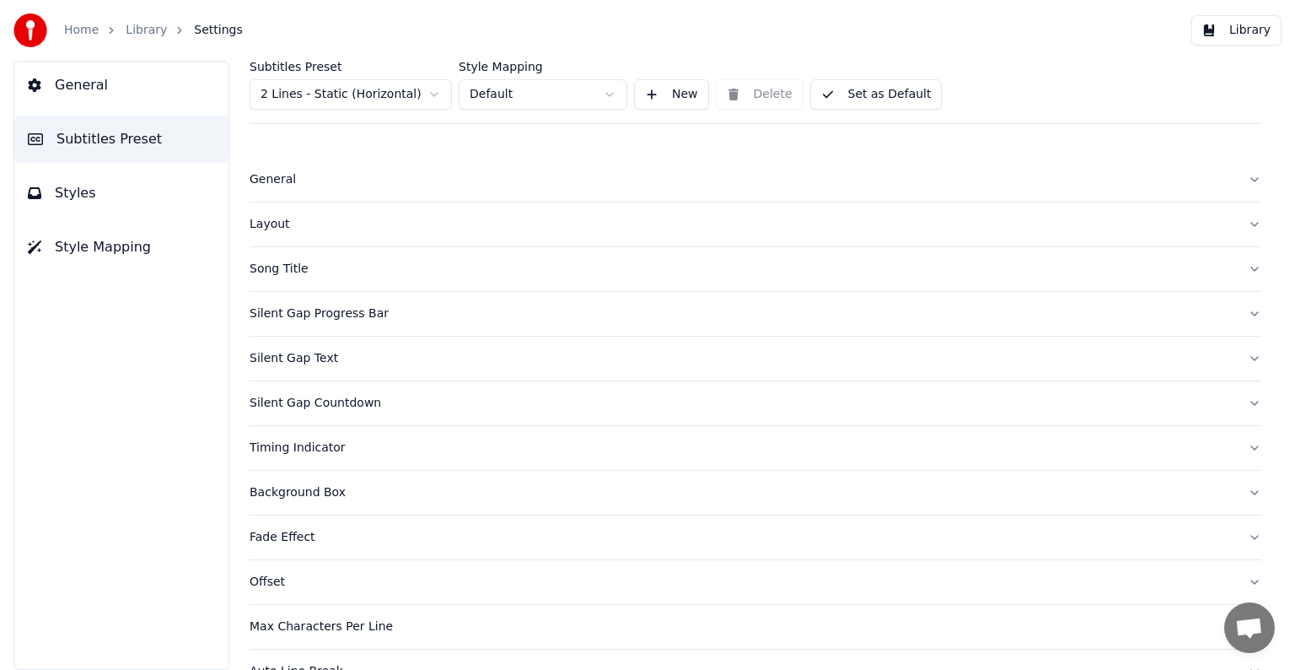
click at [320, 313] on div "Silent Gap Progress Bar" at bounding box center [742, 313] width 985 height 17
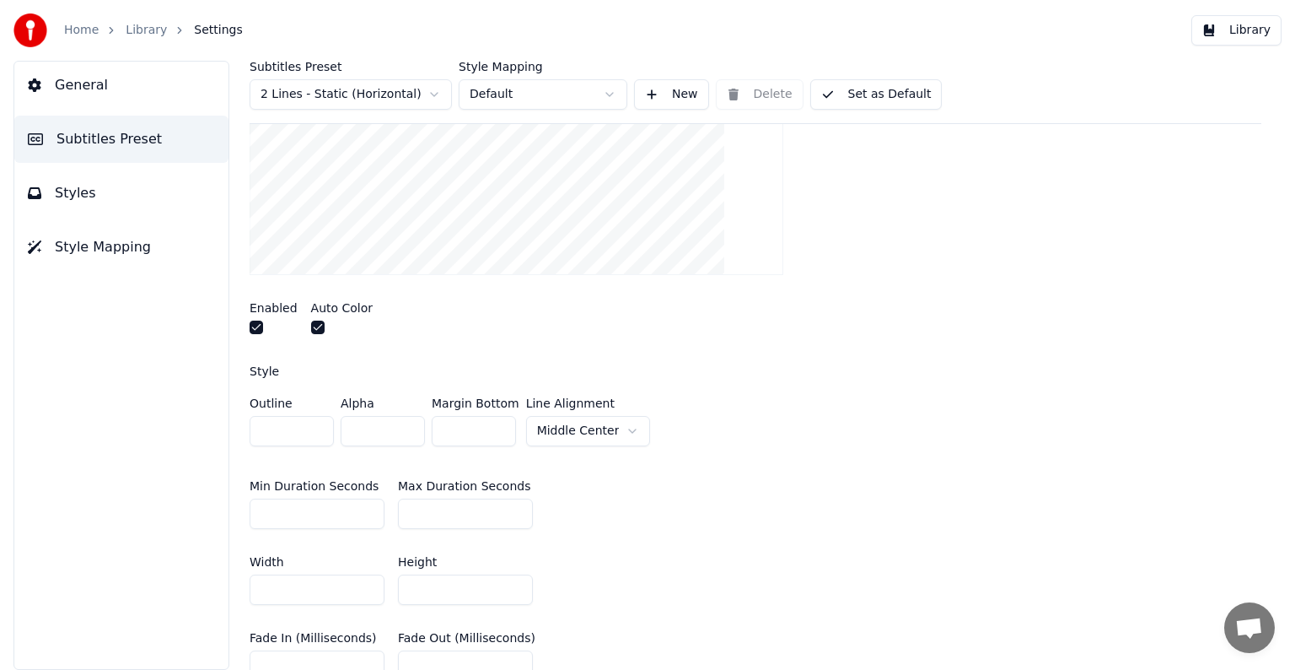
scroll to position [337, 0]
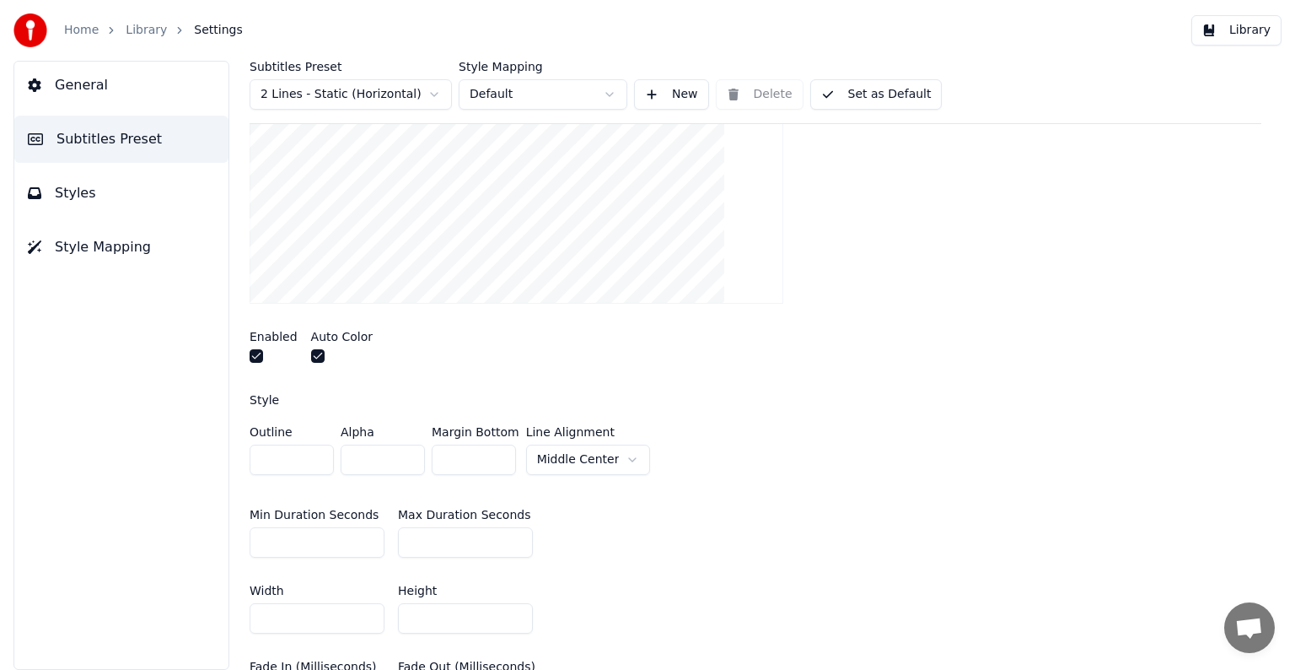
drag, startPoint x: 293, startPoint y: 617, endPoint x: 240, endPoint y: 616, distance: 53.1
click at [240, 616] on div "Subtitles Preset 2 Lines - Static (Horizontal) Style Mapping Default New Delete…" at bounding box center [755, 365] width 1079 height 609
type input "***"
click at [282, 542] on input "*" at bounding box center [317, 542] width 135 height 30
click at [368, 546] on input "*" at bounding box center [317, 542] width 135 height 30
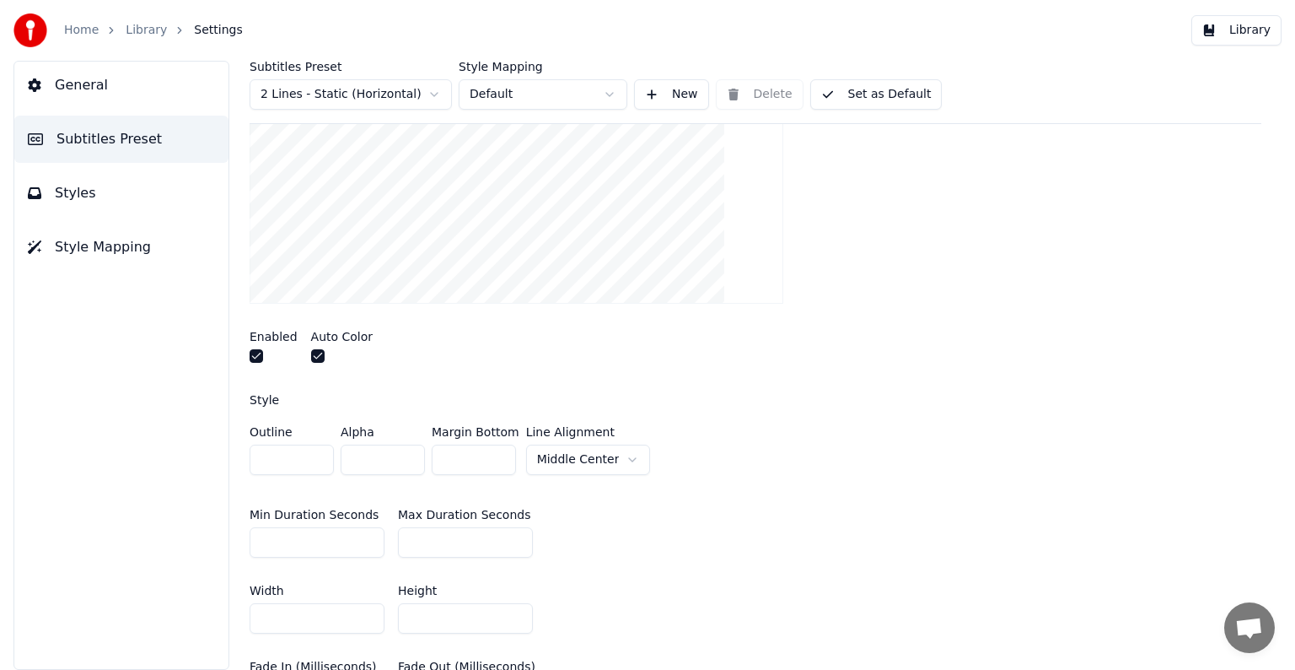
type input "*"
click at [368, 546] on input "*" at bounding box center [317, 542] width 135 height 30
click at [261, 571] on div "Width *** Height **" at bounding box center [756, 609] width 1012 height 76
click at [516, 543] on input "**" at bounding box center [465, 542] width 135 height 30
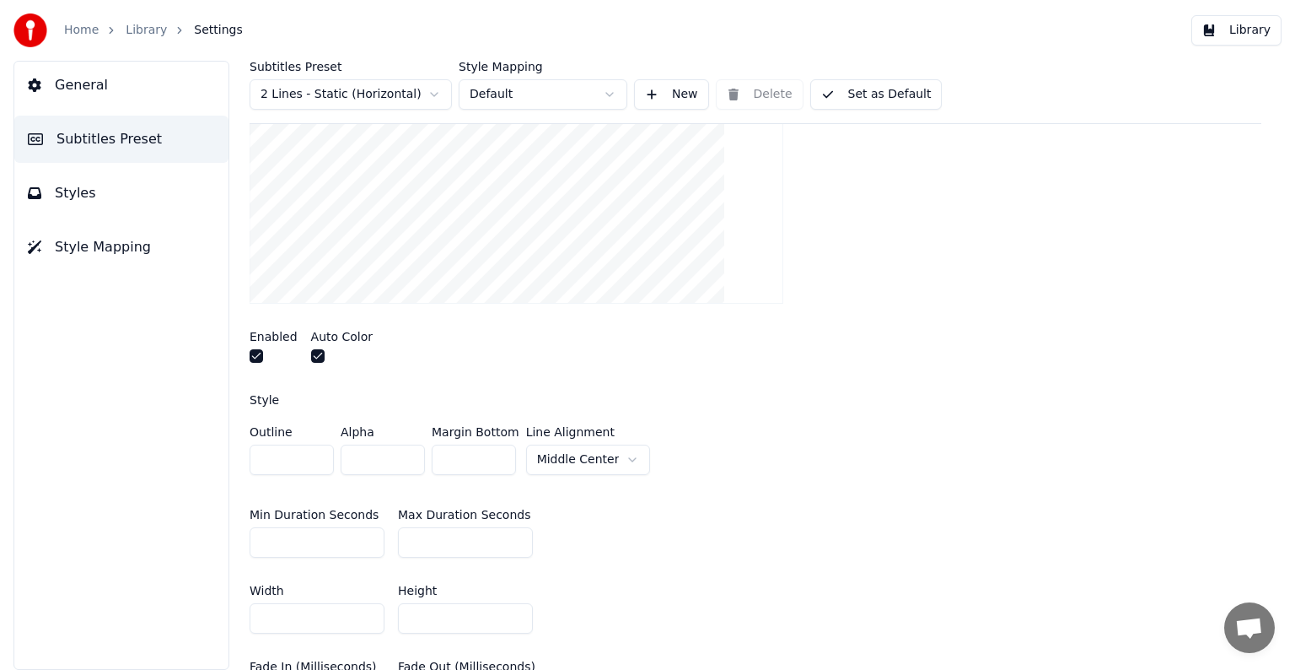
click at [516, 543] on input "**" at bounding box center [465, 542] width 135 height 30
type input "**"
click at [516, 543] on input "**" at bounding box center [465, 542] width 135 height 30
click at [274, 567] on div "Min Duration Seconds * Max Duration Seconds **" at bounding box center [756, 533] width 1012 height 76
click at [263, 563] on div "Min Duration Seconds * Max Duration Seconds **" at bounding box center [756, 533] width 1012 height 76
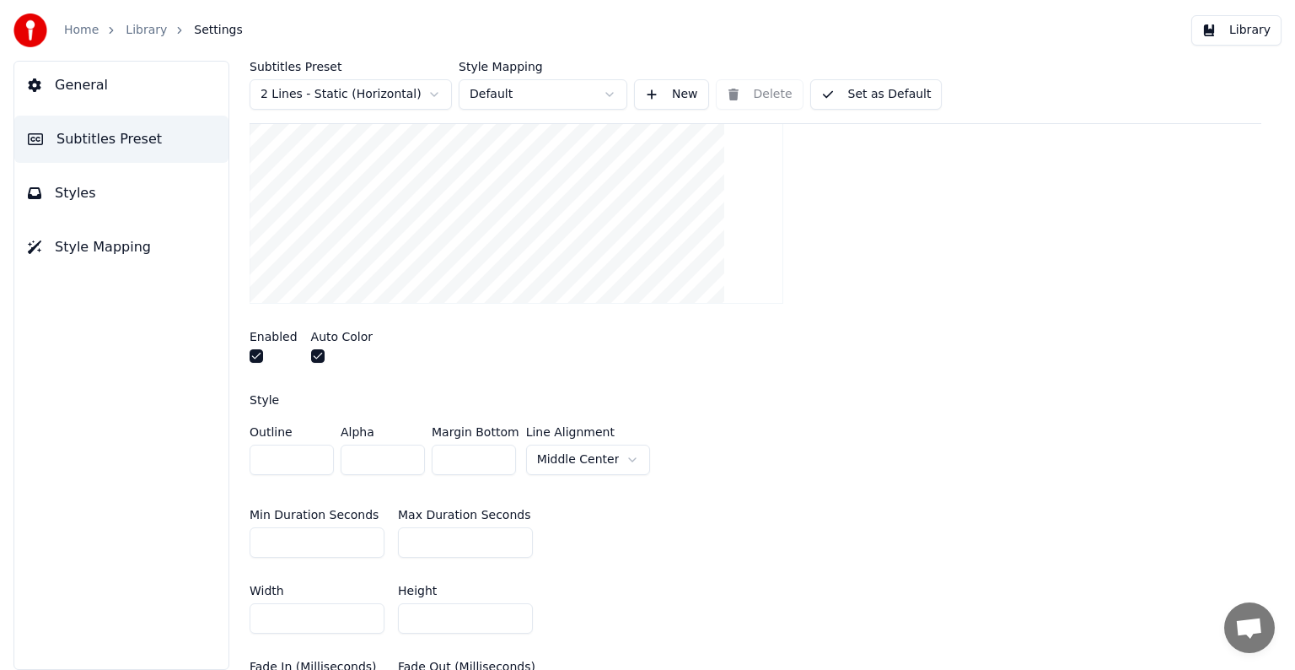
click at [617, 459] on html "Home Library Settings Library General Subtitles Preset Styles Style Mapping Sub…" at bounding box center [647, 335] width 1295 height 670
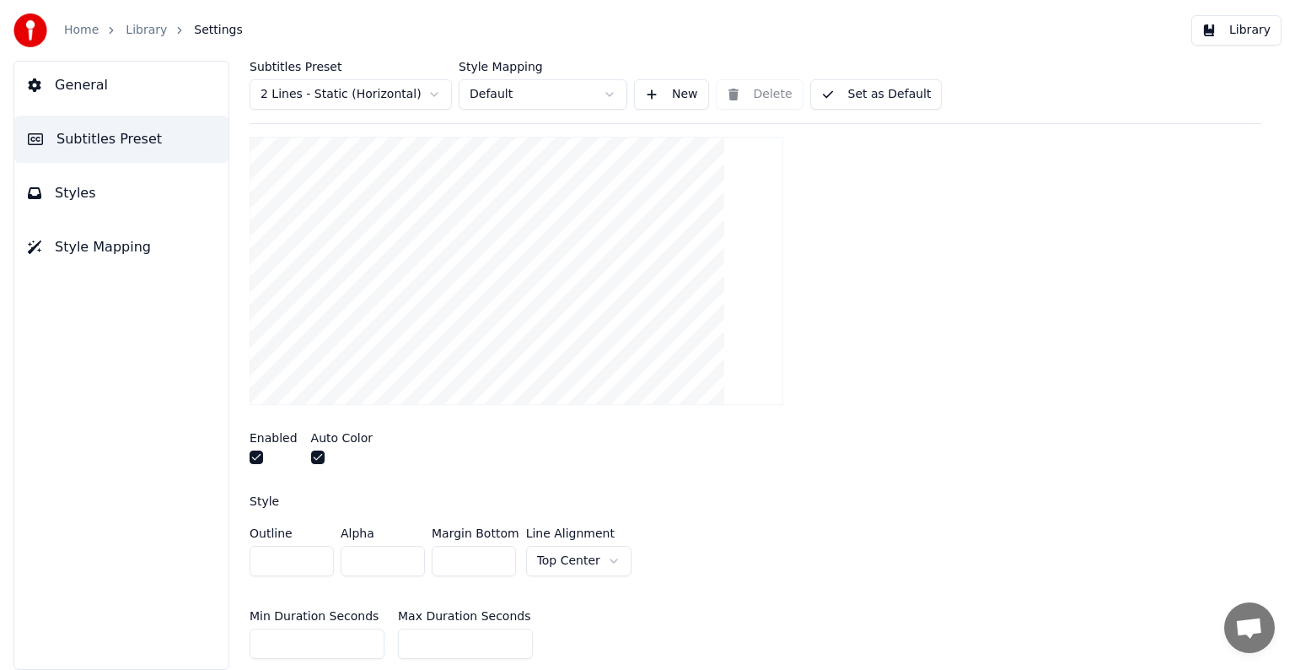
scroll to position [253, 0]
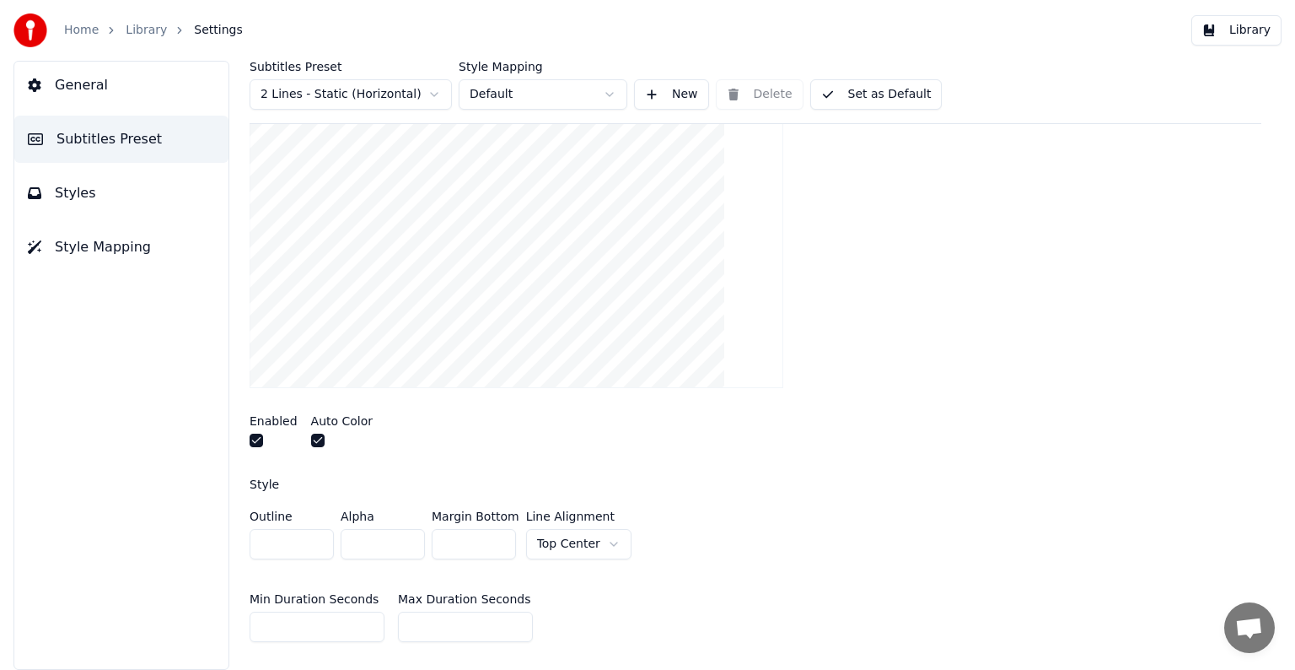
click at [597, 542] on html "Home Library Settings Library General Subtitles Preset Styles Style Mapping Sub…" at bounding box center [647, 335] width 1295 height 670
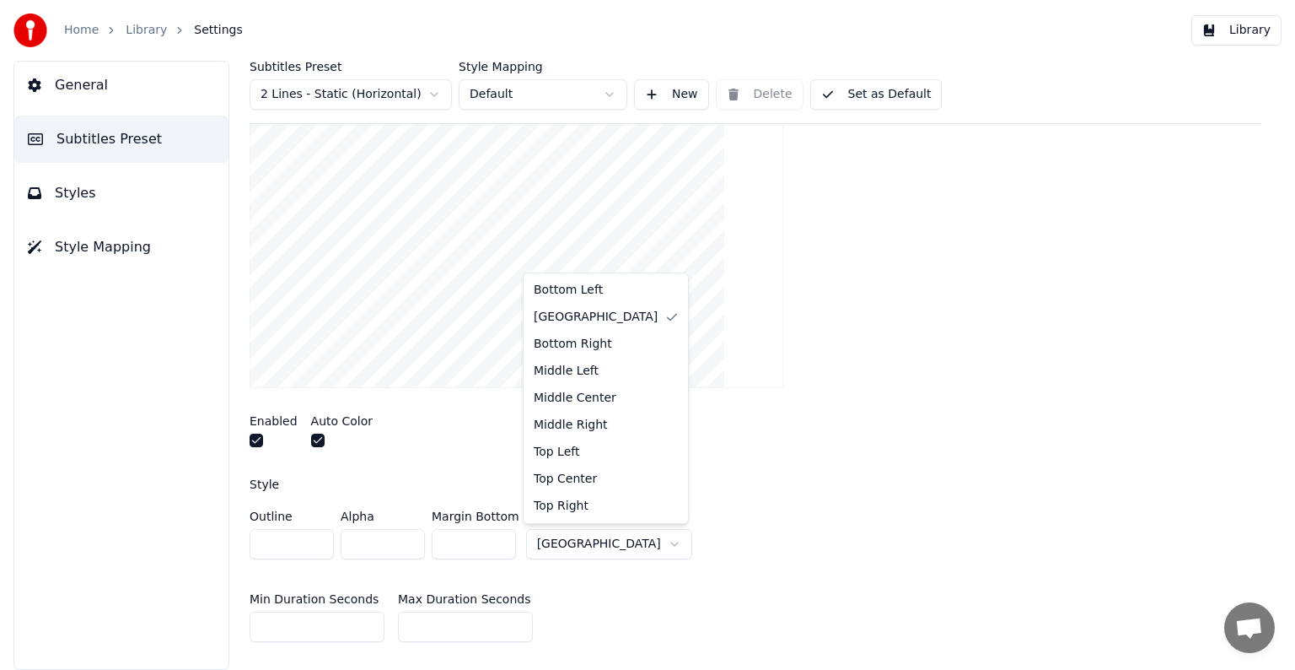
click at [618, 543] on html "Home Library Settings Library General Subtitles Preset Styles Style Mapping Sub…" at bounding box center [647, 335] width 1295 height 670
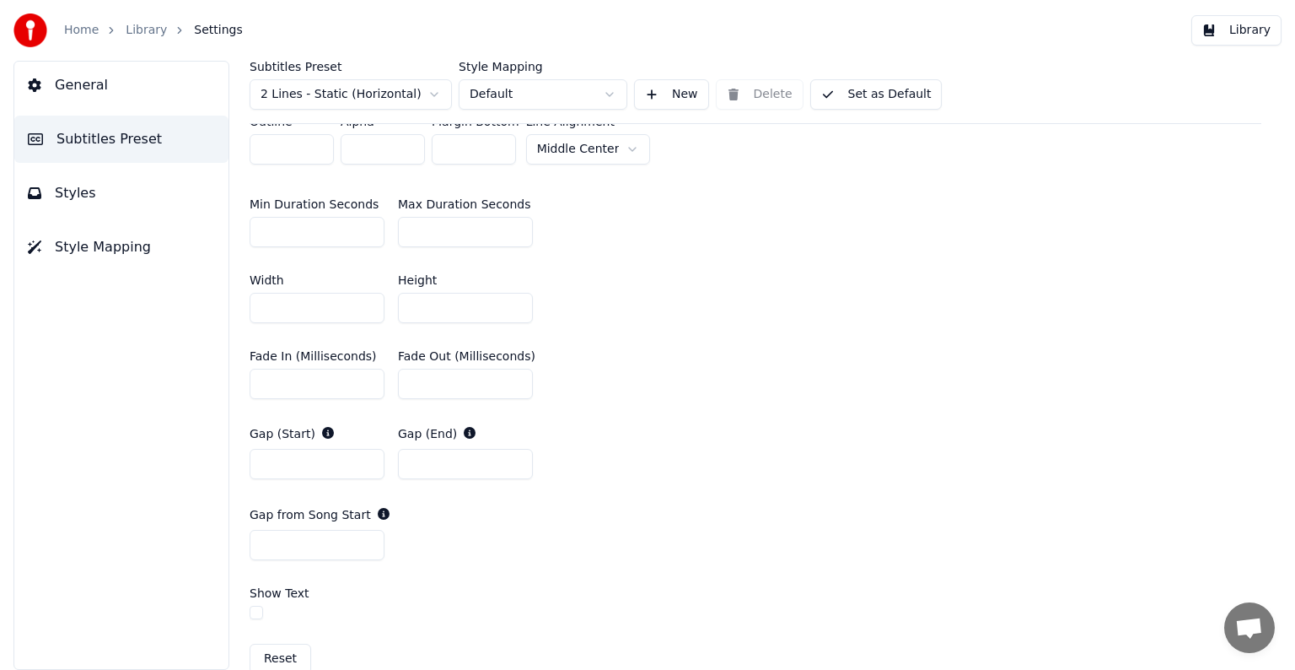
scroll to position [675, 0]
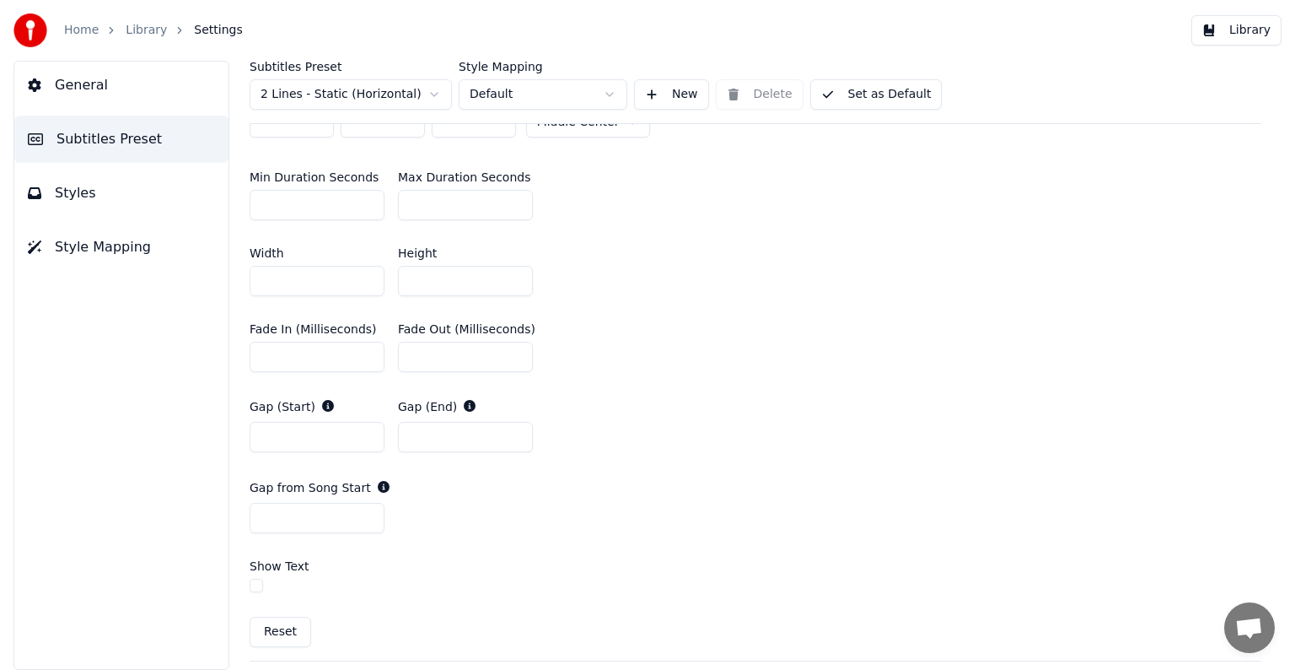
click at [369, 524] on input "*" at bounding box center [317, 518] width 135 height 30
type input "*"
click at [369, 524] on input "*" at bounding box center [317, 518] width 135 height 30
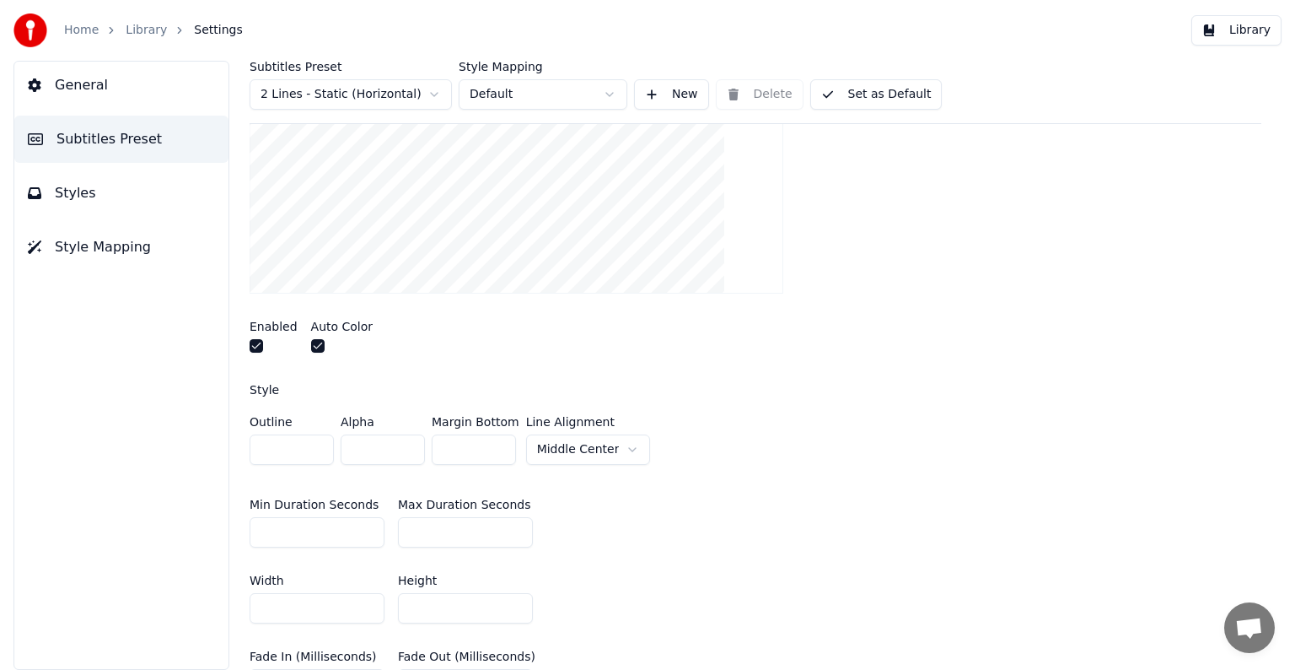
scroll to position [337, 0]
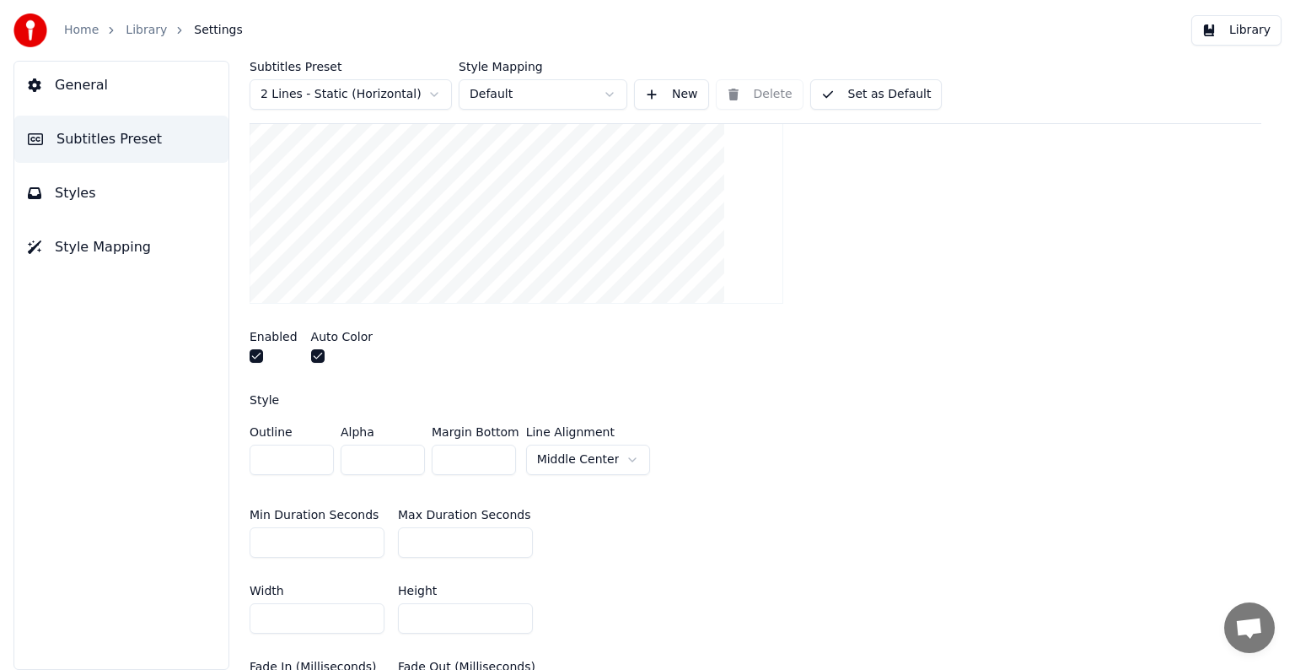
click at [447, 378] on div "Insert a progress bar in the gap between subtitles Enabled Auto Color Style Out…" at bounding box center [756, 498] width 1012 height 1000
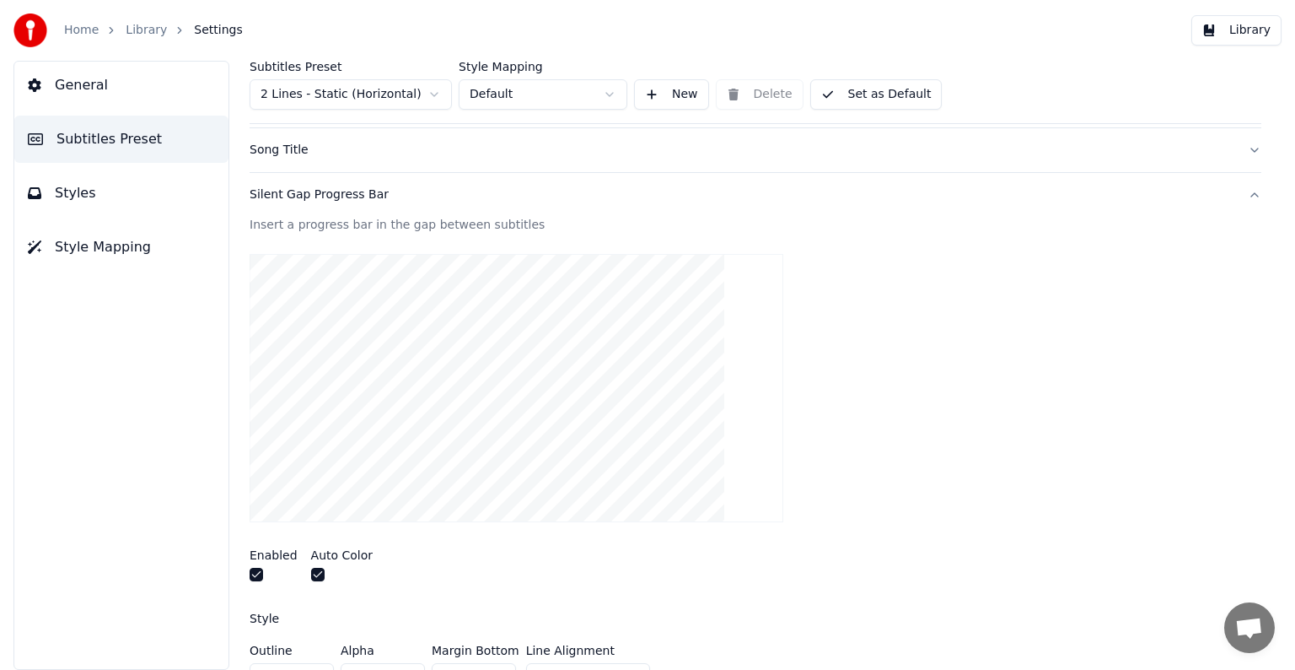
scroll to position [0, 0]
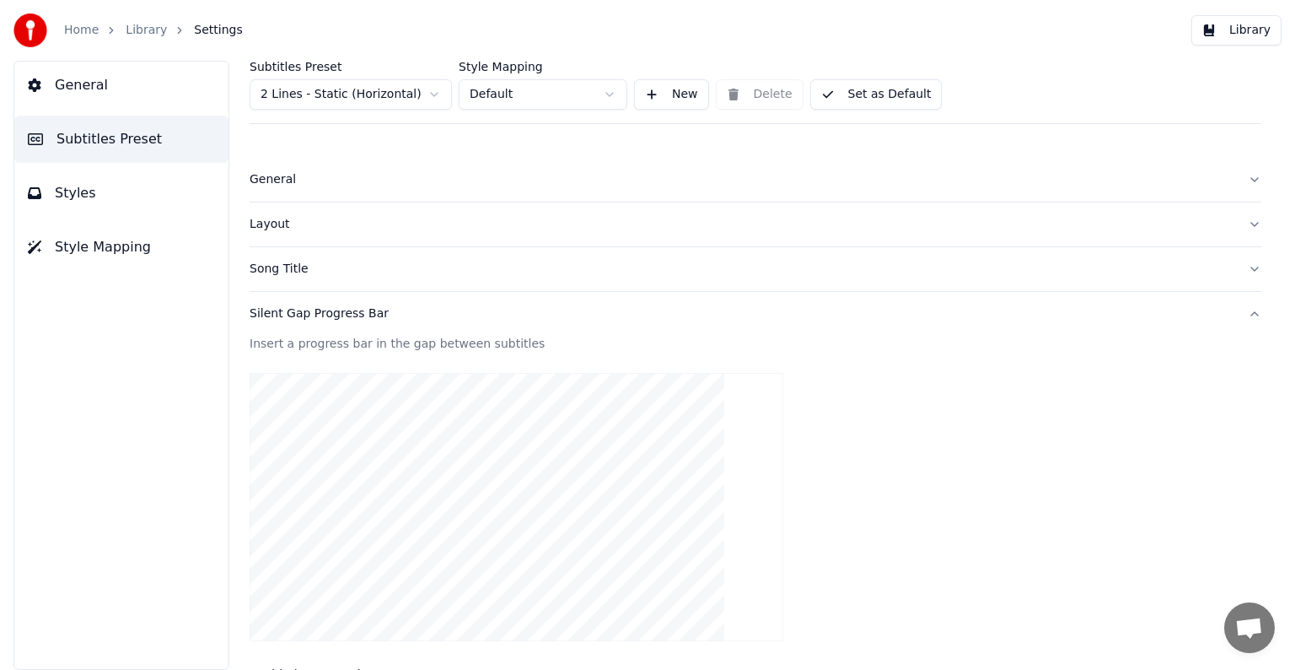
click at [133, 32] on link "Library" at bounding box center [146, 30] width 41 height 17
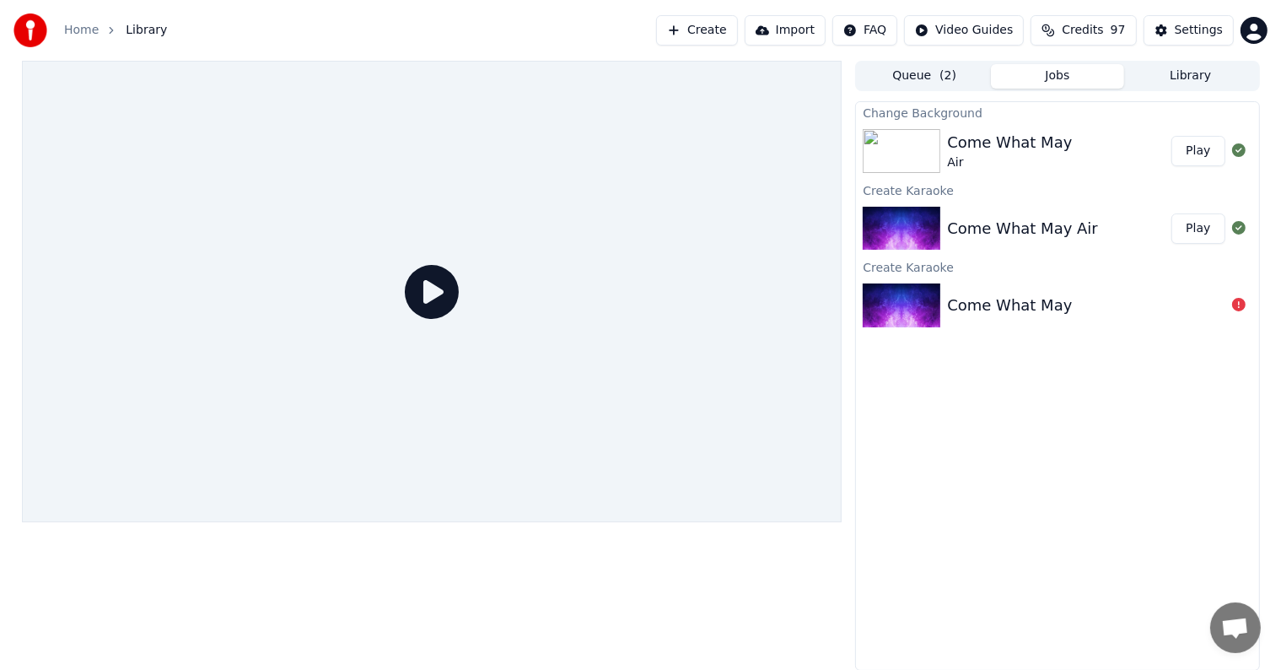
click at [1201, 153] on button "Play" at bounding box center [1197, 151] width 53 height 30
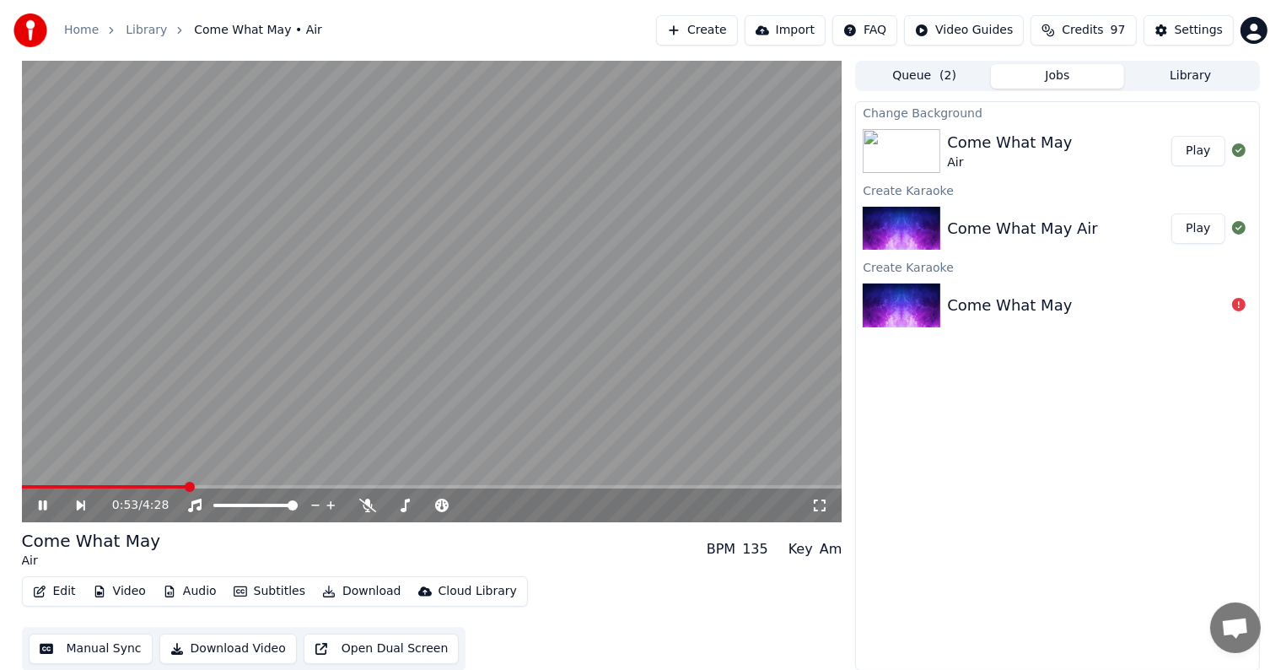
click at [57, 589] on button "Edit" at bounding box center [54, 591] width 57 height 24
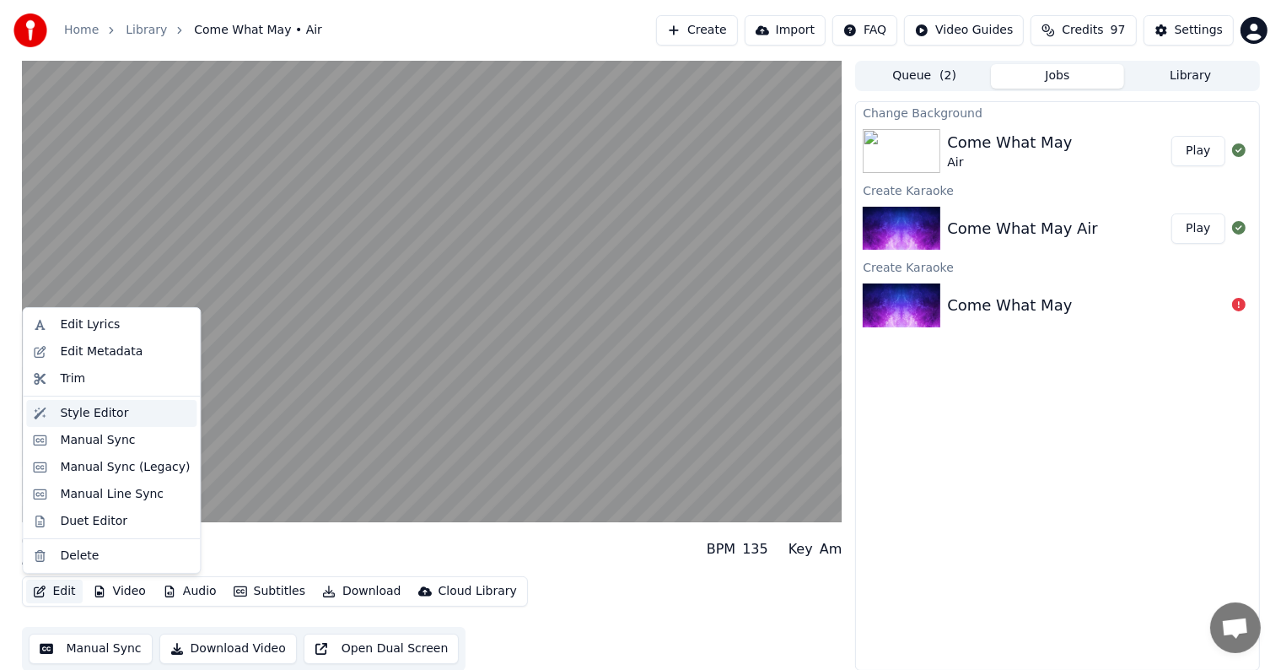
click at [92, 418] on div "Style Editor" at bounding box center [94, 413] width 68 height 17
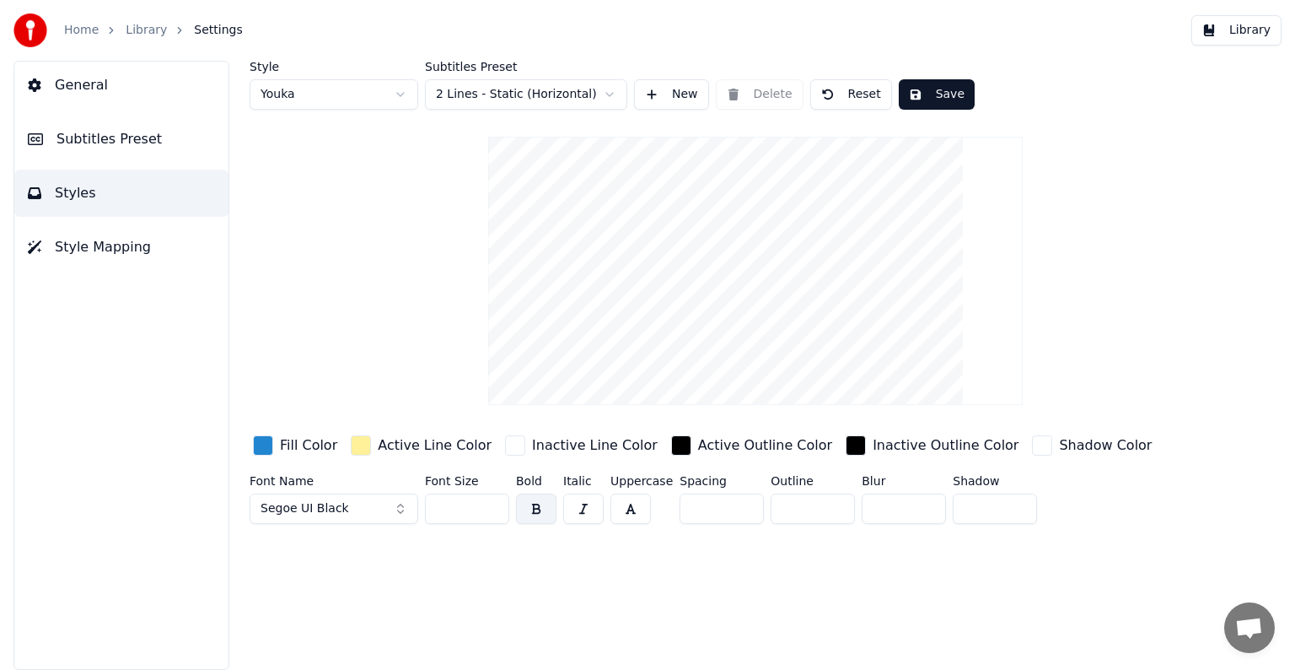
click at [101, 134] on span "Subtitles Preset" at bounding box center [109, 139] width 105 height 20
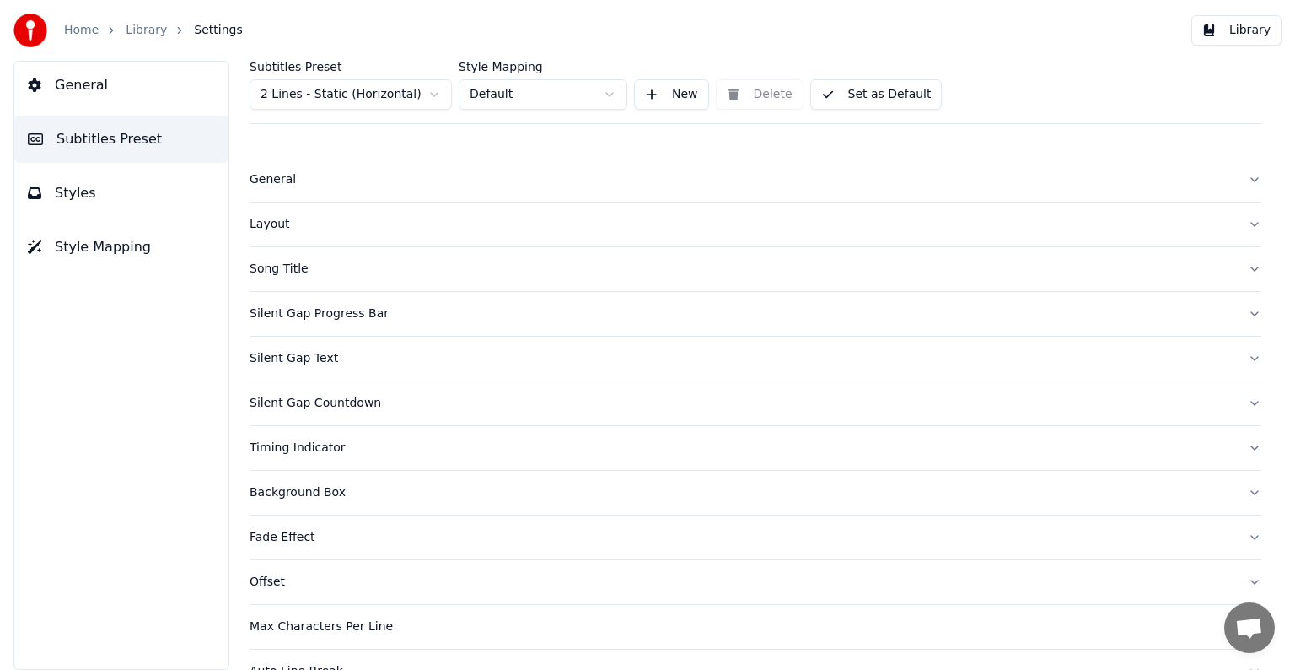
click at [347, 405] on div "Silent Gap Countdown" at bounding box center [742, 403] width 985 height 17
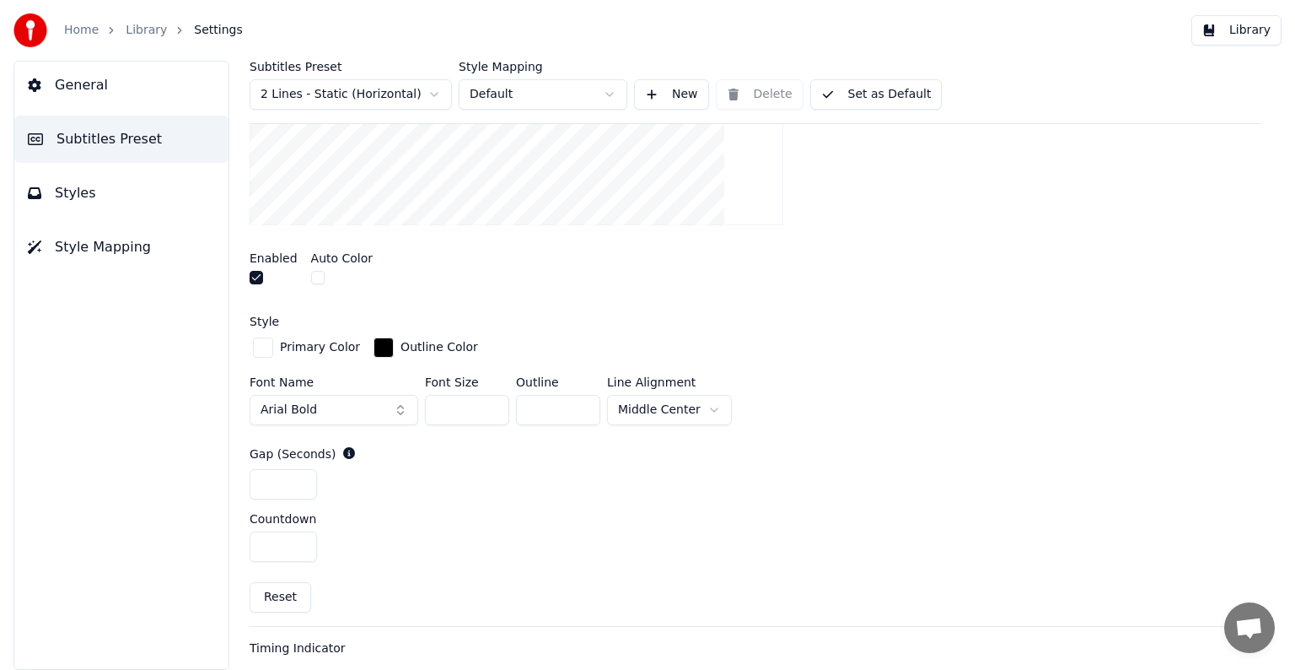
scroll to position [590, 0]
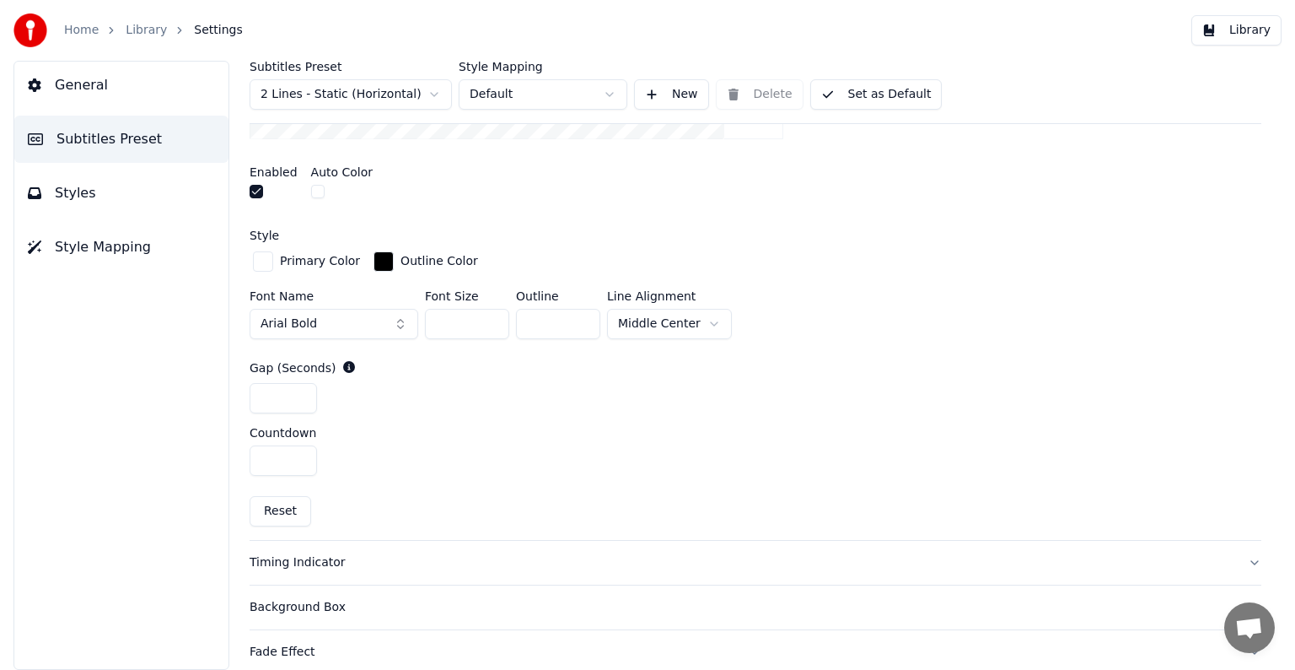
click at [285, 455] on input "*" at bounding box center [283, 460] width 67 height 30
click at [297, 454] on input "*" at bounding box center [283, 460] width 67 height 30
type input "*"
click at [297, 454] on input "*" at bounding box center [283, 460] width 67 height 30
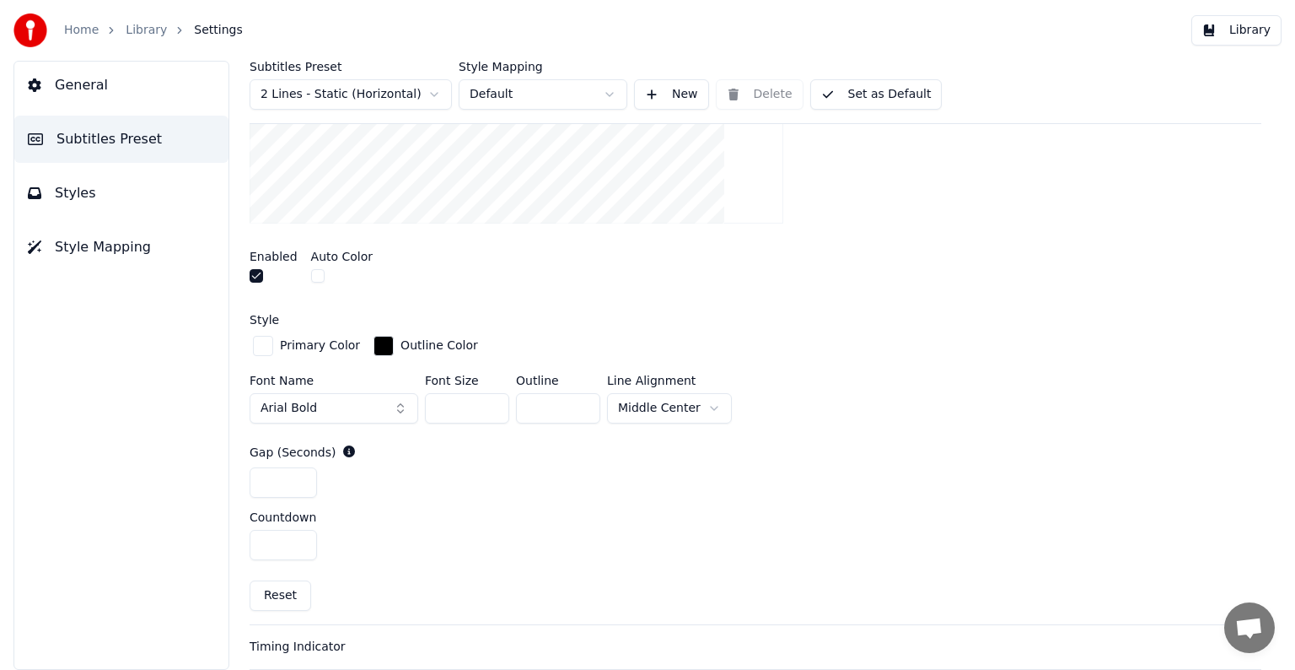
click at [398, 404] on button "Arial Bold" at bounding box center [334, 408] width 169 height 30
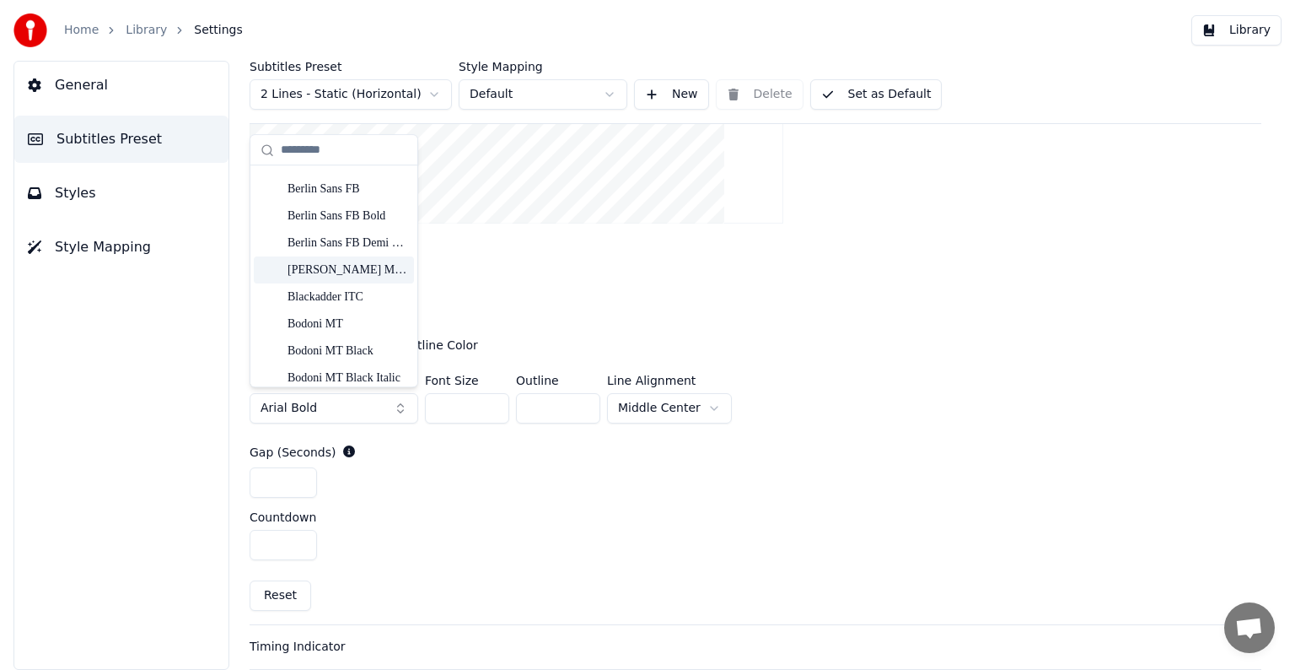
scroll to position [590, 0]
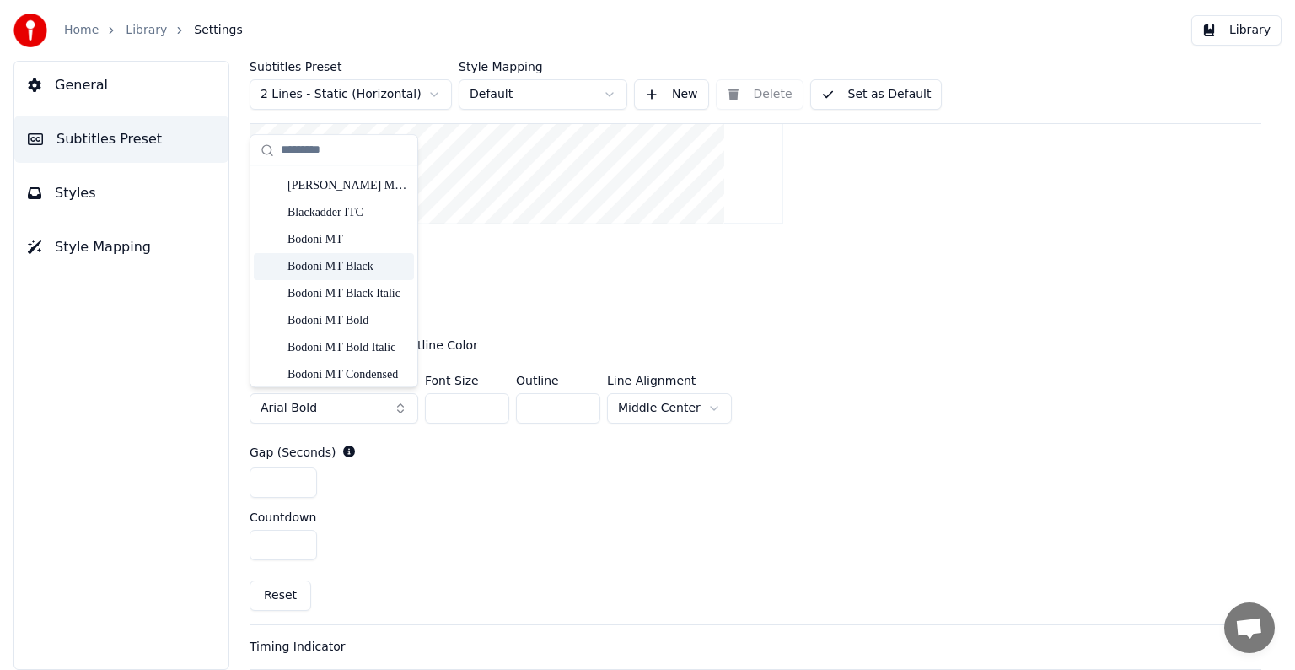
click at [357, 266] on div "Bodoni MT Black" at bounding box center [348, 266] width 120 height 17
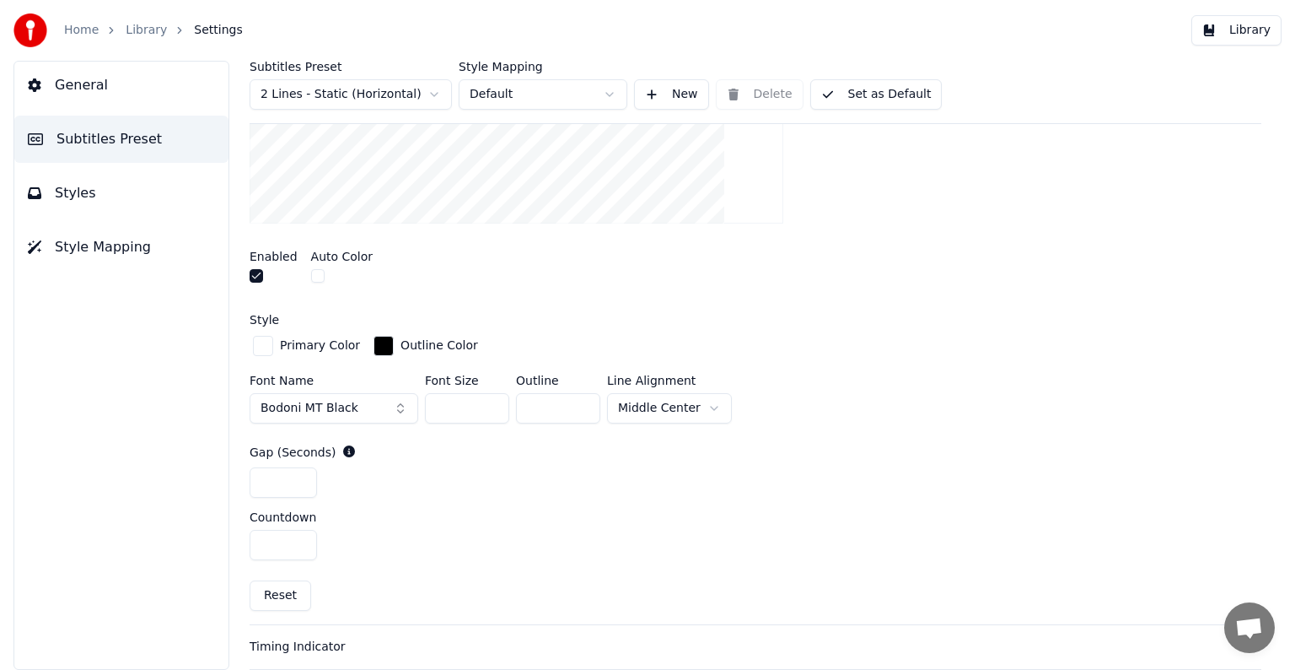
click at [489, 405] on input "***" at bounding box center [467, 408] width 84 height 30
type input "***"
click at [489, 405] on input "***" at bounding box center [467, 408] width 84 height 30
click at [429, 482] on div "*" at bounding box center [756, 482] width 1012 height 30
click at [569, 480] on div "*" at bounding box center [756, 482] width 1012 height 30
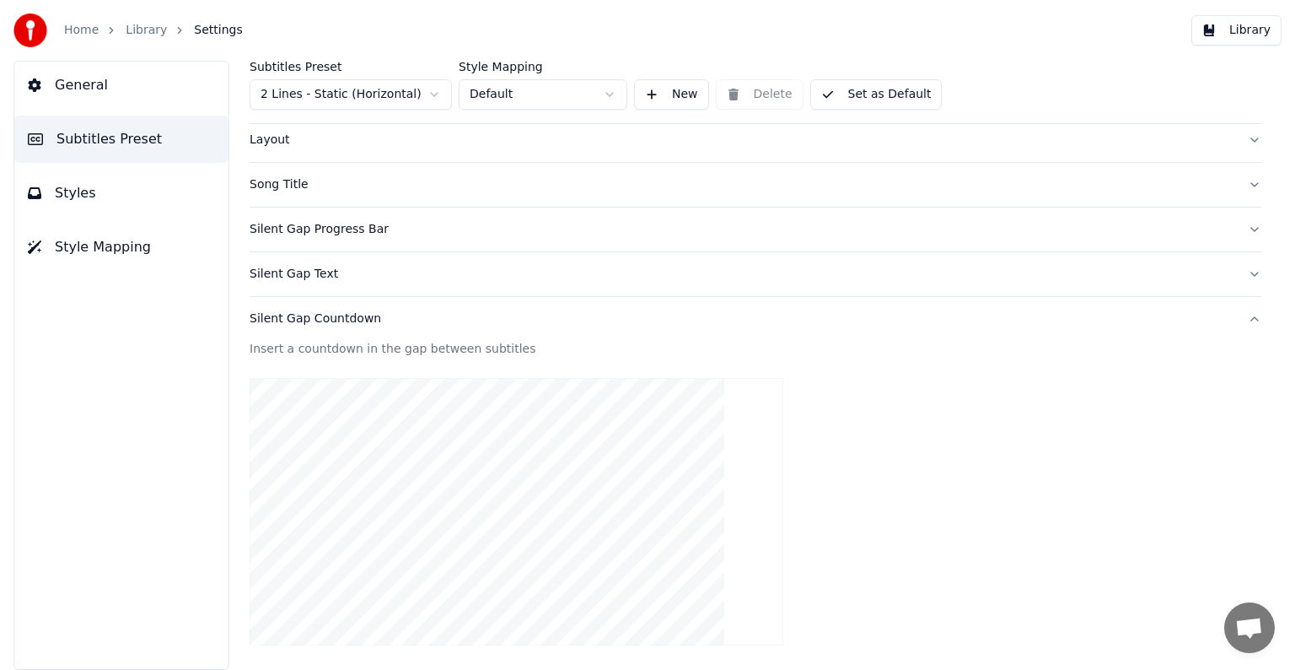
scroll to position [0, 0]
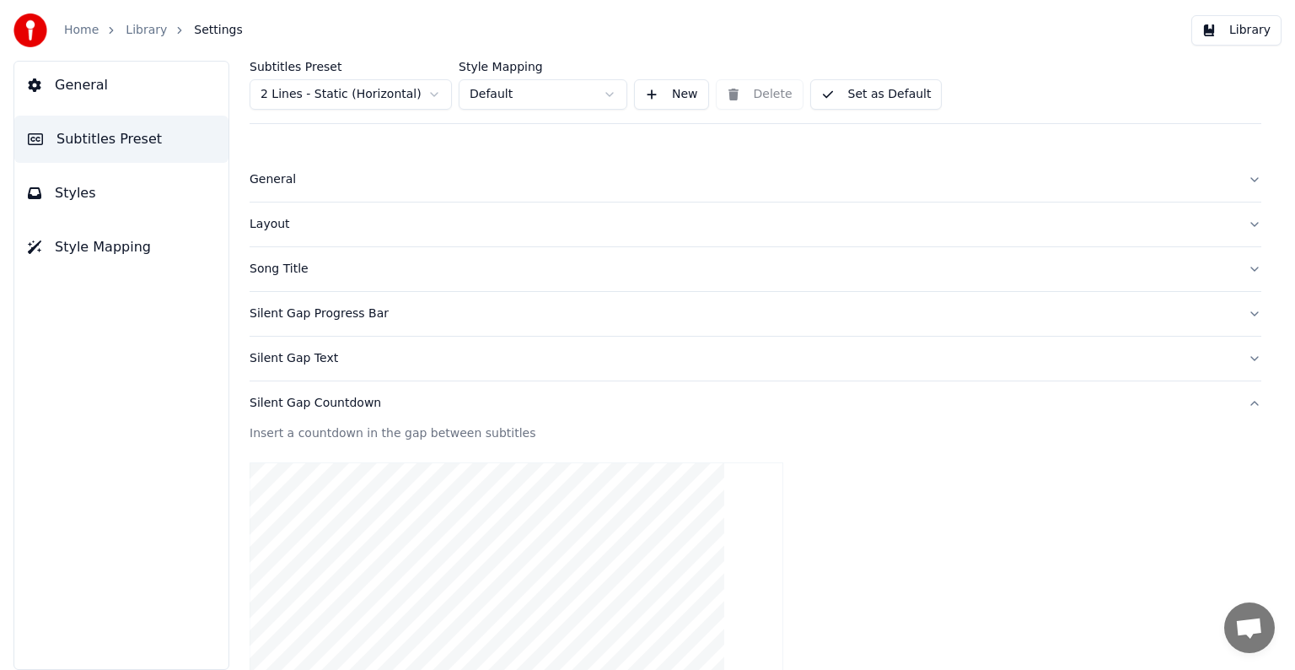
click at [137, 33] on link "Library" at bounding box center [146, 30] width 41 height 17
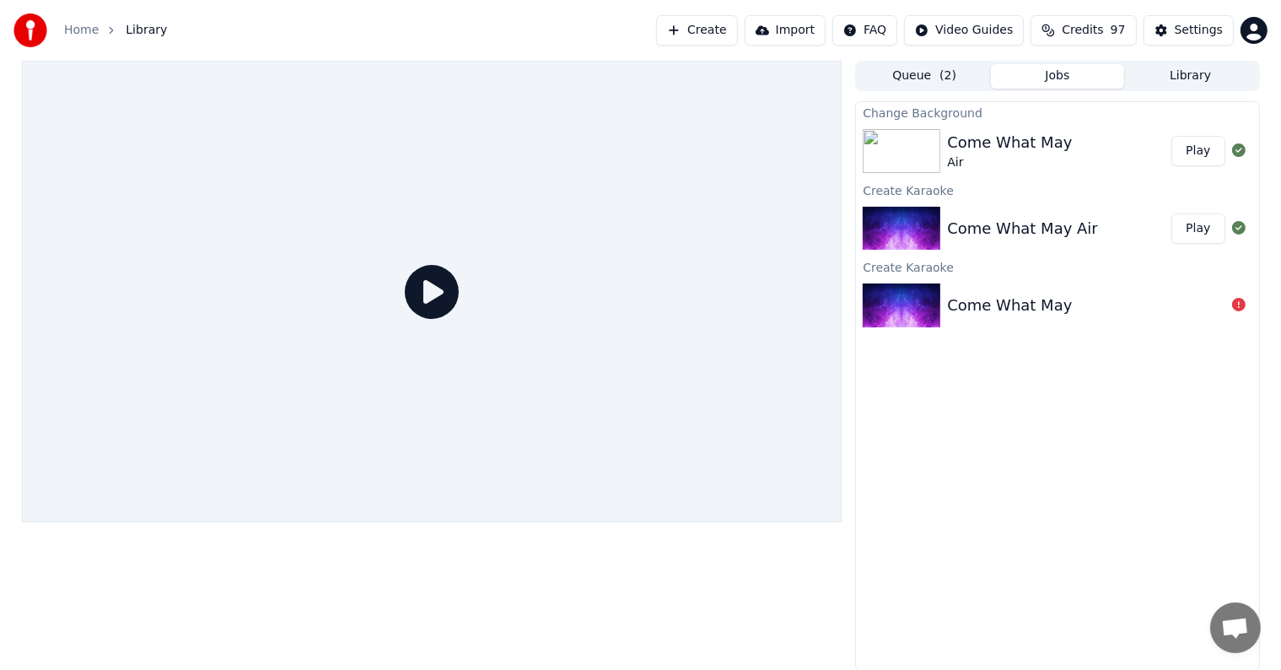
click at [1198, 153] on button "Play" at bounding box center [1197, 151] width 53 height 30
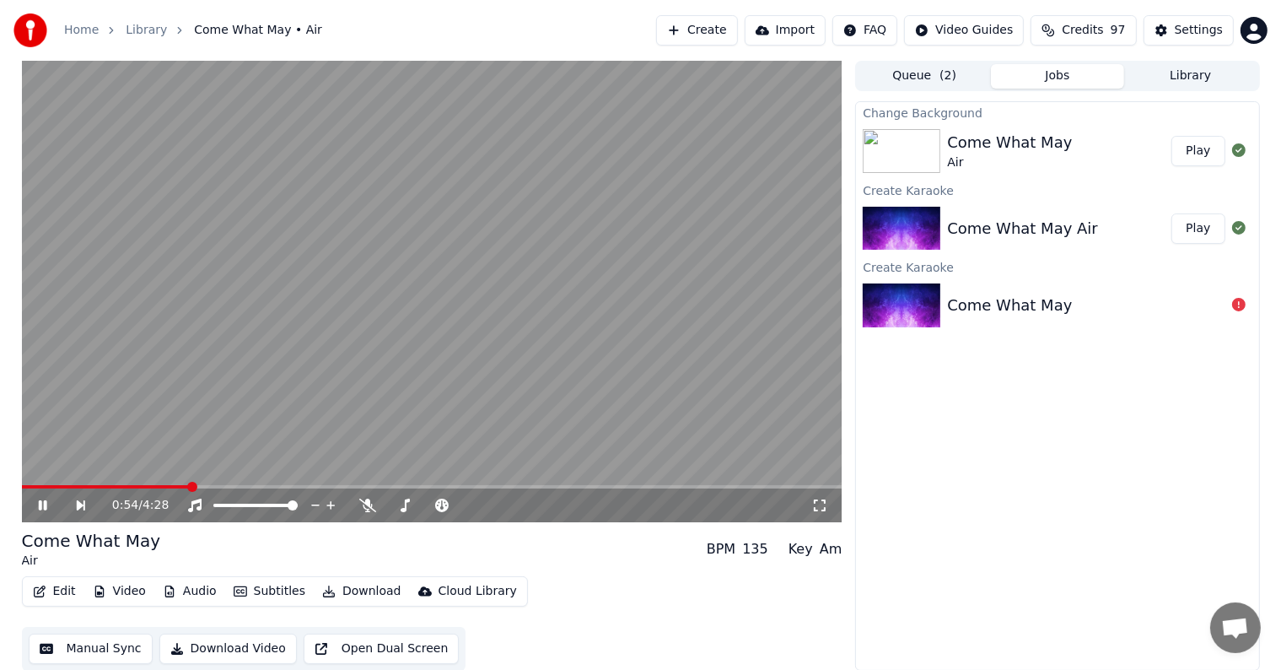
click at [61, 591] on button "Edit" at bounding box center [54, 591] width 57 height 24
click at [57, 590] on button "Edit" at bounding box center [54, 591] width 57 height 24
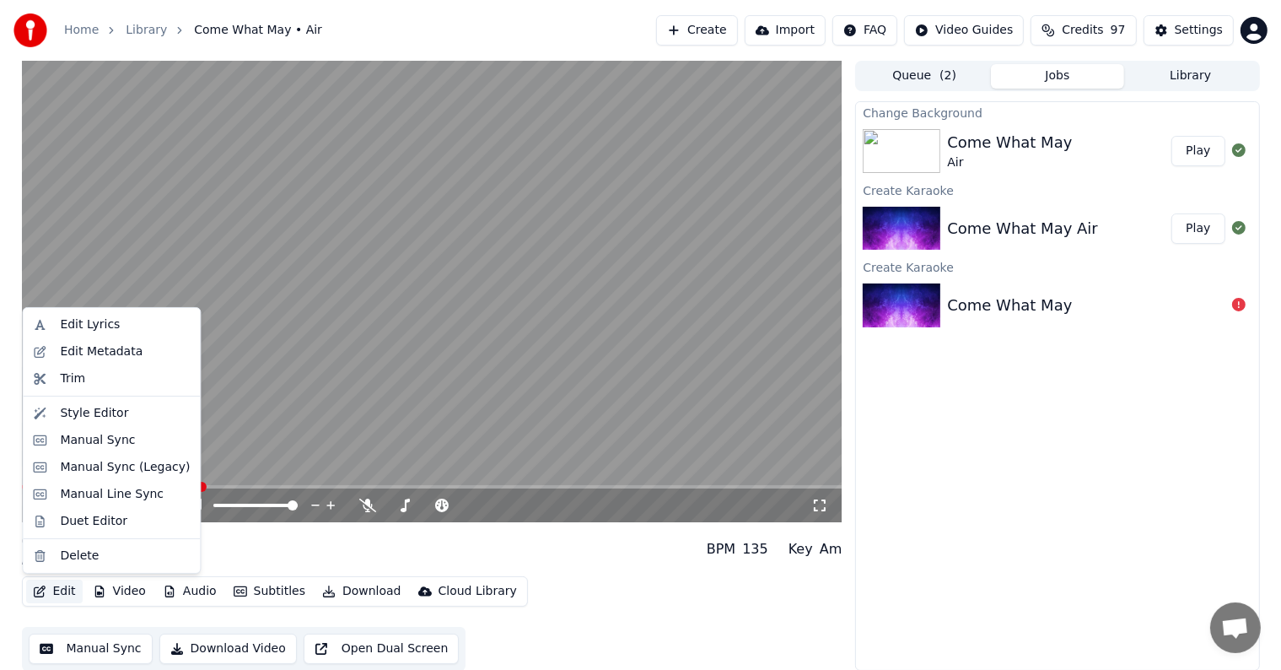
click at [57, 590] on button "Edit" at bounding box center [54, 591] width 57 height 24
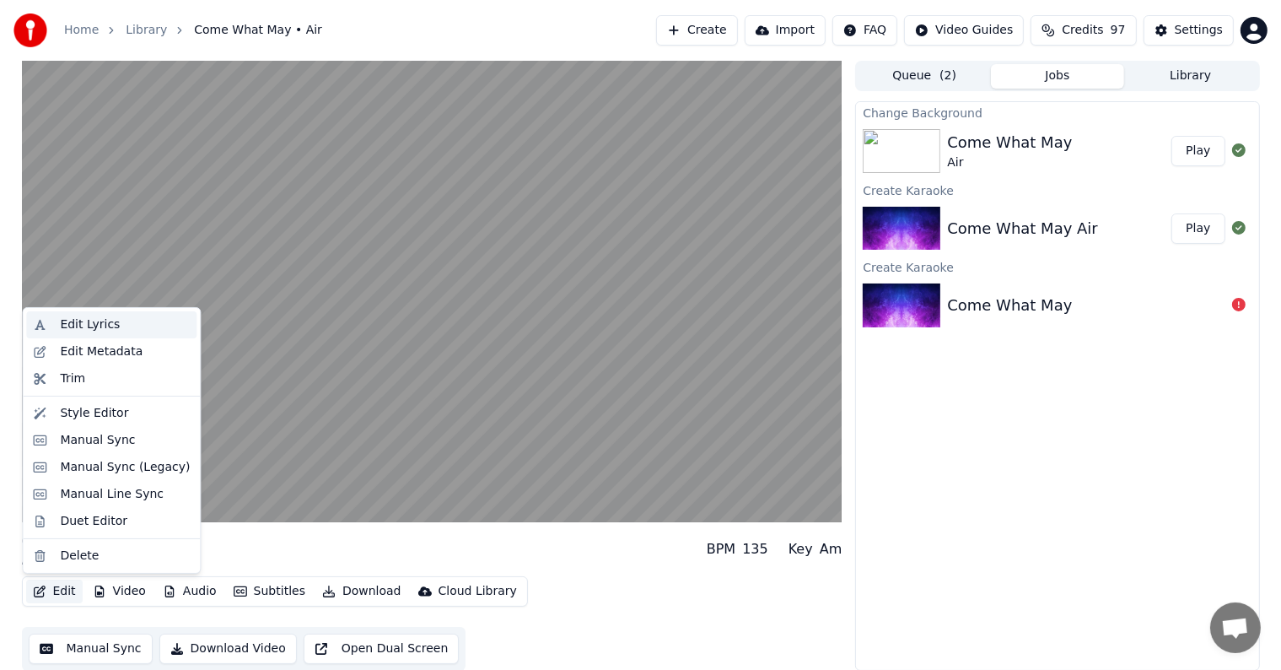
click at [89, 327] on div "Edit Lyrics" at bounding box center [90, 324] width 60 height 17
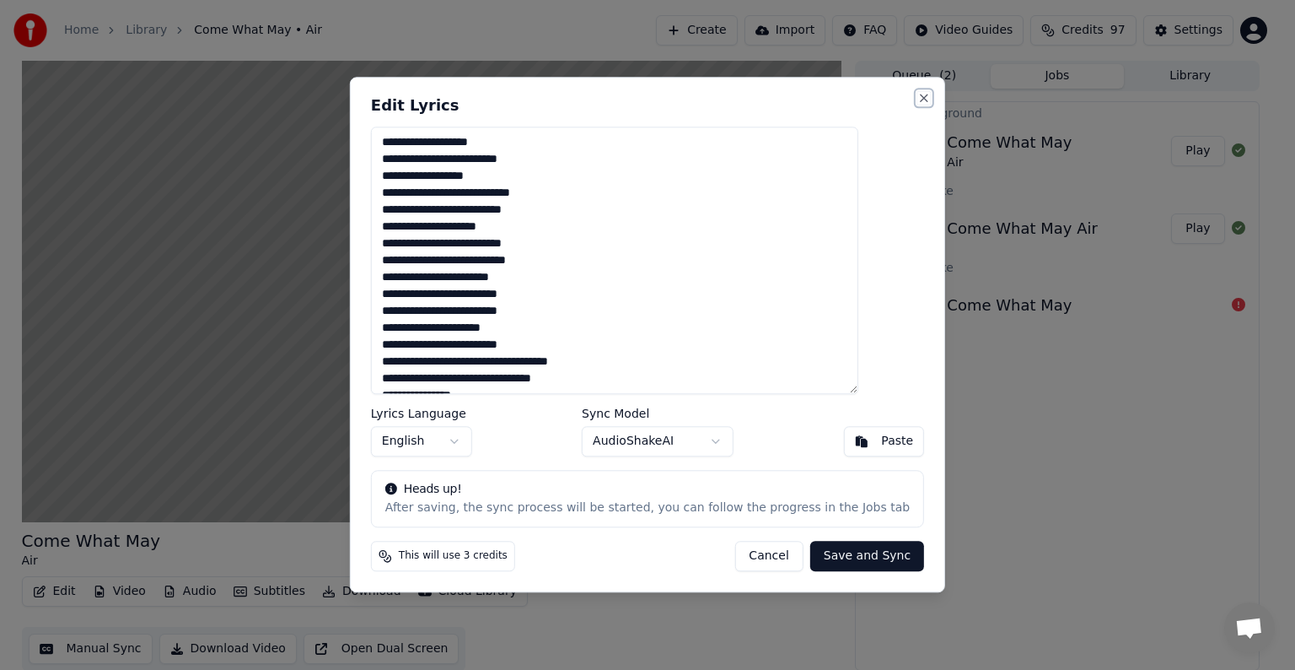
drag, startPoint x: 890, startPoint y: 98, endPoint x: 483, endPoint y: 328, distance: 467.2
click at [918, 99] on button "Close" at bounding box center [924, 97] width 13 height 13
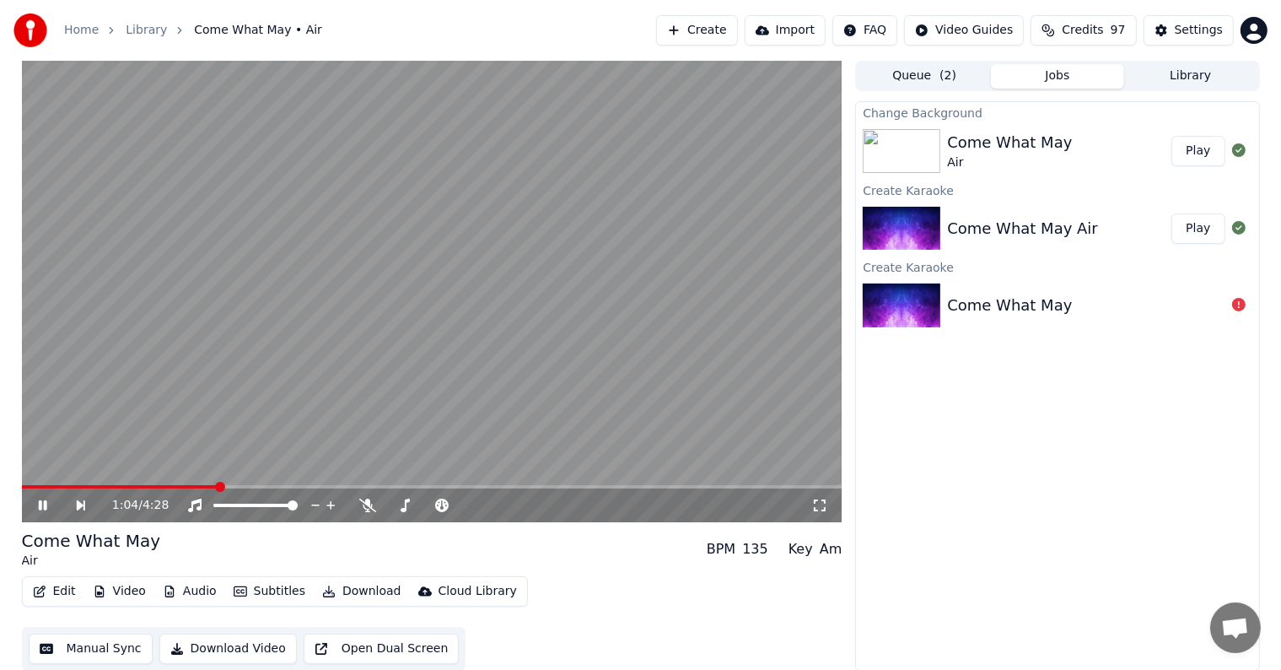
click at [54, 597] on button "Edit" at bounding box center [54, 591] width 57 height 24
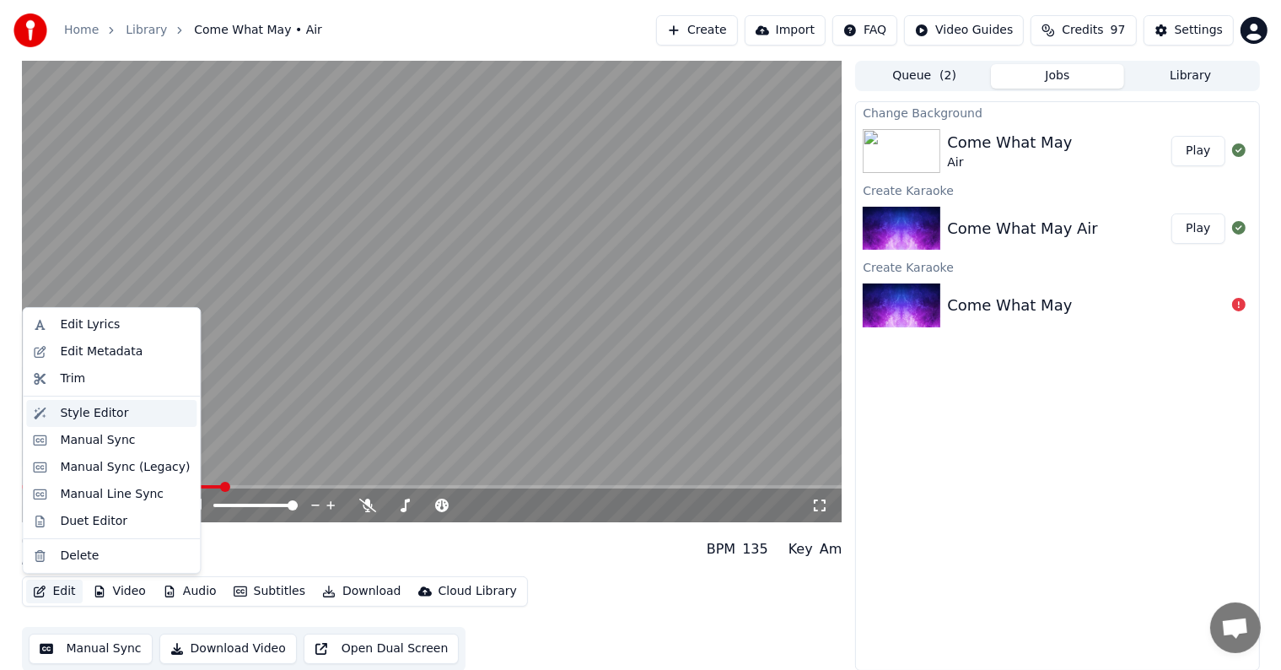
click at [87, 414] on div "Style Editor" at bounding box center [94, 413] width 68 height 17
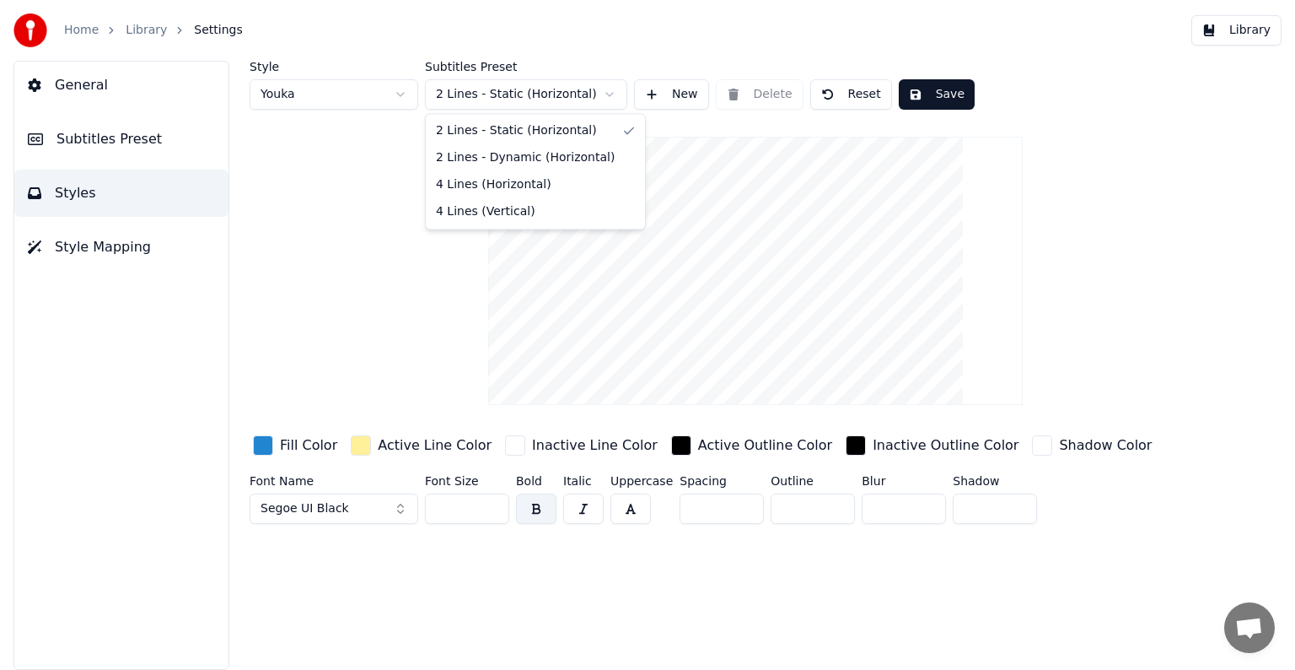
click at [607, 94] on html "Home Library Settings Library General Subtitles Preset Styles Style Mapping Sty…" at bounding box center [647, 335] width 1295 height 670
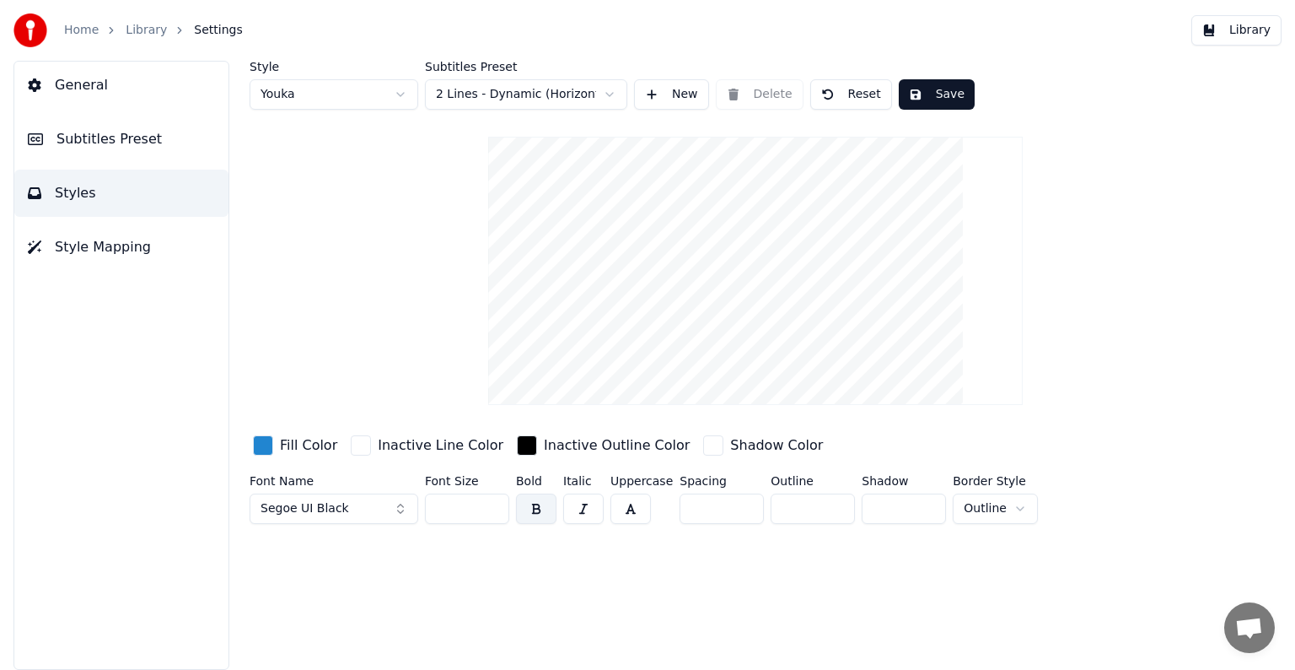
click at [85, 142] on span "Subtitles Preset" at bounding box center [109, 139] width 105 height 20
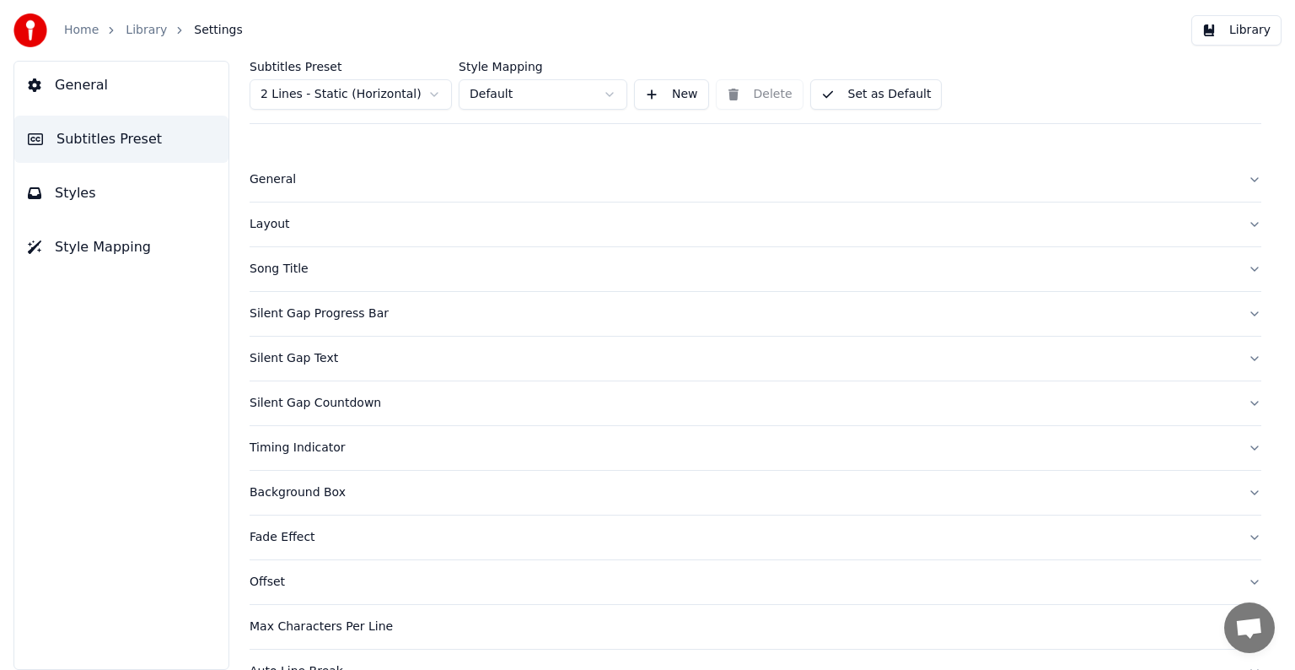
click at [67, 194] on span "Styles" at bounding box center [75, 193] width 41 height 20
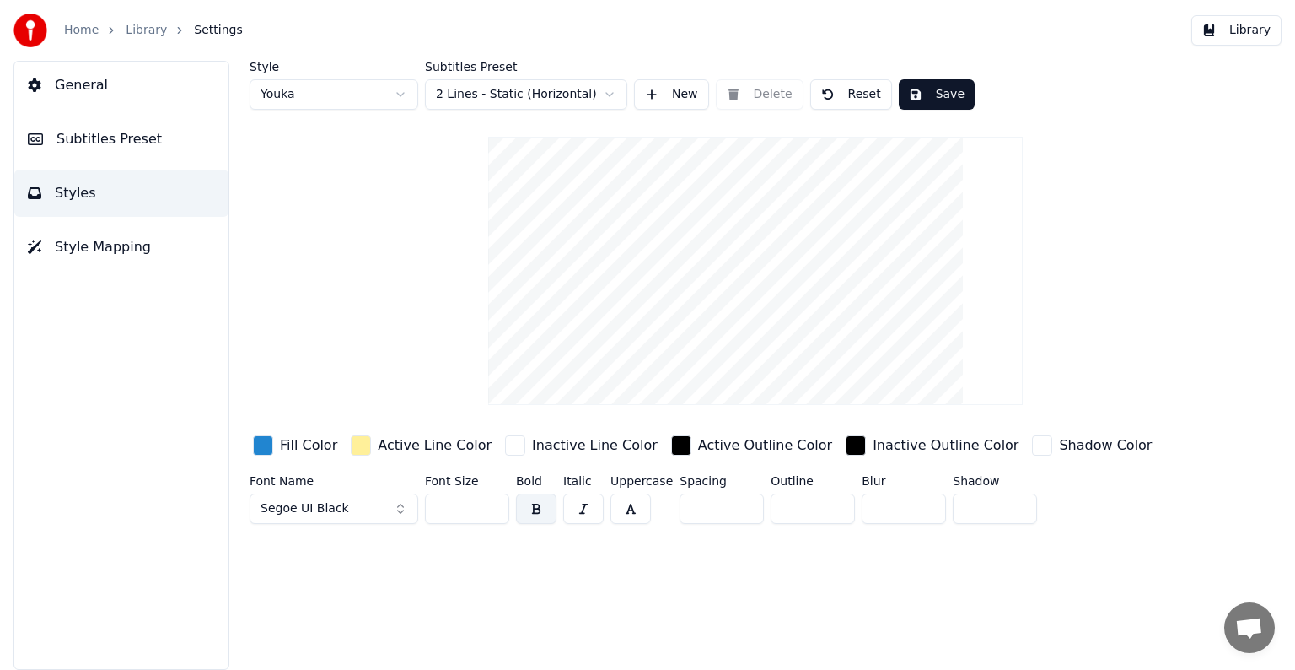
click at [98, 145] on span "Subtitles Preset" at bounding box center [109, 139] width 105 height 20
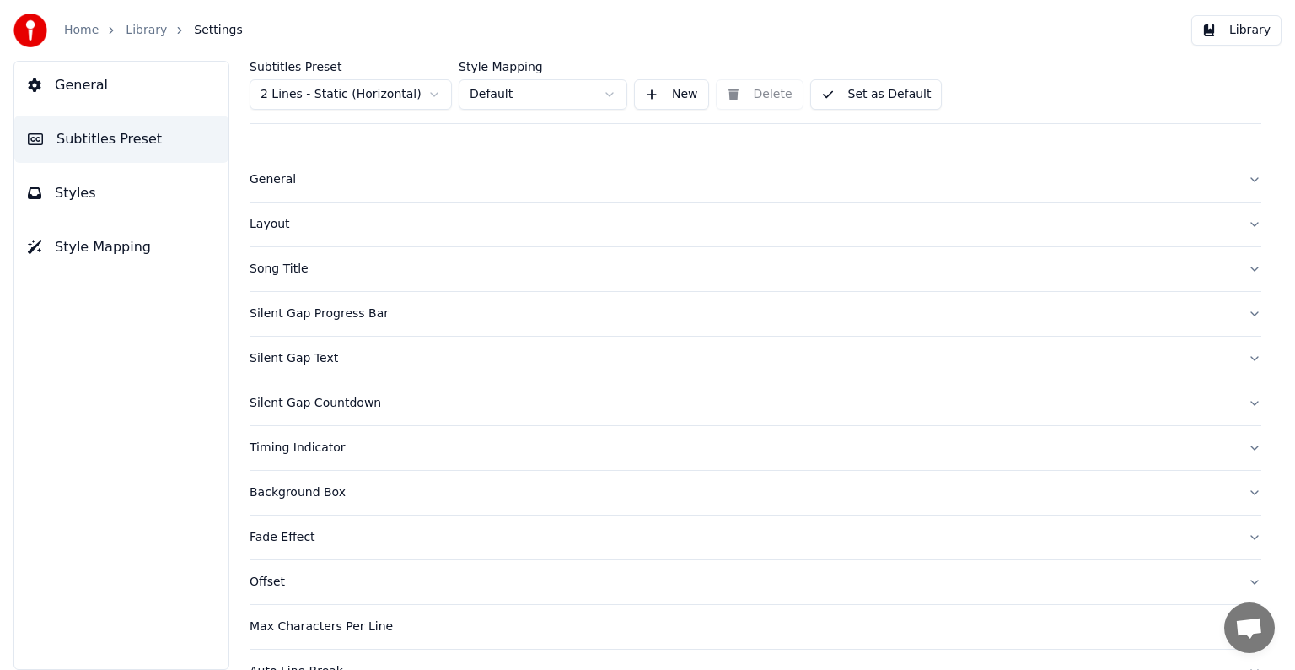
click at [279, 219] on div "Layout" at bounding box center [742, 224] width 985 height 17
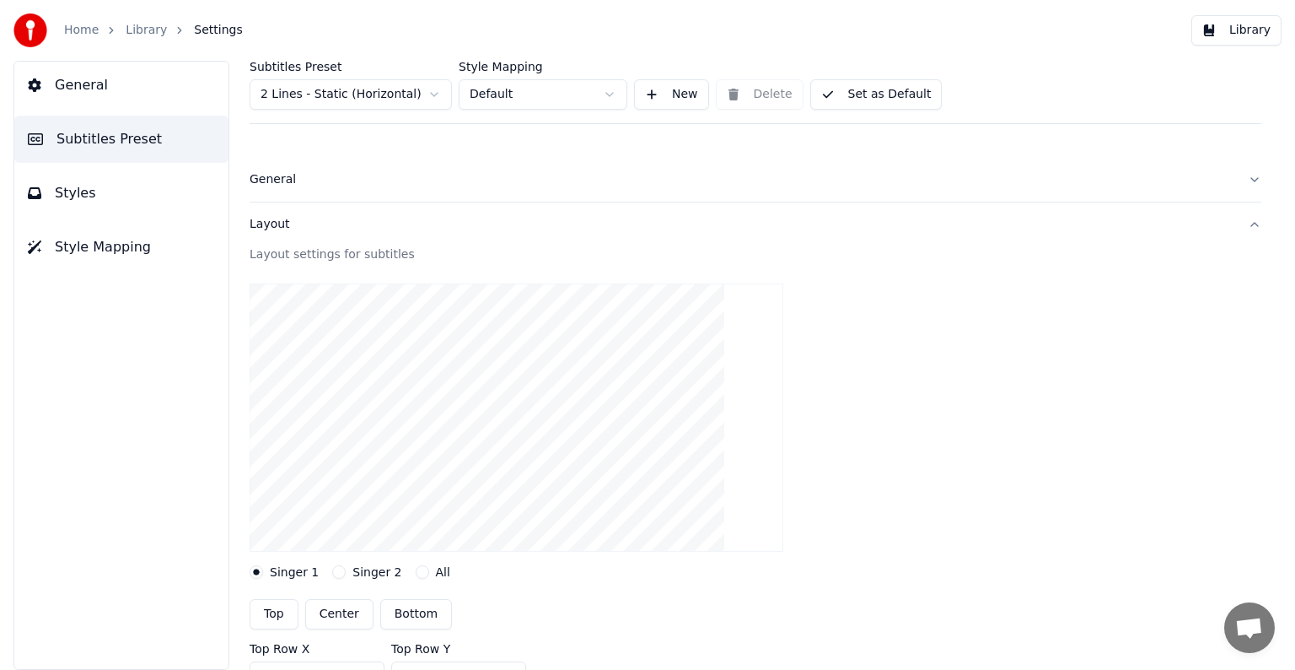
click at [269, 611] on button "Top" at bounding box center [274, 614] width 49 height 30
click at [145, 34] on link "Library" at bounding box center [146, 30] width 41 height 17
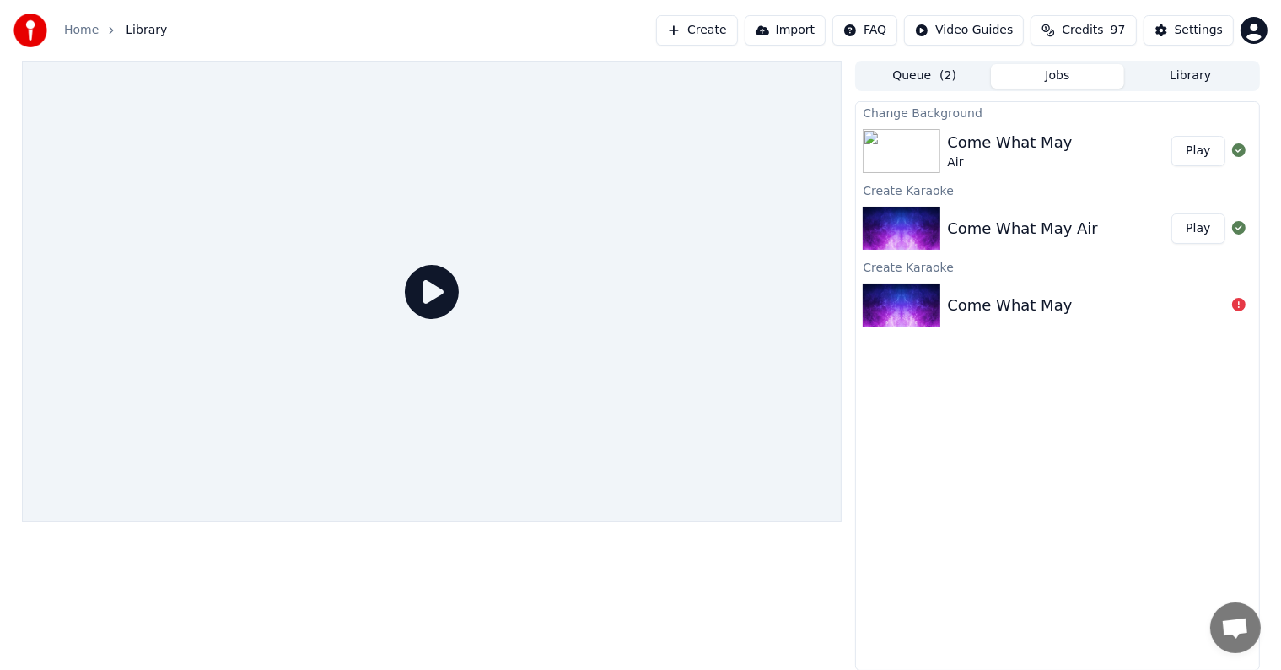
click at [438, 291] on icon at bounding box center [432, 292] width 54 height 54
click at [1202, 157] on button "Play" at bounding box center [1197, 151] width 53 height 30
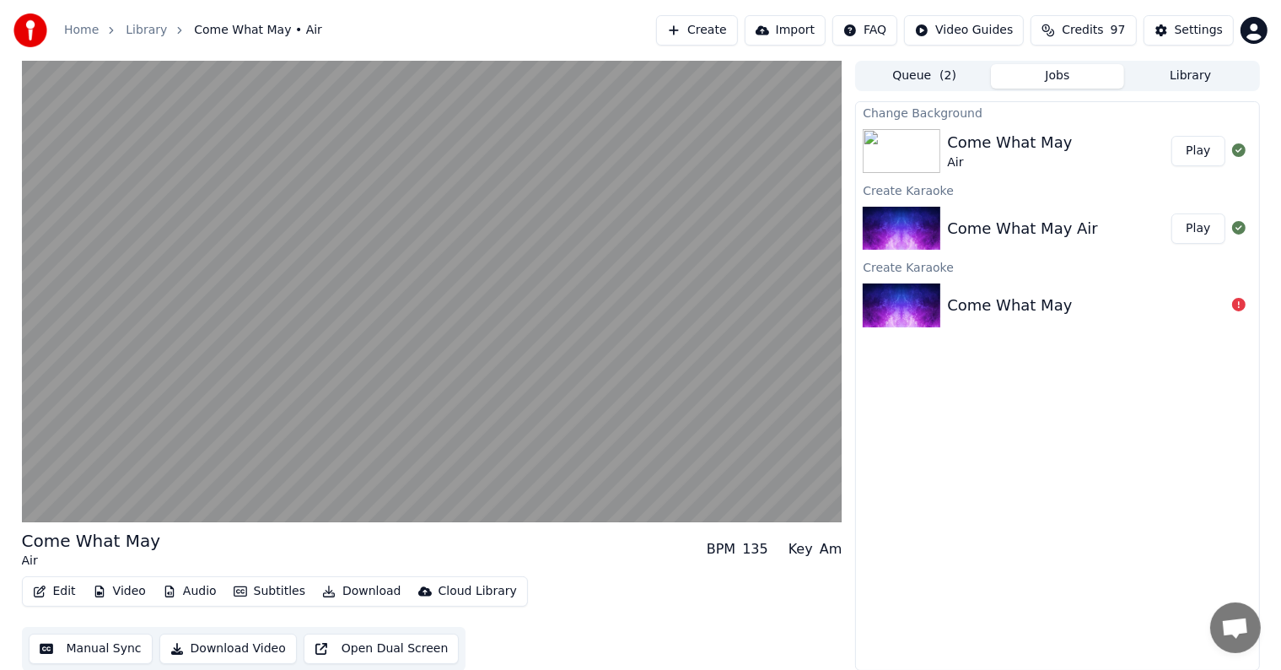
click at [52, 589] on button "Edit" at bounding box center [54, 591] width 57 height 24
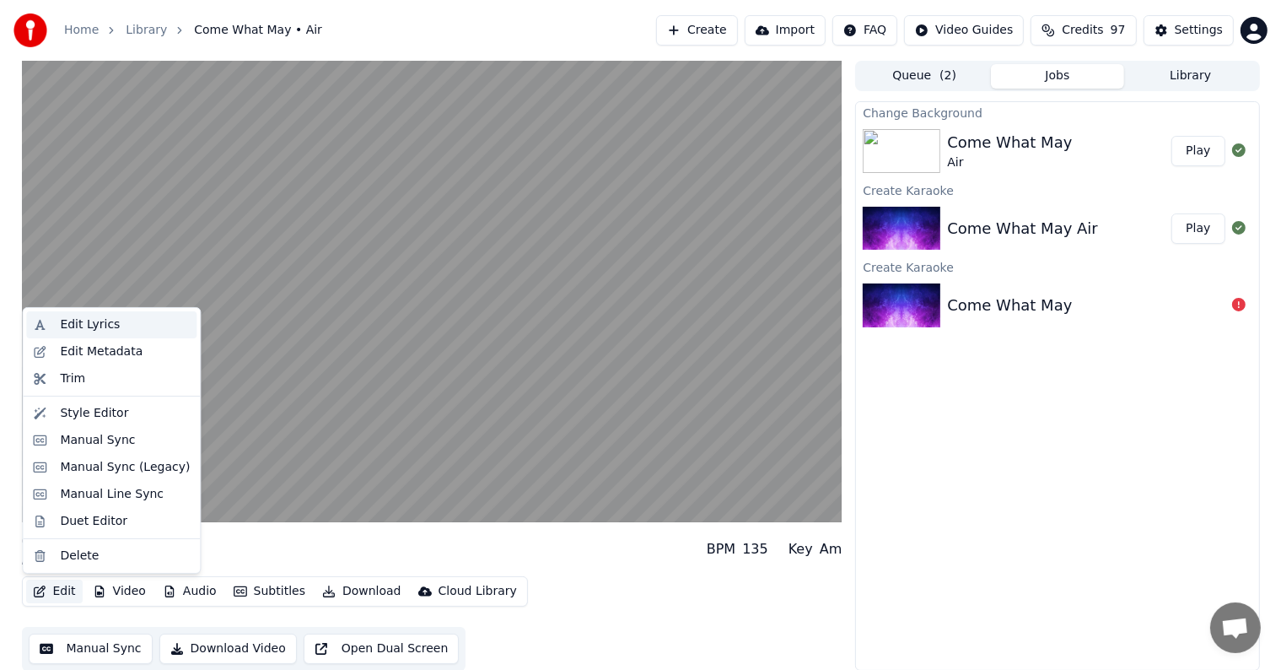
click at [76, 327] on div "Edit Lyrics" at bounding box center [90, 324] width 60 height 17
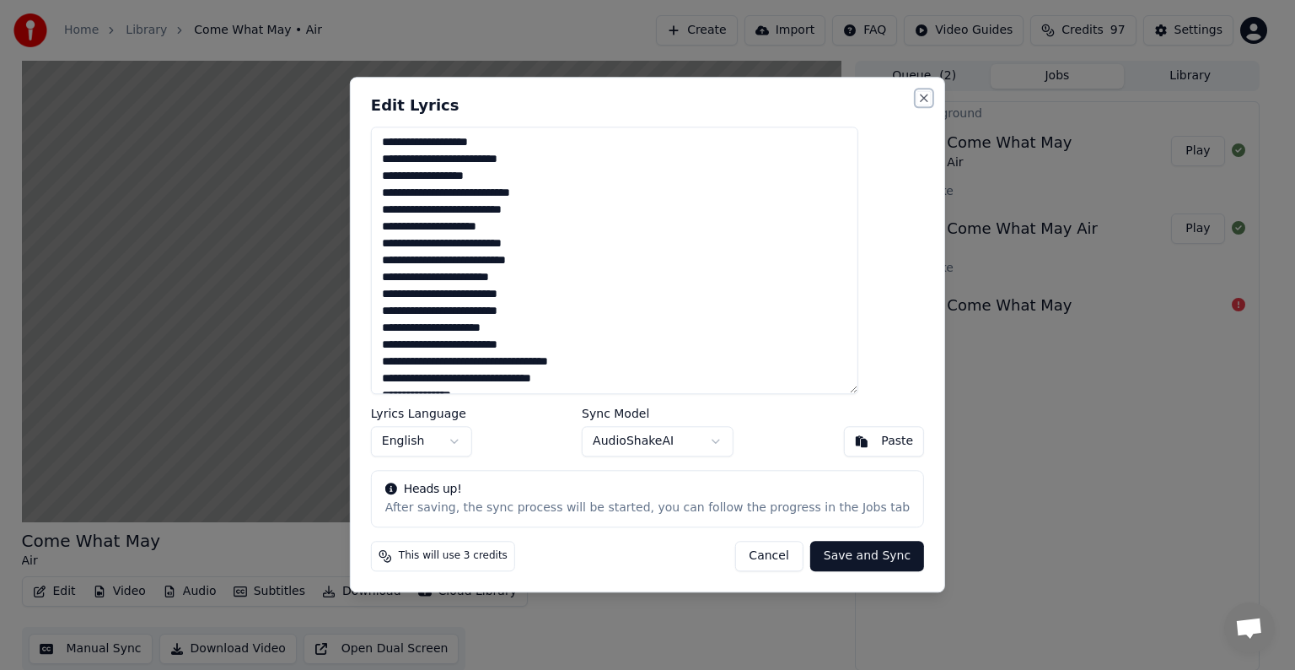
click at [918, 97] on button "Close" at bounding box center [924, 97] width 13 height 13
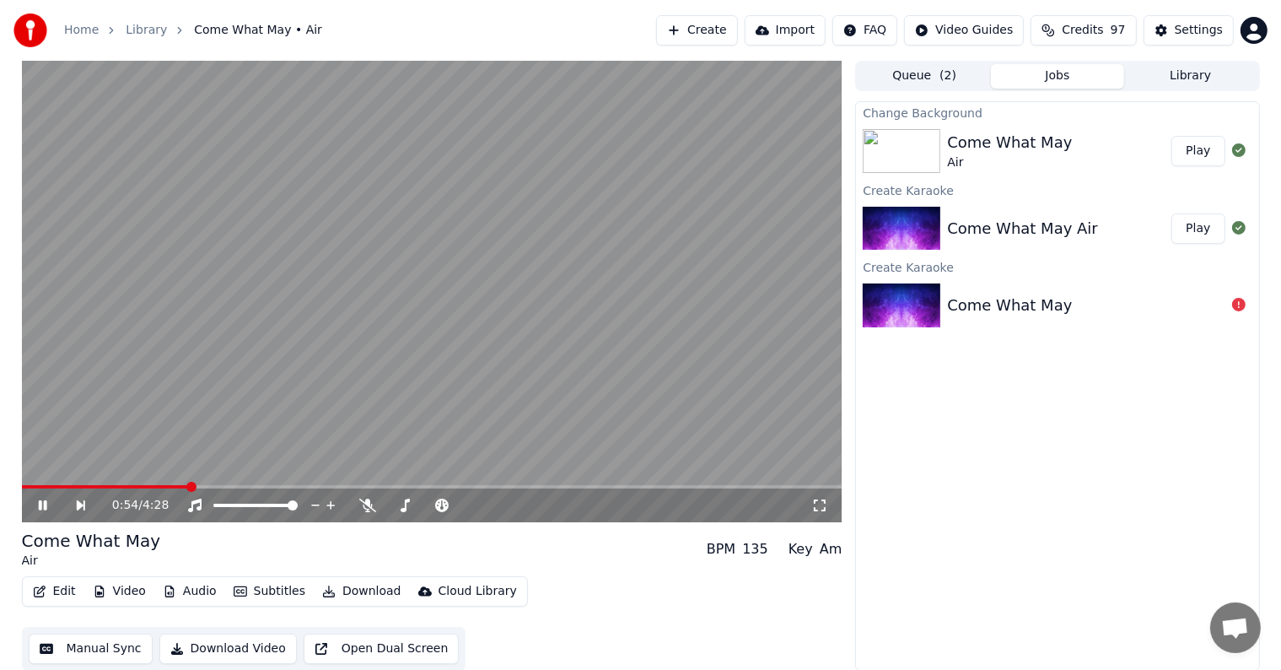
click at [64, 591] on button "Edit" at bounding box center [54, 591] width 57 height 24
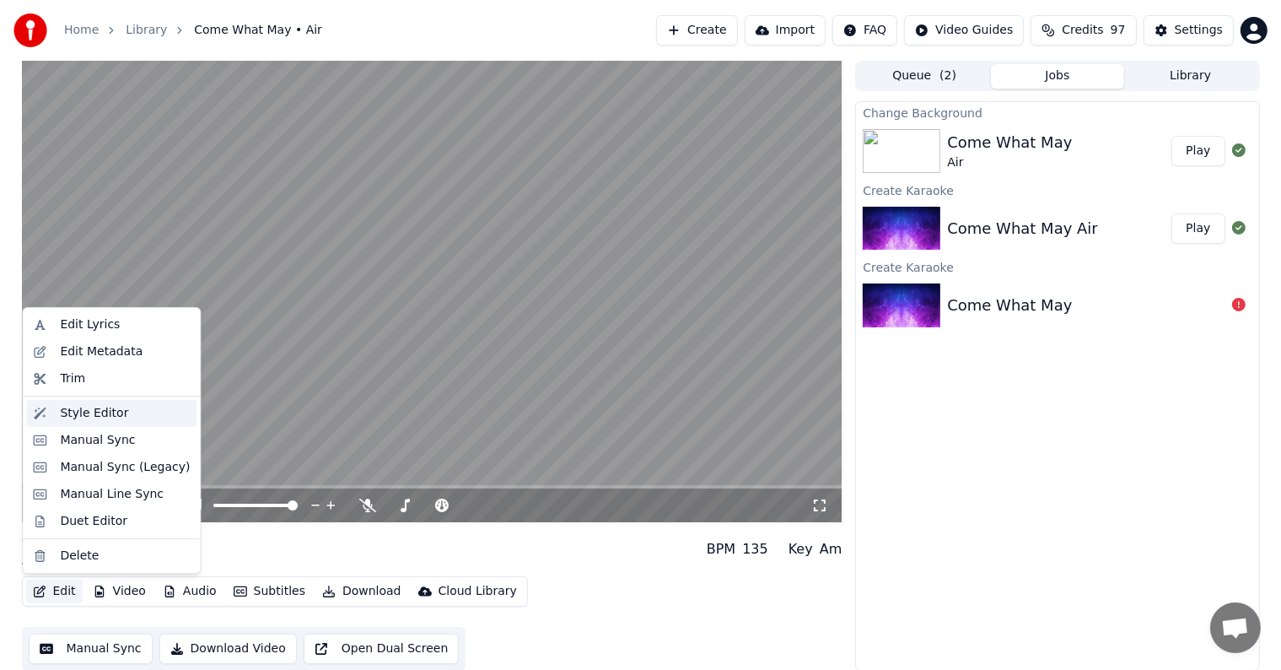
click at [79, 414] on div "Style Editor" at bounding box center [94, 413] width 68 height 17
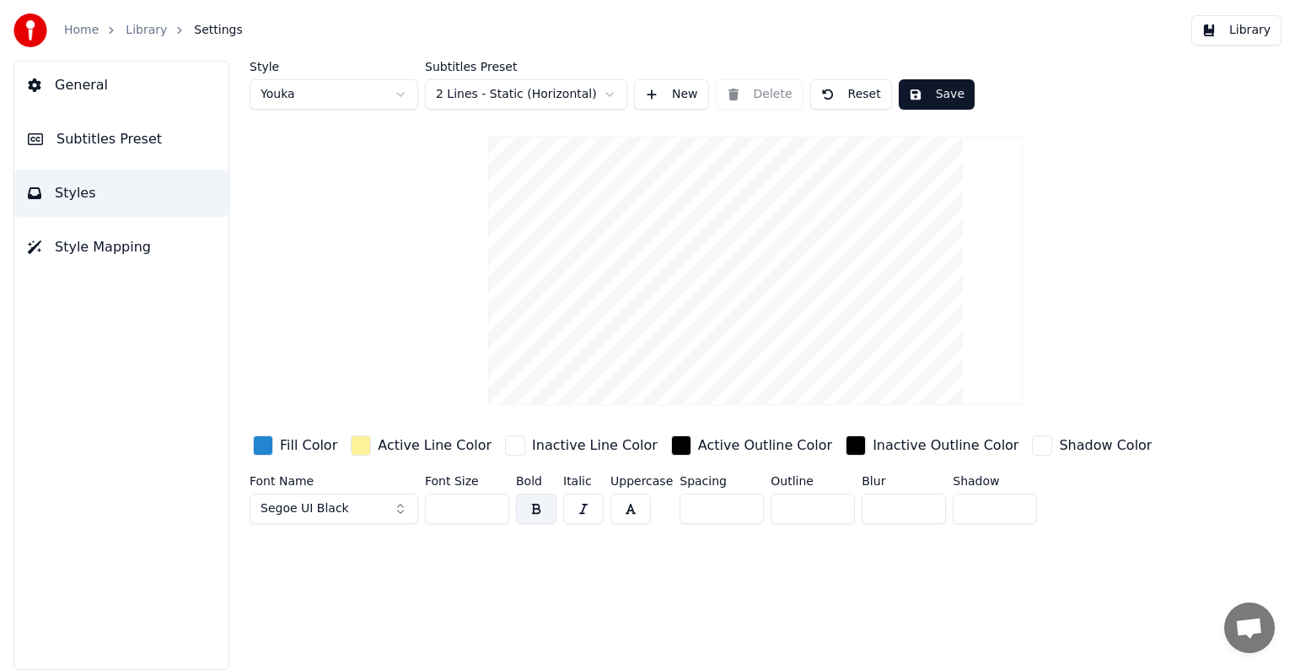
click at [91, 139] on span "Subtitles Preset" at bounding box center [109, 139] width 105 height 20
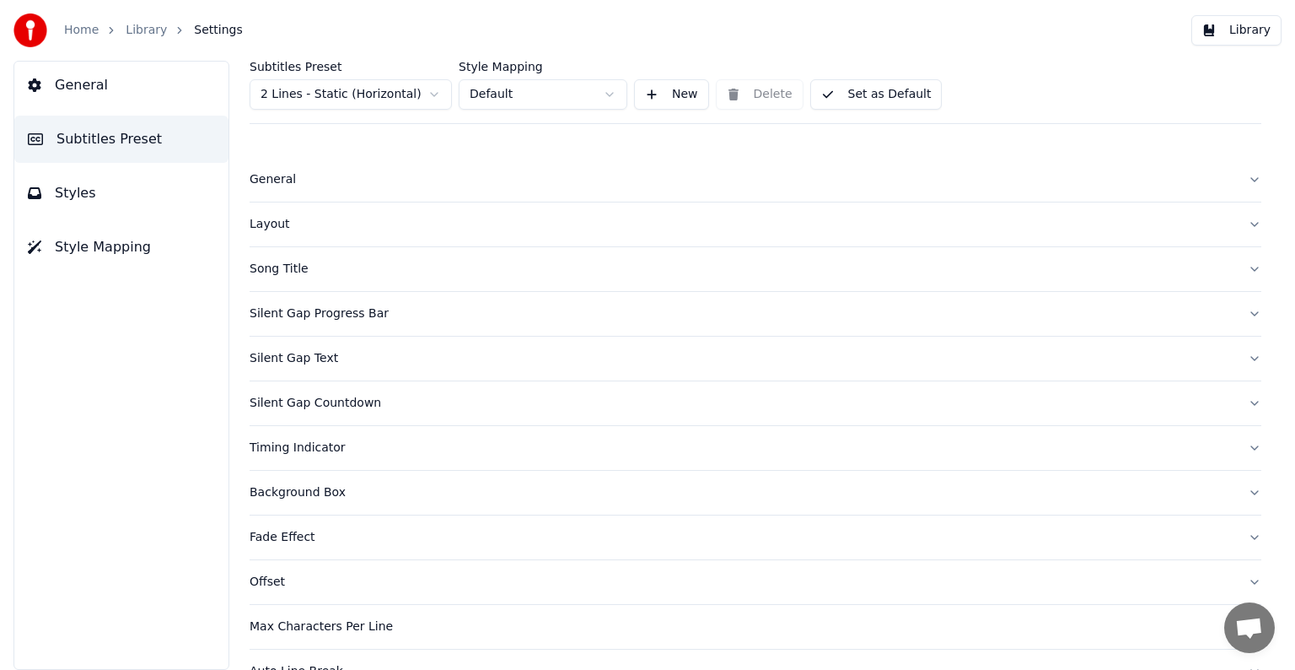
click at [289, 314] on div "Silent Gap Progress Bar" at bounding box center [742, 313] width 985 height 17
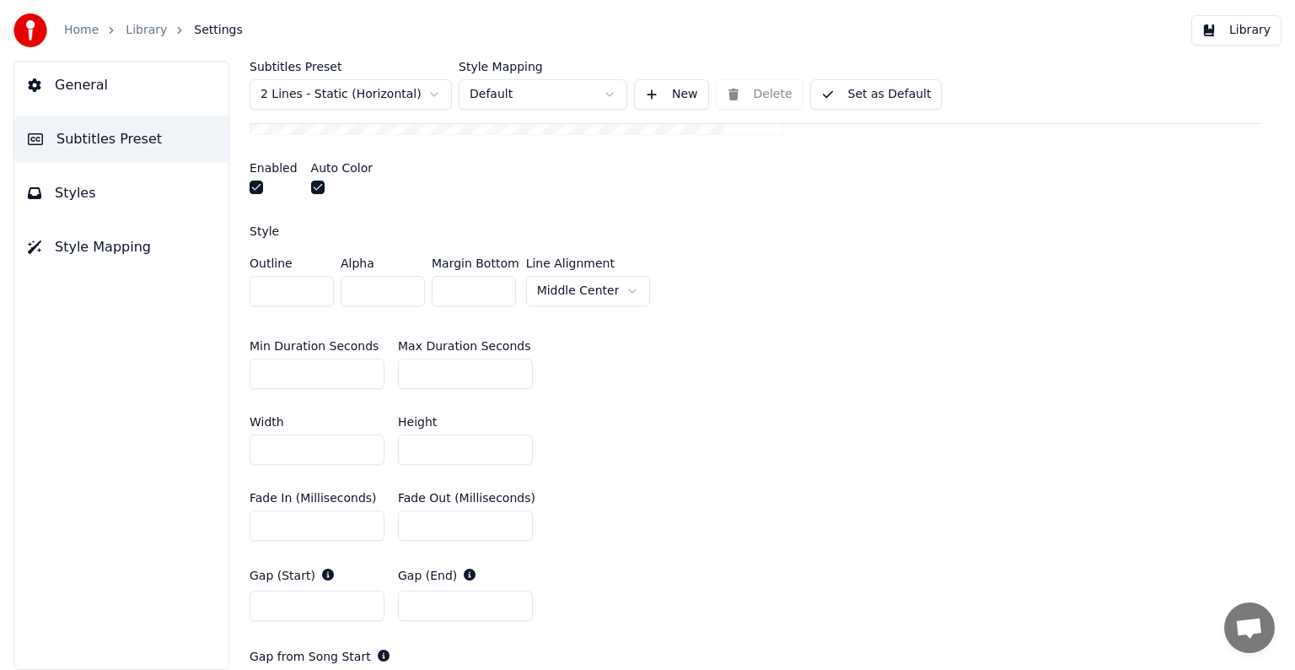
scroll to position [169, 0]
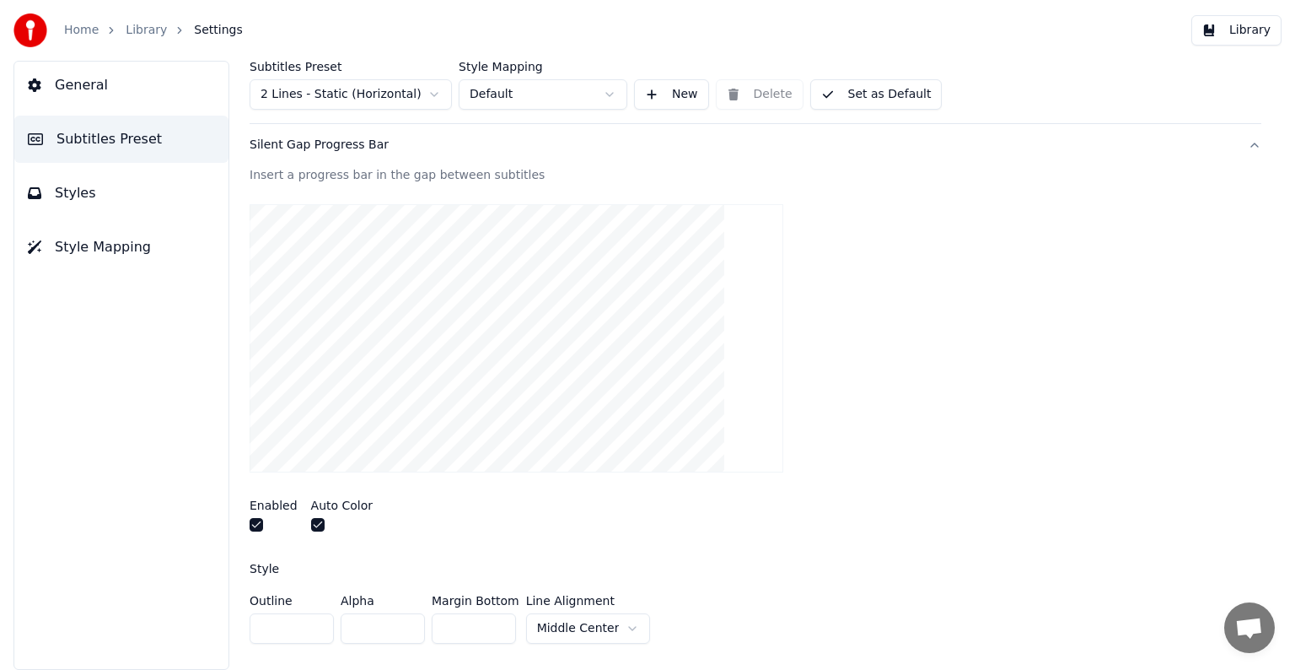
click at [92, 139] on span "Subtitles Preset" at bounding box center [109, 139] width 105 height 20
click at [78, 196] on span "Styles" at bounding box center [75, 193] width 41 height 20
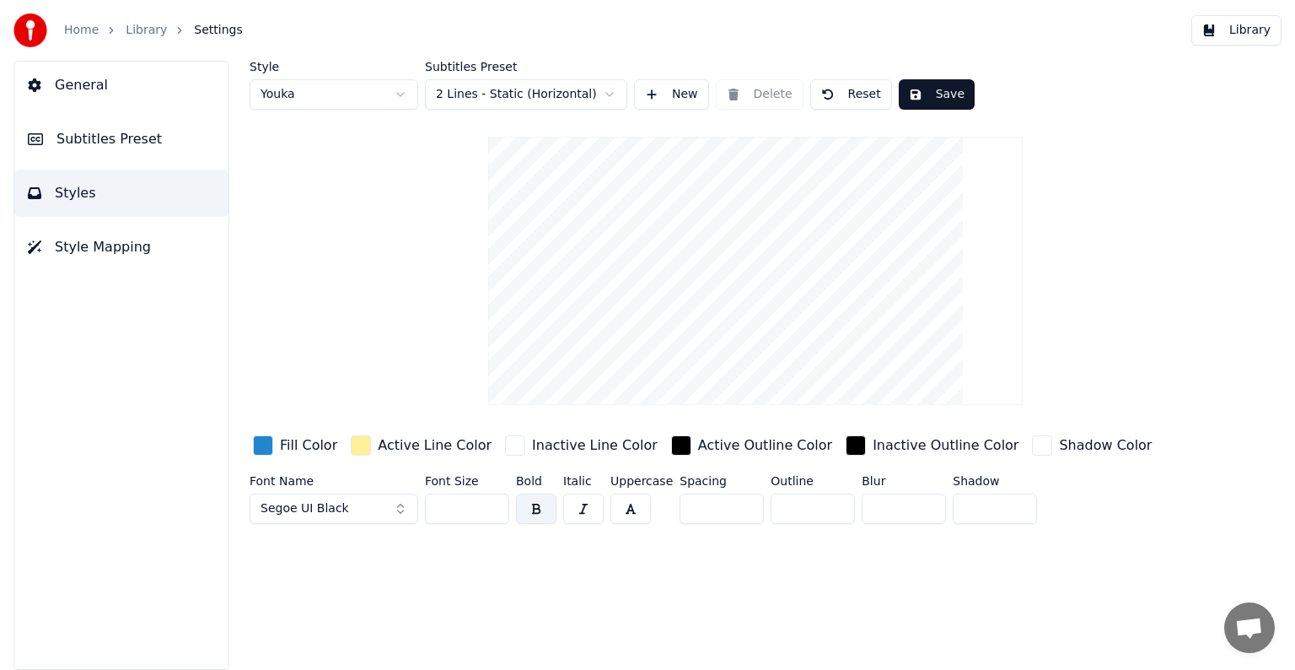
click at [84, 138] on span "Subtitles Preset" at bounding box center [109, 139] width 105 height 20
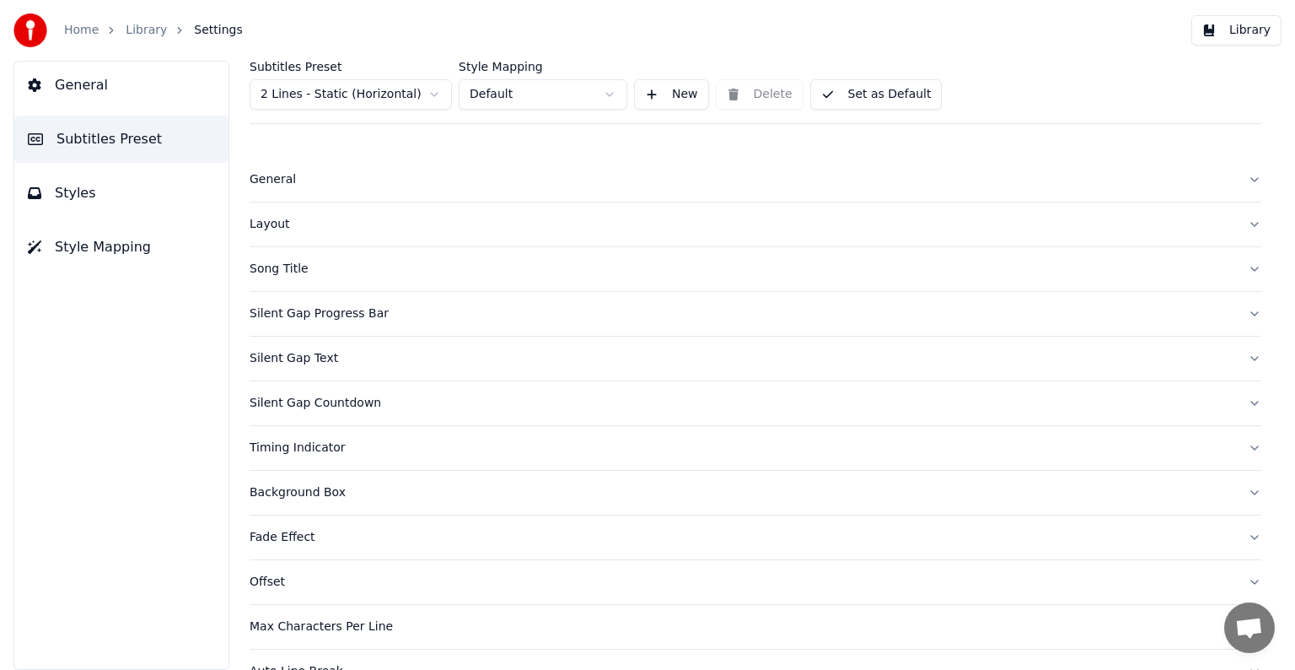
click at [296, 404] on div "Silent Gap Countdown" at bounding box center [742, 403] width 985 height 17
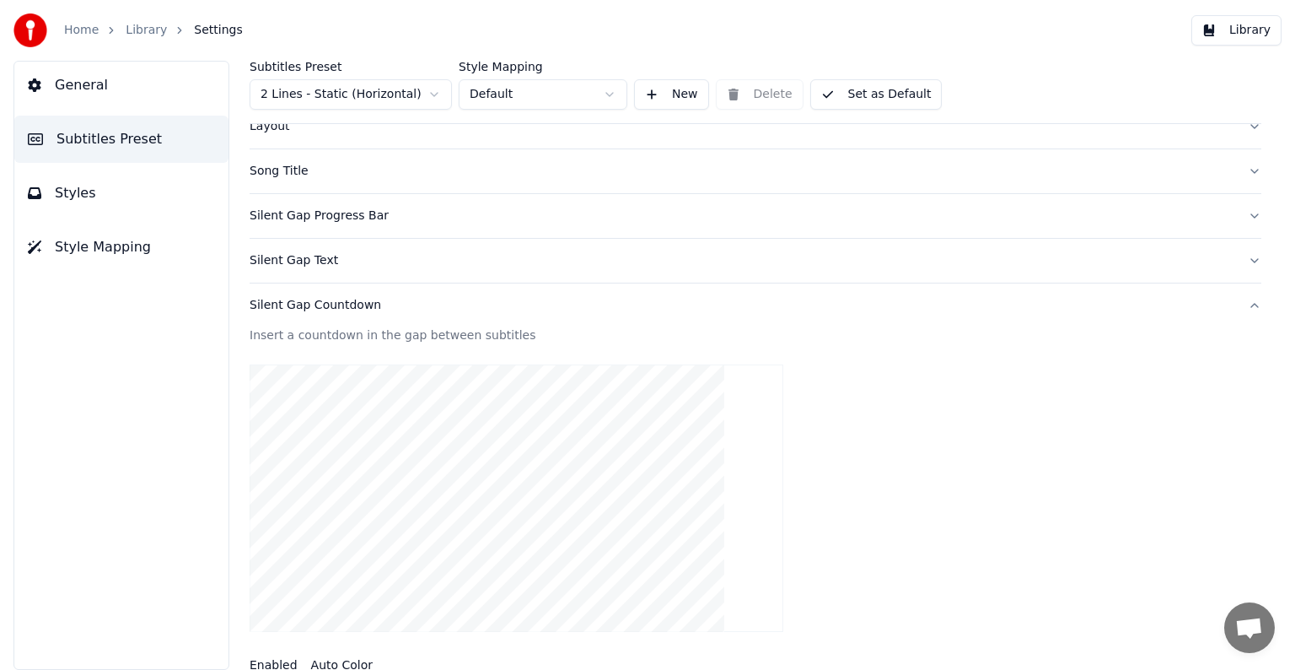
scroll to position [84, 0]
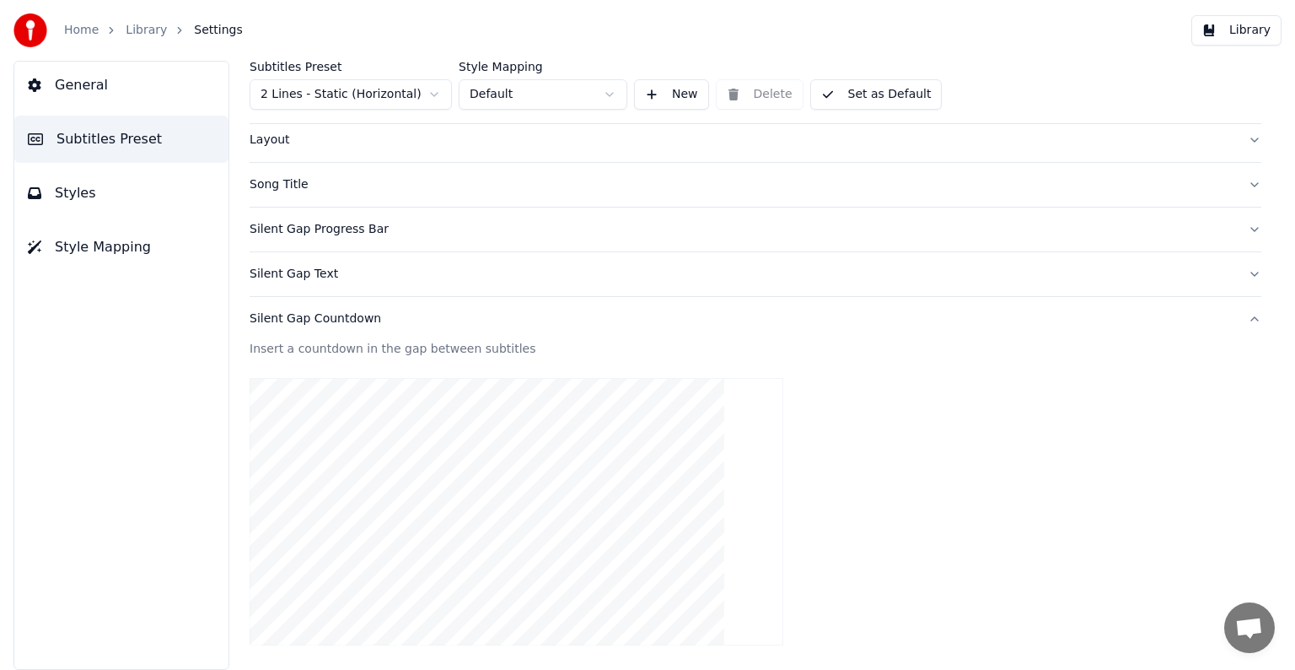
click at [285, 272] on div "Silent Gap Text" at bounding box center [742, 274] width 985 height 17
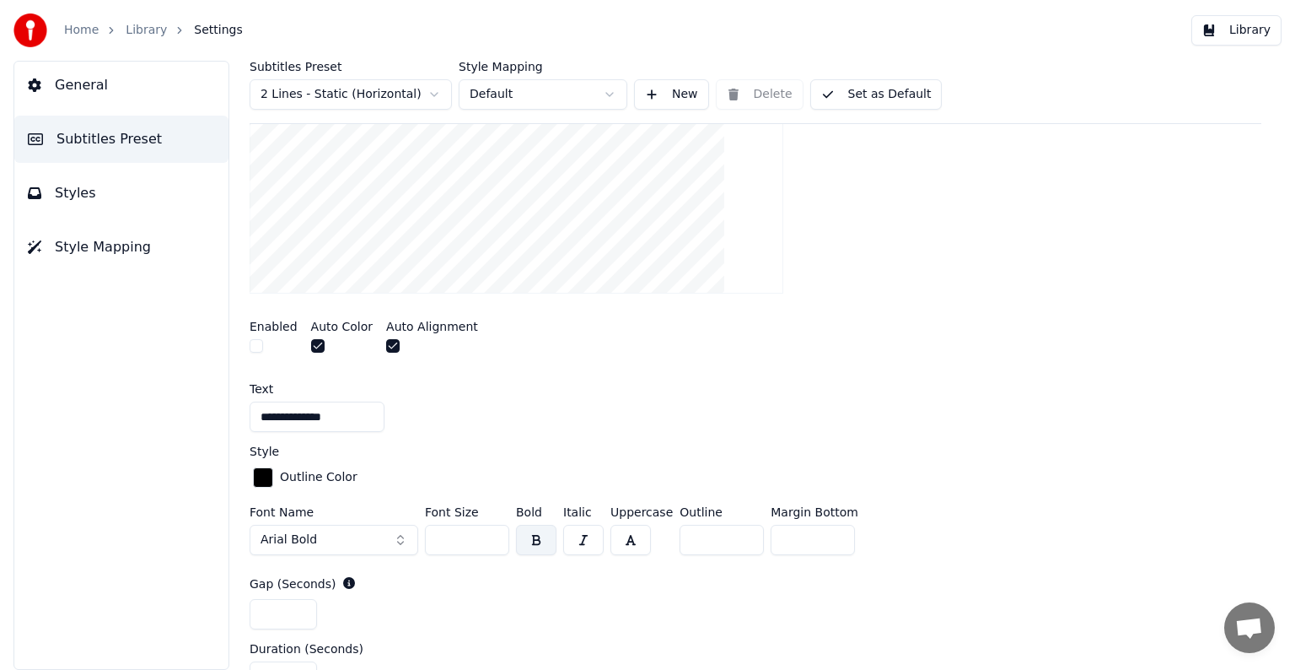
scroll to position [422, 0]
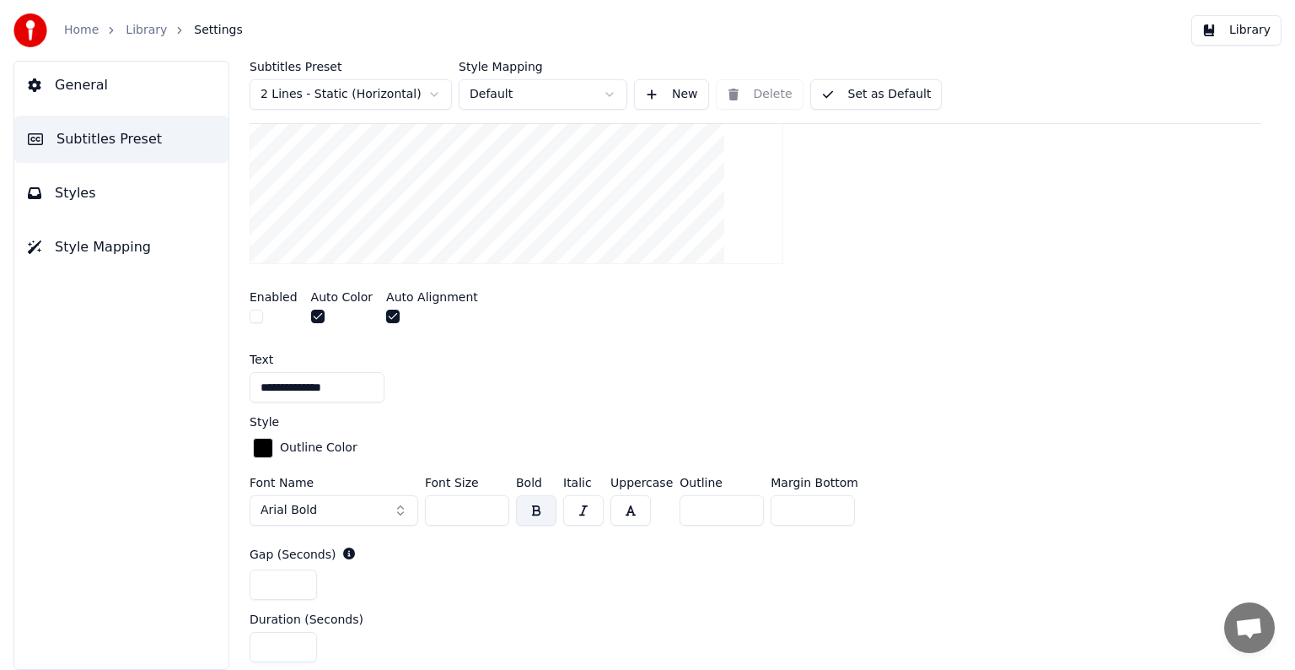
click at [324, 384] on input "**********" at bounding box center [317, 387] width 135 height 30
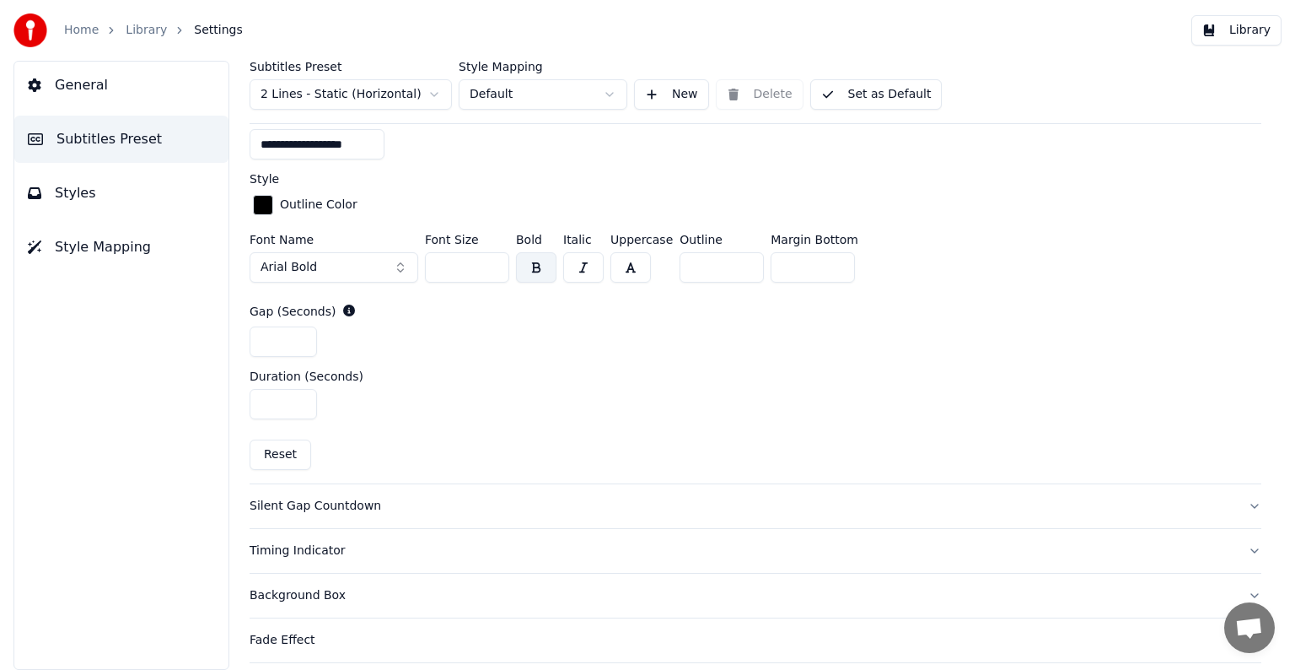
scroll to position [675, 0]
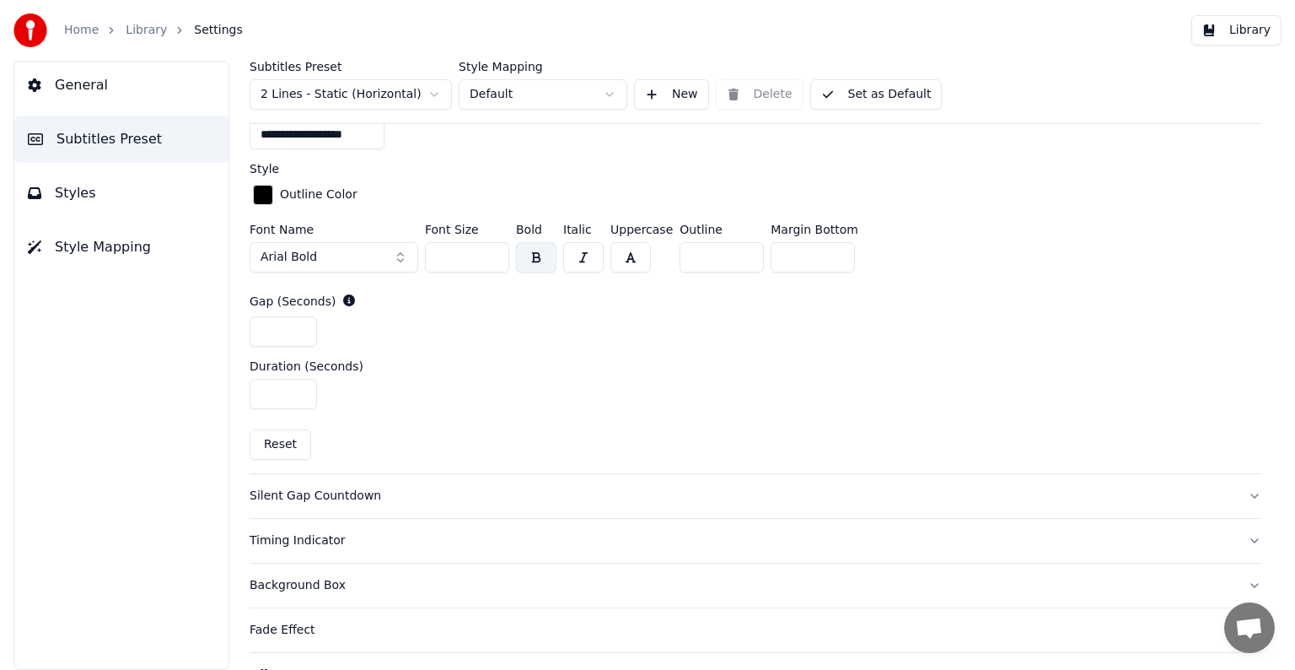
type input "**********"
click at [283, 535] on div "Timing Indicator" at bounding box center [742, 540] width 985 height 17
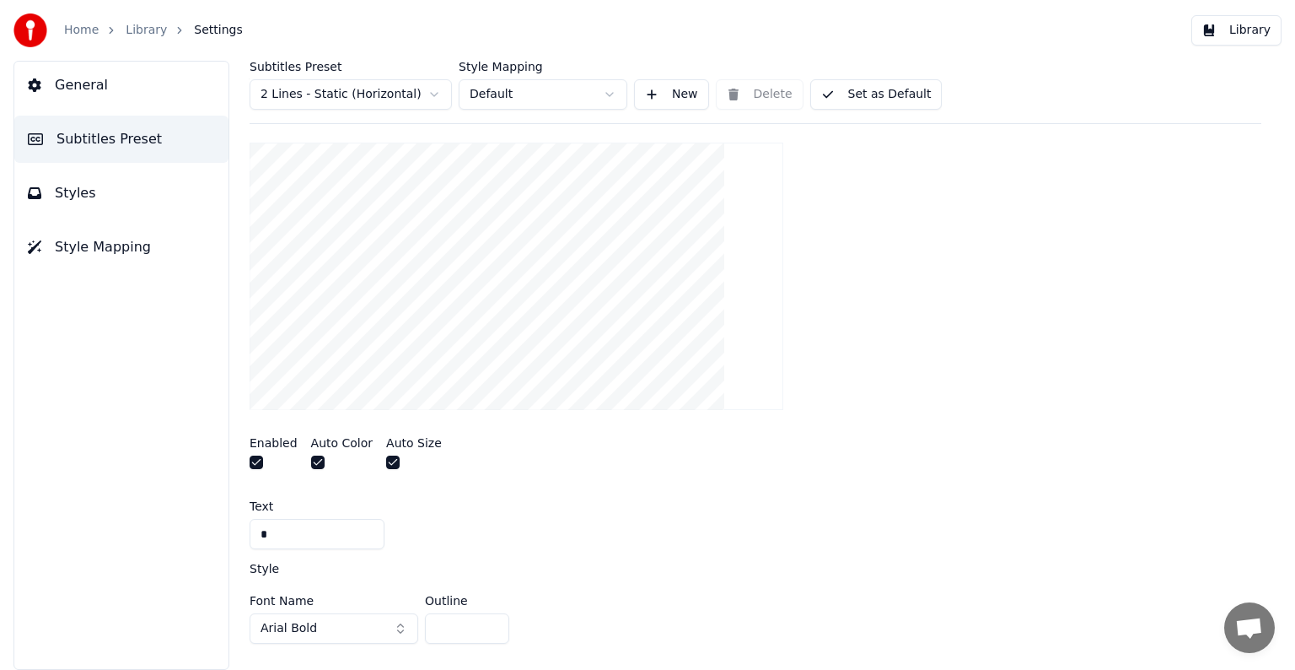
scroll to position [337, 0]
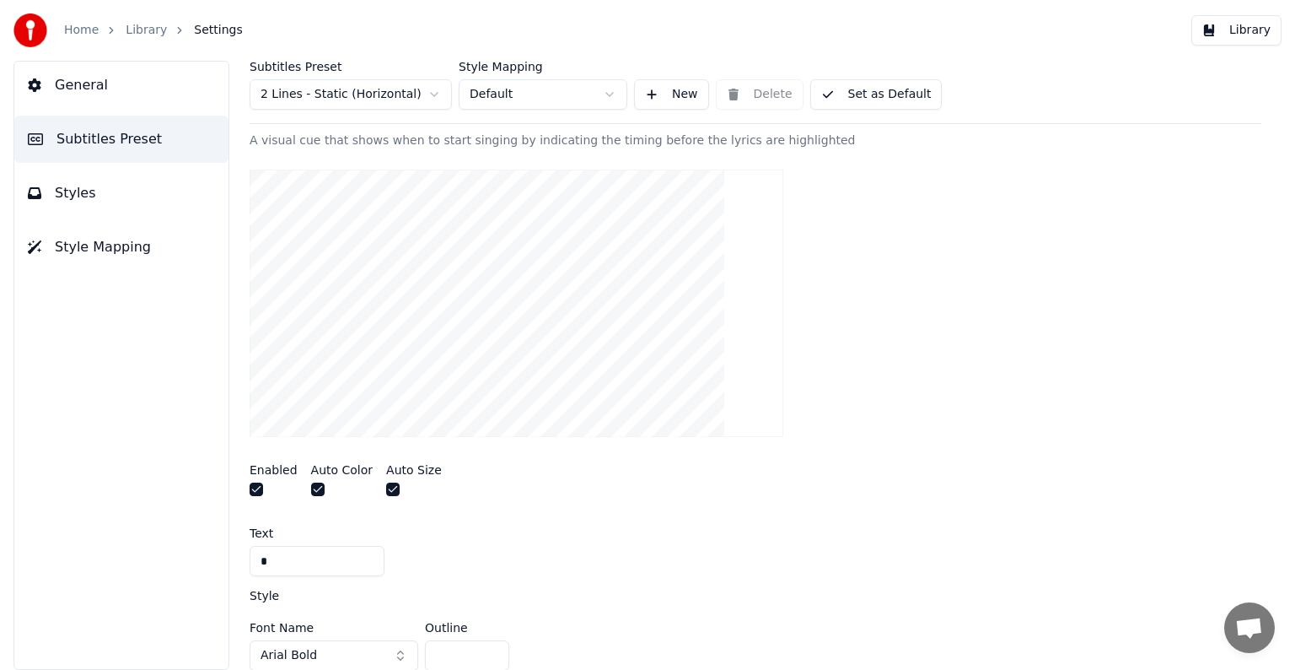
click at [257, 489] on button "button" at bounding box center [256, 488] width 13 height 13
click at [312, 486] on button "button" at bounding box center [317, 488] width 13 height 13
click at [138, 30] on link "Library" at bounding box center [146, 30] width 41 height 17
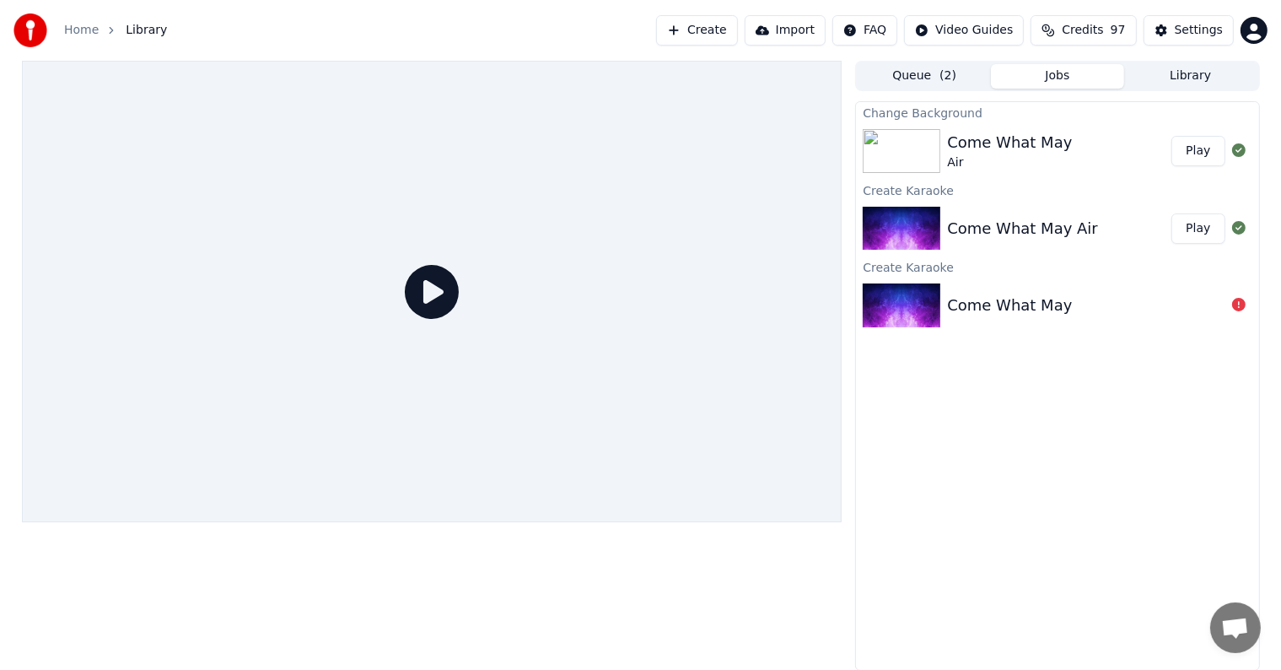
click at [1208, 147] on button "Play" at bounding box center [1197, 151] width 53 height 30
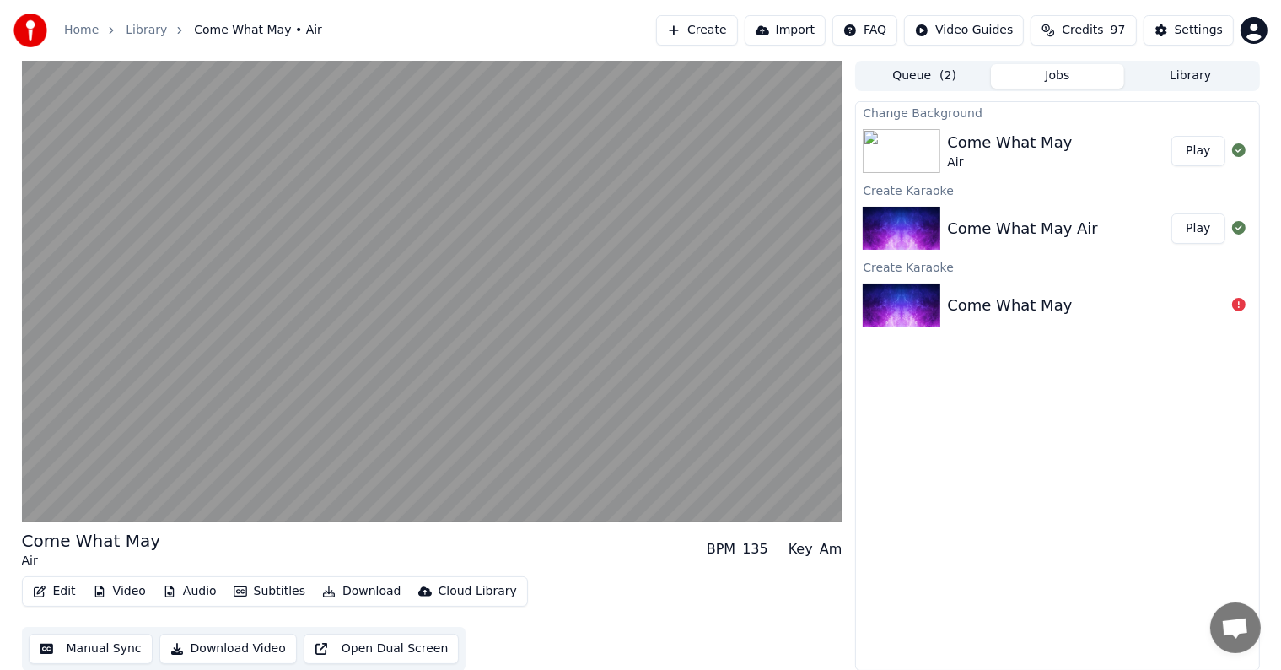
click at [62, 594] on button "Edit" at bounding box center [54, 591] width 57 height 24
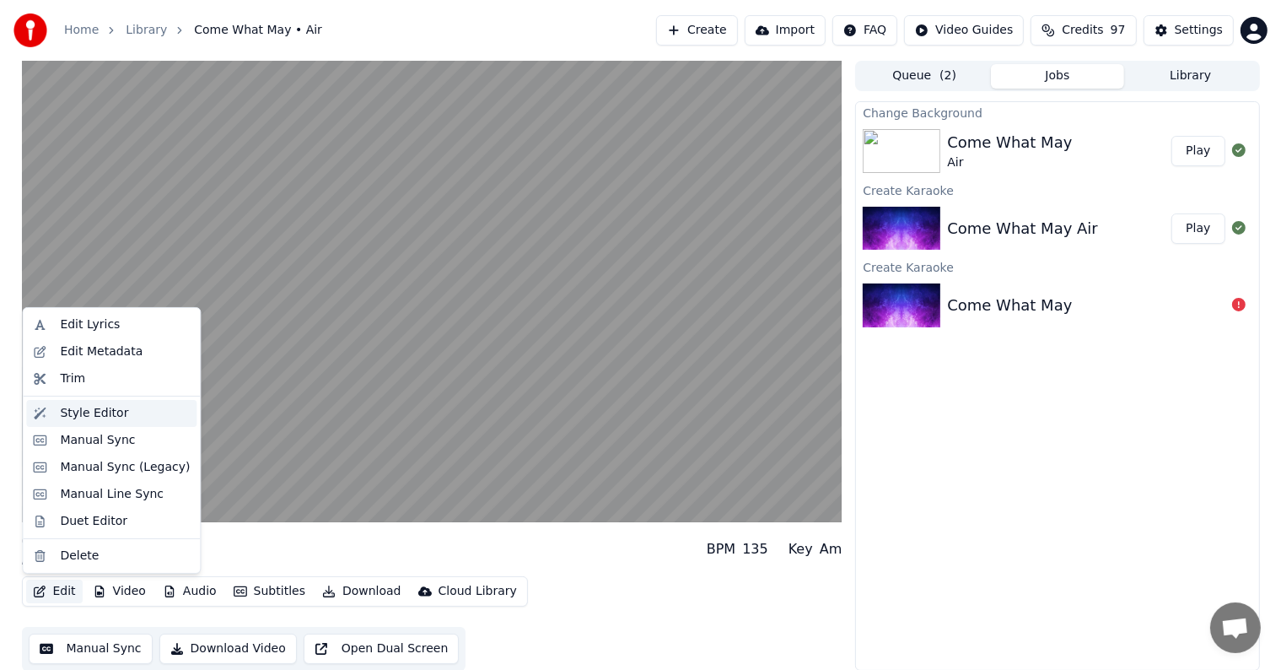
click at [84, 406] on div "Style Editor" at bounding box center [94, 413] width 68 height 17
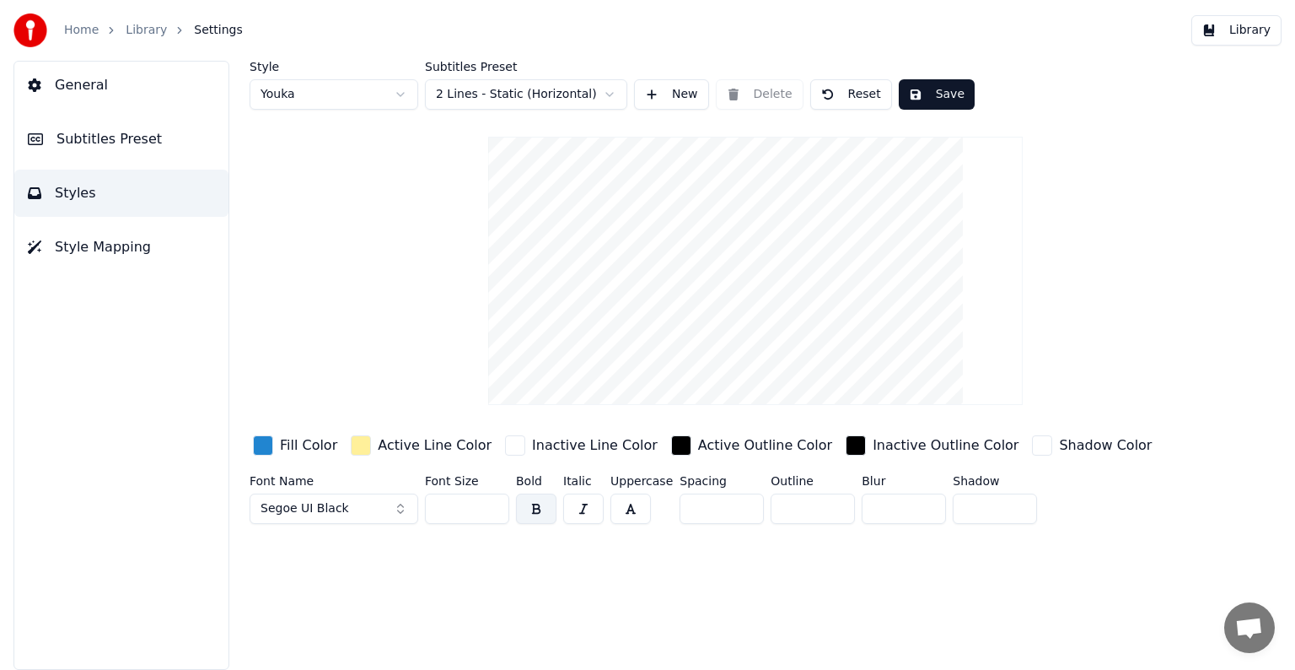
click at [93, 148] on span "Subtitles Preset" at bounding box center [109, 139] width 105 height 20
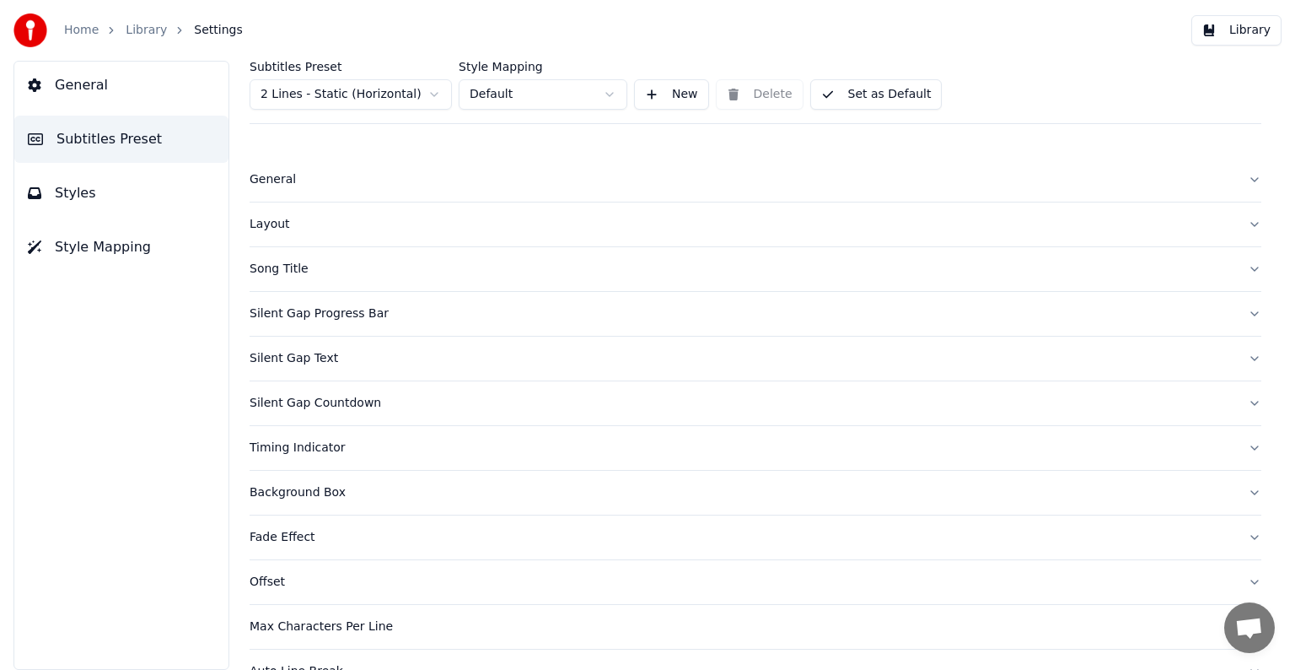
click at [300, 445] on div "Timing Indicator" at bounding box center [742, 447] width 985 height 17
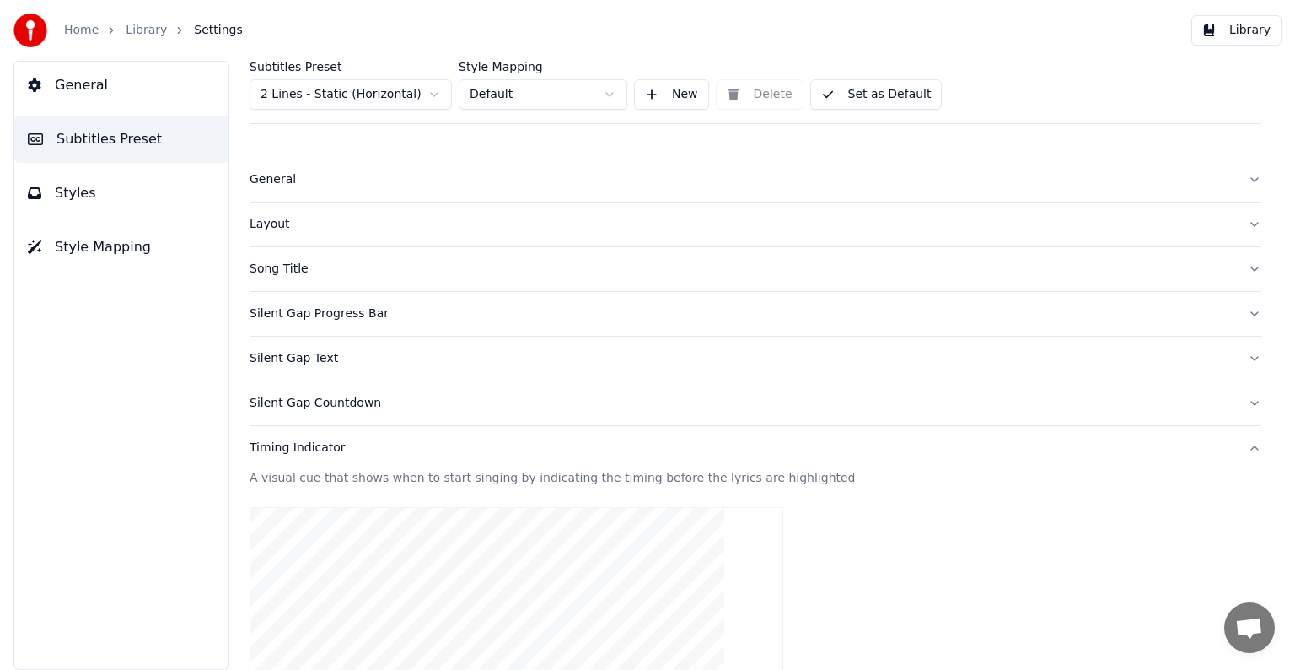
click at [299, 406] on div "Silent Gap Countdown" at bounding box center [742, 403] width 985 height 17
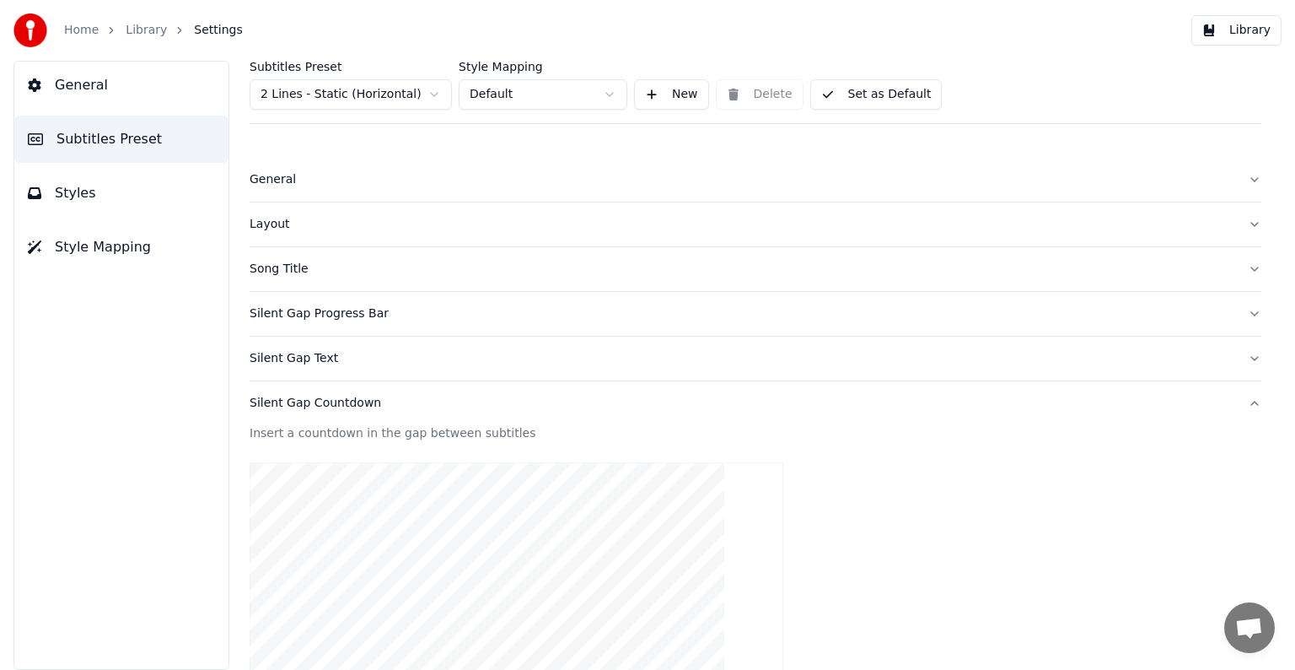
click at [302, 357] on div "Silent Gap Text" at bounding box center [742, 358] width 985 height 17
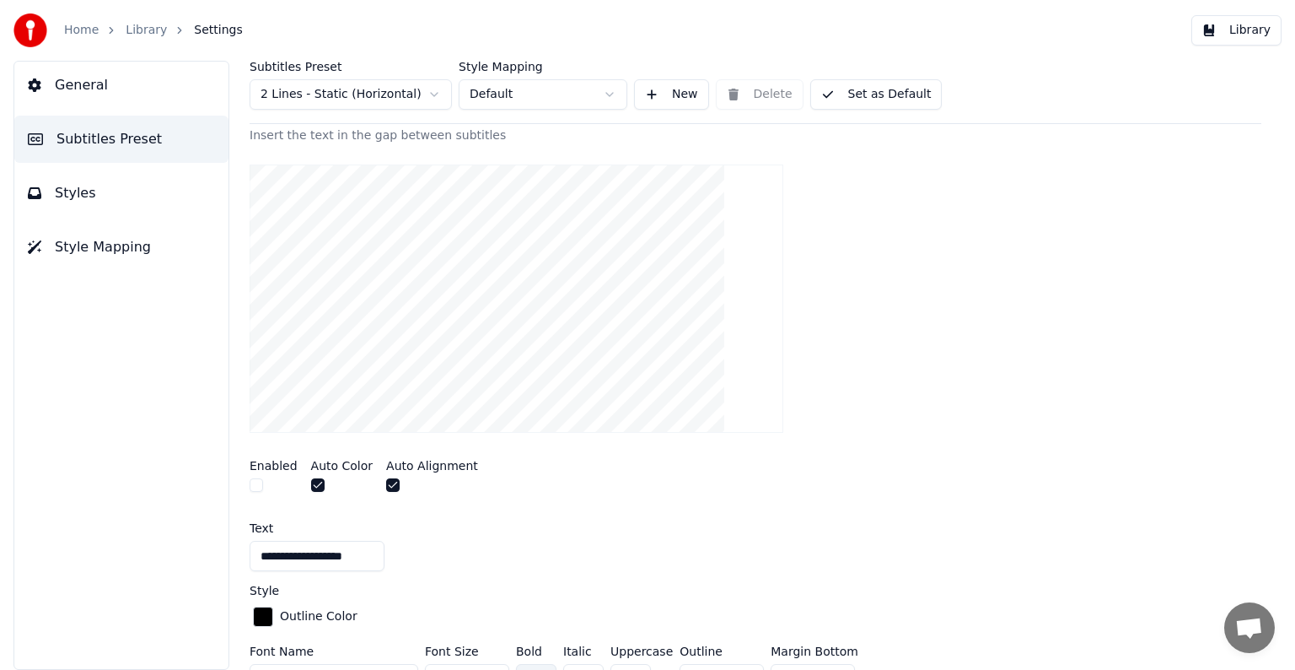
scroll to position [337, 0]
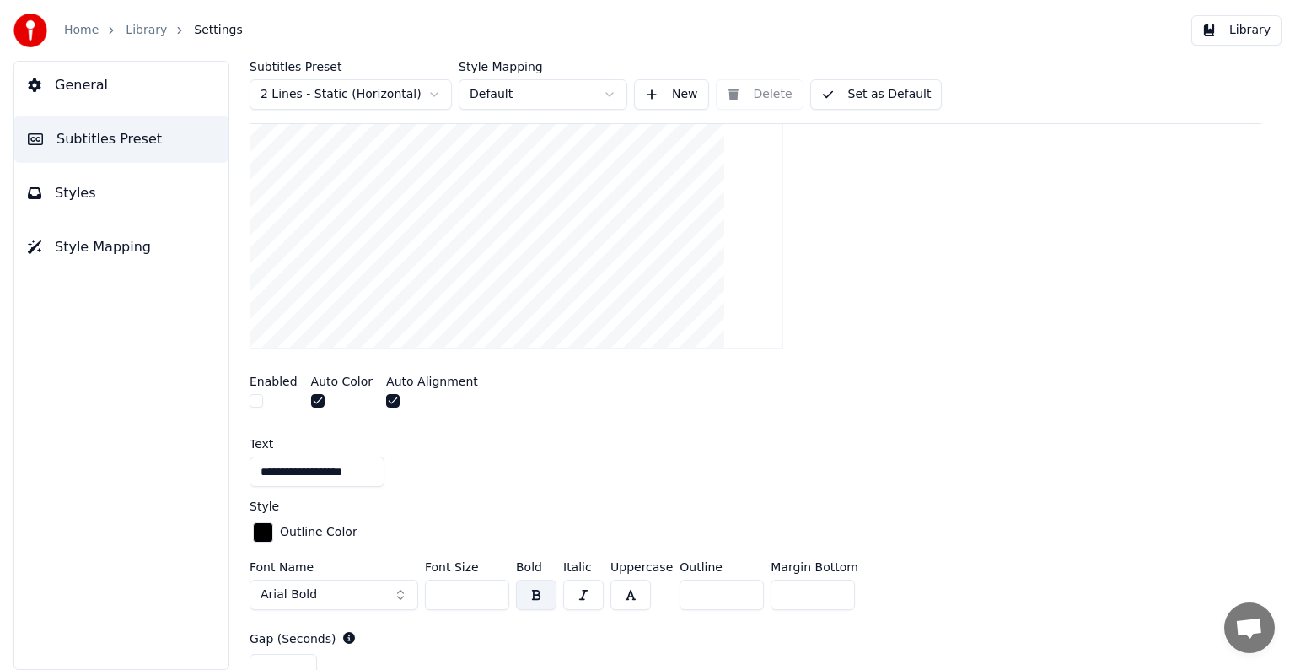
click at [341, 469] on input "**********" at bounding box center [317, 471] width 135 height 30
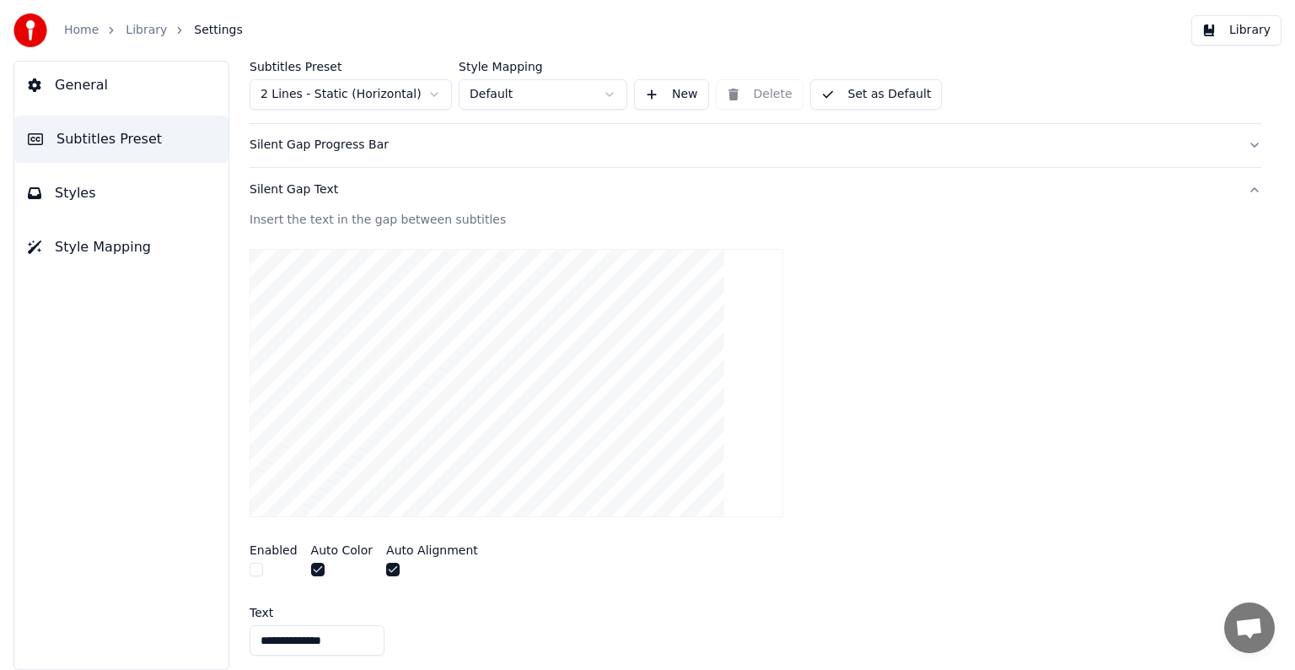
scroll to position [0, 0]
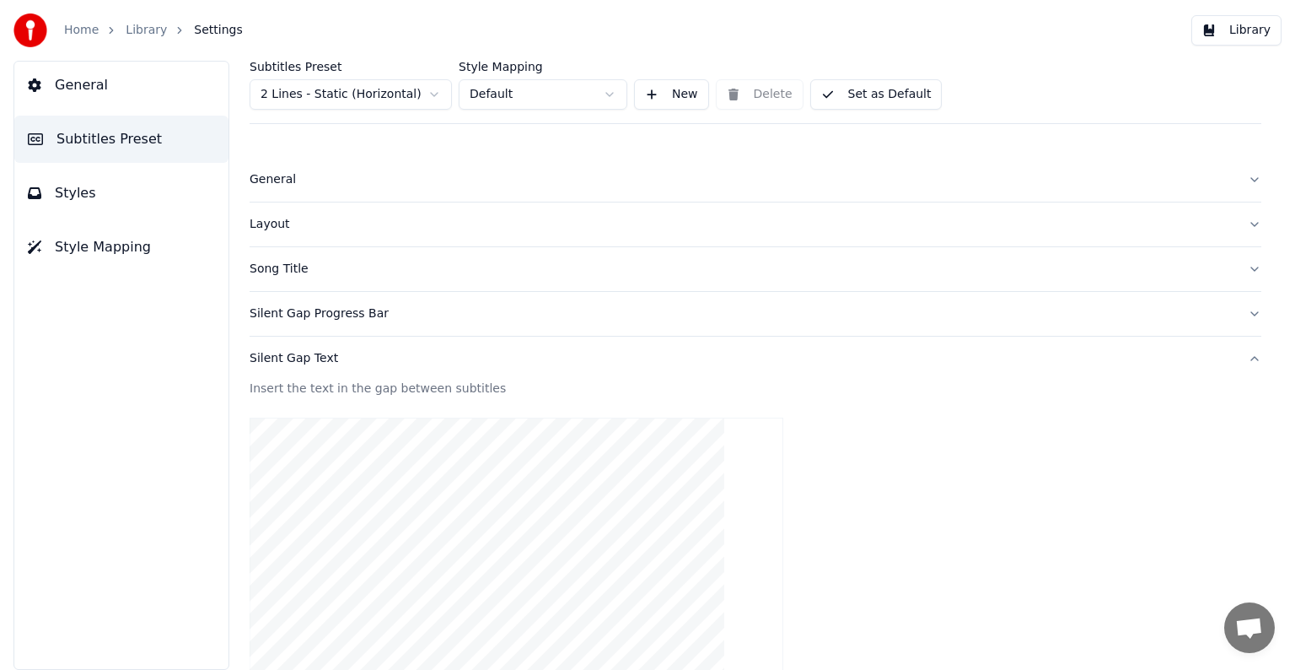
type input "**********"
click at [288, 316] on div "Silent Gap Progress Bar" at bounding box center [742, 313] width 985 height 17
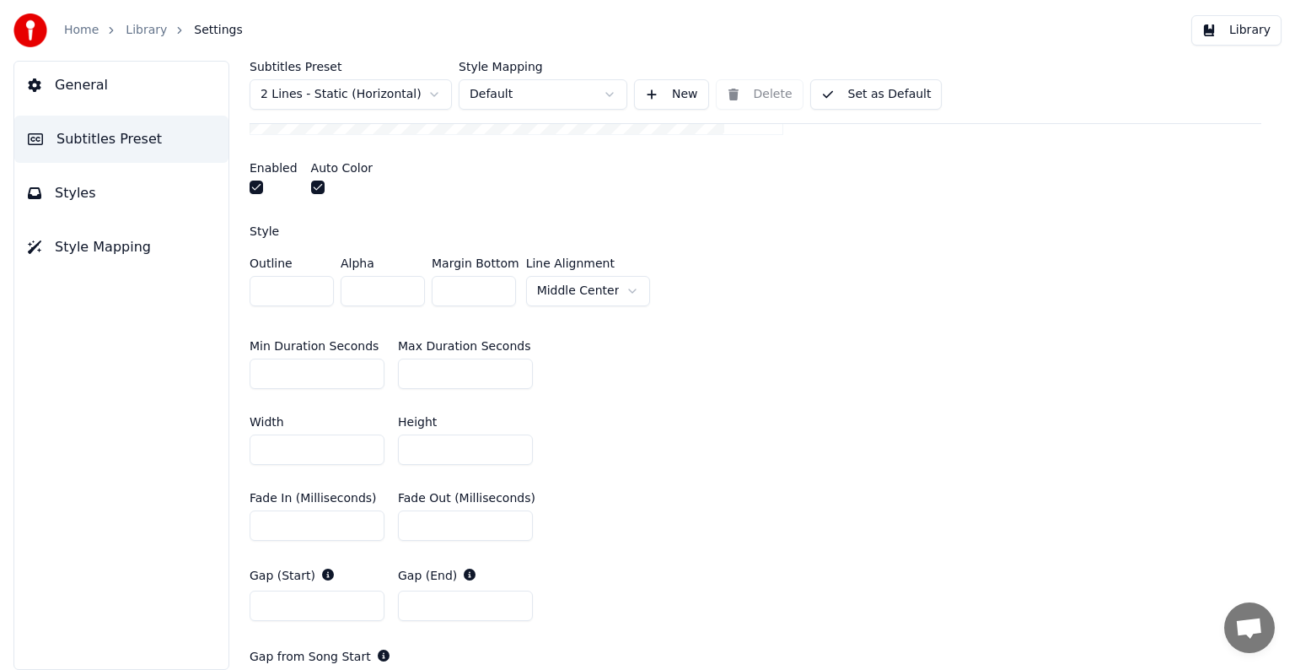
scroll to position [169, 0]
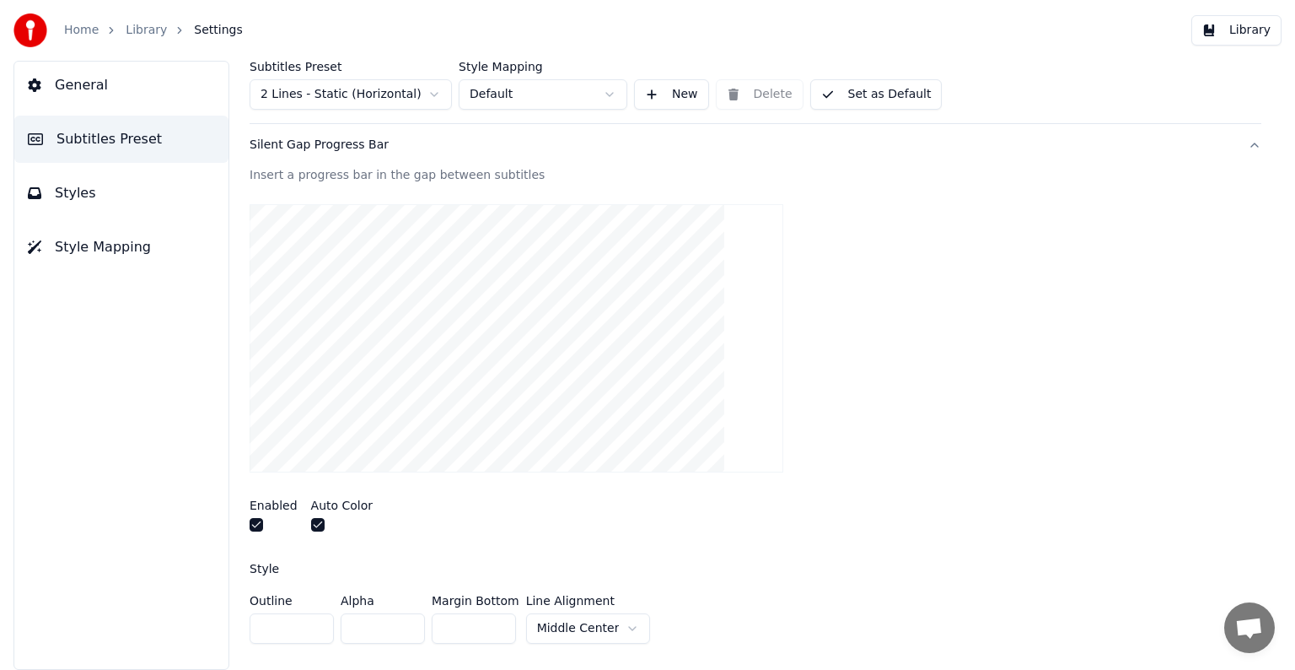
click at [130, 32] on link "Library" at bounding box center [146, 30] width 41 height 17
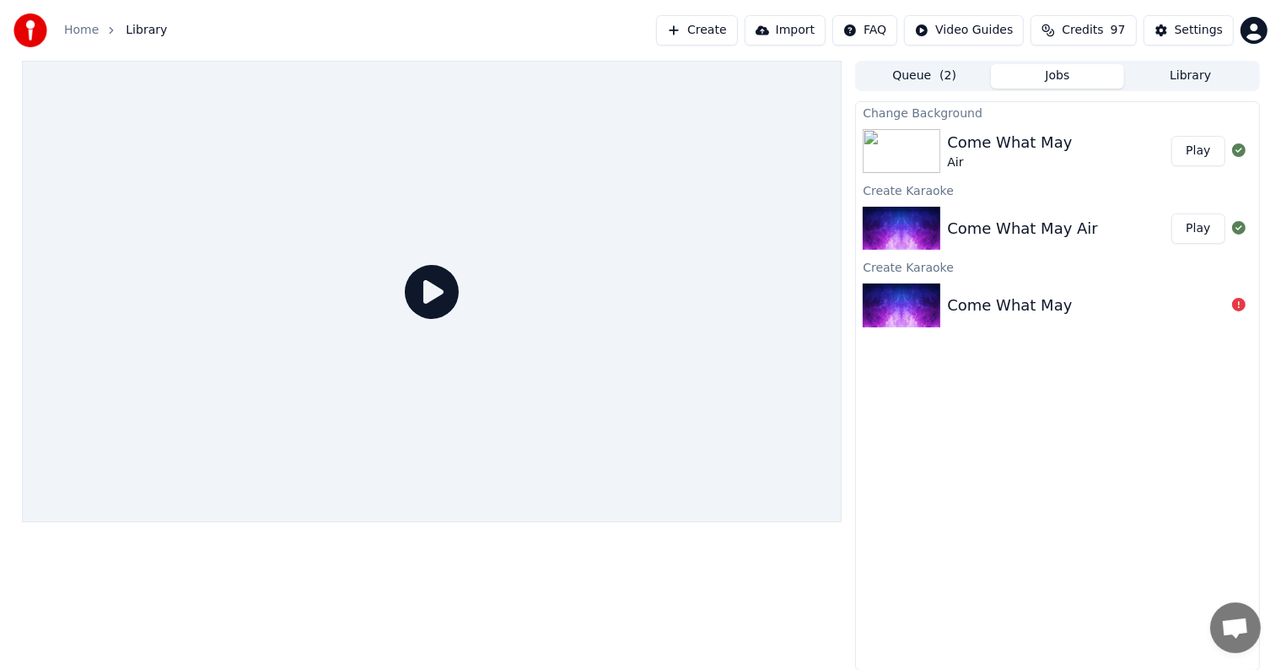
click at [1052, 148] on div "Come What May" at bounding box center [1009, 143] width 125 height 24
click at [1205, 148] on button "Play" at bounding box center [1197, 151] width 53 height 30
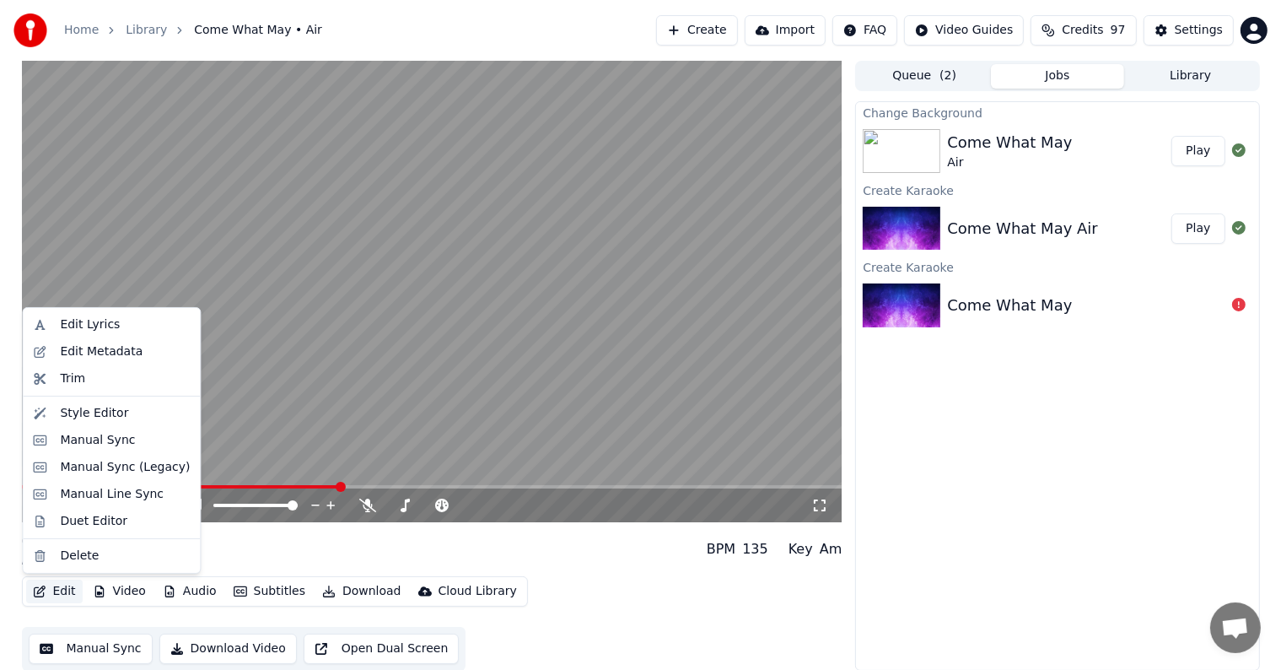
click at [60, 589] on button "Edit" at bounding box center [54, 591] width 57 height 24
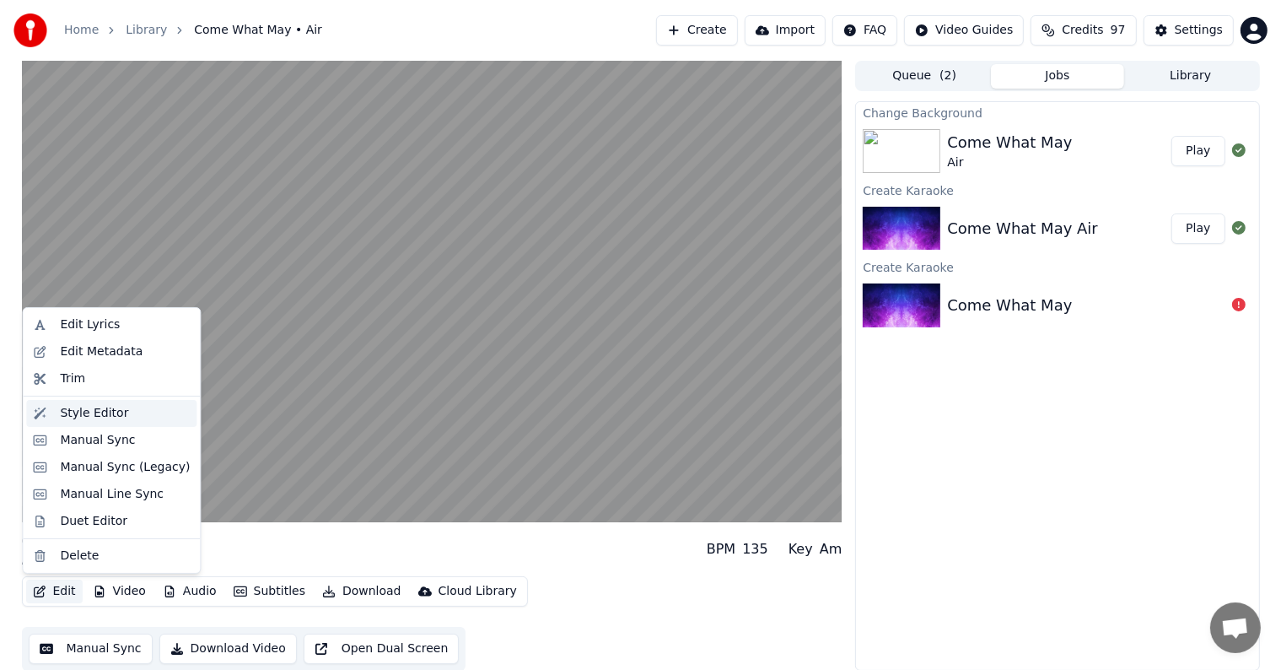
click at [78, 412] on div "Style Editor" at bounding box center [94, 413] width 68 height 17
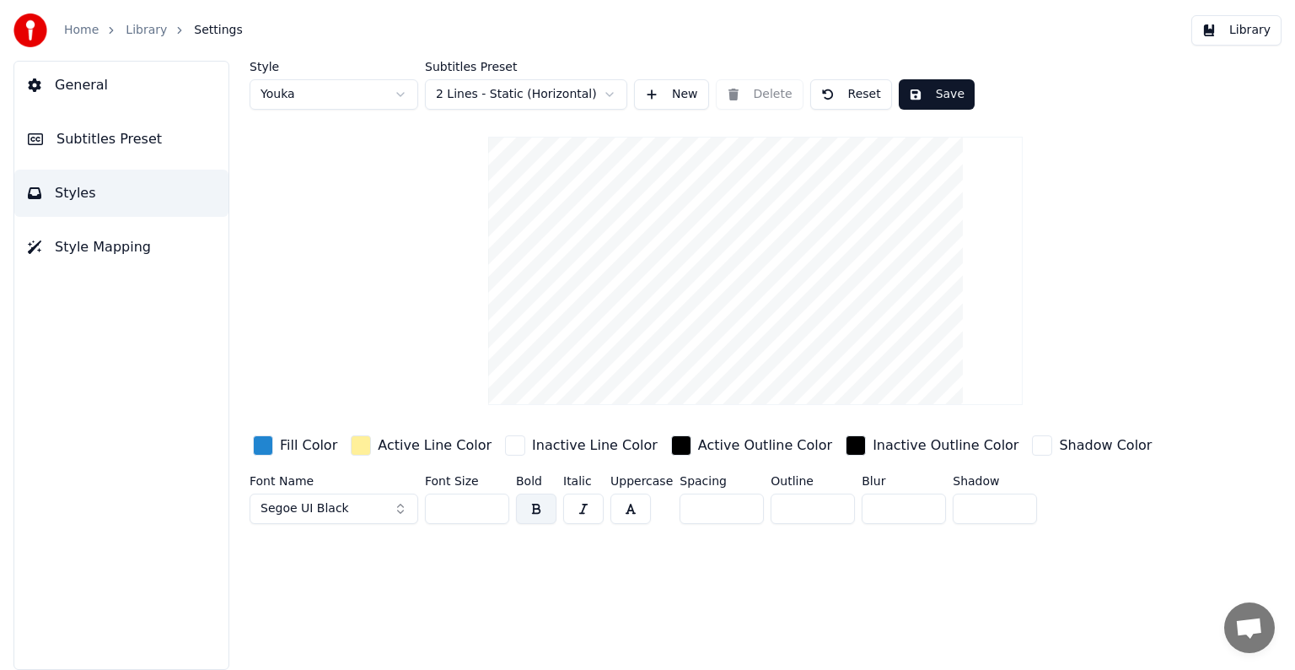
click at [77, 187] on span "Styles" at bounding box center [75, 193] width 41 height 20
click at [84, 138] on span "Subtitles Preset" at bounding box center [109, 139] width 105 height 20
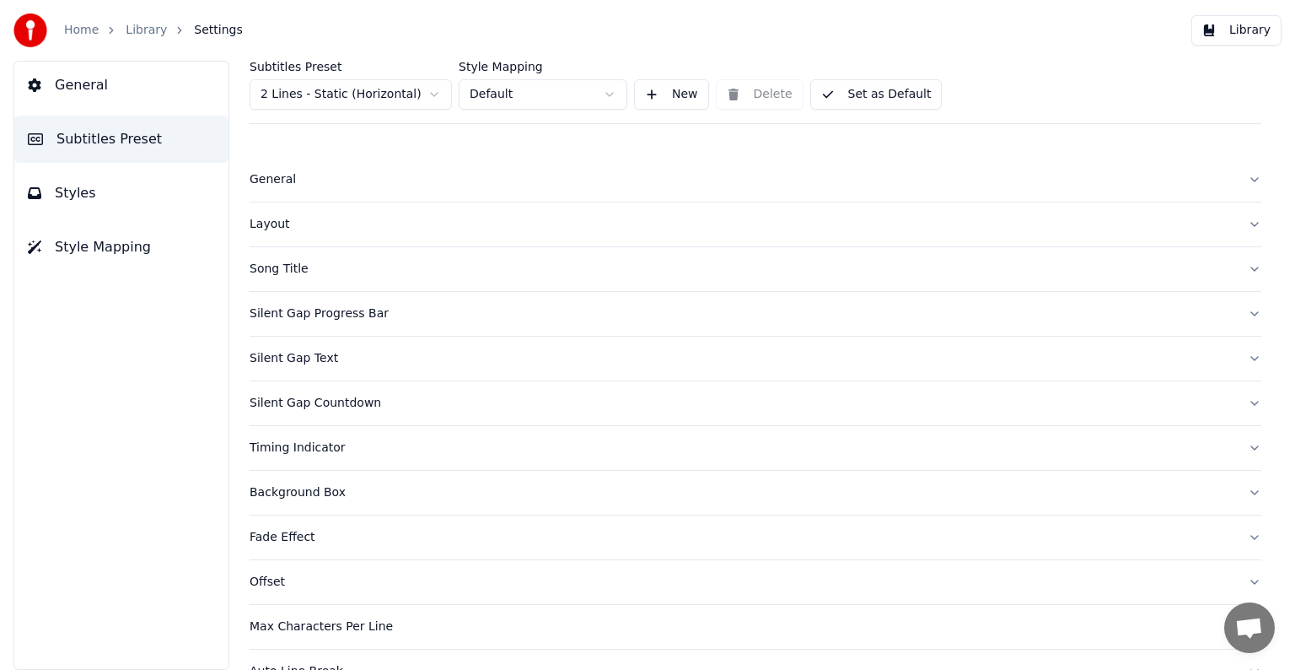
click at [298, 310] on div "Silent Gap Progress Bar" at bounding box center [742, 313] width 985 height 17
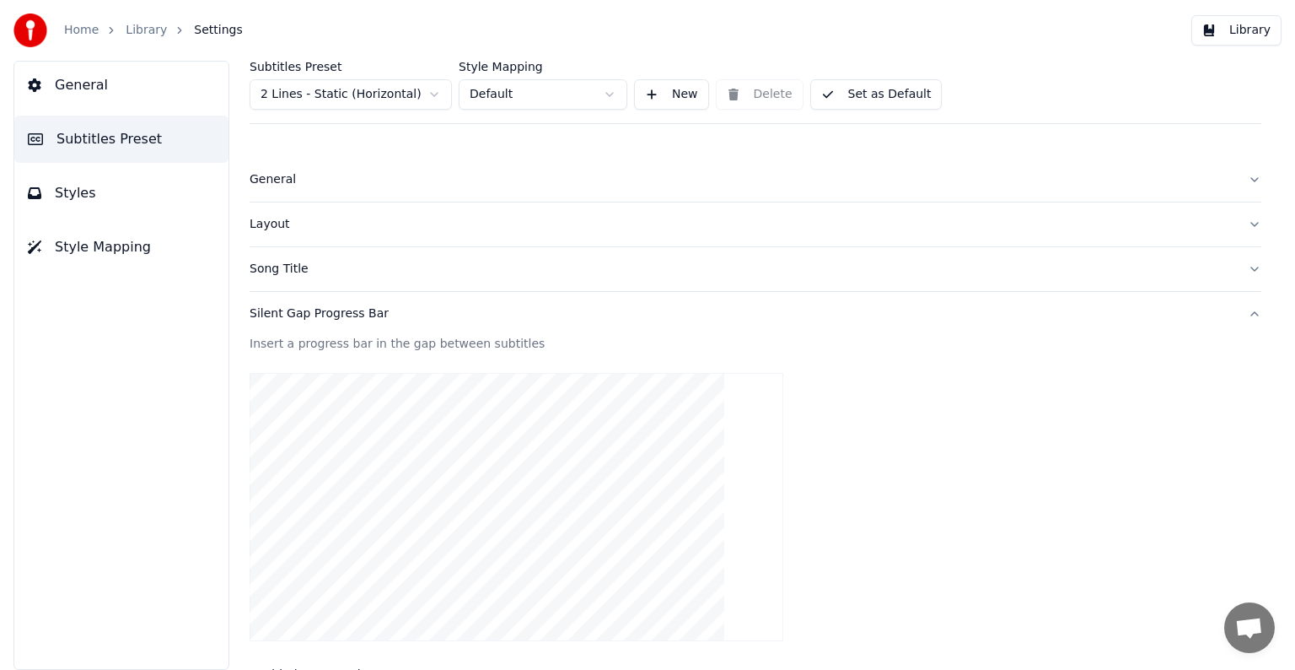
click at [298, 310] on div "Silent Gap Progress Bar" at bounding box center [742, 313] width 985 height 17
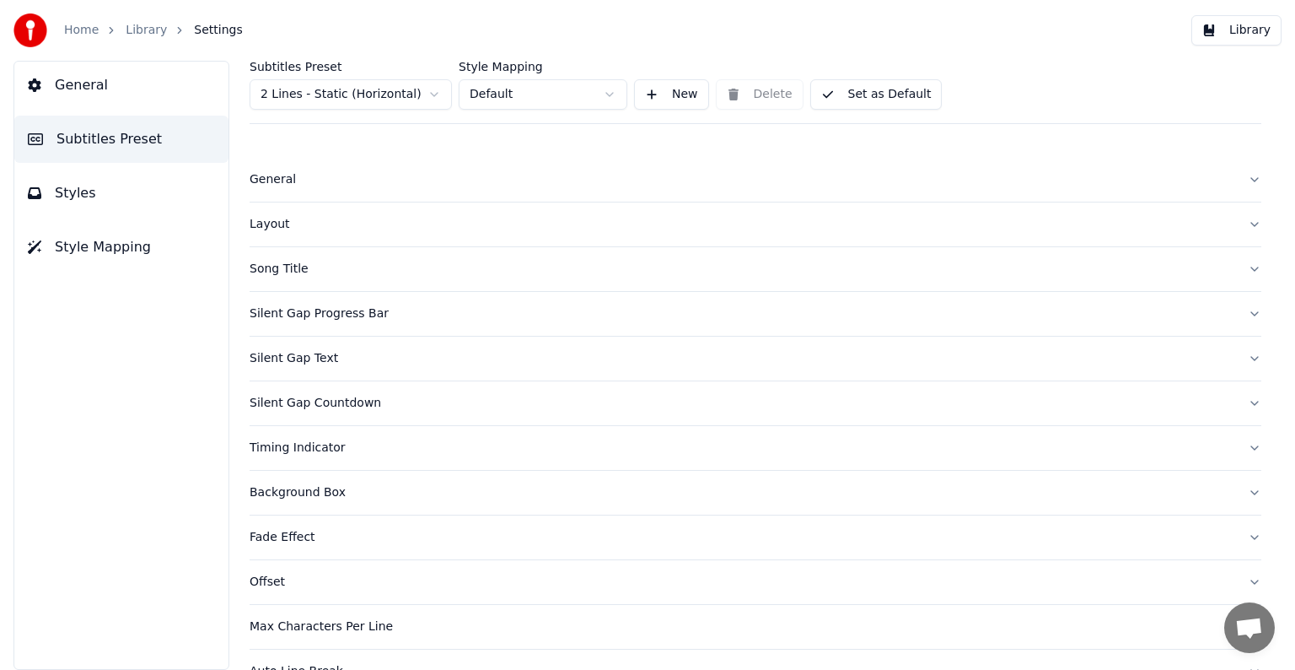
click at [289, 401] on div "Silent Gap Countdown" at bounding box center [742, 403] width 985 height 17
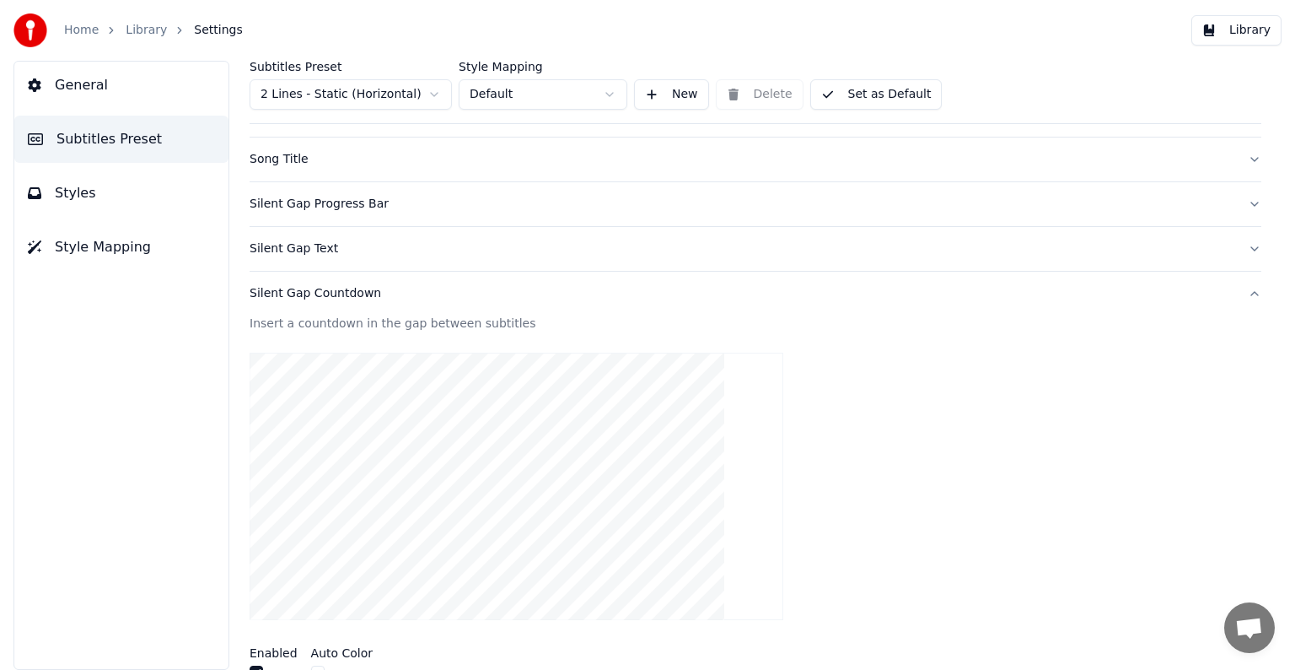
scroll to position [84, 0]
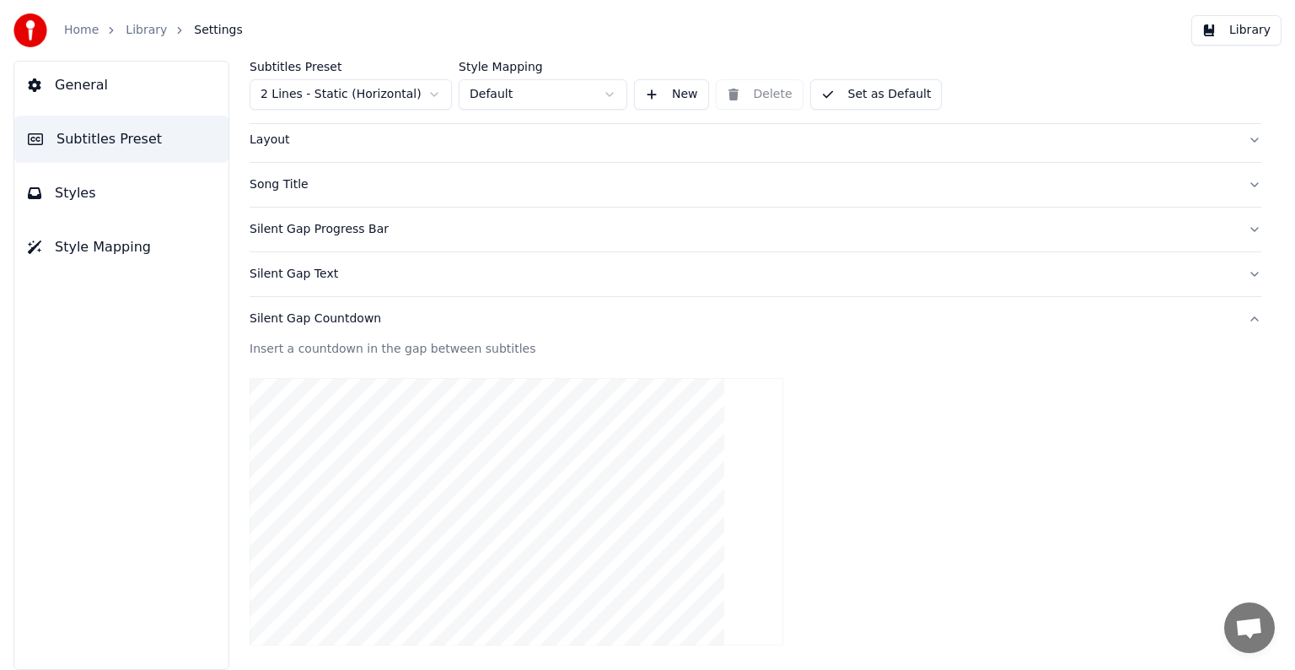
click at [293, 315] on div "Silent Gap Countdown" at bounding box center [742, 318] width 985 height 17
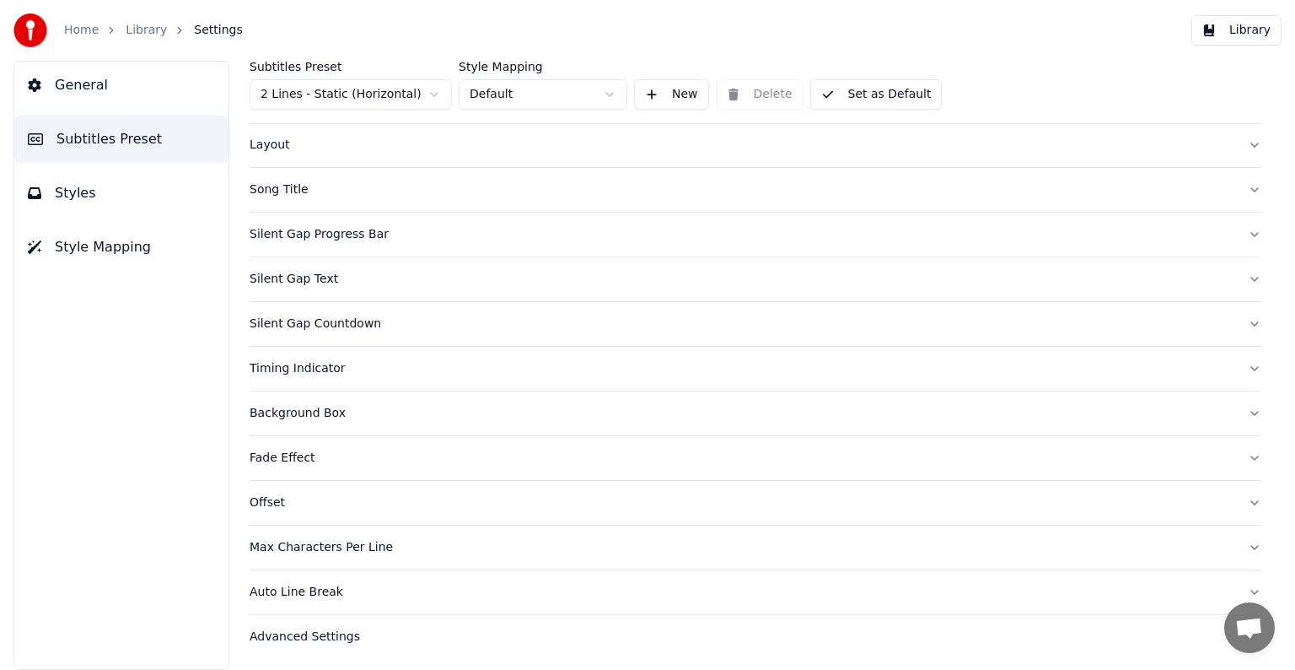
click at [290, 279] on div "Silent Gap Text" at bounding box center [742, 279] width 985 height 17
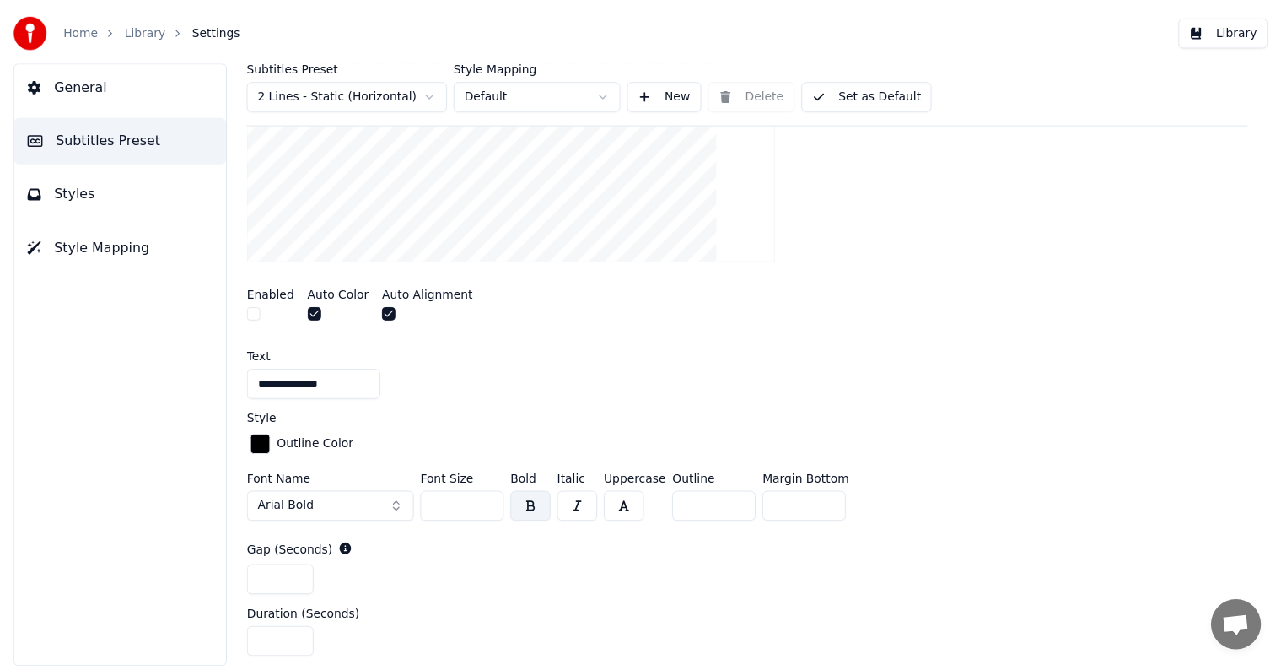
scroll to position [3, 0]
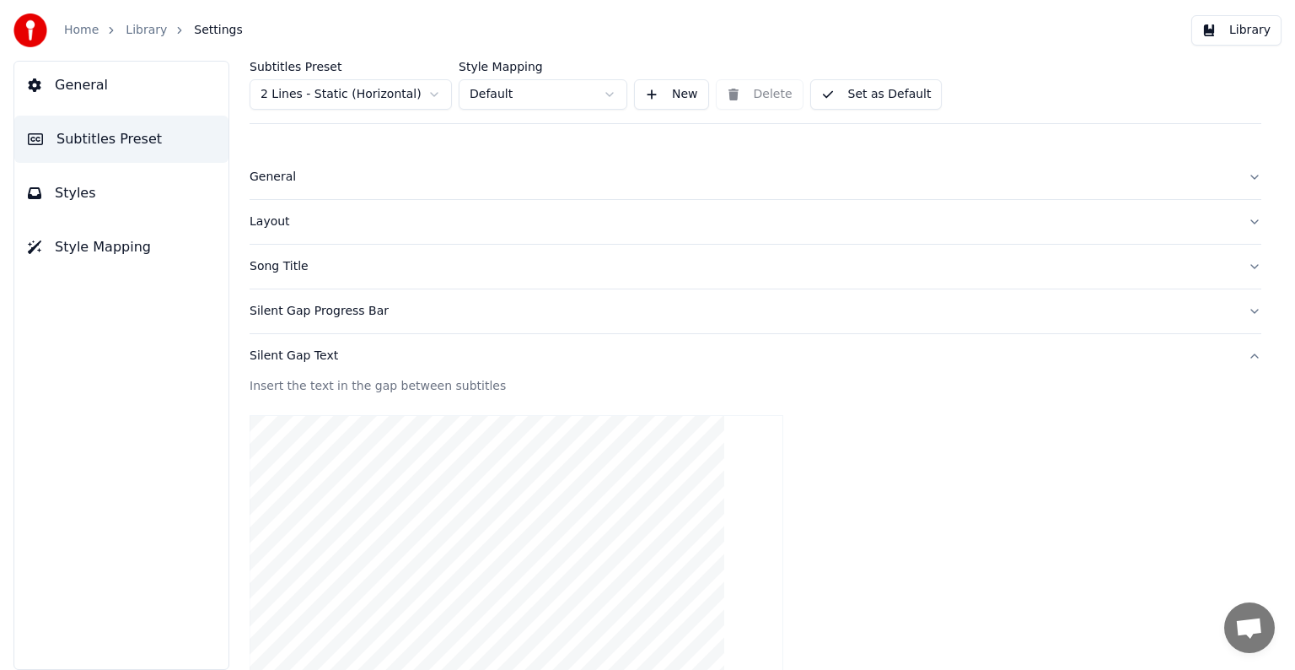
click at [134, 31] on link "Library" at bounding box center [146, 30] width 41 height 17
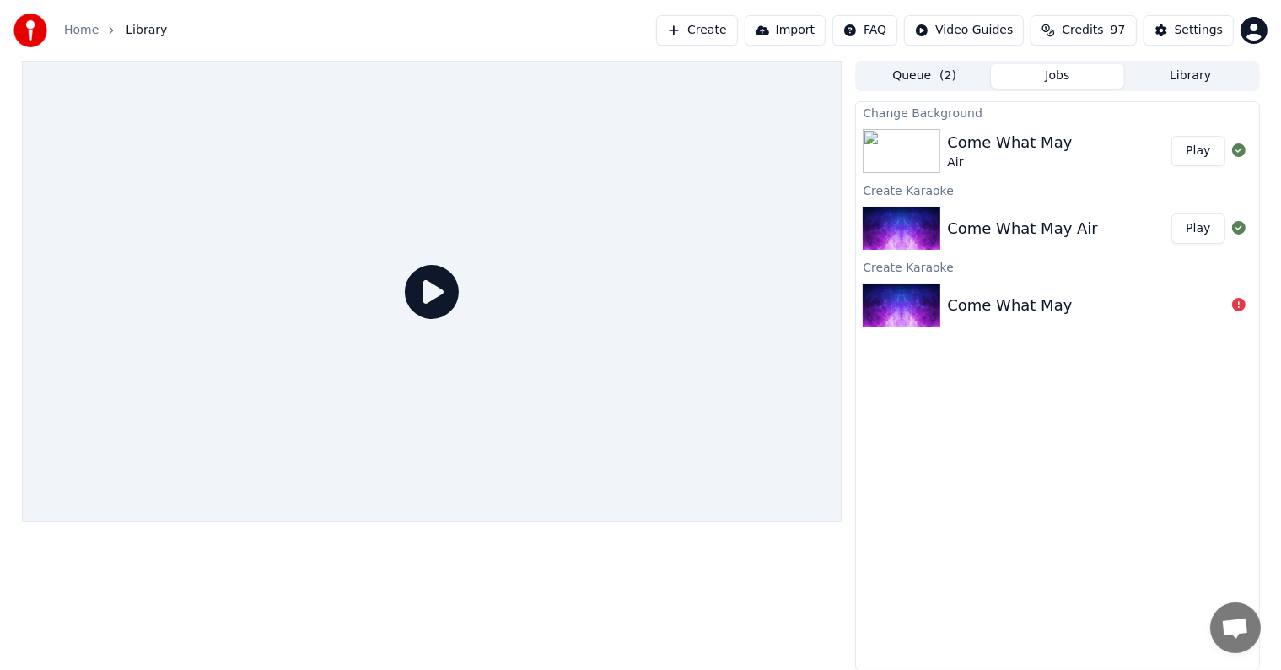
click at [1196, 145] on button "Play" at bounding box center [1197, 151] width 53 height 30
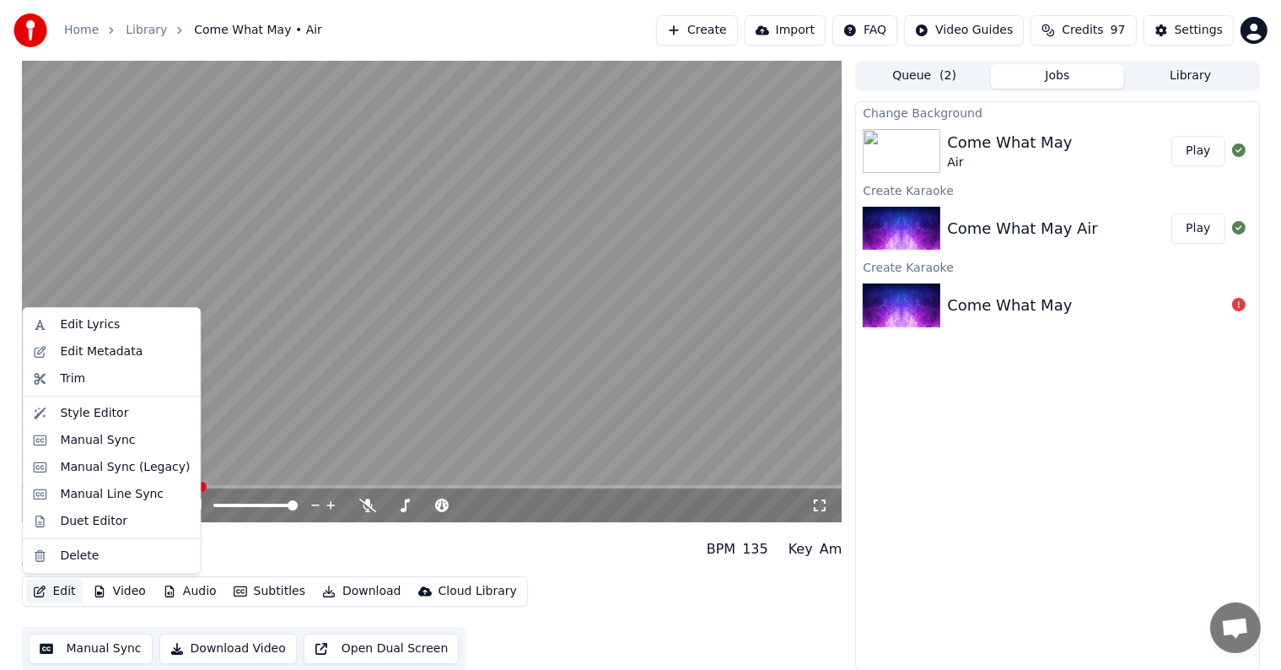
click at [55, 593] on button "Edit" at bounding box center [54, 591] width 57 height 24
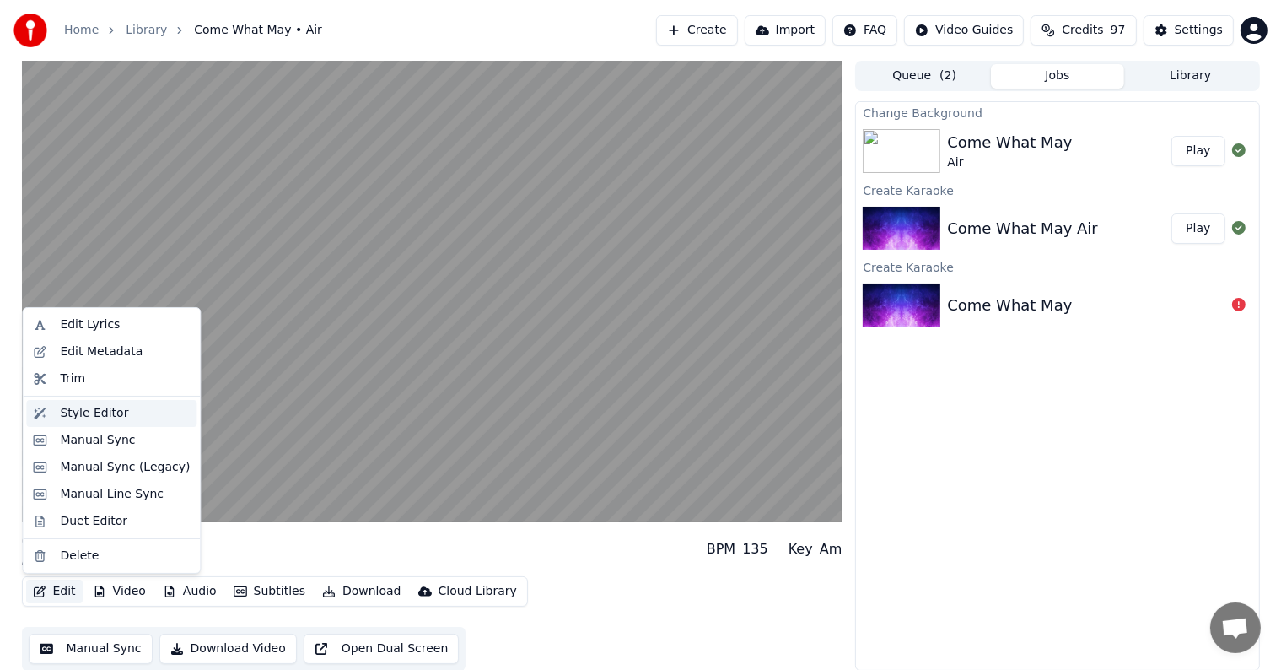
click at [82, 410] on div "Style Editor" at bounding box center [94, 413] width 68 height 17
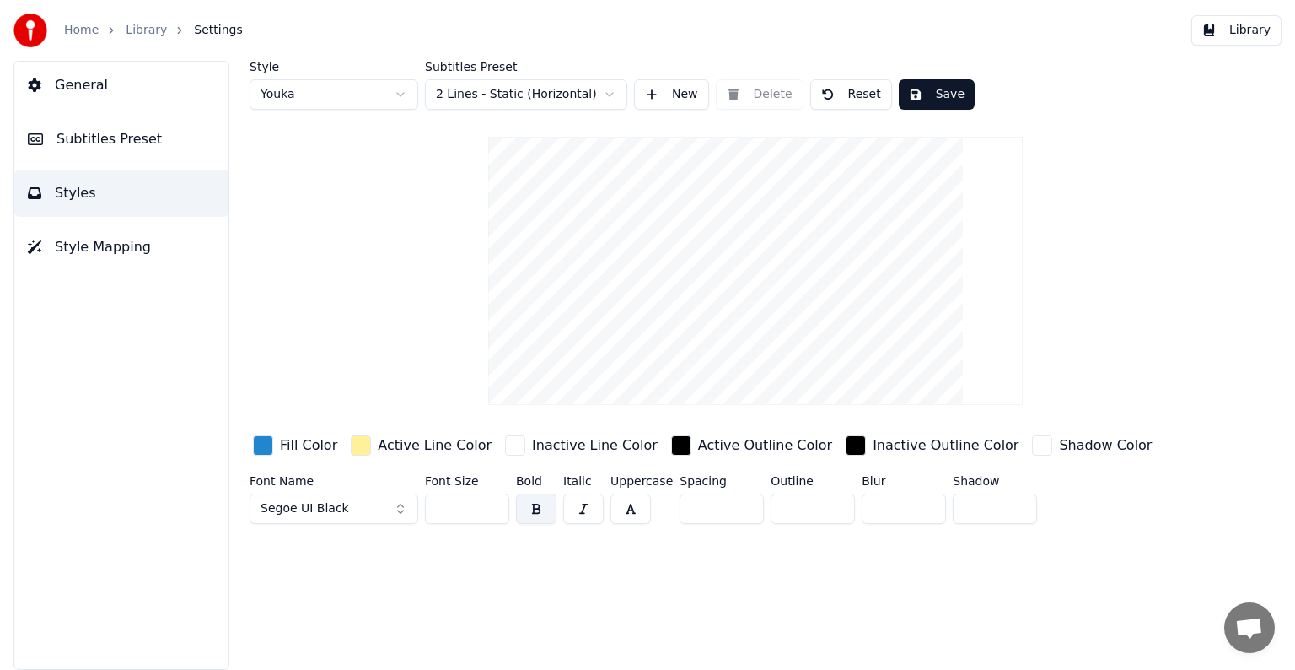
click at [111, 145] on span "Subtitles Preset" at bounding box center [109, 139] width 105 height 20
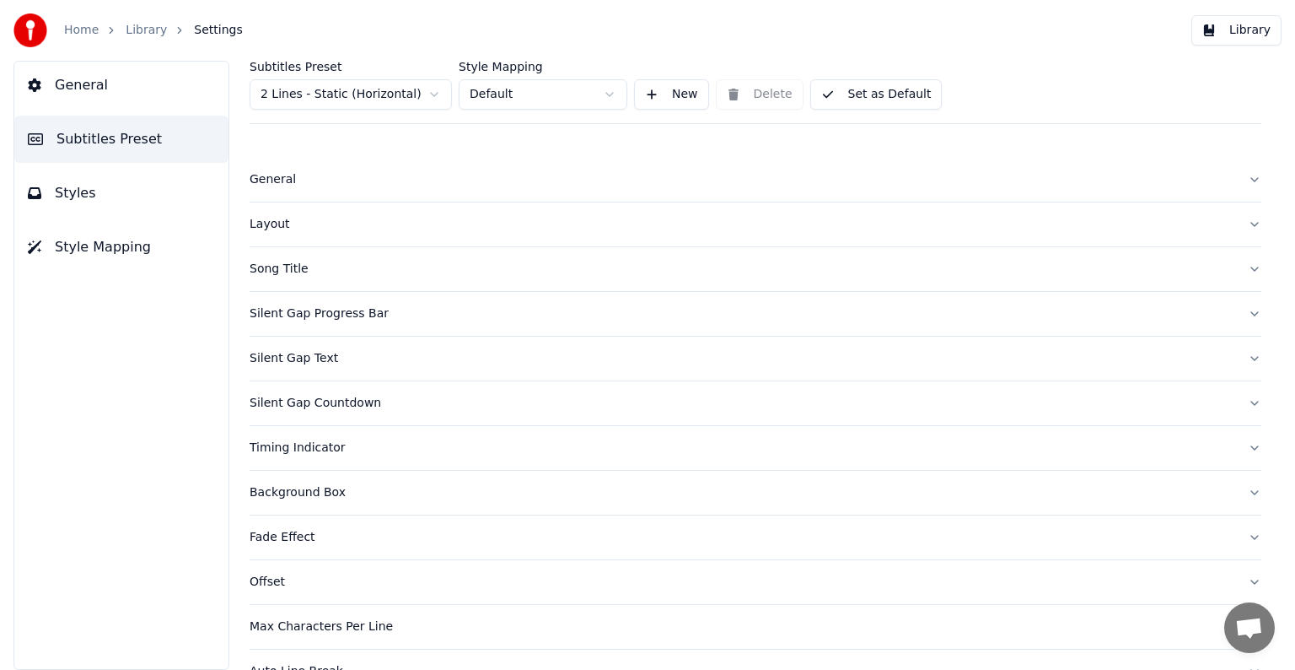
click at [121, 193] on button "Styles" at bounding box center [121, 193] width 214 height 47
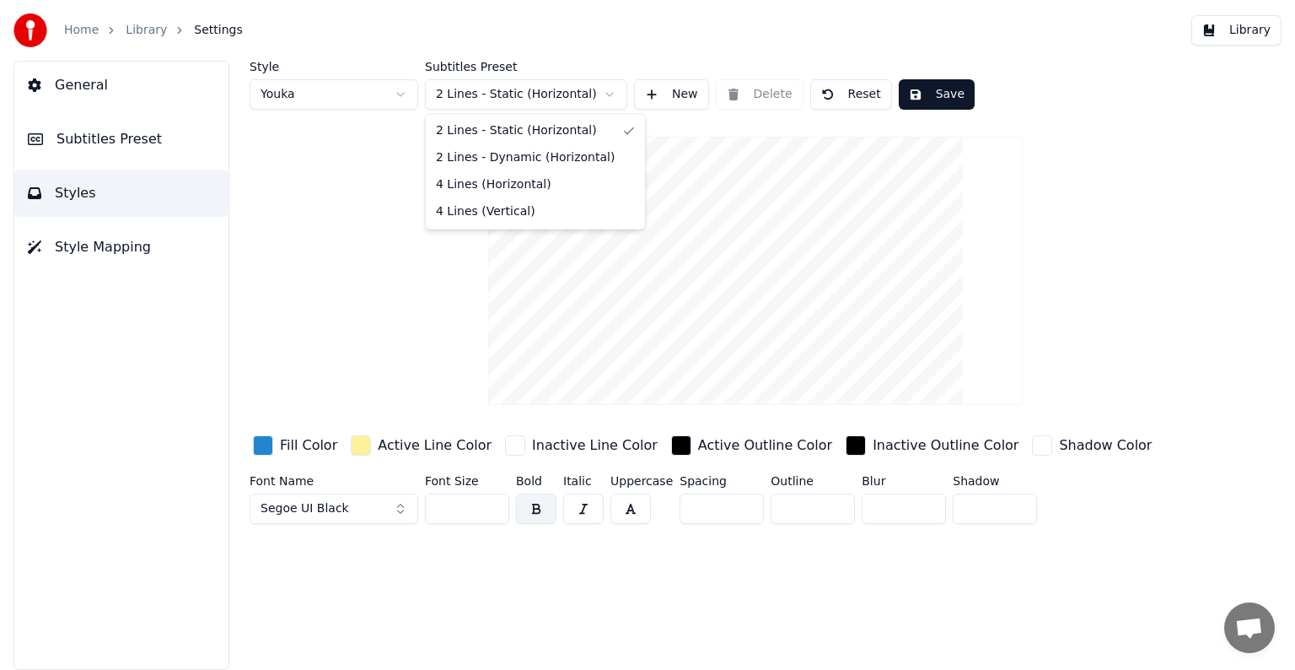
click at [607, 94] on html "Home Library Settings Library General Subtitles Preset Styles Style Mapping Sty…" at bounding box center [647, 335] width 1295 height 670
click at [929, 99] on button "Save" at bounding box center [937, 94] width 76 height 30
click at [141, 31] on link "Library" at bounding box center [146, 30] width 41 height 17
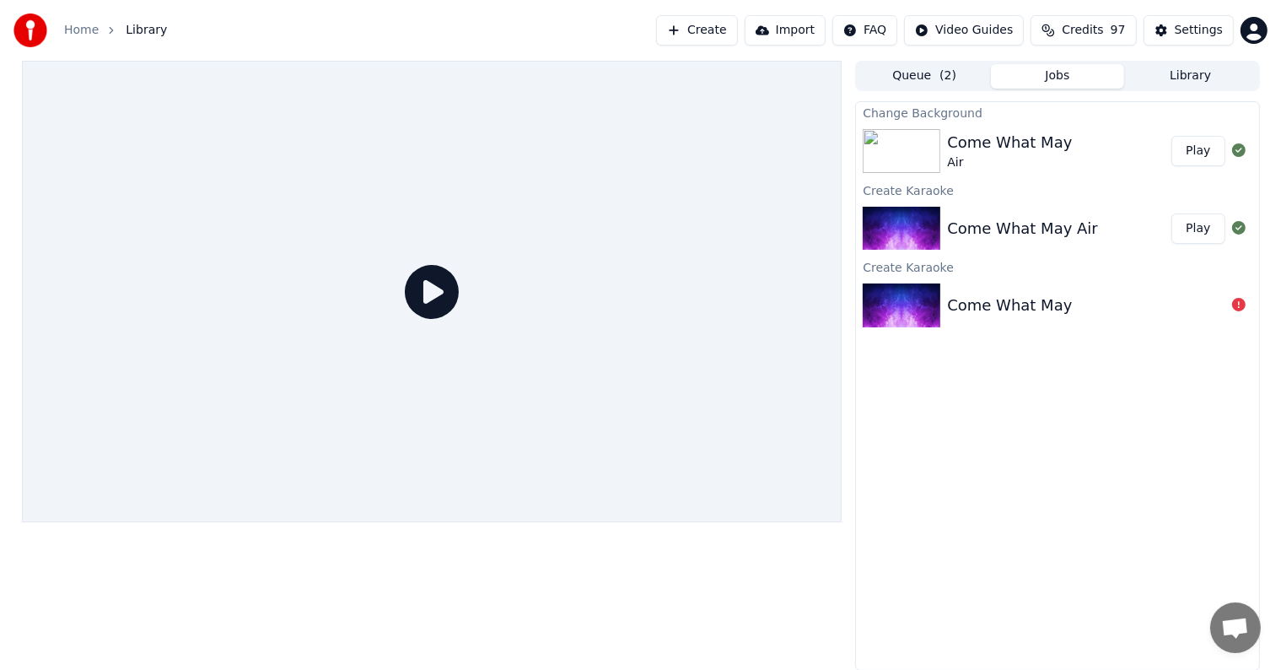
click at [1207, 148] on button "Play" at bounding box center [1197, 151] width 53 height 30
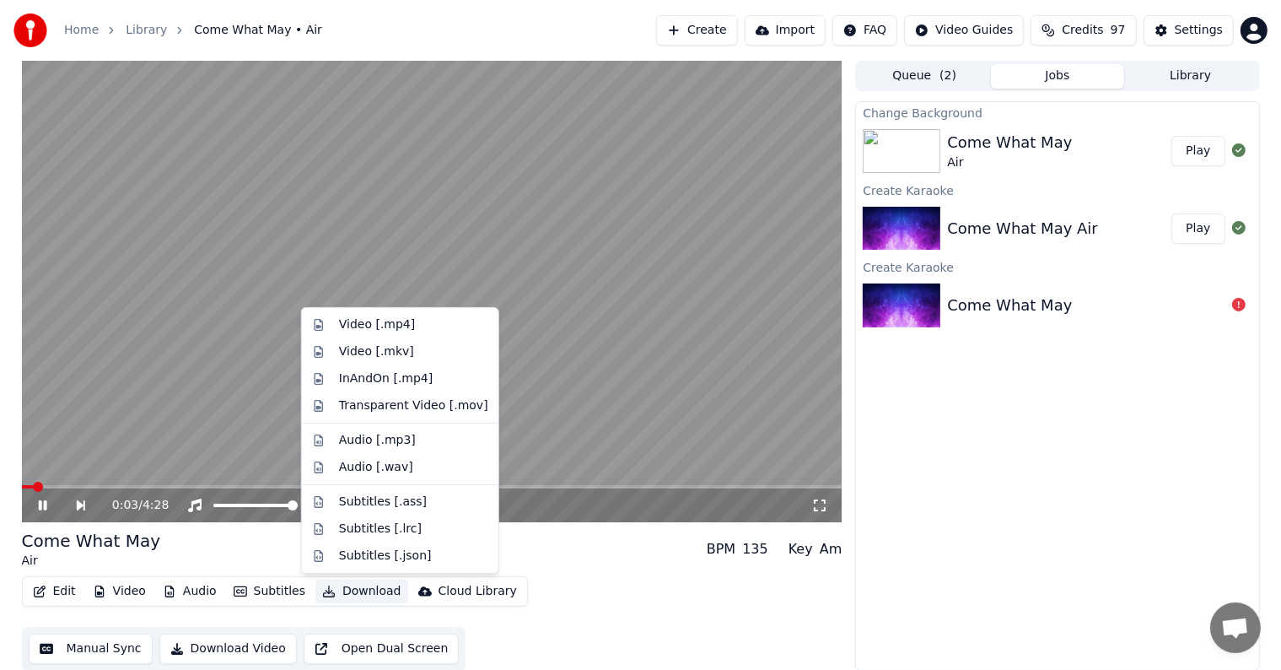
click at [353, 590] on button "Download" at bounding box center [361, 591] width 93 height 24
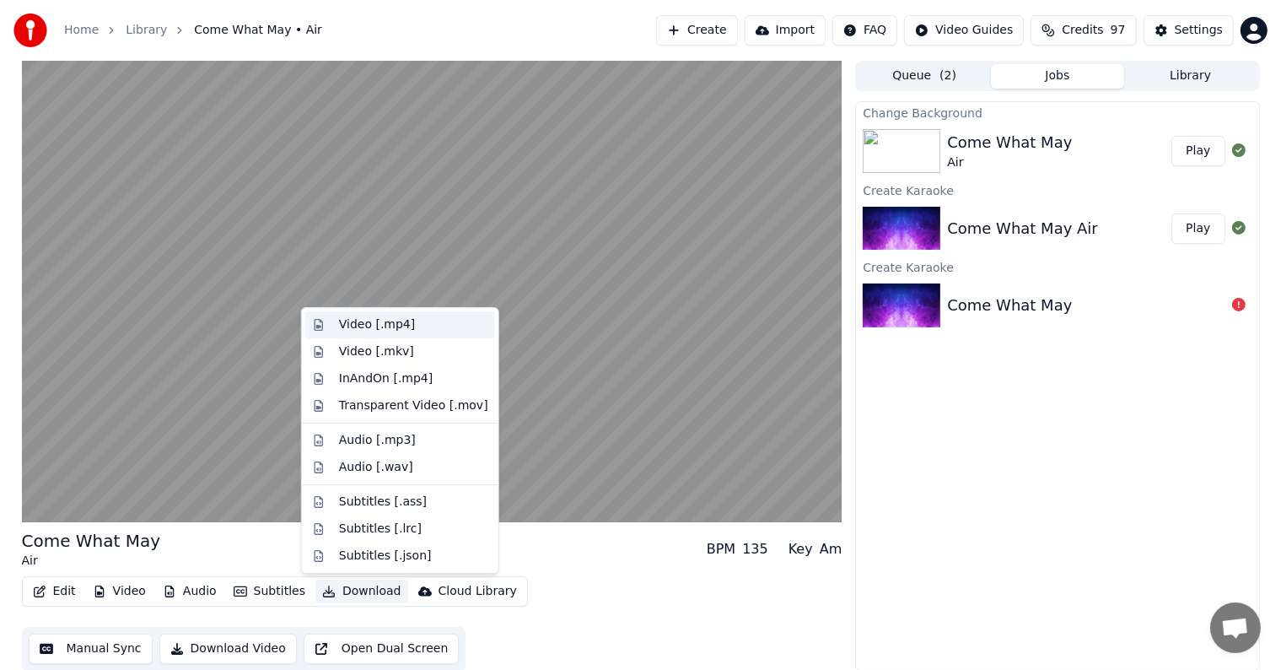
click at [370, 326] on div "Video [.mp4]" at bounding box center [377, 324] width 76 height 17
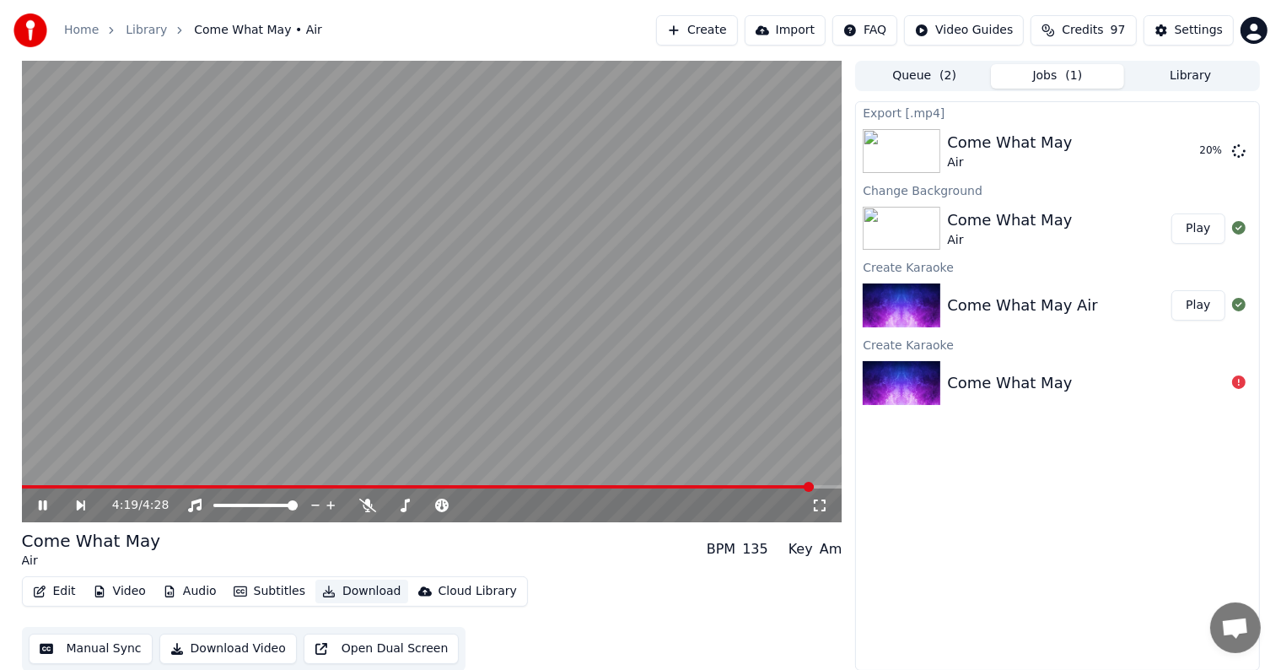
scroll to position [1, 0]
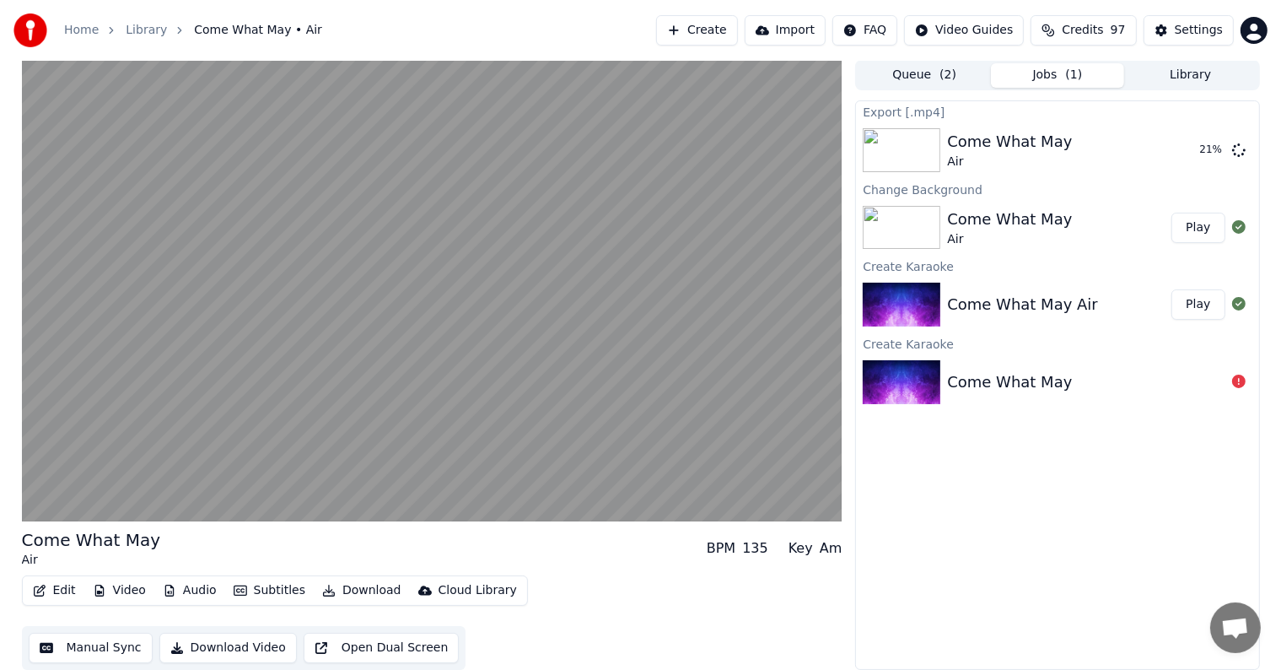
click at [96, 649] on button "Manual Sync" at bounding box center [91, 647] width 124 height 30
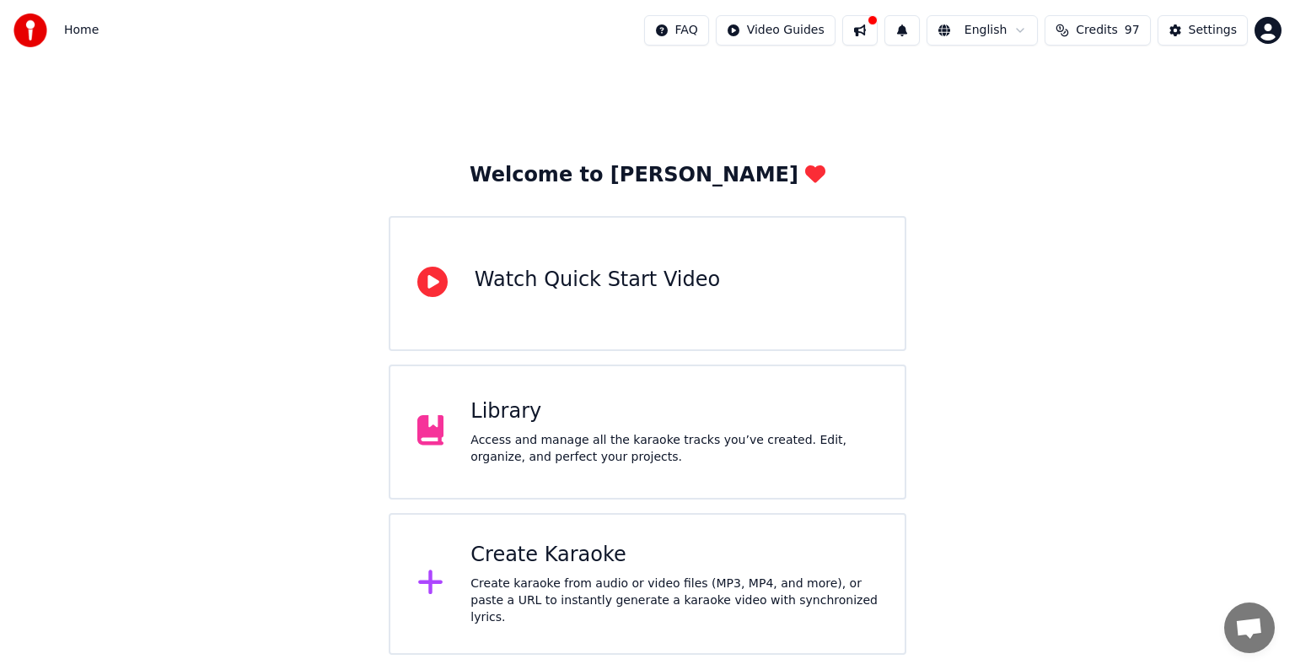
click at [570, 428] on div "Library Access and manage all the karaoke tracks you’ve created. Edit, organize…" at bounding box center [674, 431] width 407 height 67
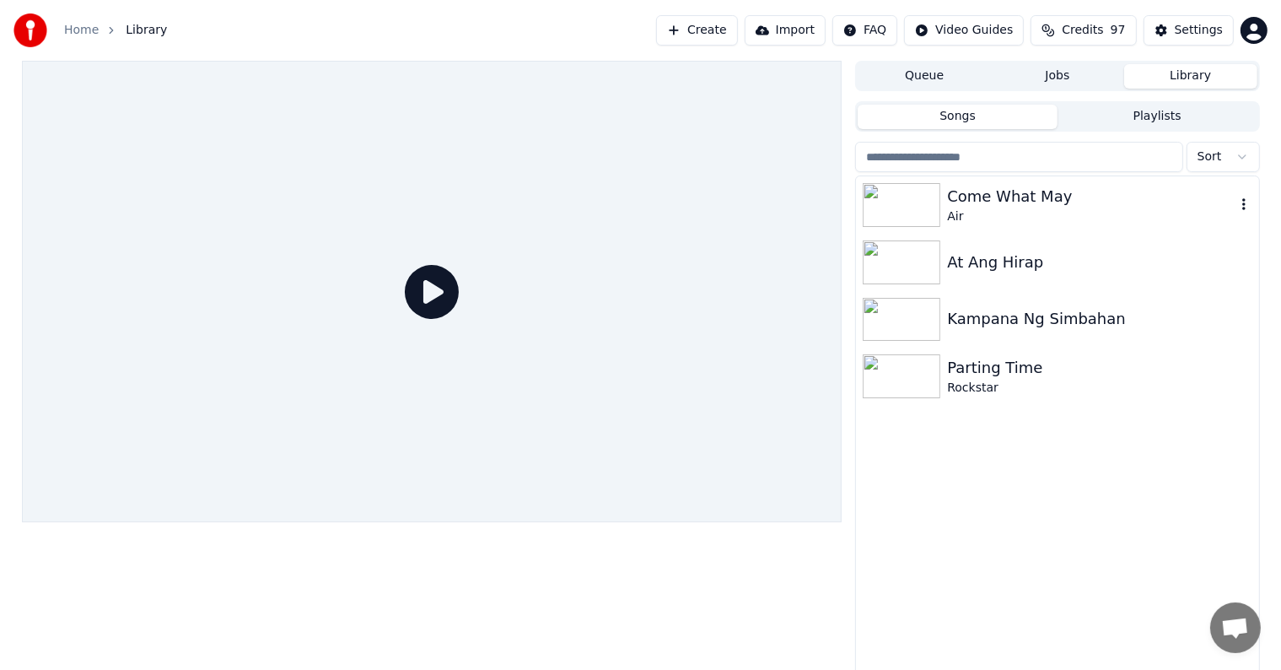
click at [961, 206] on div "Come What May" at bounding box center [1091, 197] width 288 height 24
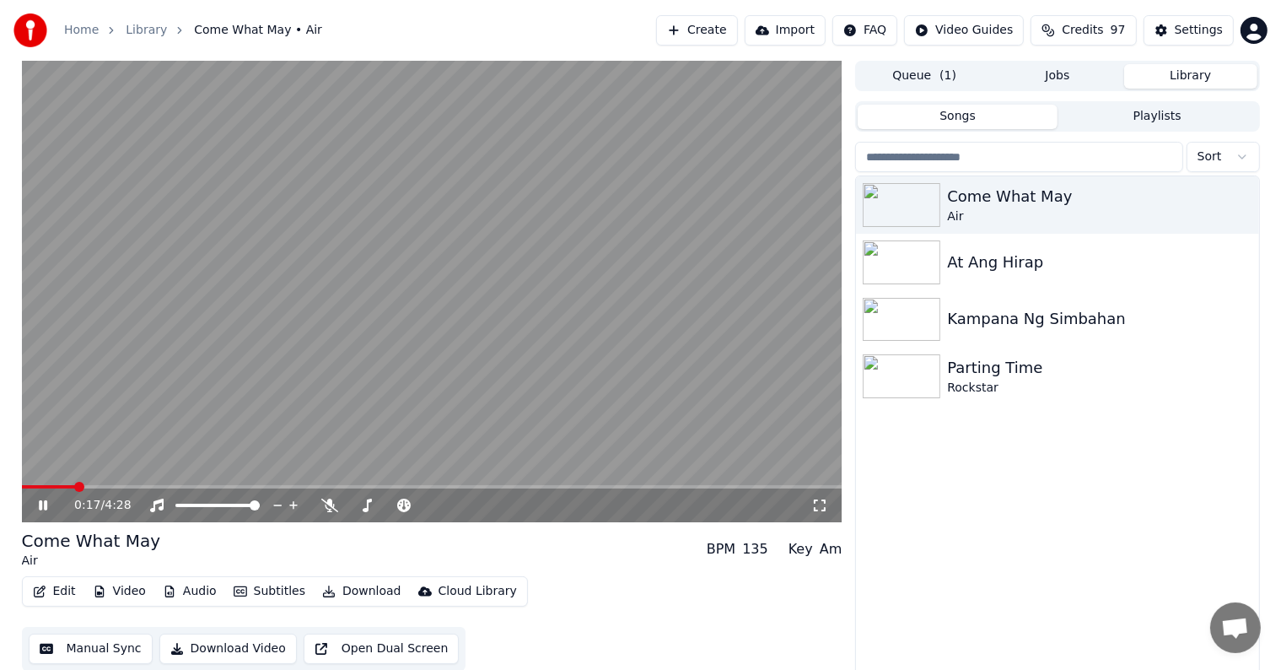
click at [196, 646] on button "Download Video" at bounding box center [227, 648] width 137 height 30
